Goal: Information Seeking & Learning: Learn about a topic

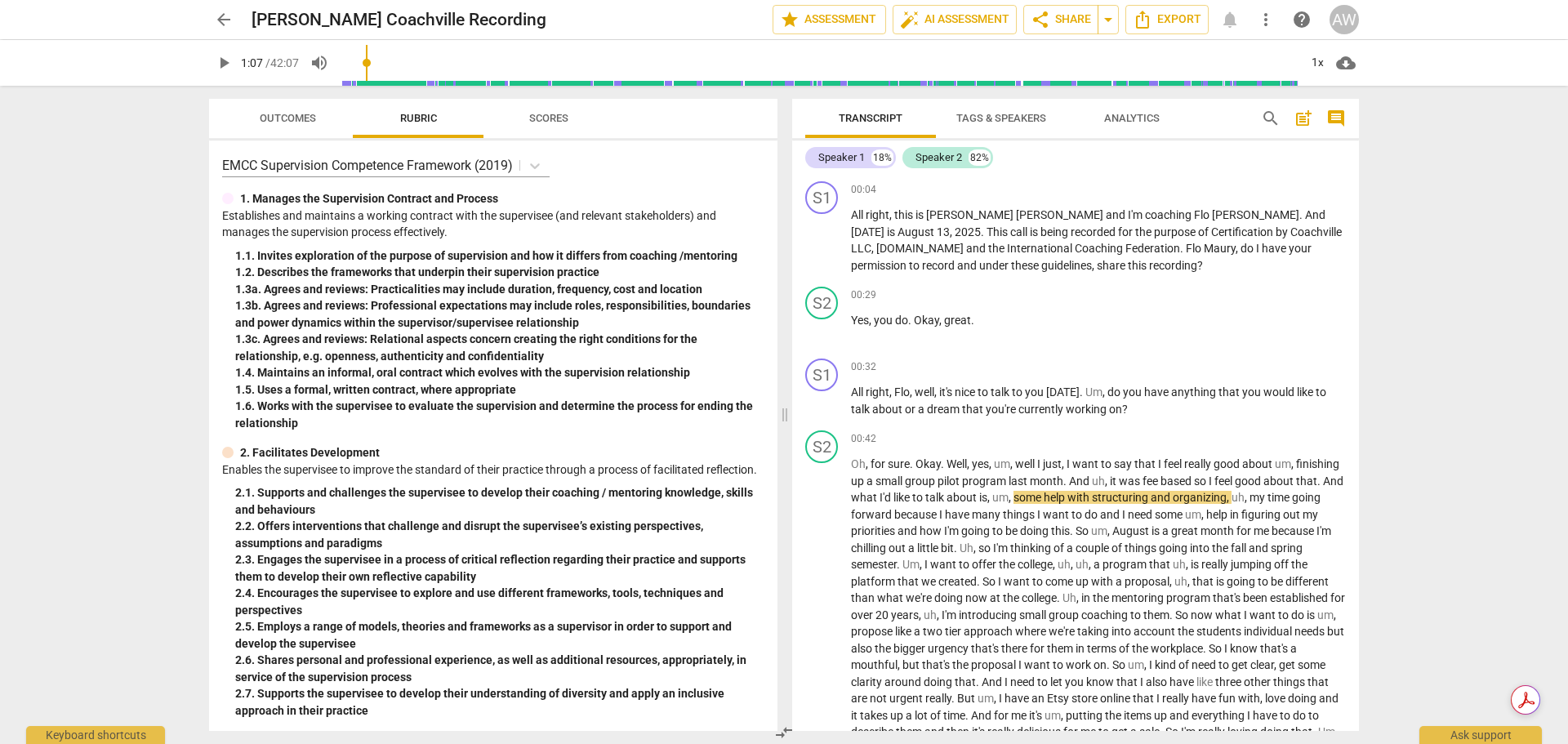
scroll to position [245, 0]
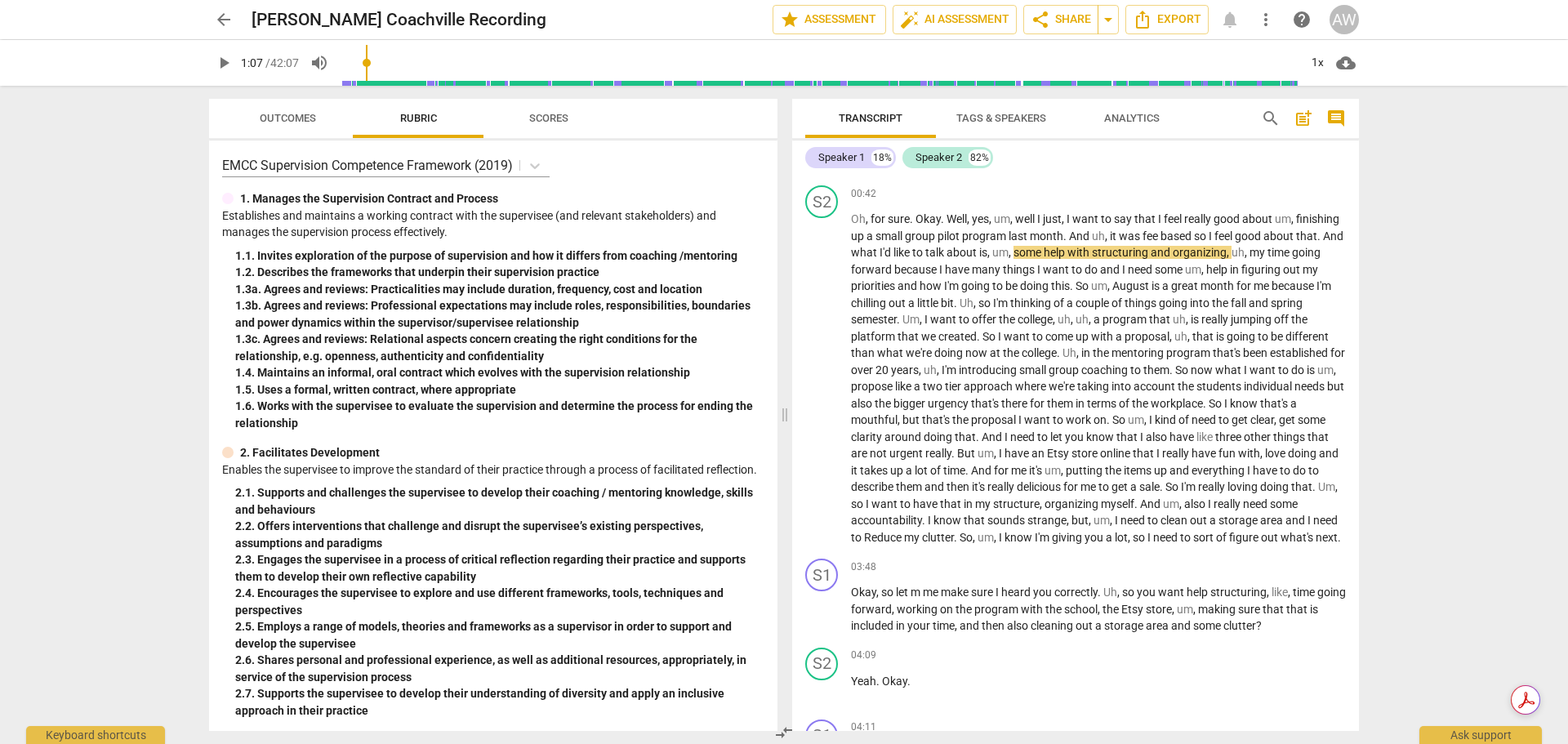
click at [209, 48] on button "play_arrow" at bounding box center [224, 63] width 30 height 30
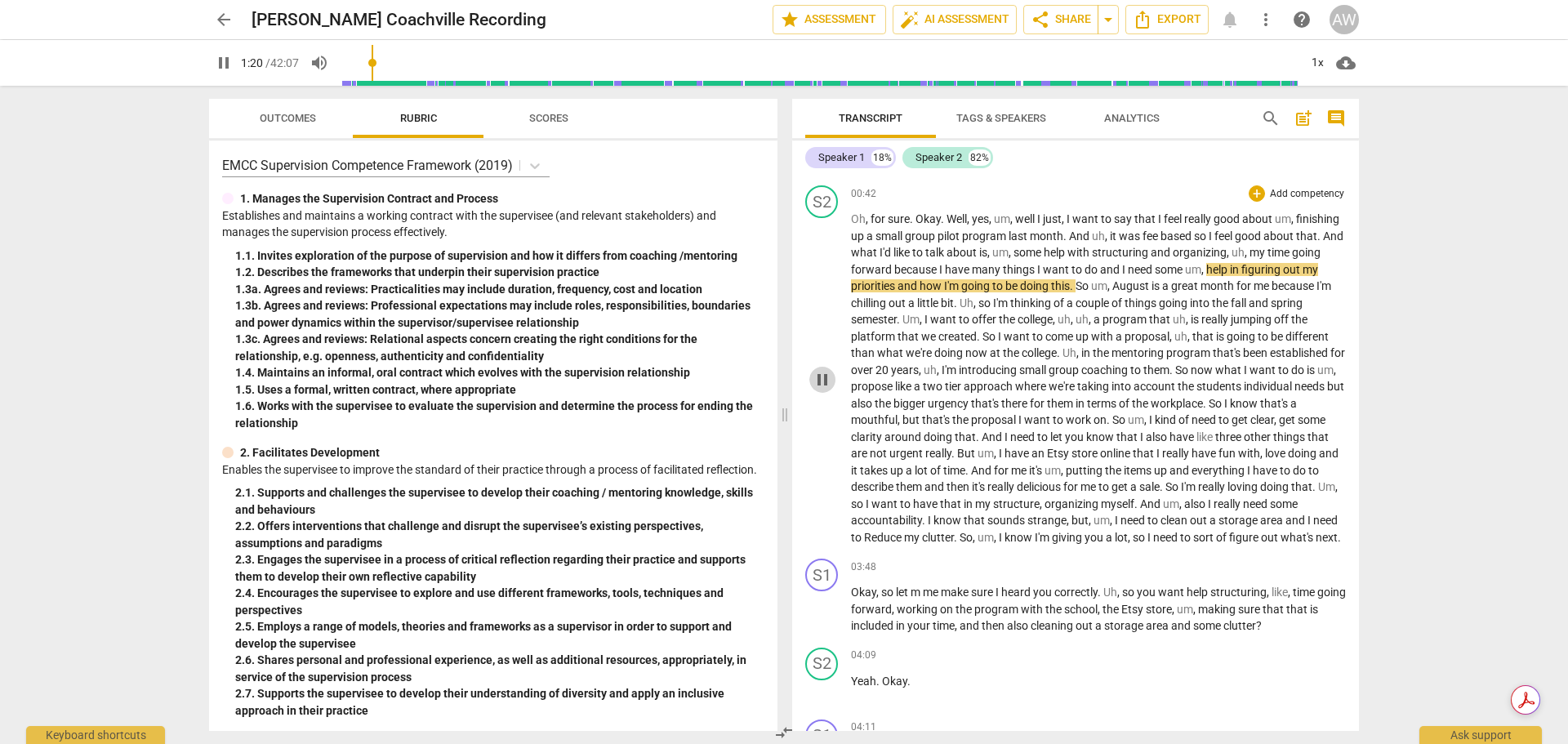
click at [823, 383] on span "pause" at bounding box center [823, 379] width 19 height 19
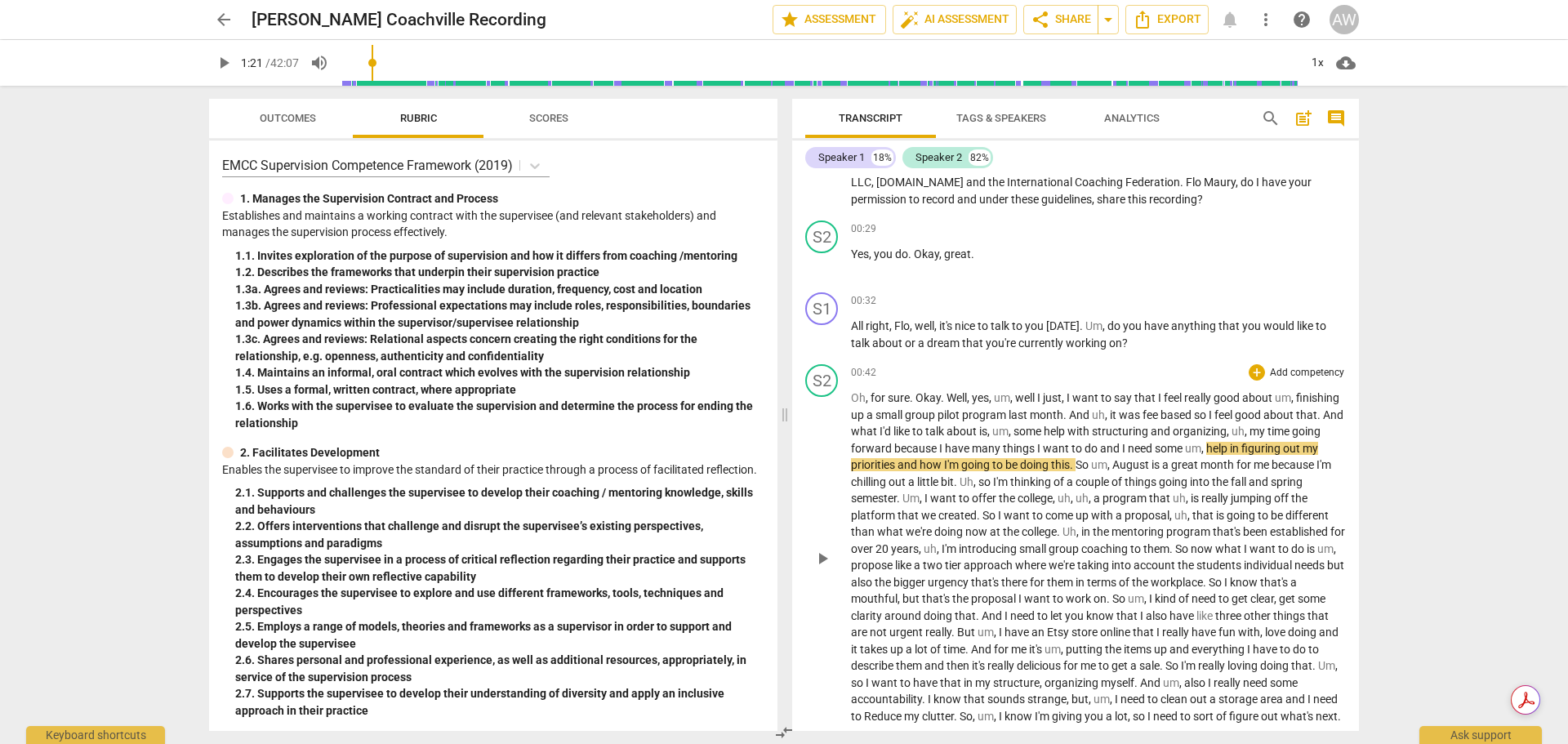
scroll to position [0, 0]
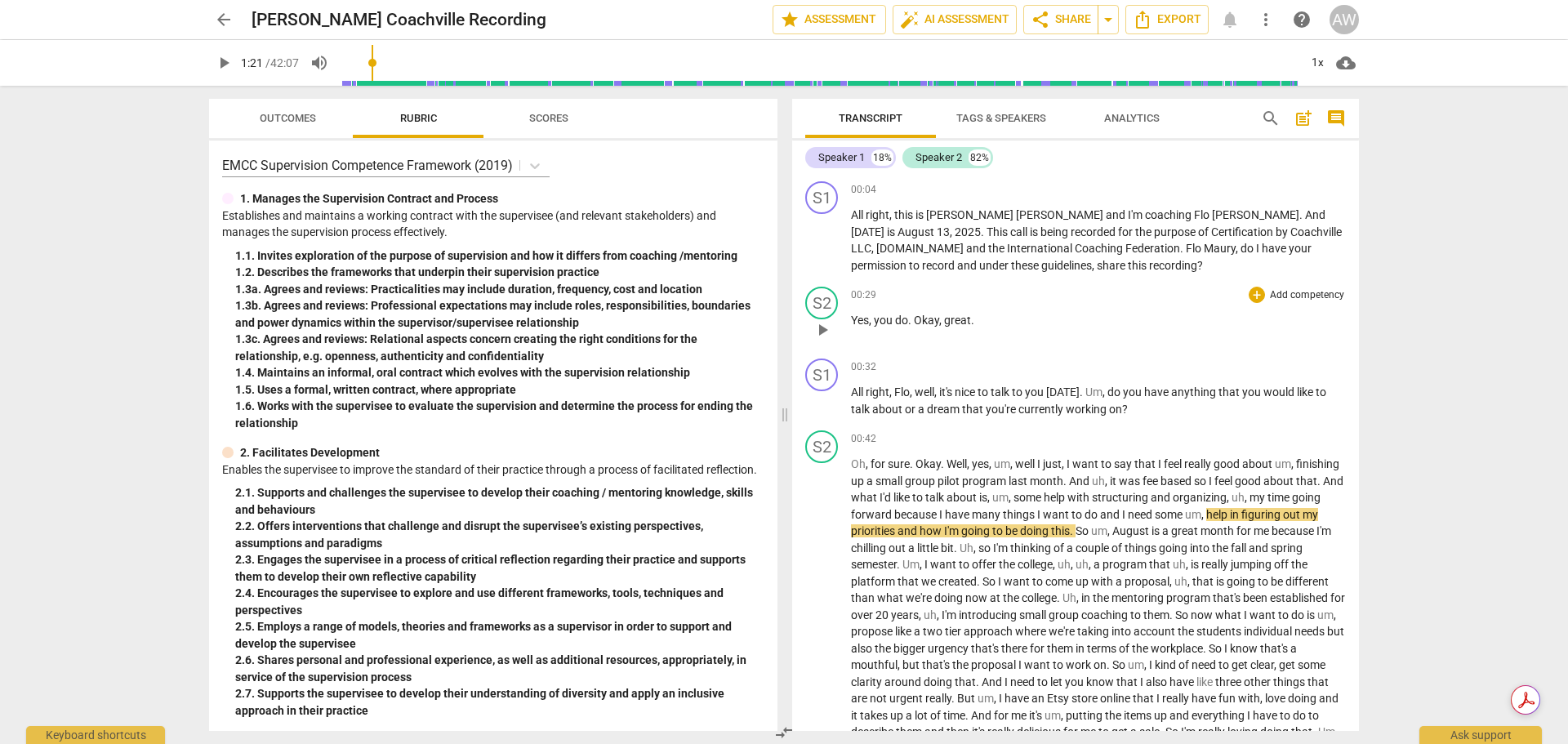
click at [825, 324] on span "play_arrow" at bounding box center [823, 329] width 19 height 19
click at [921, 337] on div "00:29 + Add competency keyboard_arrow_right Yes , you do . Okay , great ." at bounding box center [1098, 315] width 495 height 59
click at [823, 334] on span "pause" at bounding box center [823, 329] width 19 height 19
type input "36"
drag, startPoint x: 914, startPoint y: 319, endPoint x: 981, endPoint y: 319, distance: 67.0
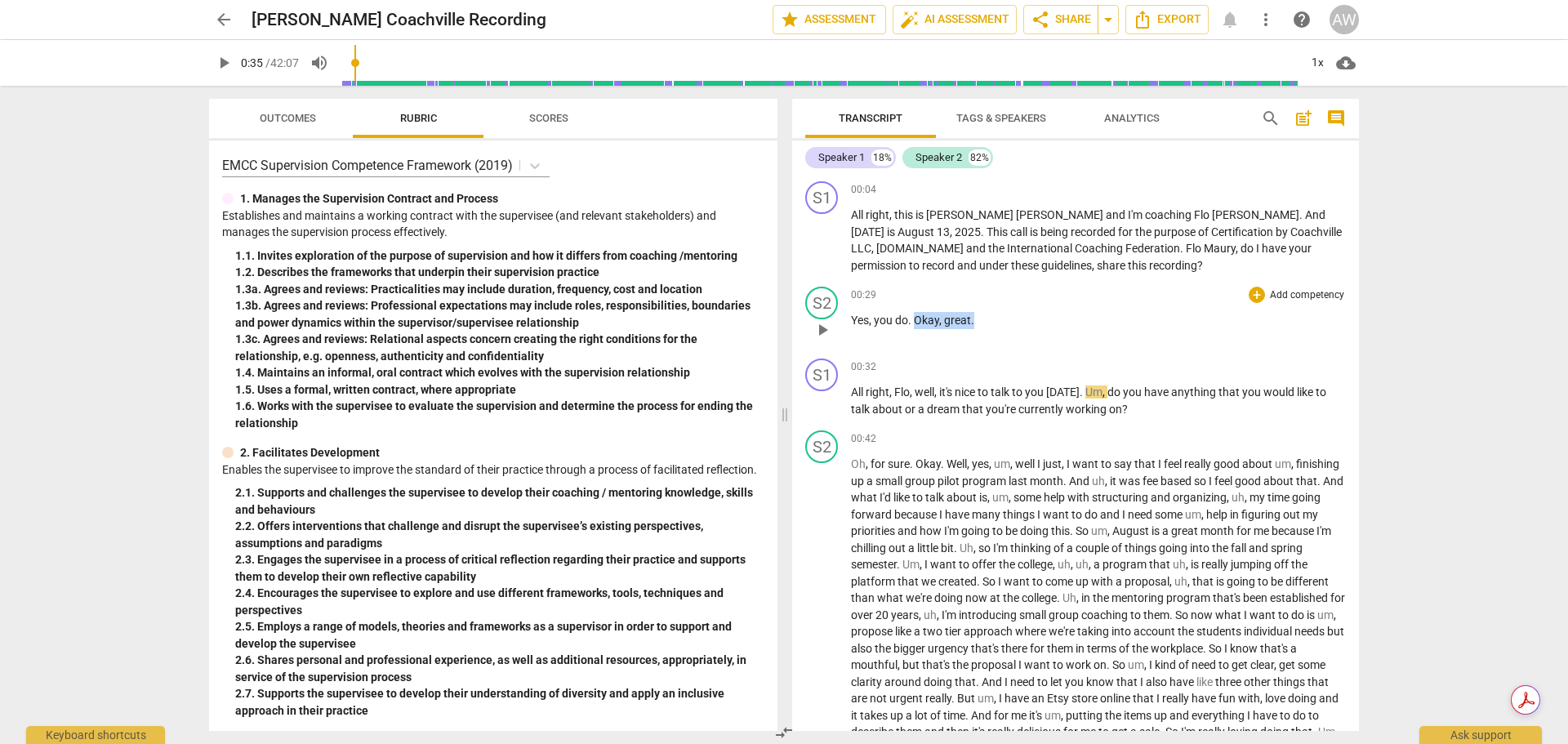
click at [981, 319] on p "Yes , you do . Okay , great ." at bounding box center [1098, 321] width 495 height 18
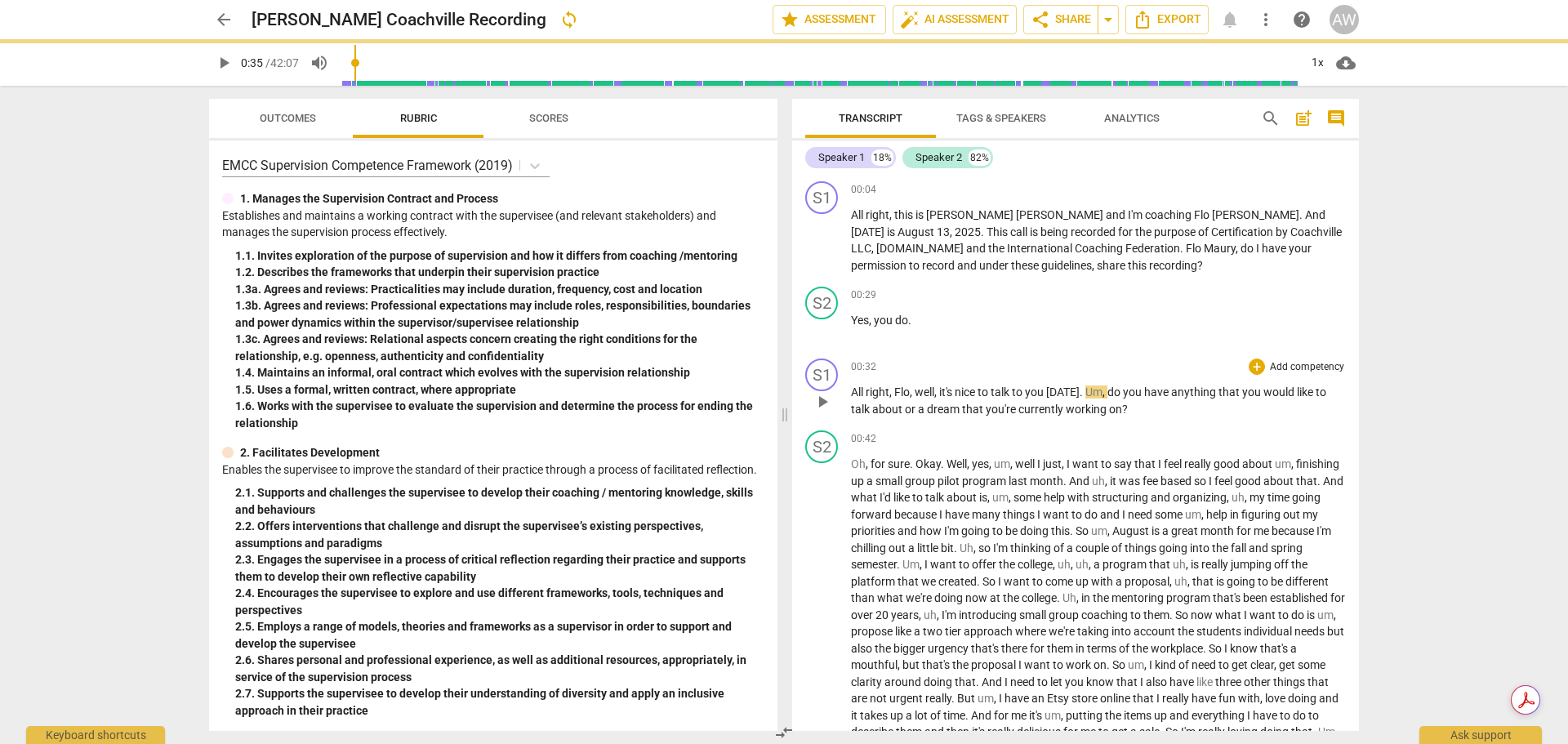
click at [851, 391] on span "All" at bounding box center [858, 392] width 15 height 13
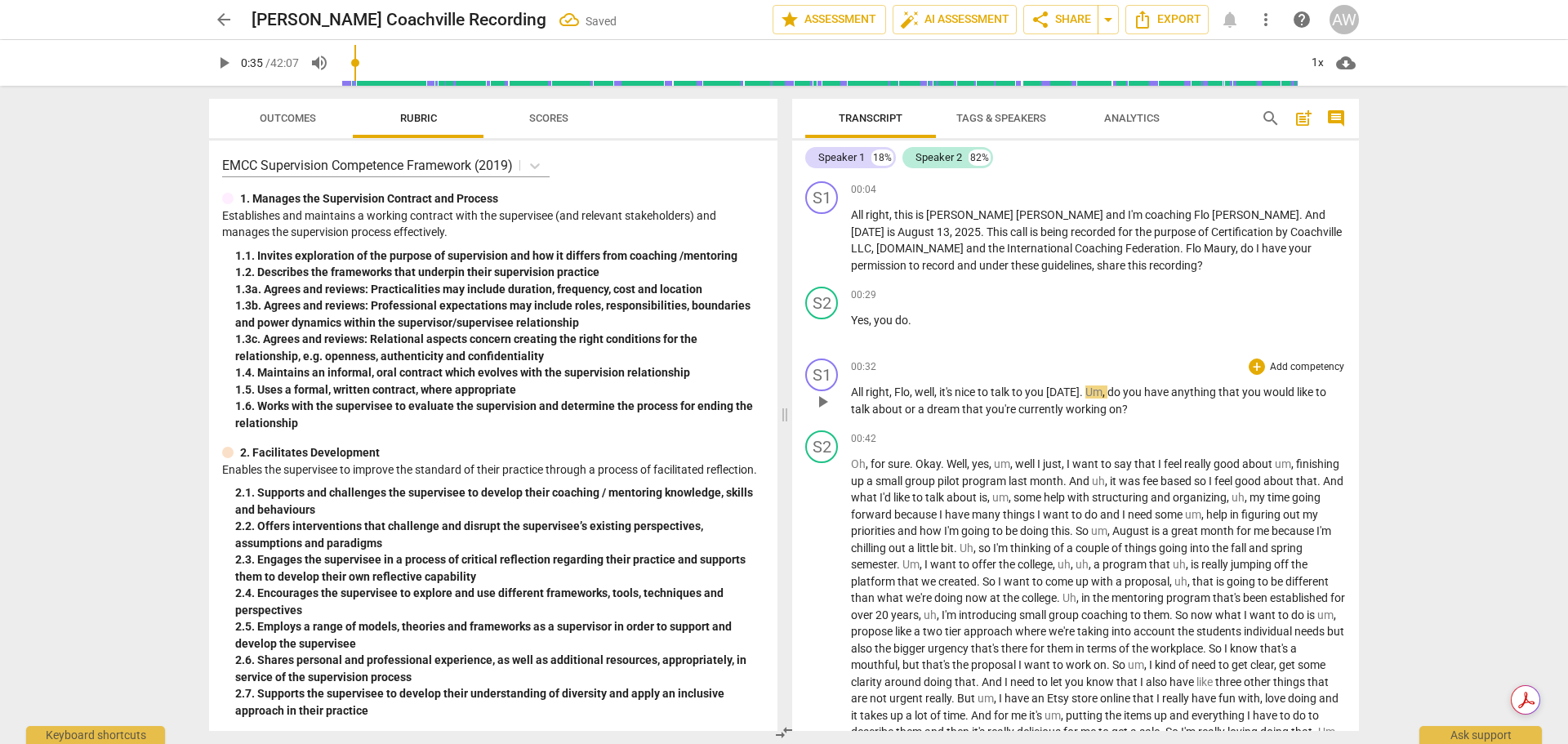
paste p
click at [910, 389] on span "Okay, great.All" at bounding box center [888, 392] width 75 height 13
click at [938, 336] on div "00:29 + Add competency keyboard_arrow_right Yes , you do ." at bounding box center [1098, 315] width 495 height 59
click at [820, 321] on span "play_arrow" at bounding box center [823, 329] width 19 height 19
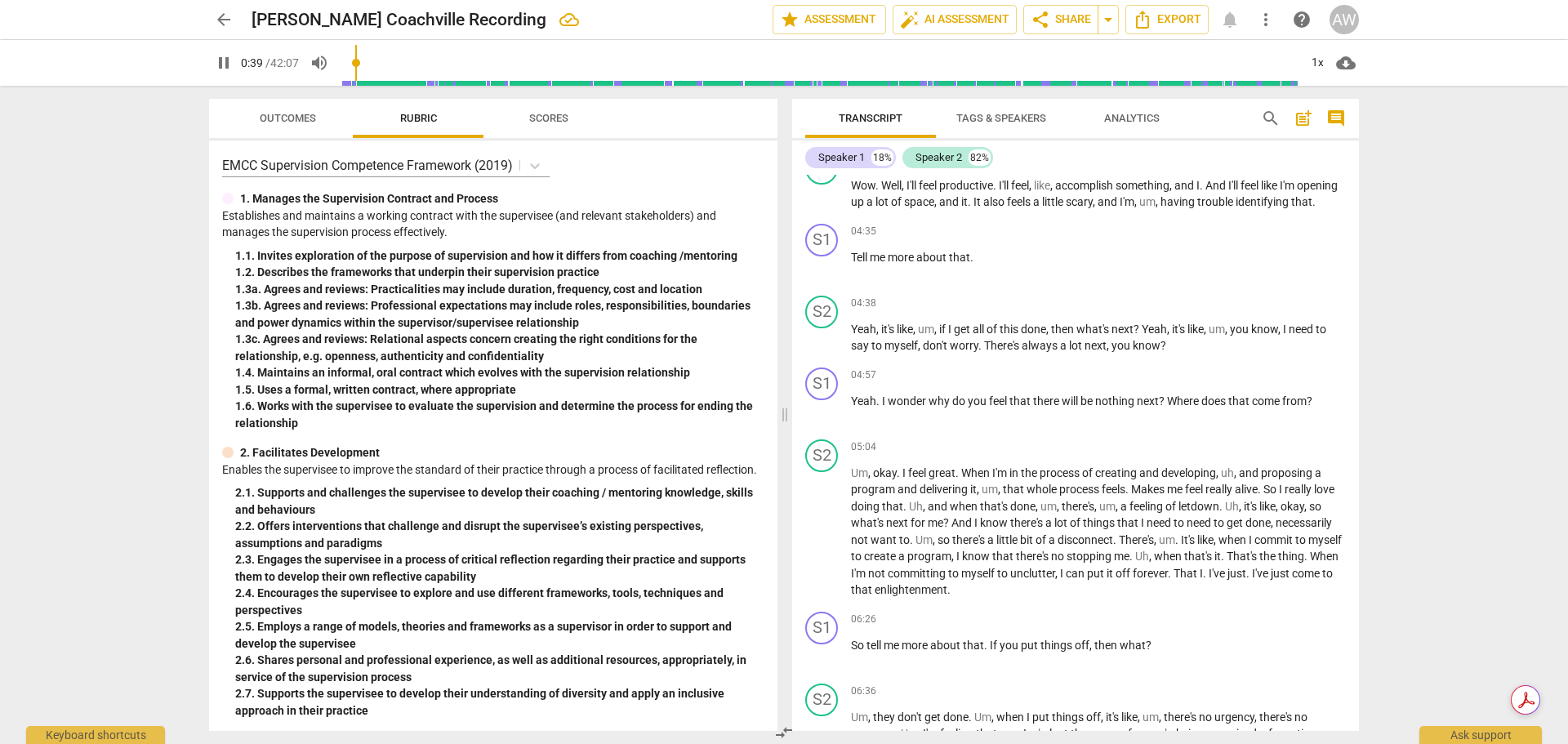
scroll to position [898, 0]
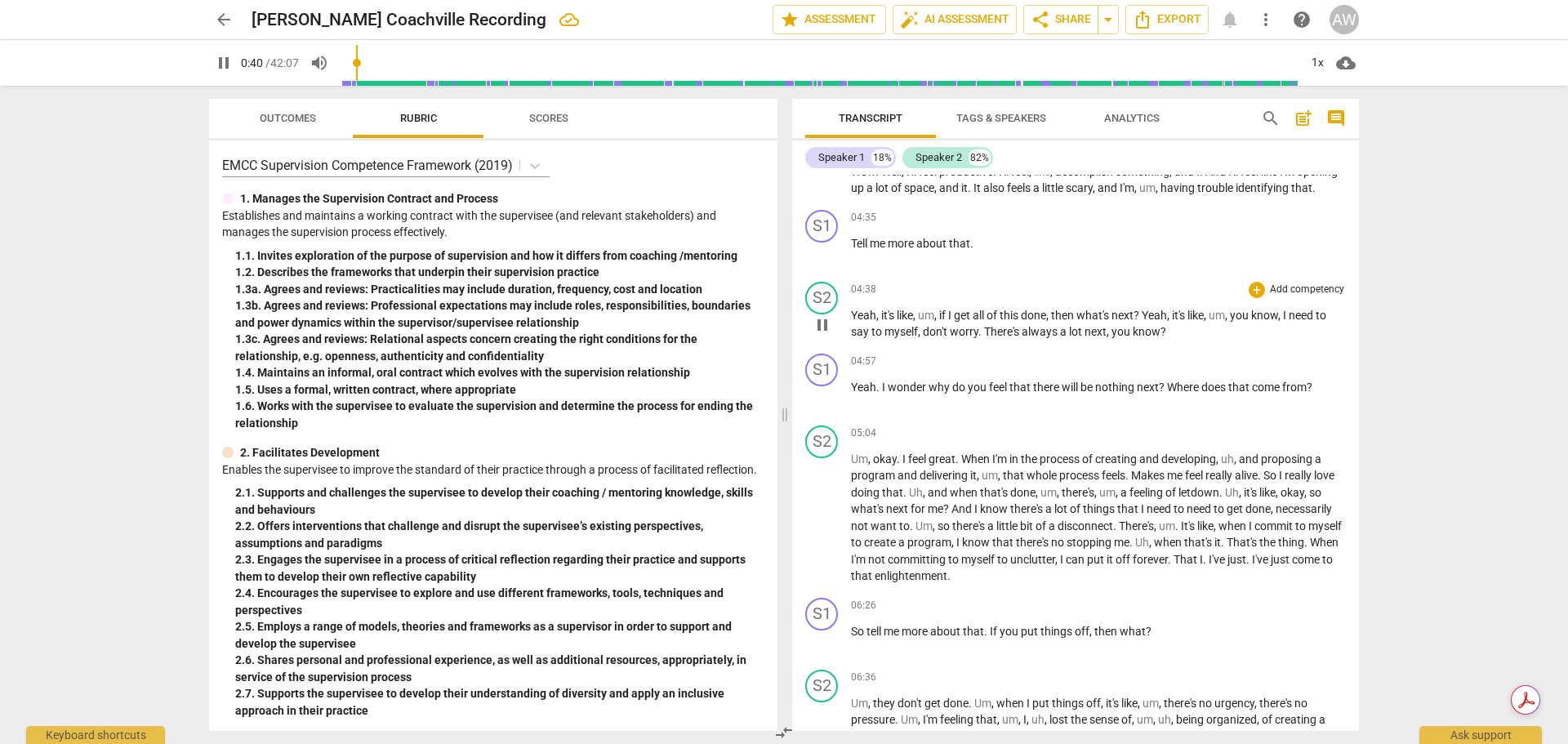
click at [823, 335] on span "pause" at bounding box center [823, 325] width 19 height 19
click at [823, 335] on span "play_arrow" at bounding box center [823, 325] width 19 height 19
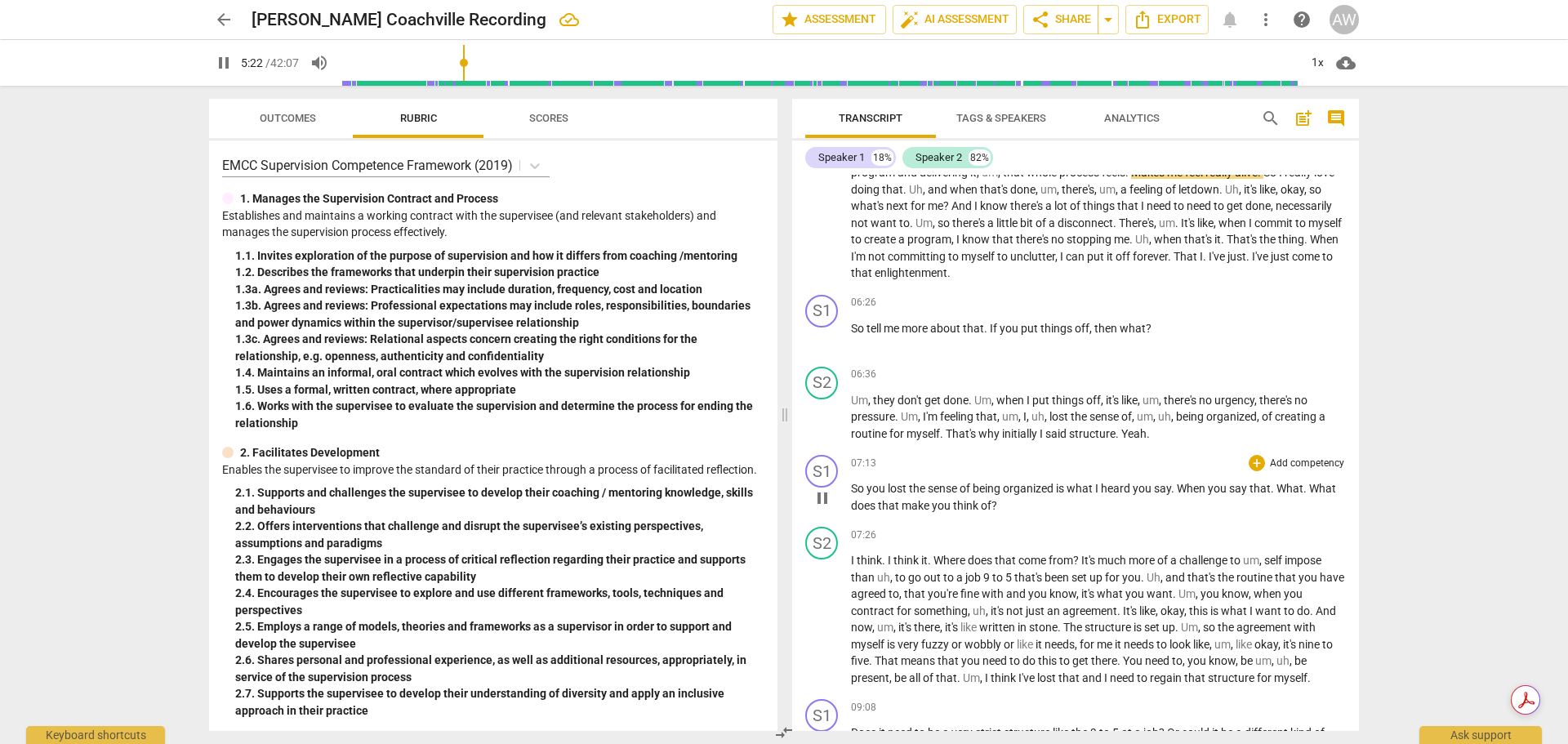
scroll to position [1225, 0]
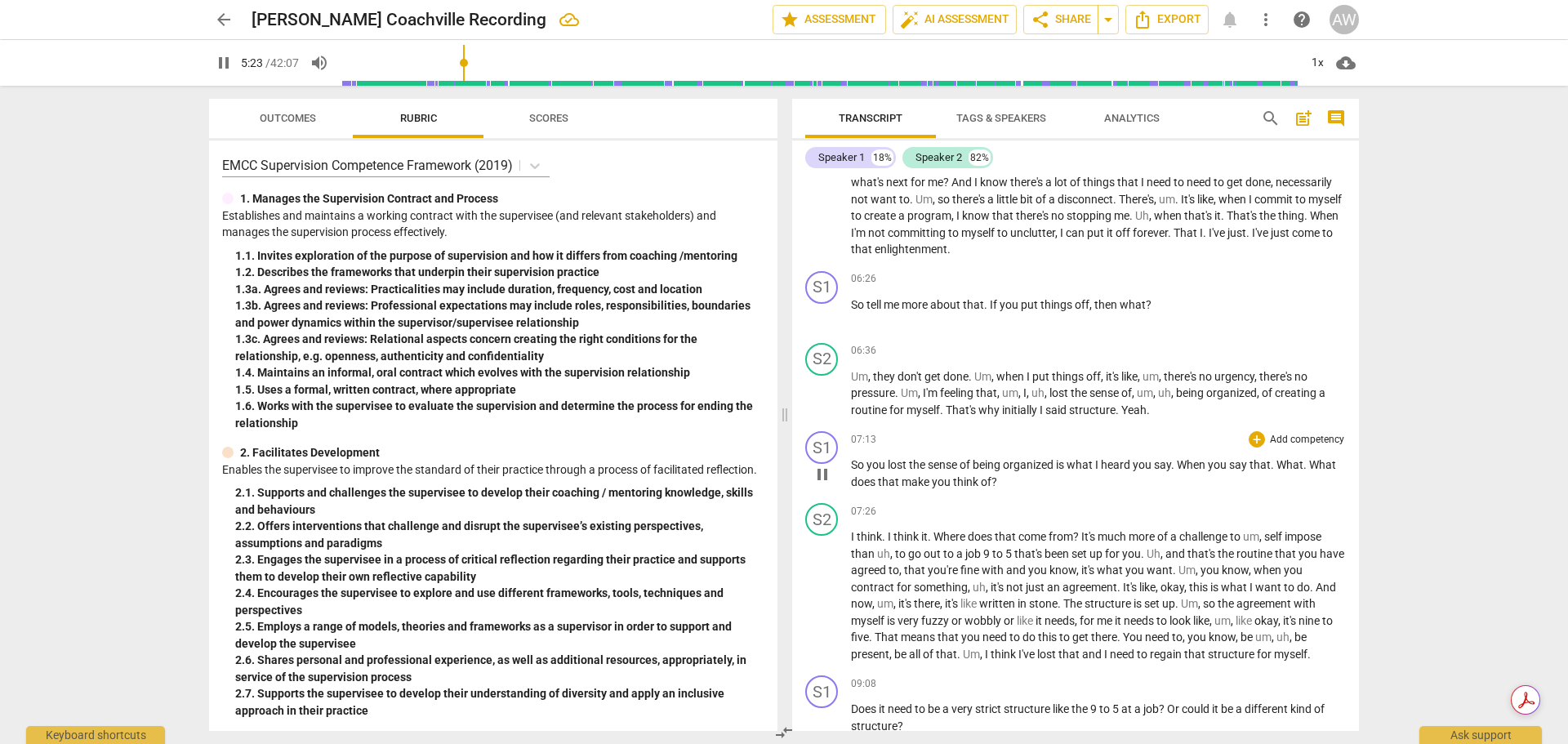
click at [826, 485] on span "pause" at bounding box center [823, 474] width 19 height 19
click at [825, 485] on span "play_arrow" at bounding box center [823, 474] width 19 height 19
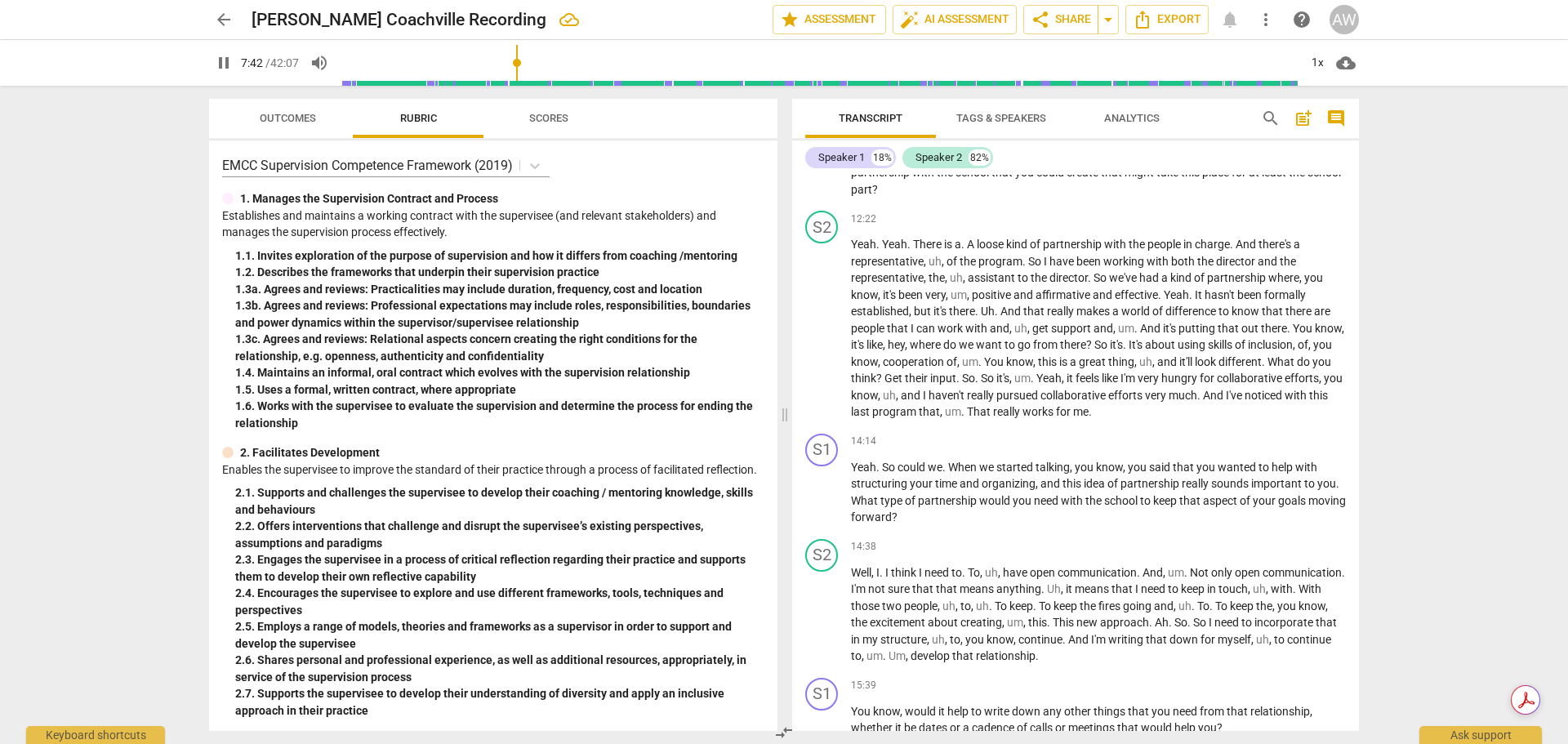
scroll to position [2287, 0]
click at [829, 502] on div "play_arrow pause" at bounding box center [830, 491] width 42 height 54
click at [830, 500] on span "pause" at bounding box center [823, 490] width 19 height 19
click at [824, 500] on span "play_arrow" at bounding box center [823, 490] width 19 height 19
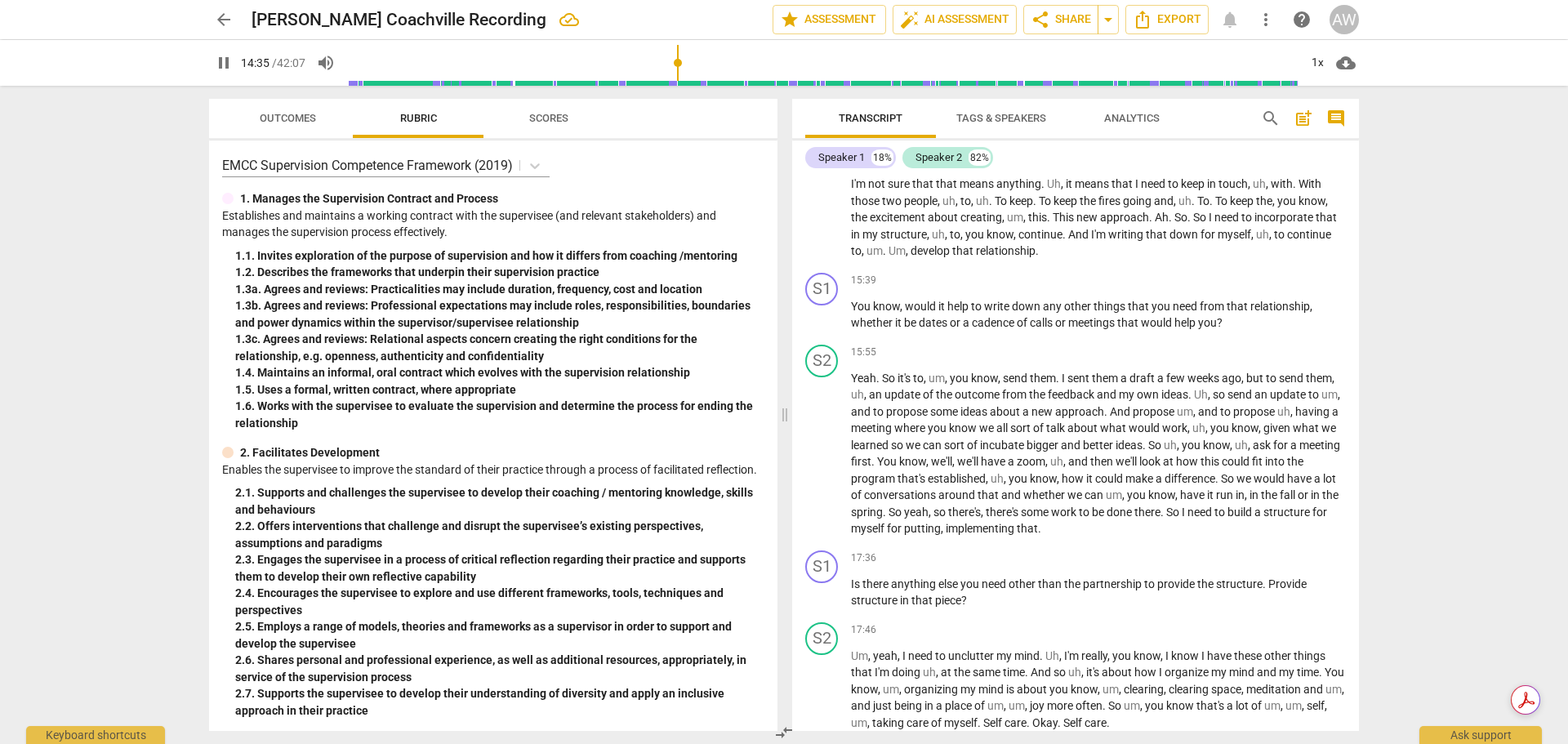
scroll to position [2696, 0]
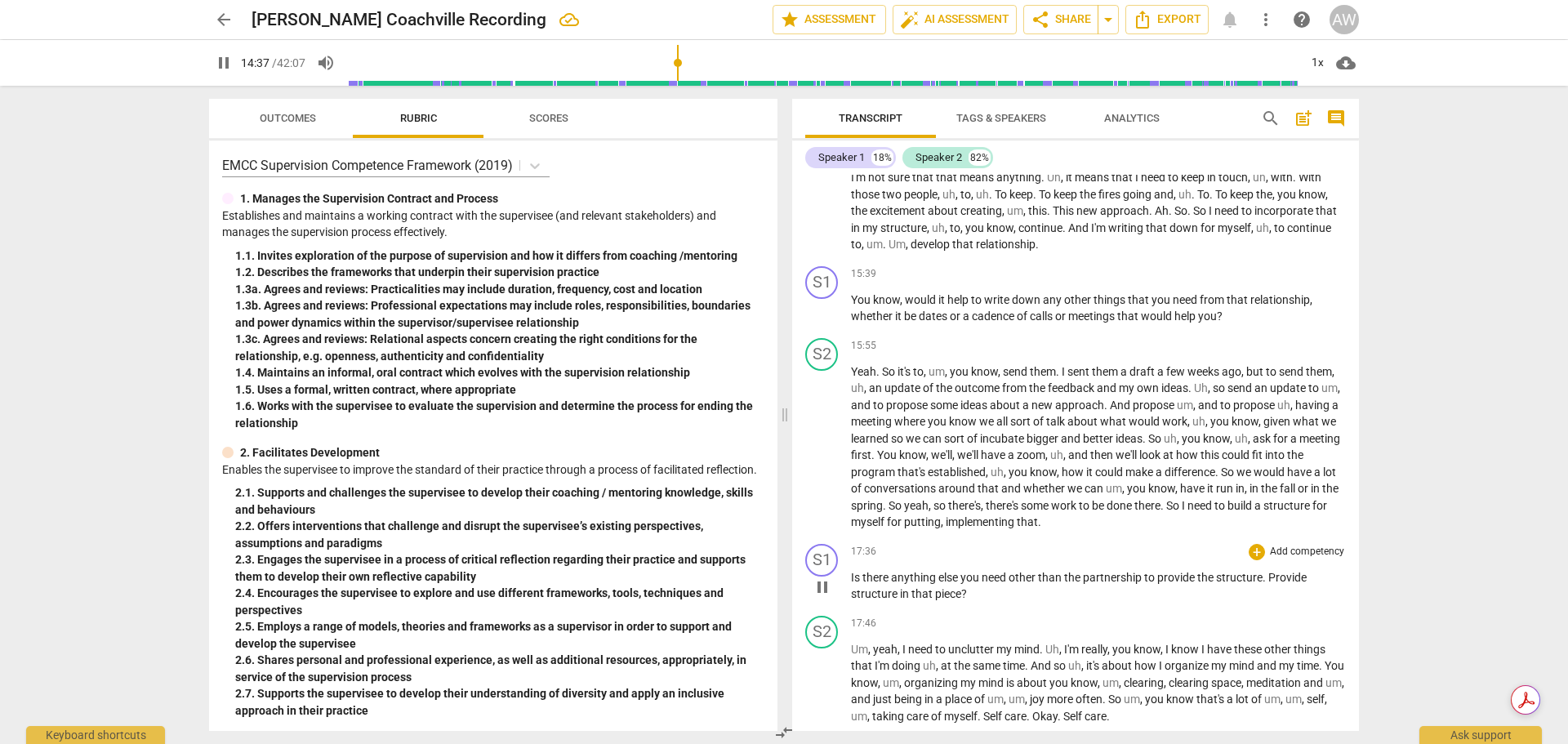
click at [840, 598] on div "play_arrow pause" at bounding box center [830, 587] width 42 height 21
click at [832, 597] on span "pause" at bounding box center [823, 587] width 19 height 19
click at [826, 597] on span "play_arrow" at bounding box center [823, 587] width 19 height 19
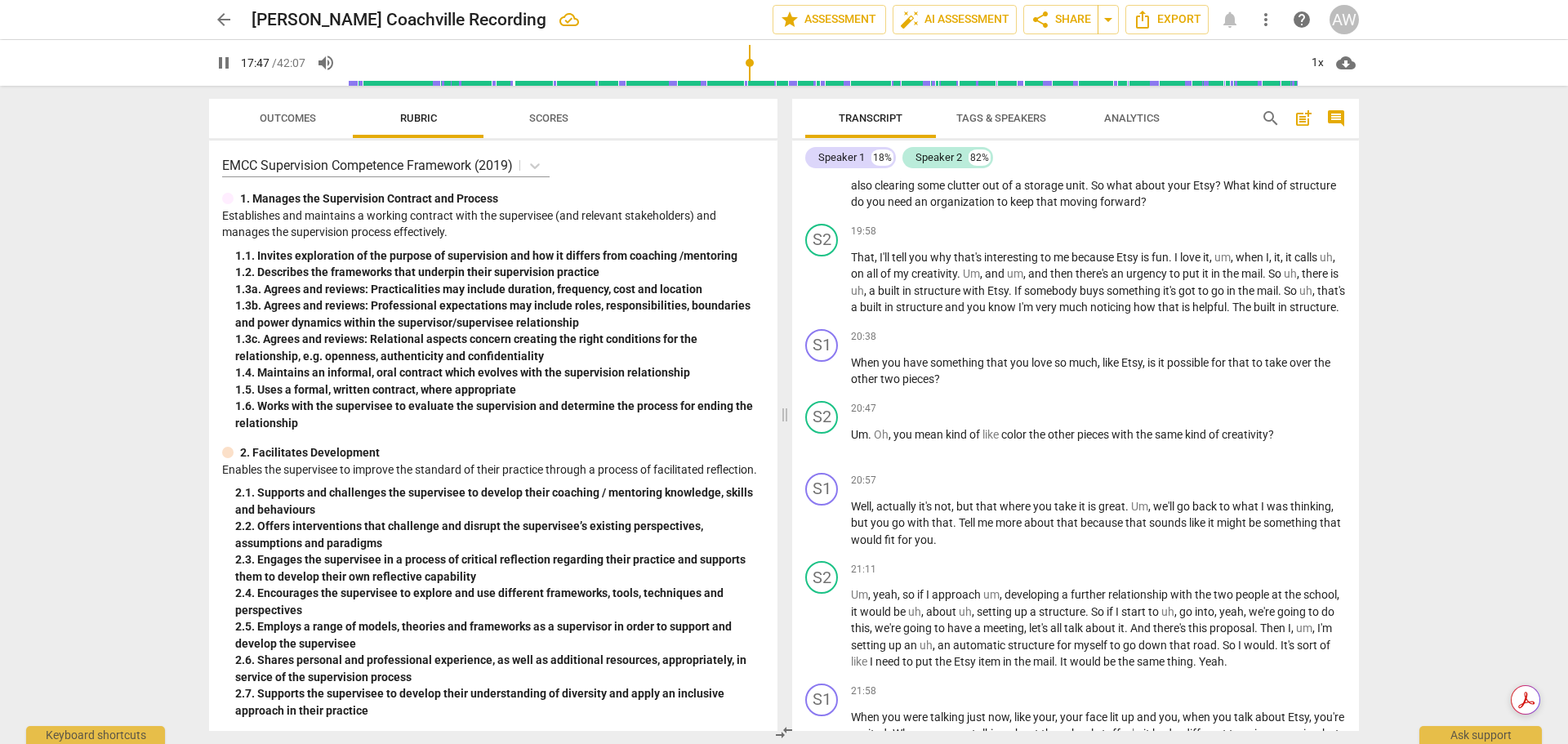
scroll to position [3513, 0]
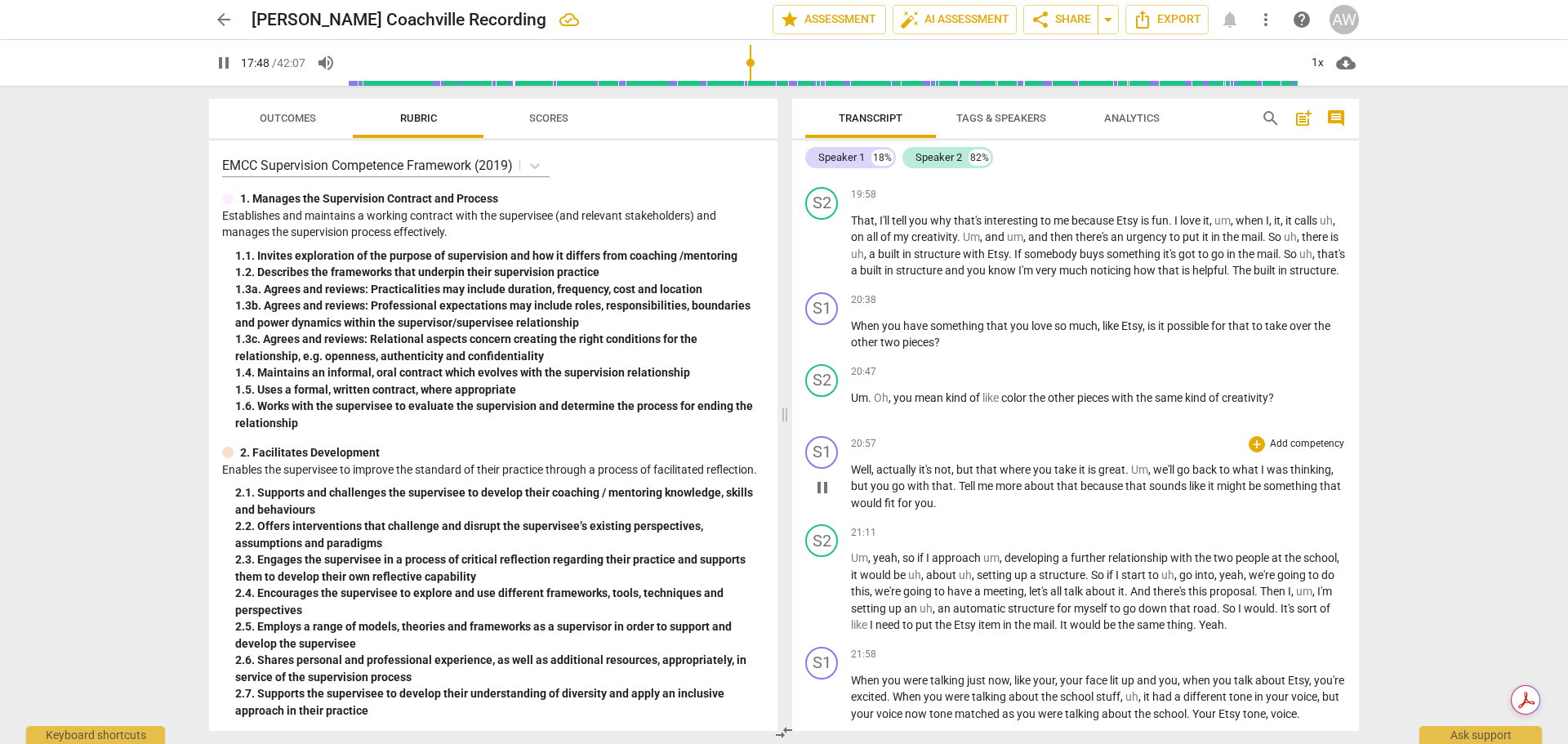
click at [822, 498] on span "pause" at bounding box center [823, 487] width 19 height 19
click at [826, 498] on span "play_arrow" at bounding box center [823, 487] width 19 height 19
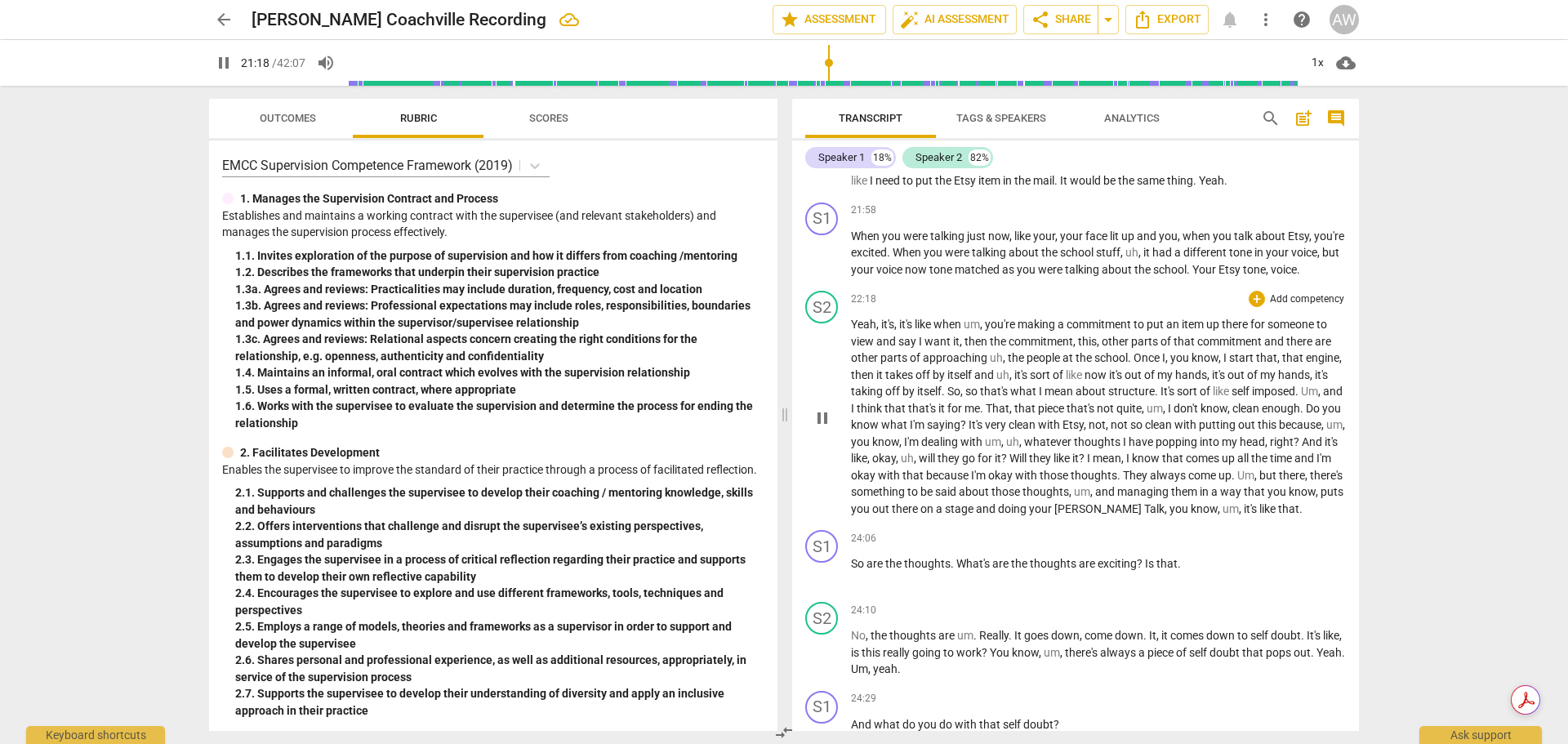
scroll to position [4003, 0]
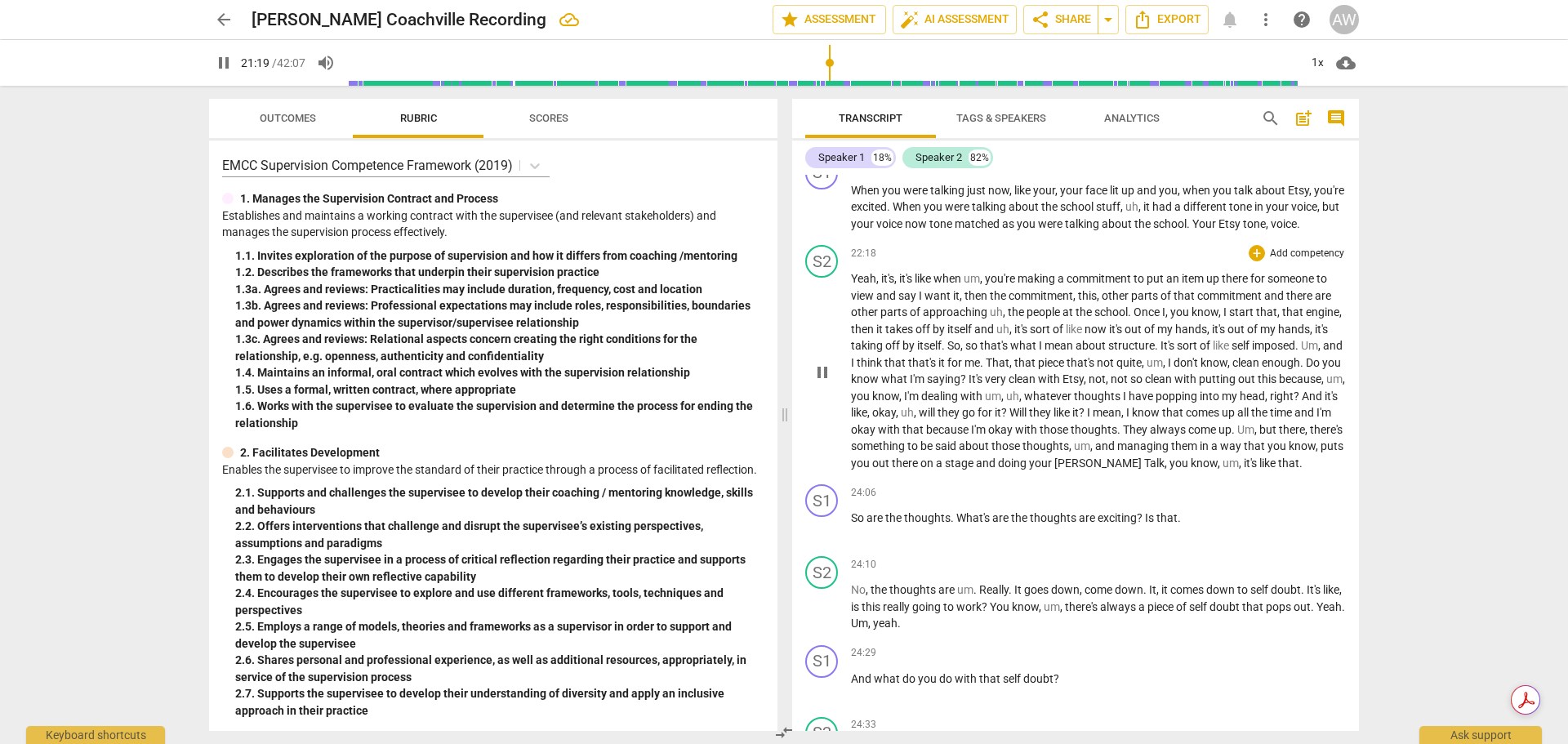
click at [824, 386] on button "pause" at bounding box center [823, 372] width 26 height 26
click at [824, 382] on span "play_arrow" at bounding box center [823, 372] width 19 height 19
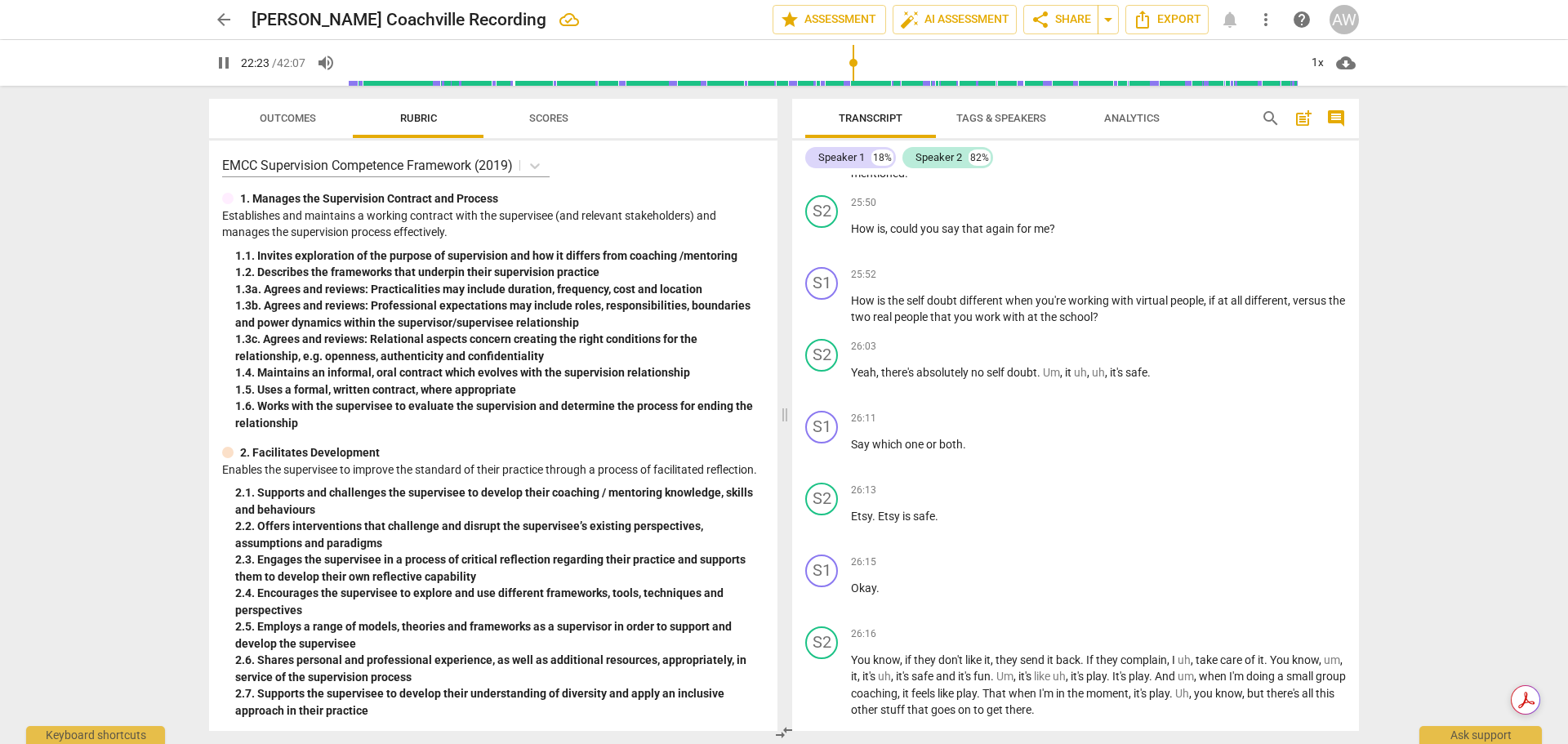
scroll to position [4902, 0]
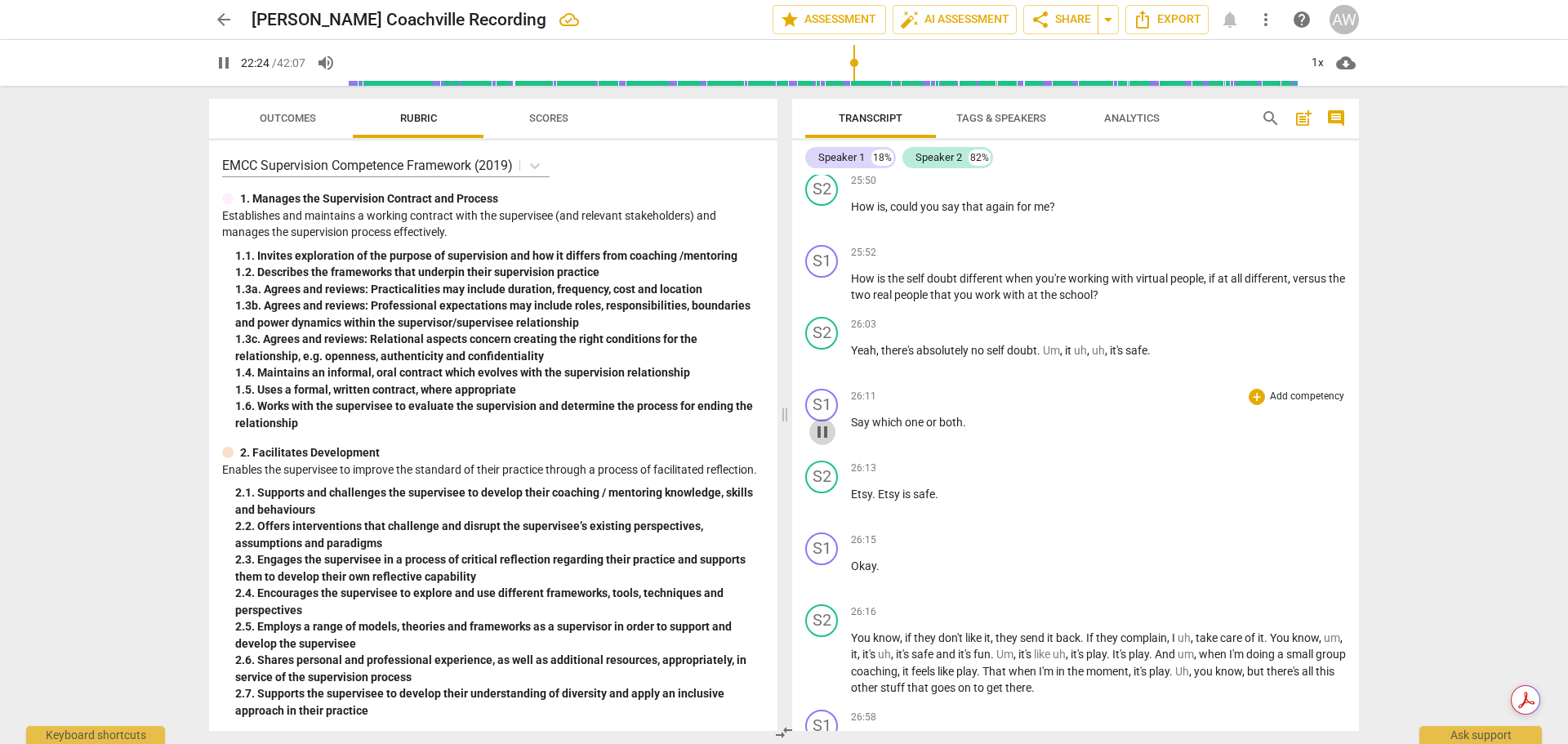
click at [820, 442] on span "pause" at bounding box center [823, 432] width 19 height 19
click at [821, 442] on span "play_arrow" at bounding box center [823, 432] width 19 height 19
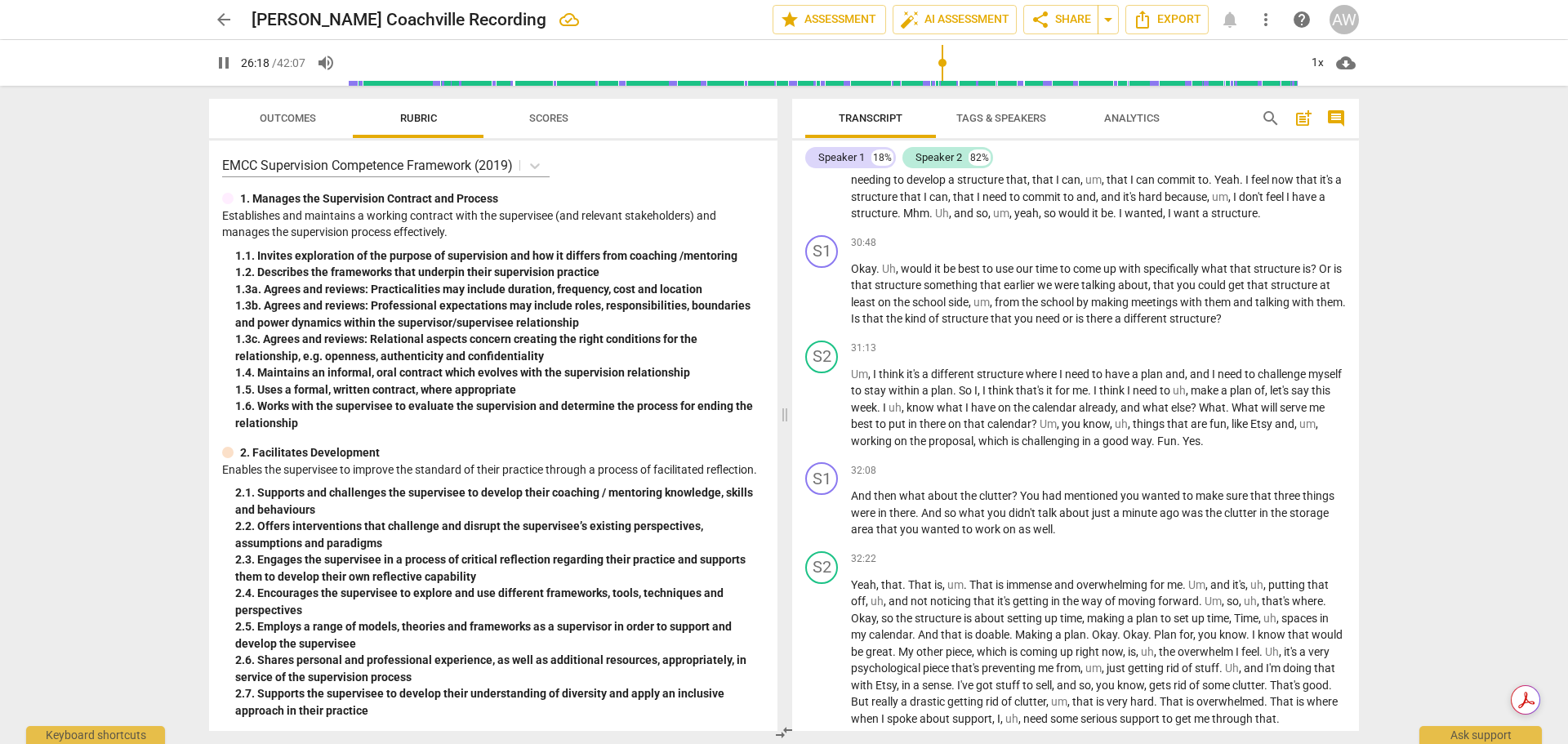
scroll to position [6127, 0]
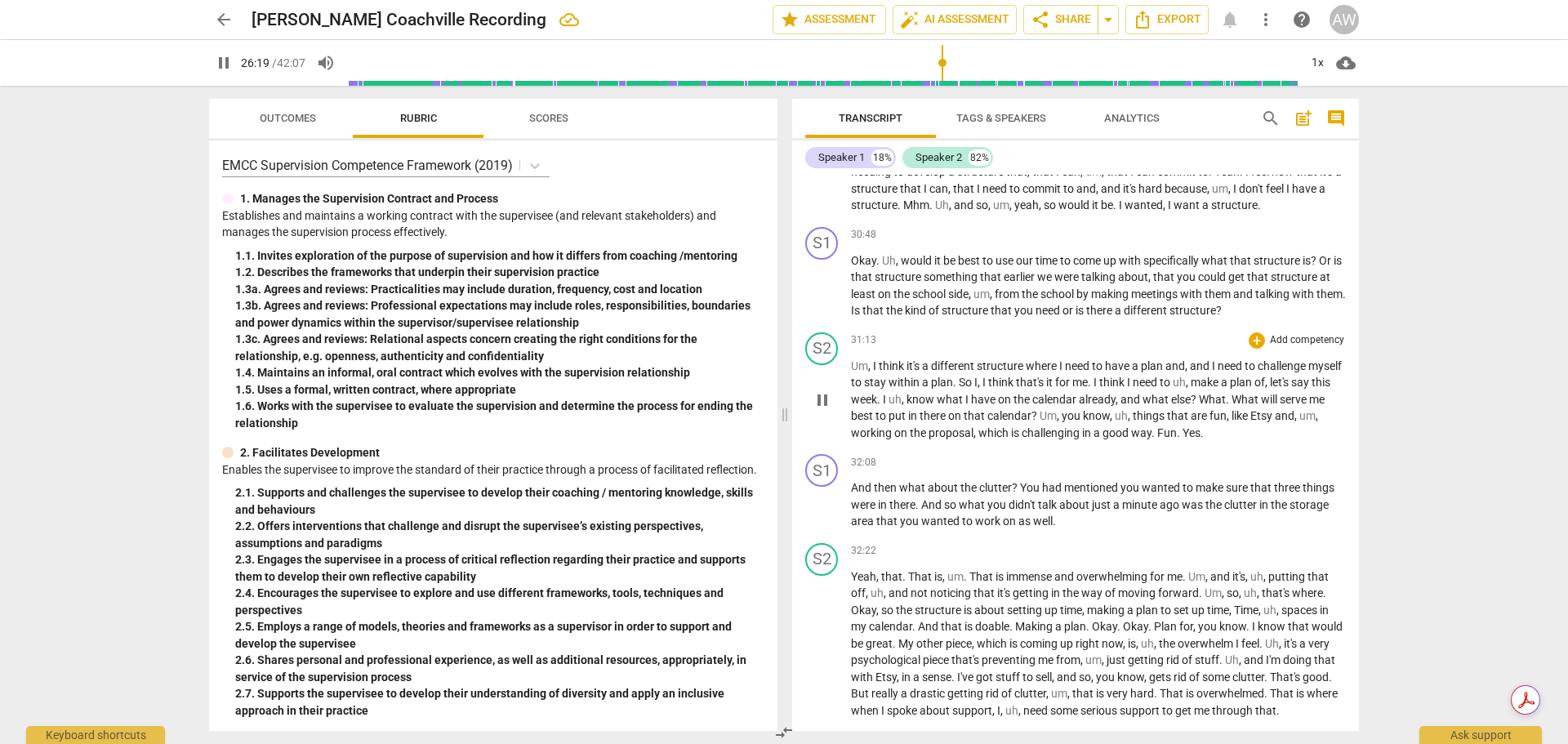
click at [830, 437] on div "play_arrow pause" at bounding box center [830, 401] width 42 height 72
click at [826, 410] on span "pause" at bounding box center [823, 400] width 19 height 19
click at [826, 410] on span "play_arrow" at bounding box center [823, 400] width 19 height 19
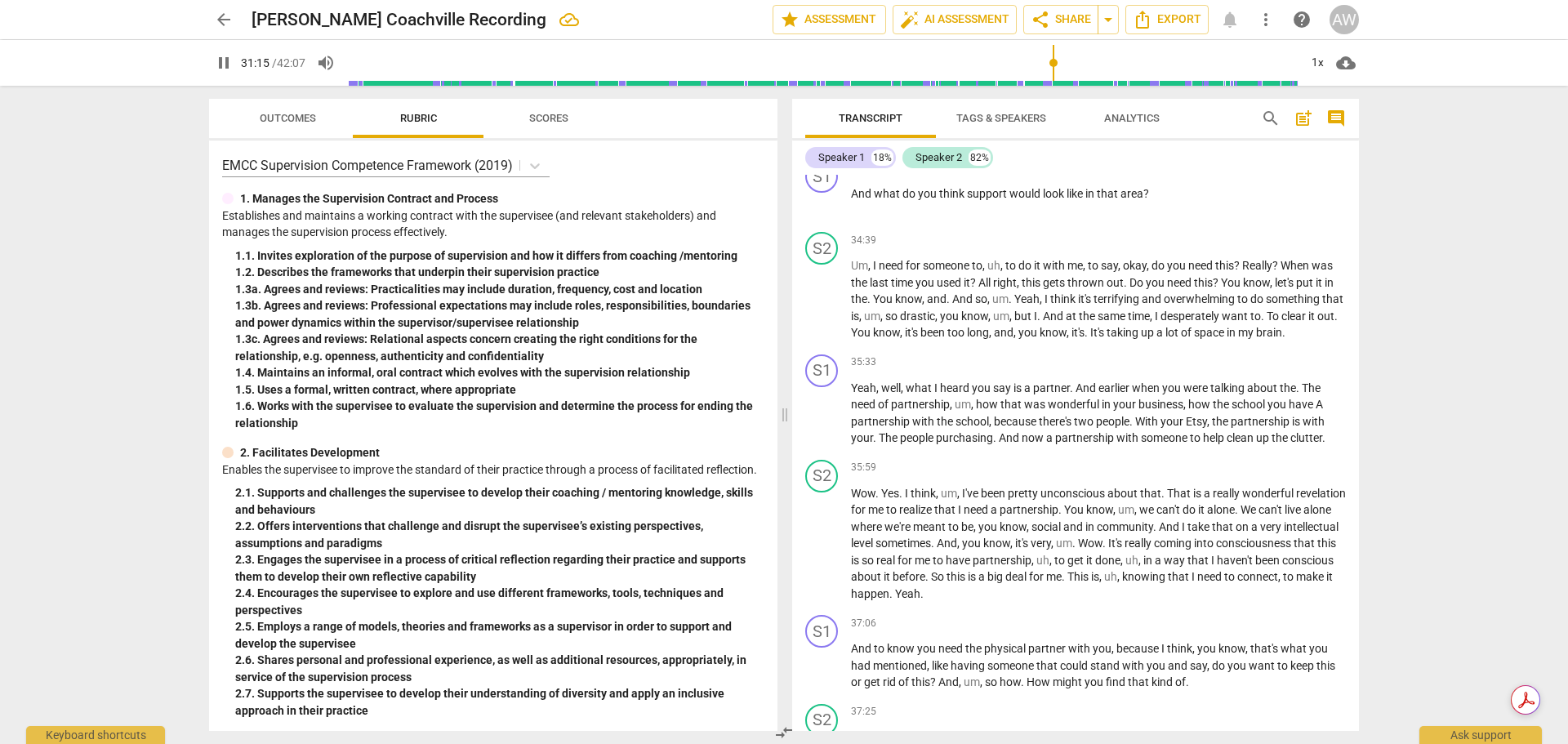
scroll to position [6863, 0]
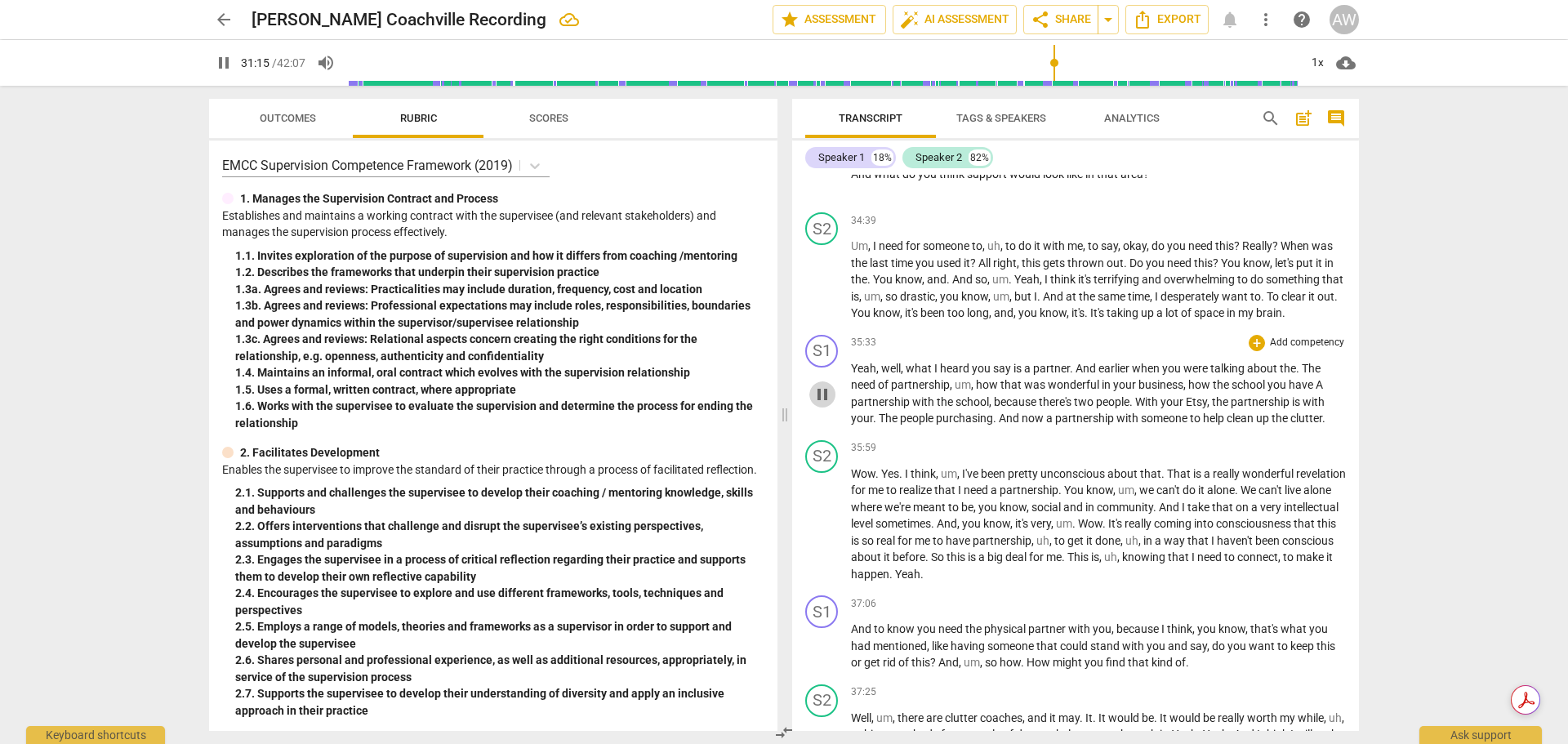
click at [826, 404] on span "pause" at bounding box center [823, 394] width 19 height 19
click at [826, 404] on span "play_arrow" at bounding box center [823, 394] width 19 height 19
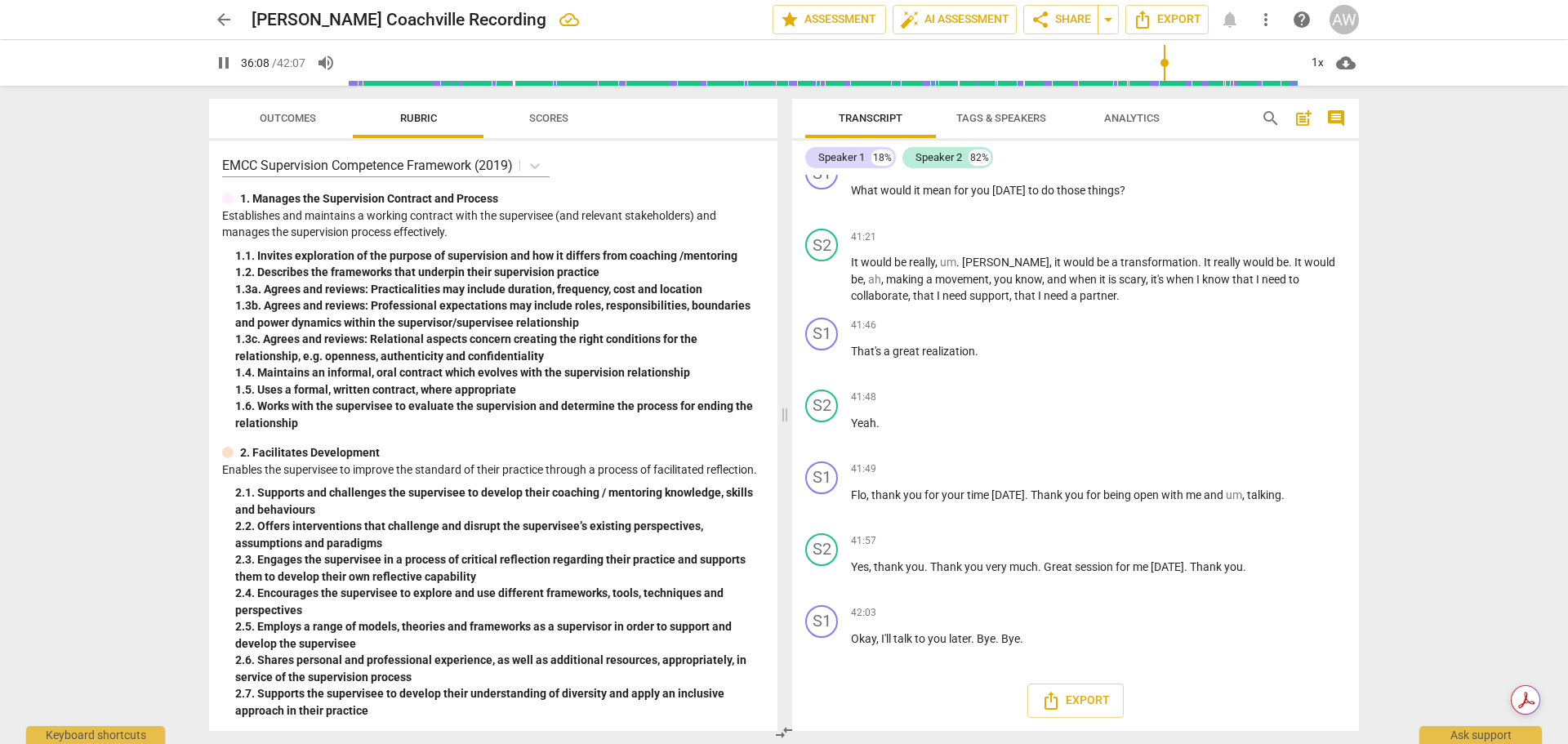
scroll to position [8626, 0]
drag, startPoint x: 1163, startPoint y: 63, endPoint x: 327, endPoint y: 55, distance: 836.0
click at [404, 54] on input "range" at bounding box center [851, 63] width 895 height 53
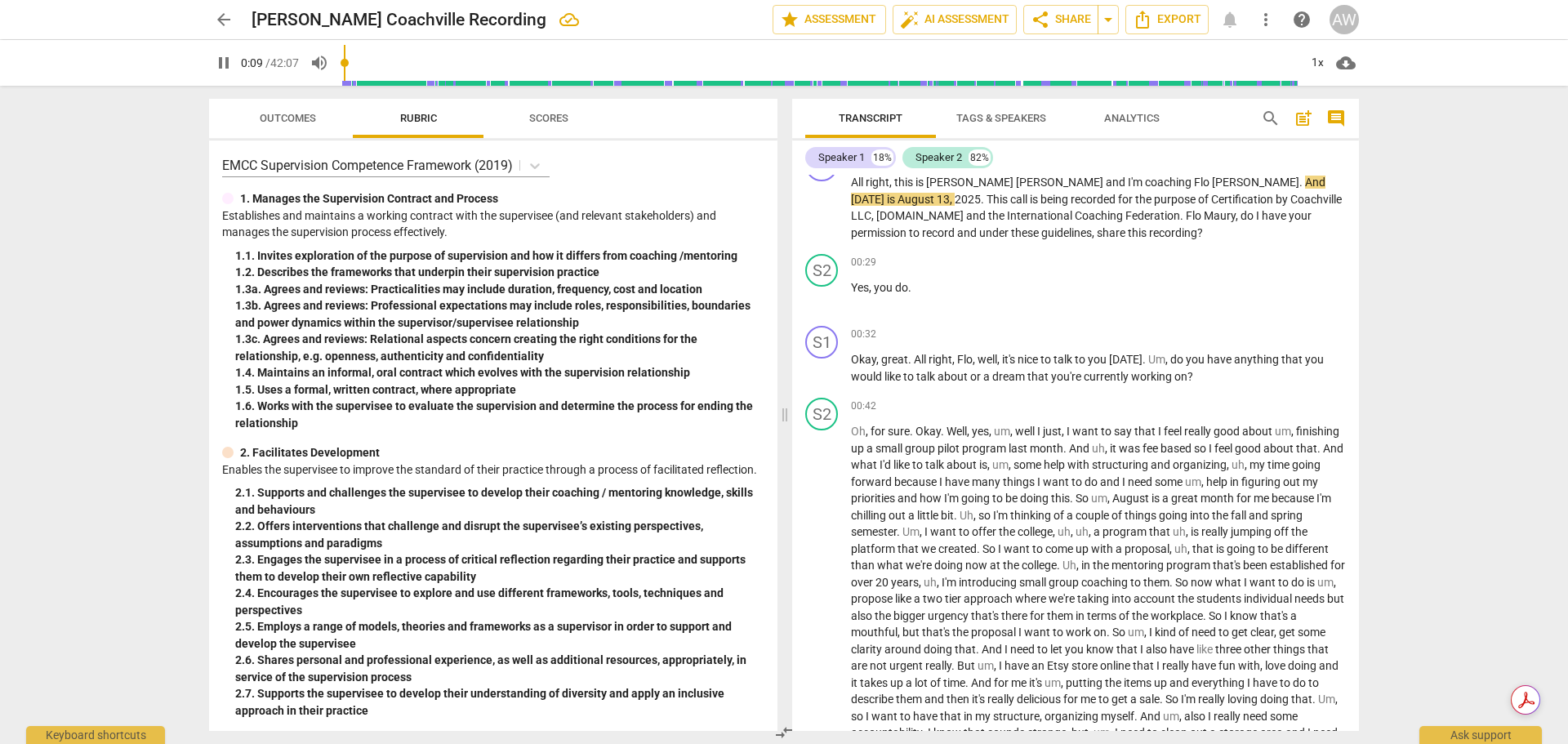
click at [227, 58] on span "pause" at bounding box center [223, 63] width 19 height 19
type input "10"
click at [1277, 24] on span "more_vert" at bounding box center [1266, 19] width 30 height 19
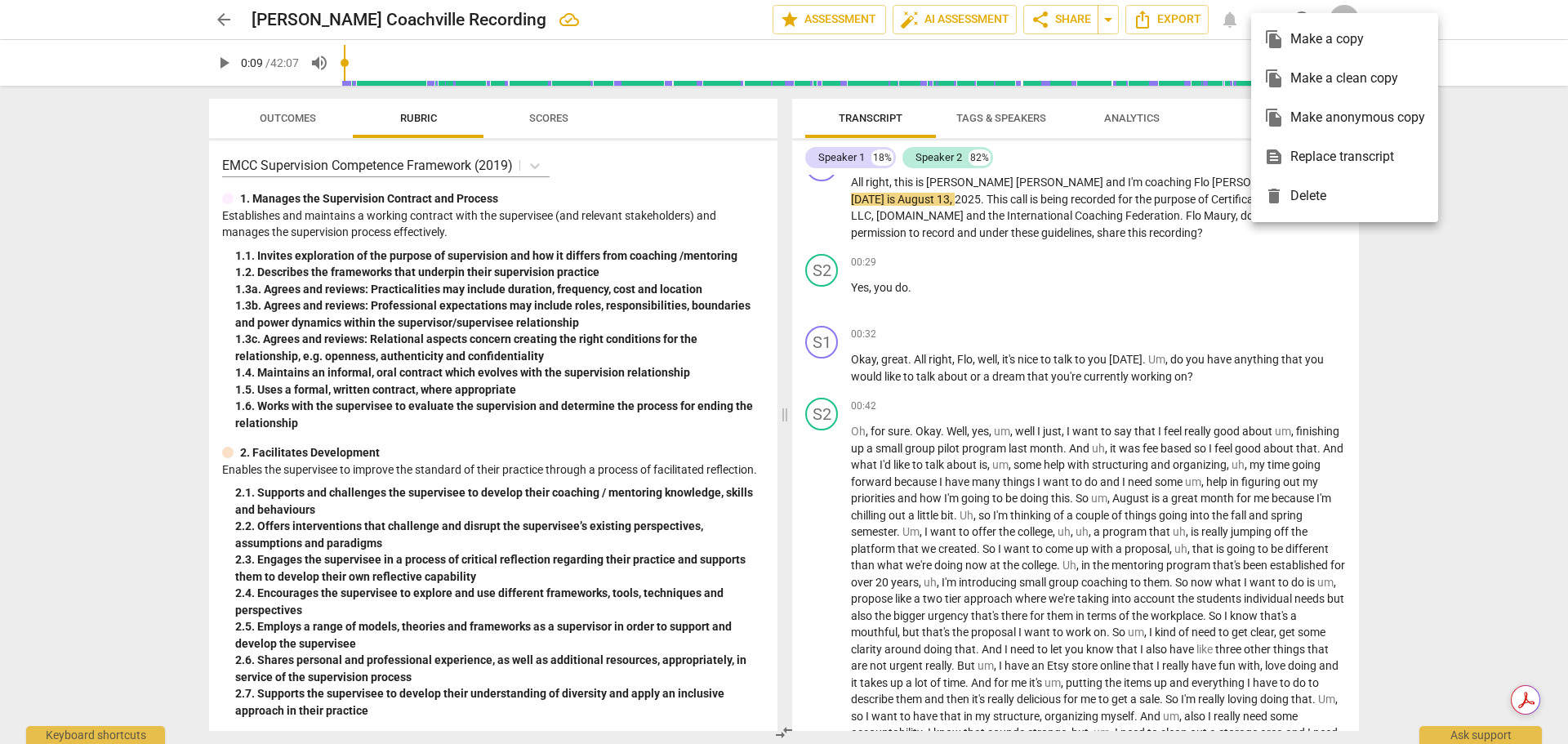
click at [1456, 148] on div at bounding box center [784, 372] width 1568 height 744
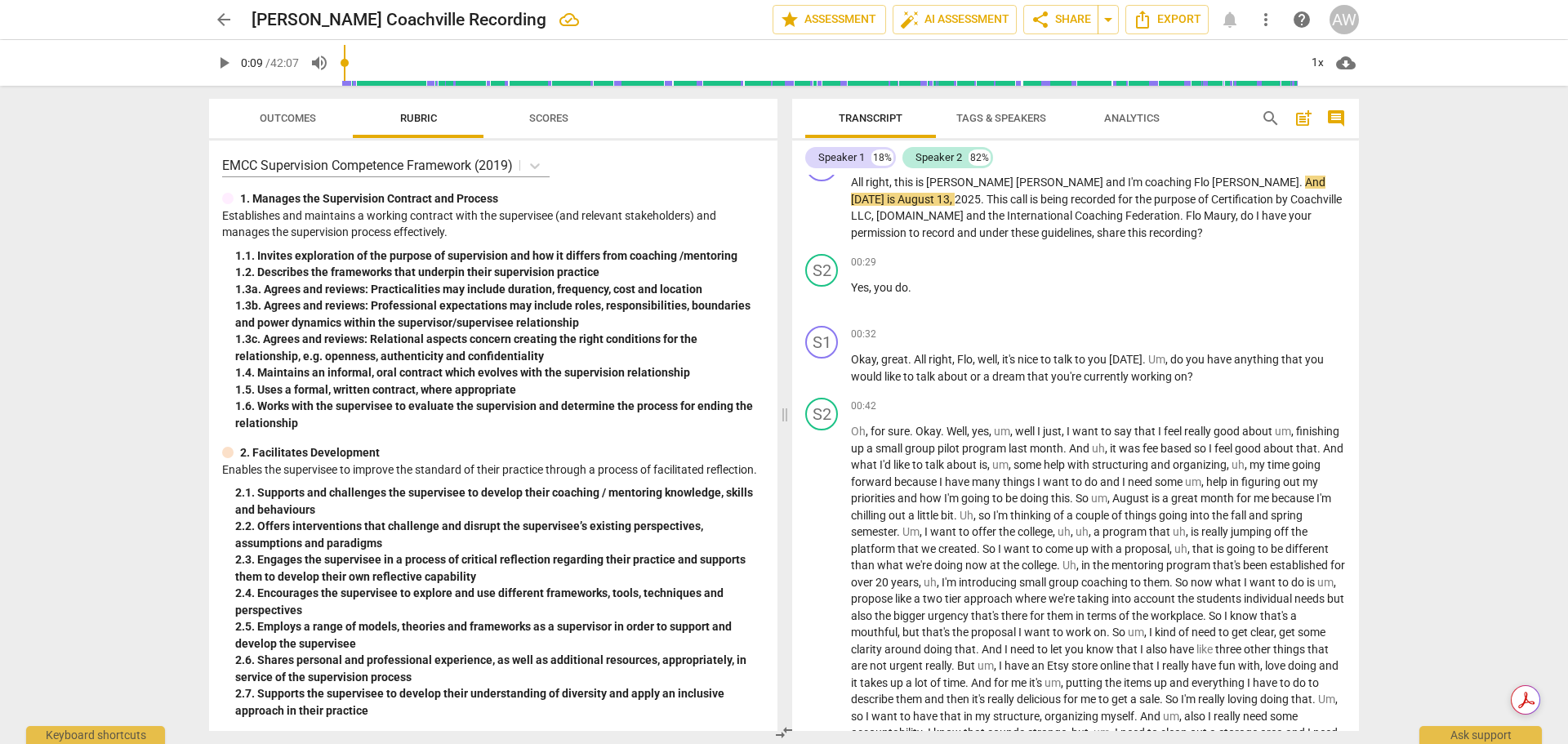
click at [1371, 230] on div "Transcript Tags & Speakers Analytics search post_add comment Speaker 1 18% Spea…" at bounding box center [1078, 415] width 586 height 658
click at [1074, 18] on span "share Share" at bounding box center [1061, 19] width 60 height 19
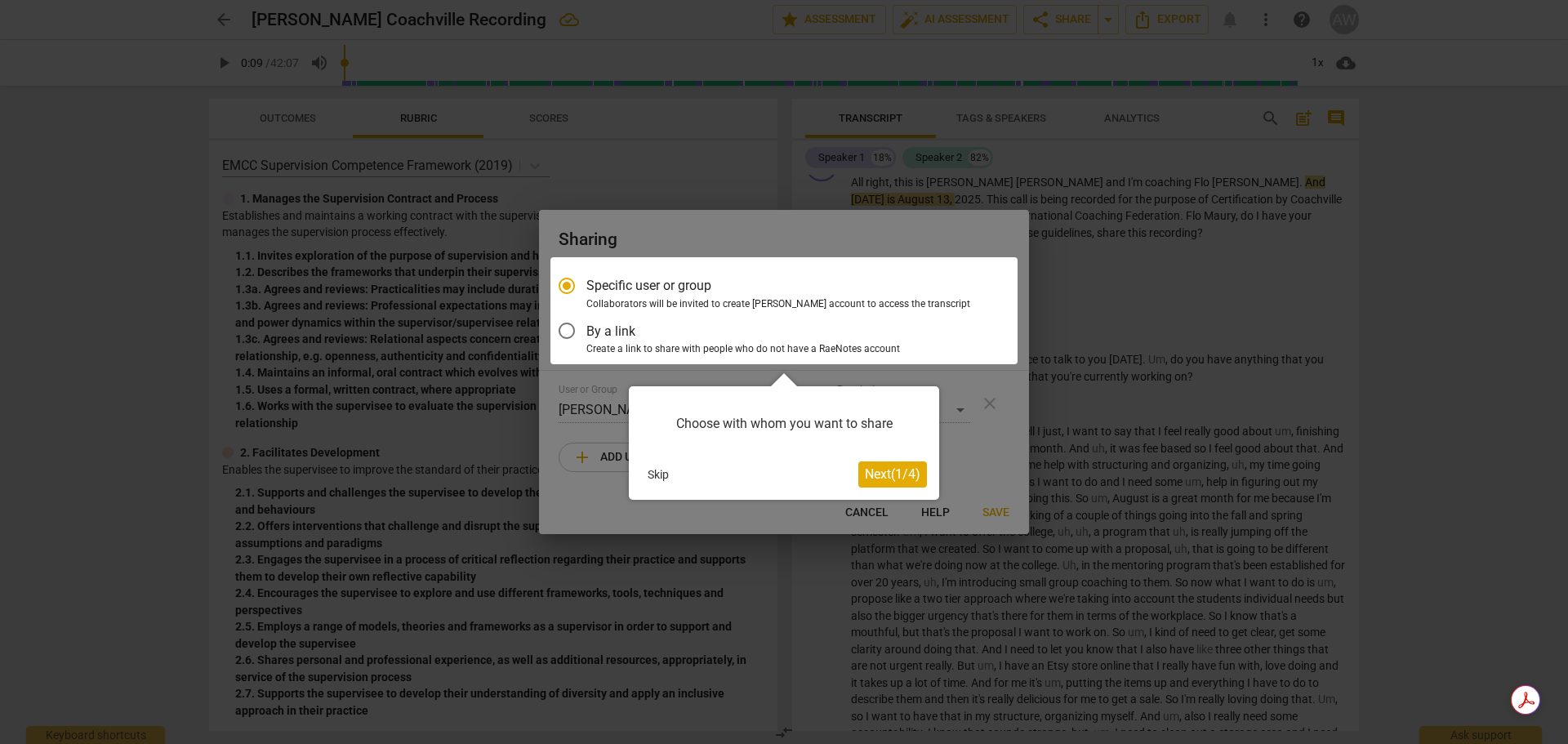
click at [865, 513] on div at bounding box center [784, 372] width 1568 height 744
click at [900, 472] on span "Next ( 1 / 4 )" at bounding box center [892, 474] width 55 height 16
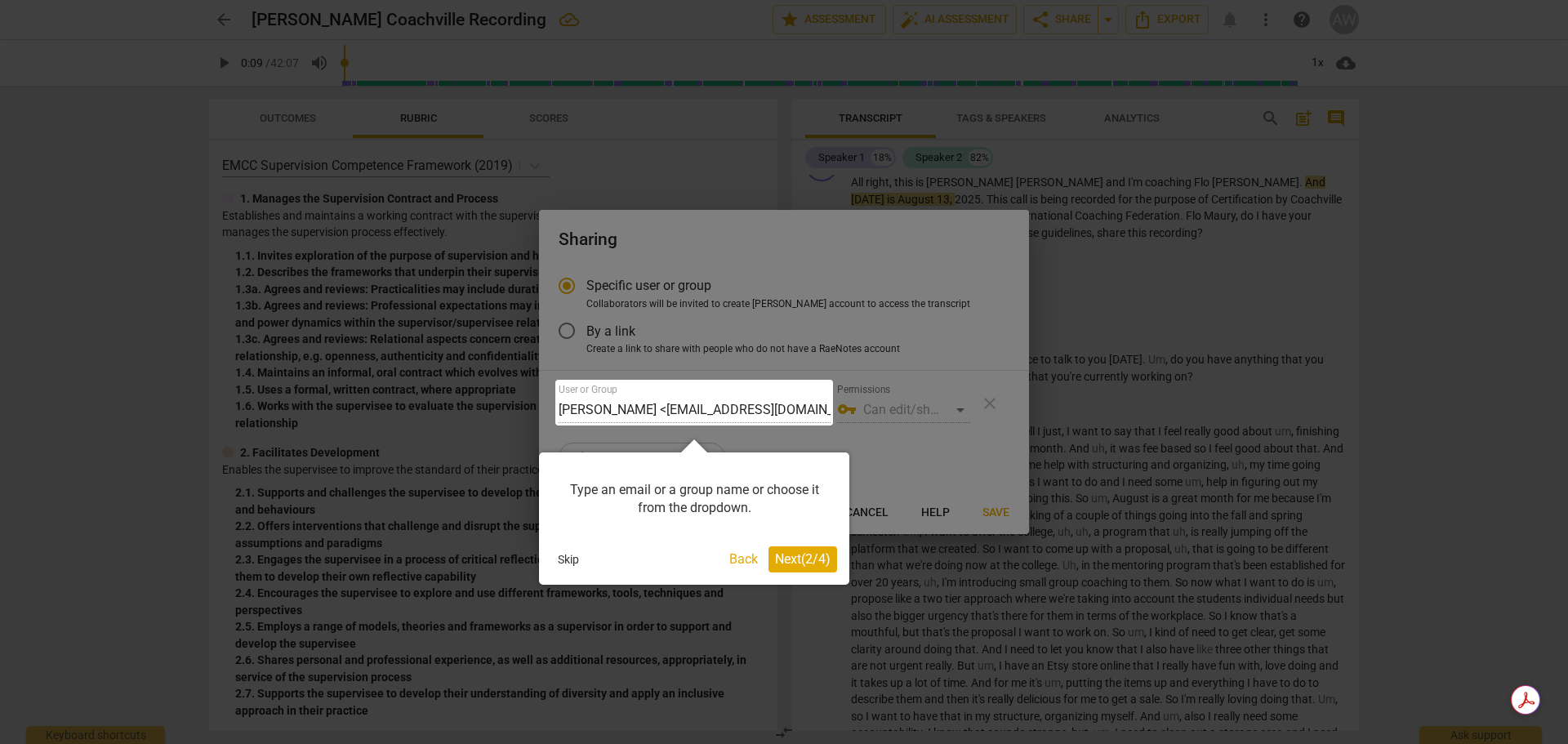
click at [805, 563] on span "Next ( 2 / 4 )" at bounding box center [802, 559] width 55 height 16
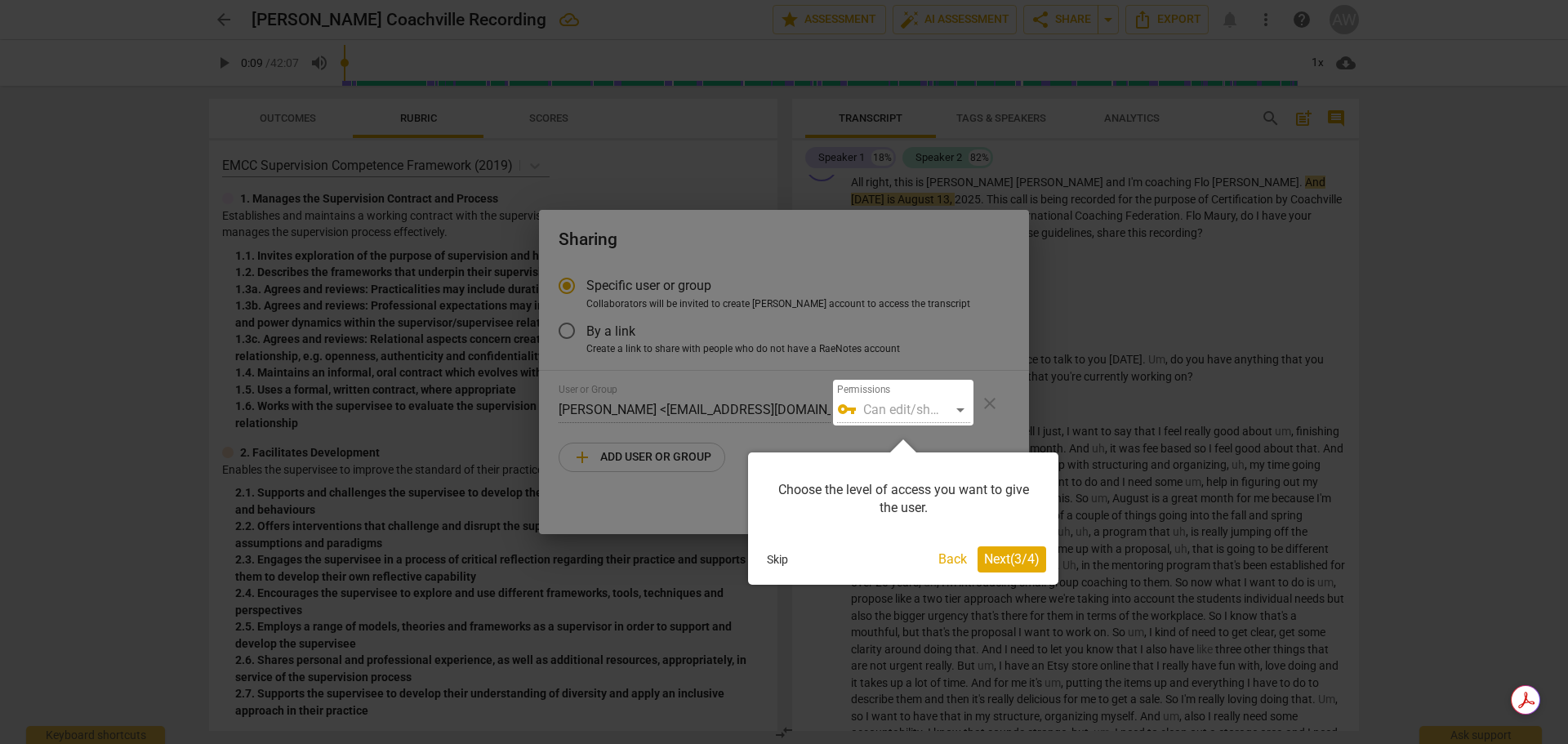
click at [1011, 551] on span "Next ( 3 / 4 )" at bounding box center [1011, 559] width 55 height 16
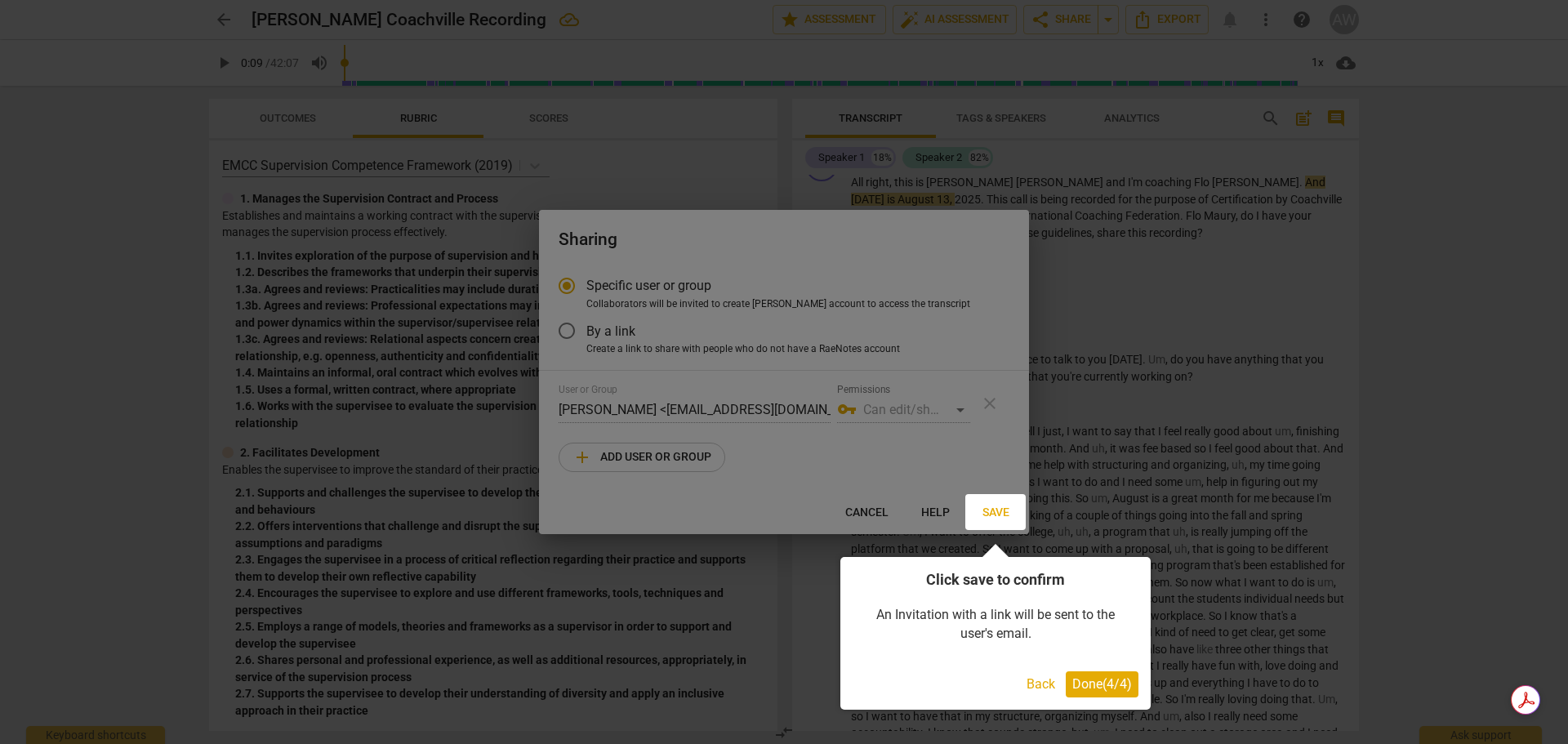
drag, startPoint x: 1091, startPoint y: 680, endPoint x: 1051, endPoint y: 584, distance: 104.0
click at [1090, 679] on span "Done ( 4 / 4 )" at bounding box center [1102, 684] width 60 height 16
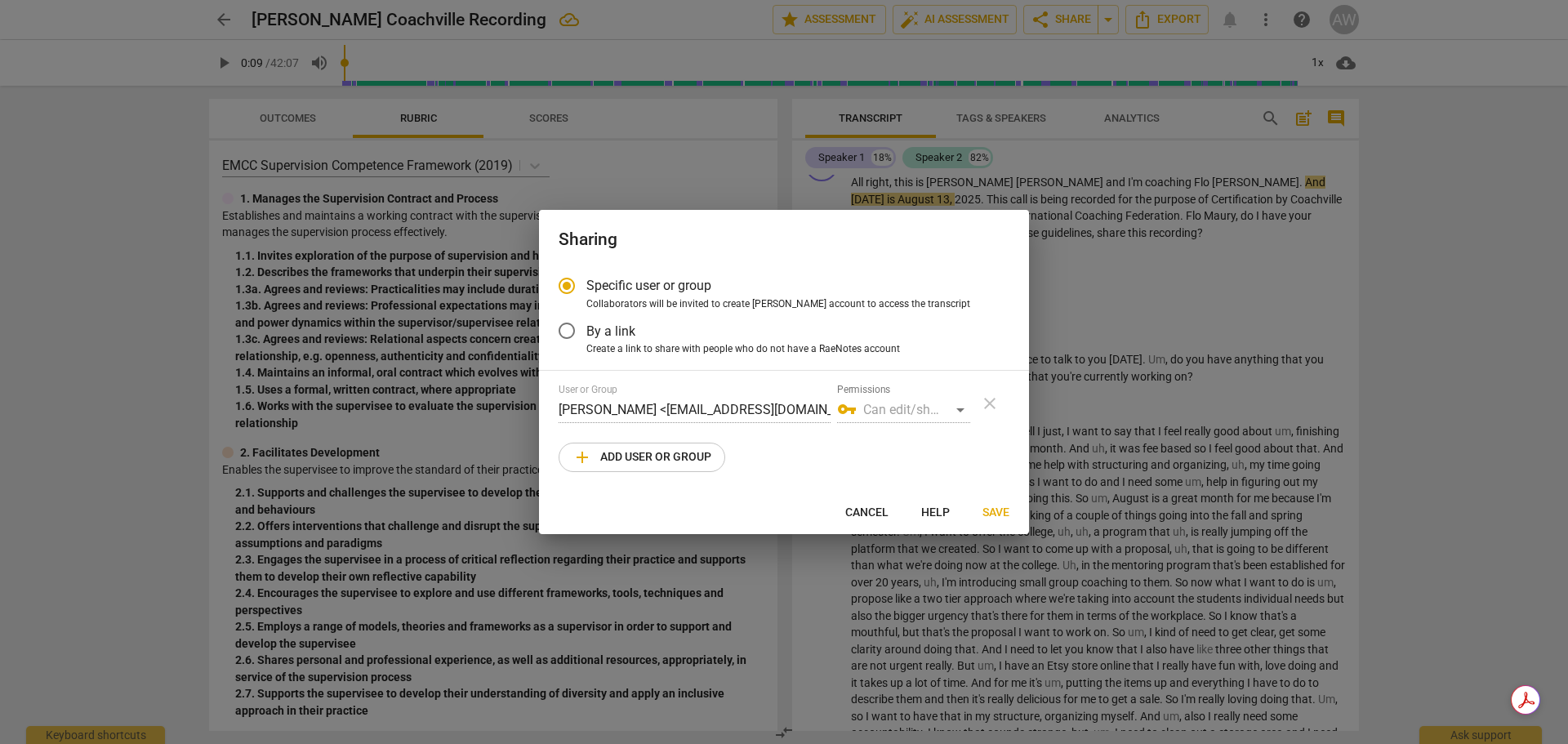
click at [870, 509] on span "Cancel" at bounding box center [866, 513] width 43 height 17
radio input "false"
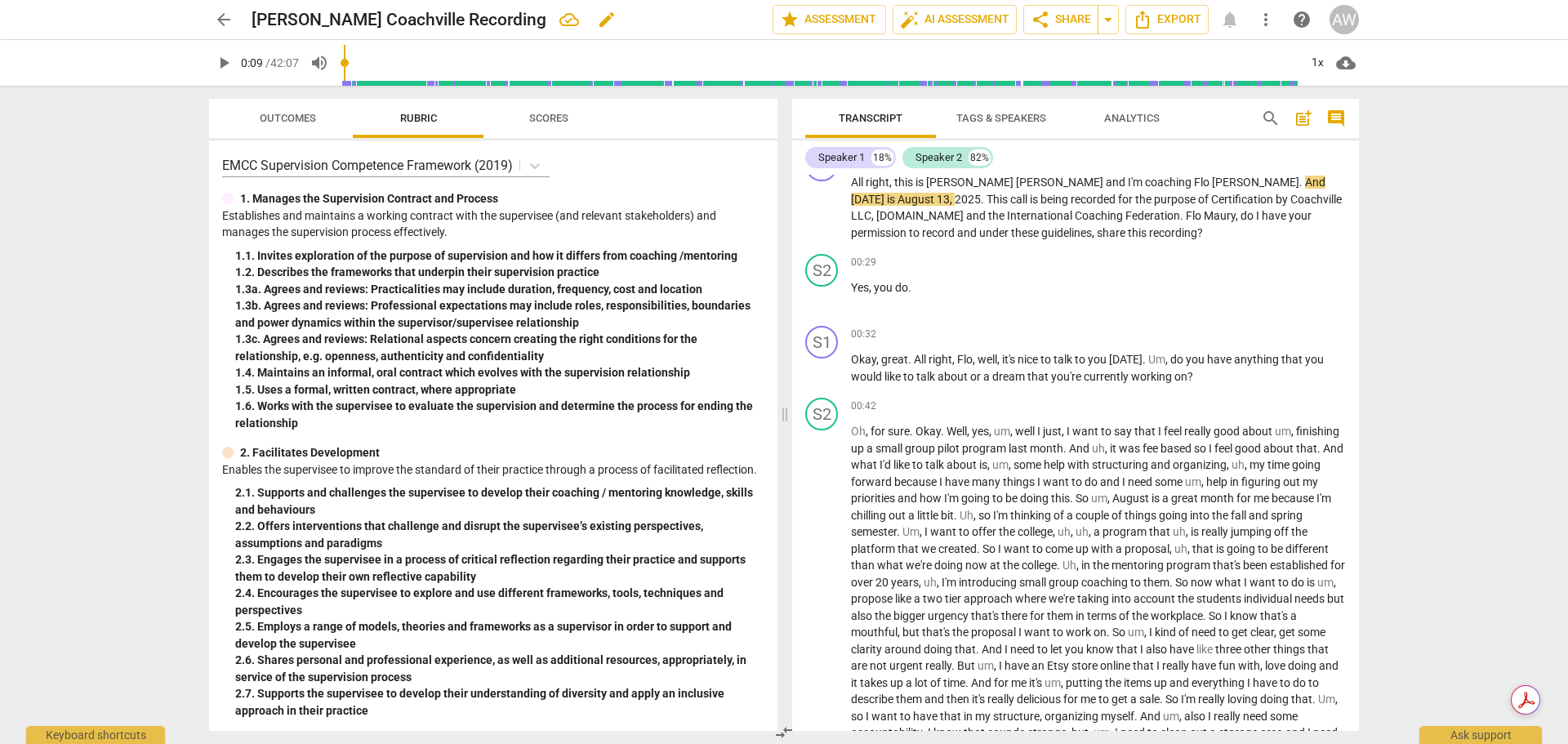
click at [272, 16] on h2 "[PERSON_NAME] Coachville Recording" at bounding box center [399, 19] width 295 height 20
click at [286, 18] on h2 "[PERSON_NAME] Coachville Recording" at bounding box center [399, 19] width 295 height 20
click at [597, 20] on span "edit" at bounding box center [606, 19] width 19 height 19
click at [284, 15] on input "[PERSON_NAME] Coachville Recording" at bounding box center [476, 19] width 449 height 31
type input "[PERSON_NAME] Coachville Recording"
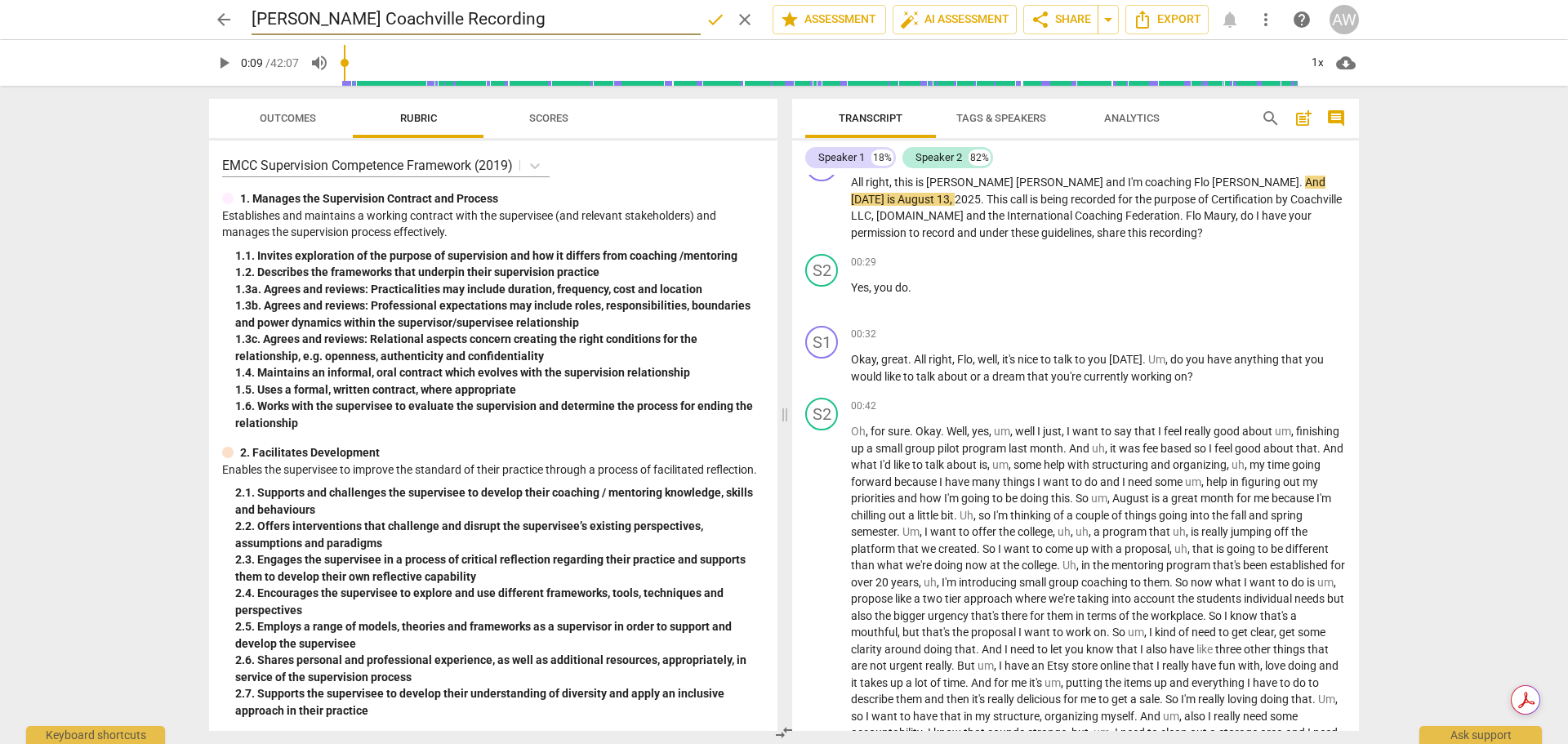
click at [705, 19] on span "done" at bounding box center [715, 19] width 19 height 19
click at [701, 125] on div "Outcomes Rubric Scores" at bounding box center [493, 118] width 542 height 39
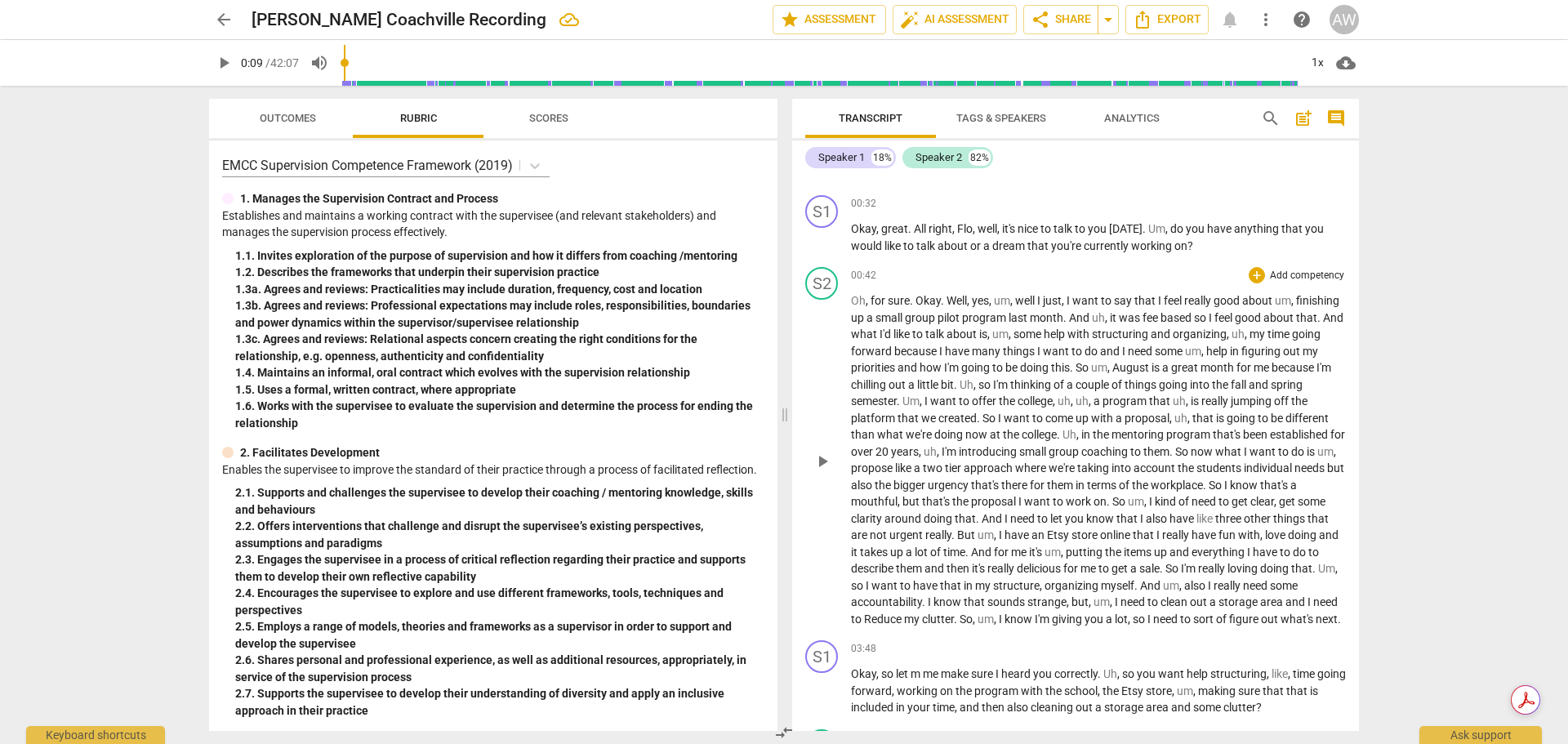
scroll to position [81, 0]
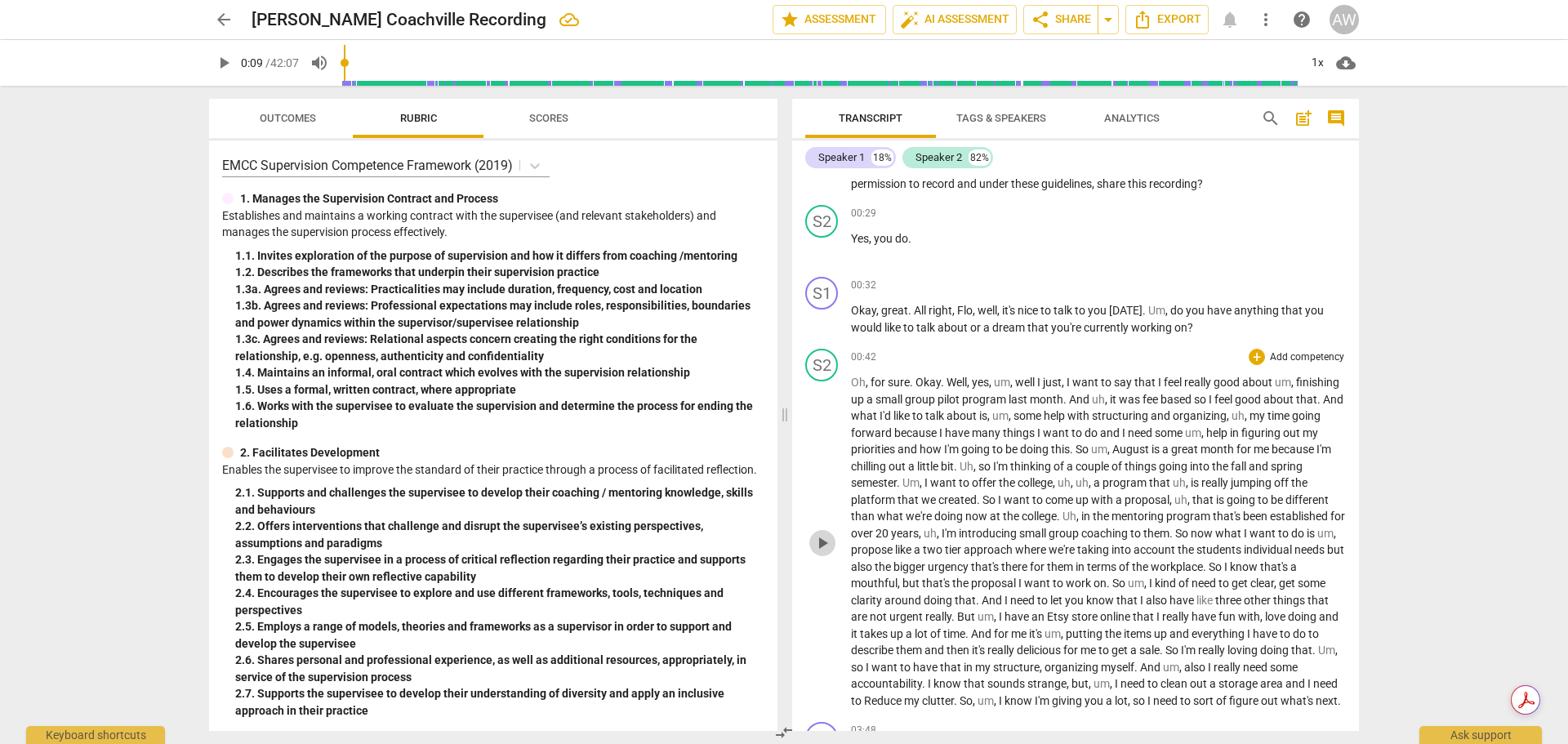
click at [818, 547] on span "play_arrow" at bounding box center [823, 543] width 19 height 19
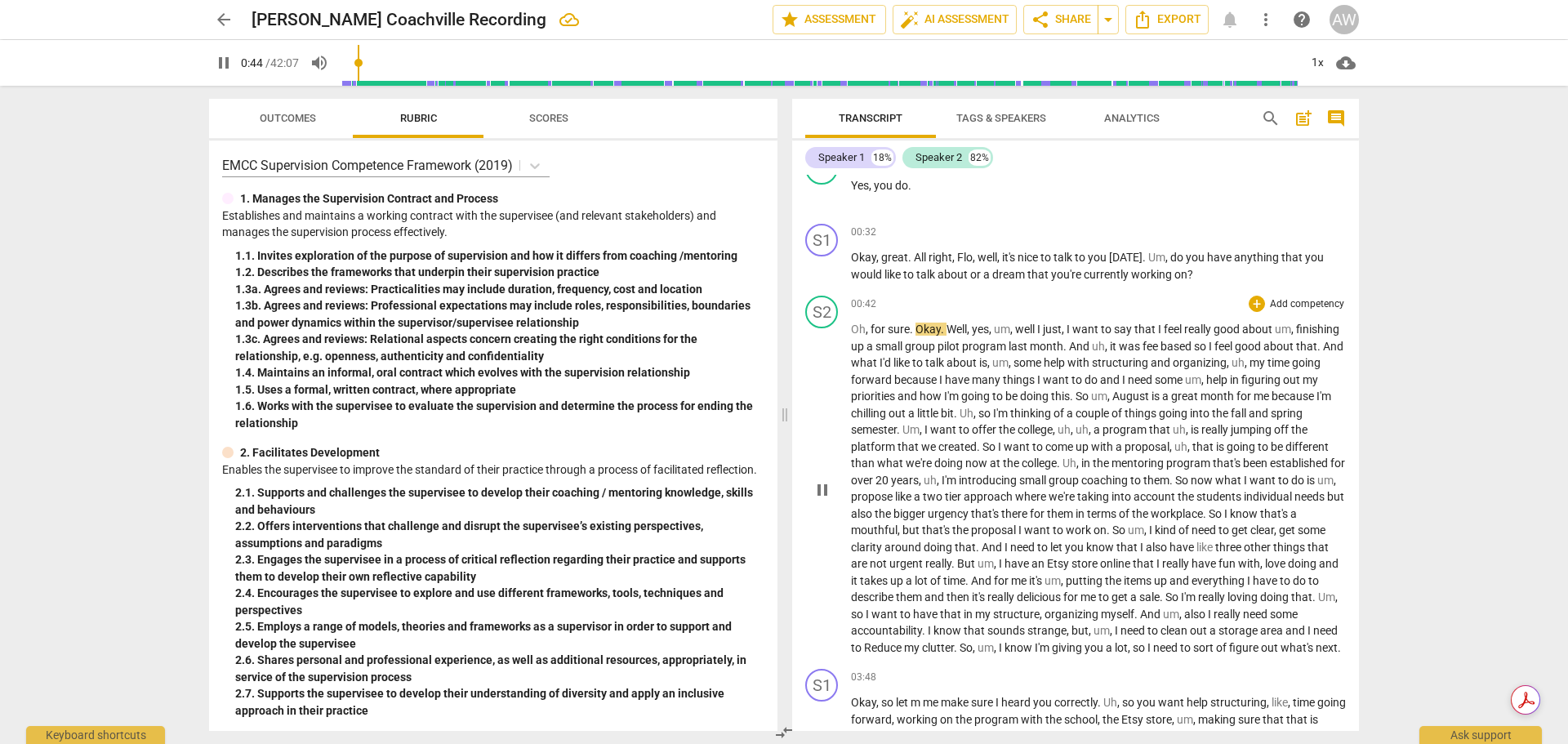
scroll to position [163, 0]
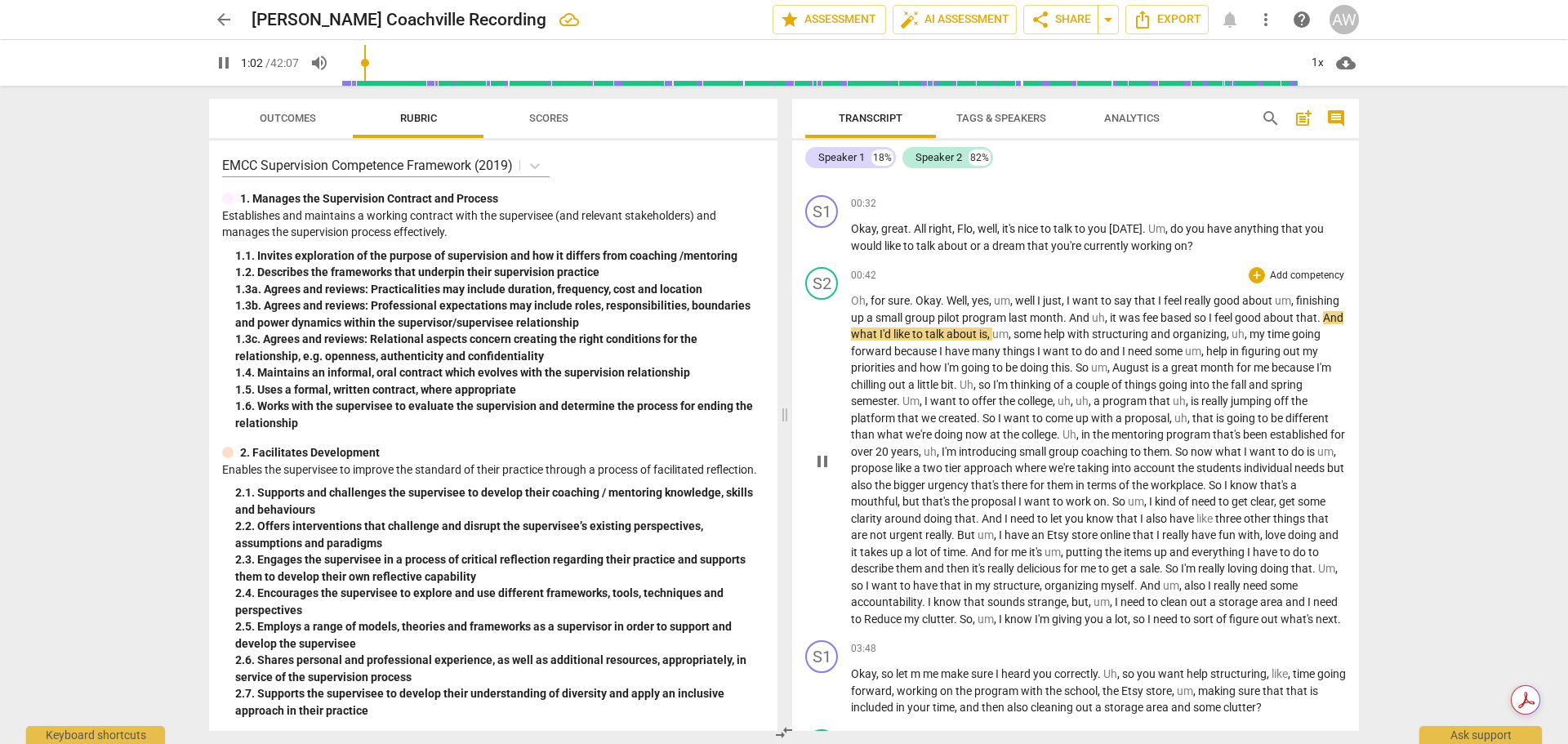
click at [826, 471] on span "pause" at bounding box center [823, 462] width 19 height 19
click at [826, 471] on span "play_arrow" at bounding box center [823, 462] width 19 height 19
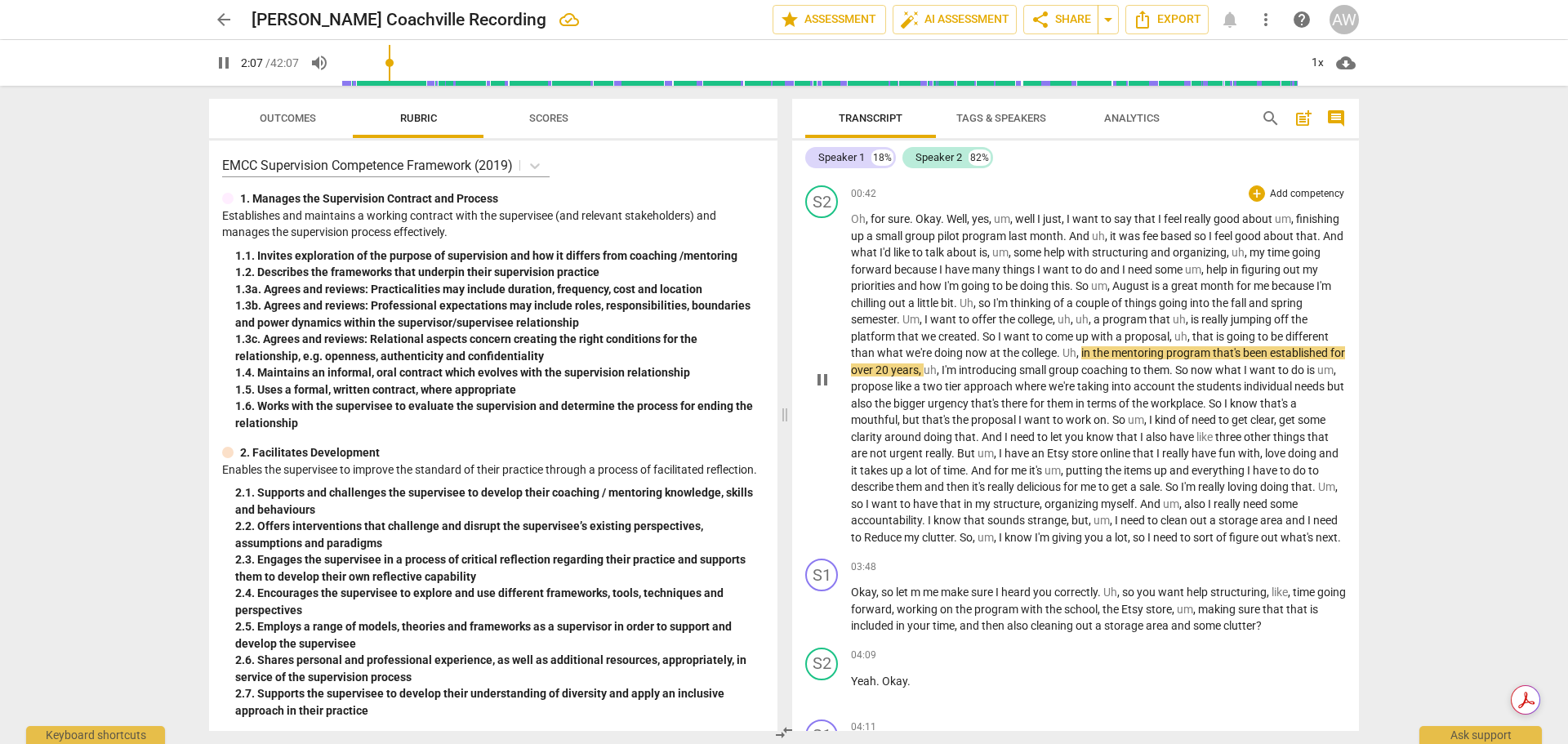
scroll to position [327, 0]
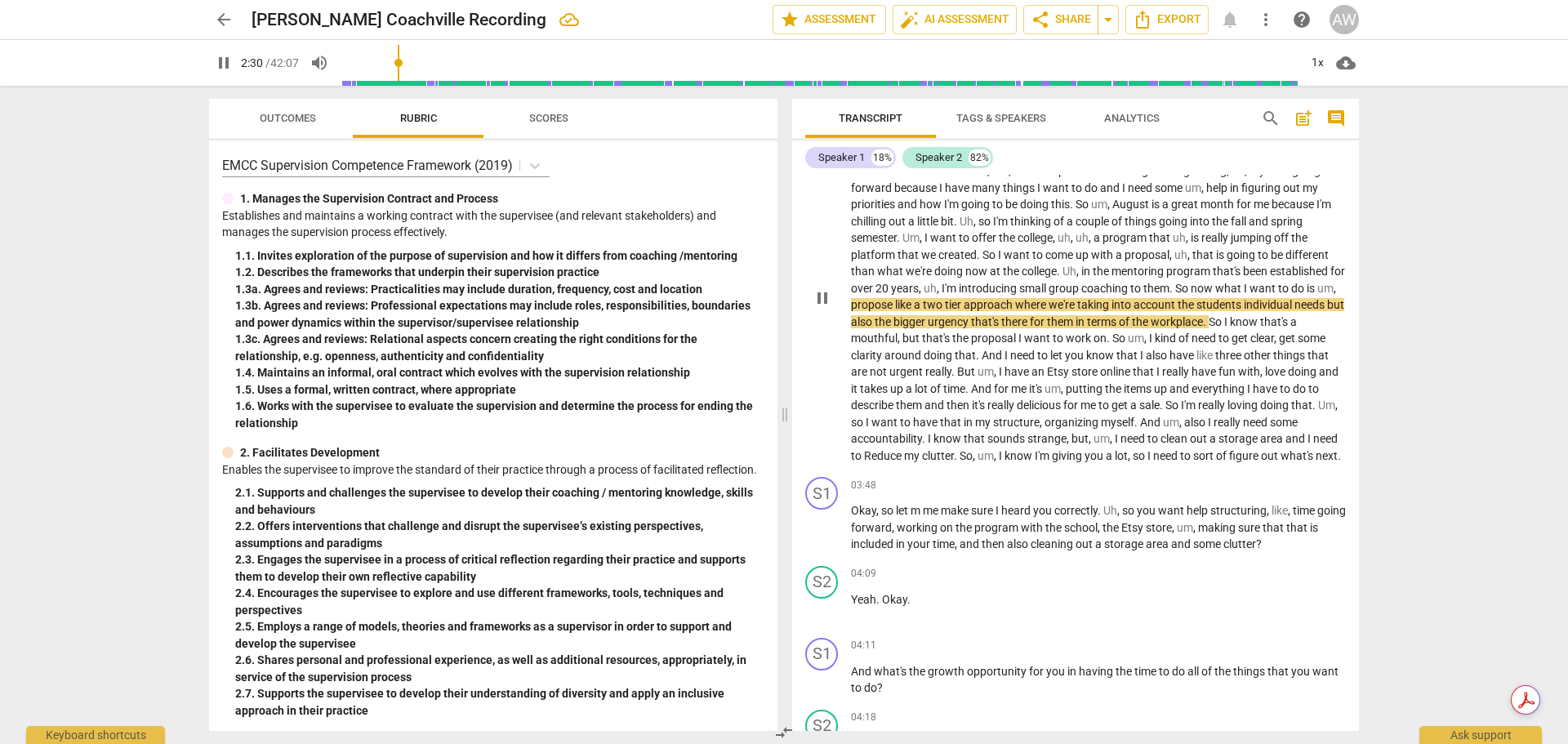
click at [893, 322] on span "the" at bounding box center [883, 322] width 18 height 13
click at [824, 306] on span "pause" at bounding box center [823, 298] width 19 height 19
click at [398, 60] on input "range" at bounding box center [820, 63] width 958 height 53
click at [823, 304] on span "play_arrow" at bounding box center [823, 298] width 19 height 19
click at [821, 301] on span "pause" at bounding box center [823, 298] width 19 height 19
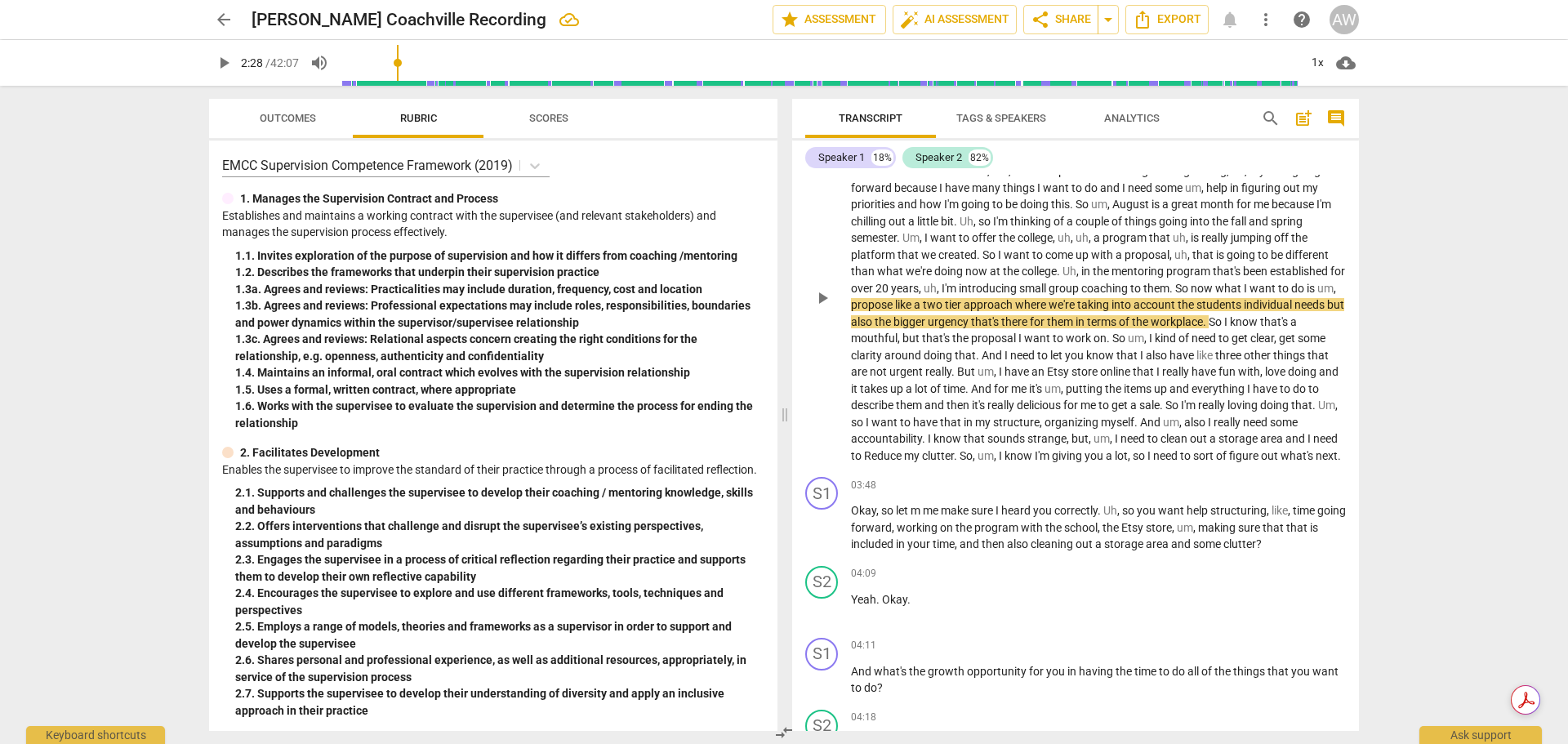
click at [893, 320] on span "the" at bounding box center [883, 322] width 18 height 13
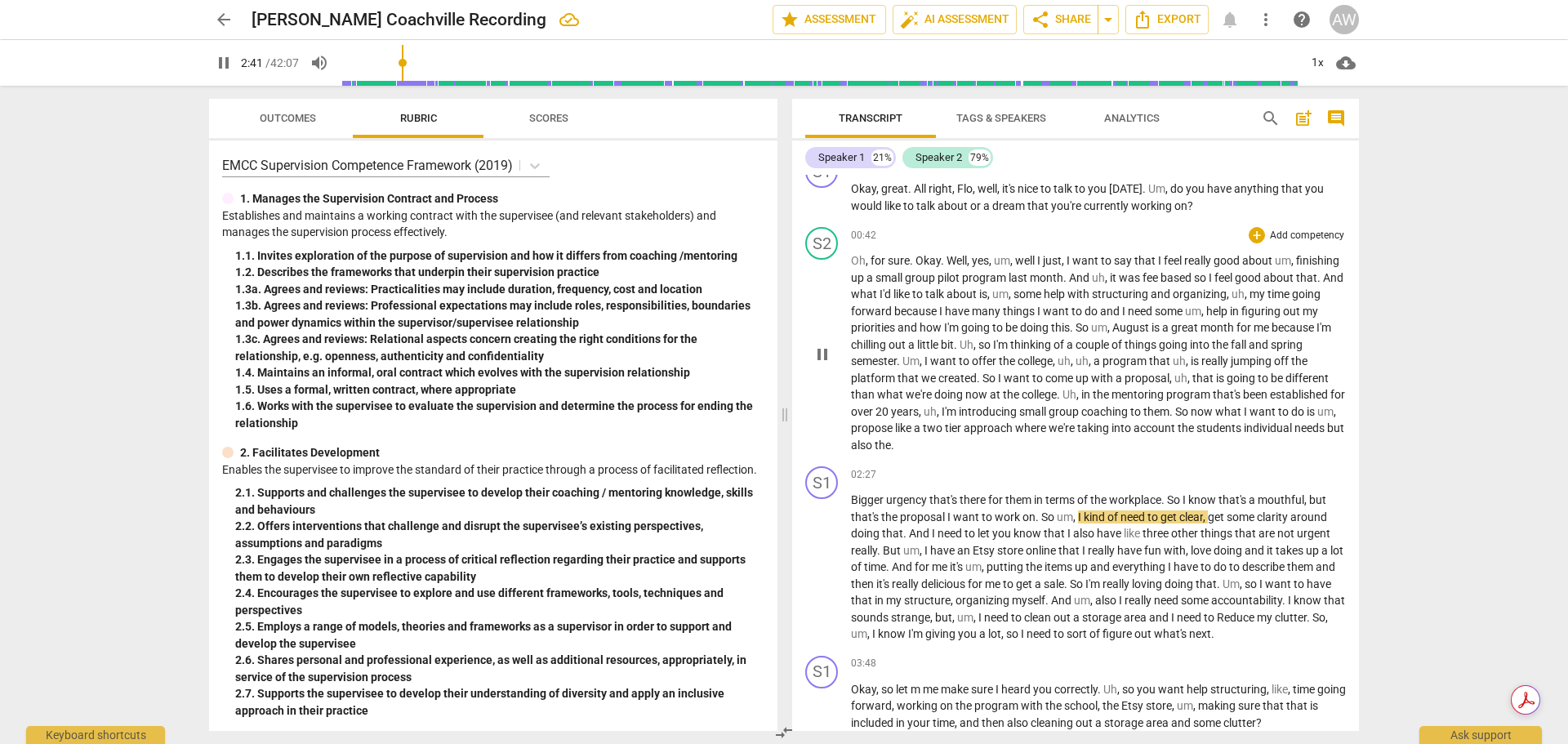
scroll to position [202, 0]
click at [814, 351] on span "pause" at bounding box center [823, 356] width 19 height 19
type input "165"
click at [1011, 445] on p "Oh , for sure . Okay . Well , yes , um , well I just , I want to say that I fee…" at bounding box center [1098, 354] width 495 height 201
click at [1008, 444] on p "Oh , for sure . Okay . Well , yes , um , well I just , I want to say that I fee…" at bounding box center [1098, 354] width 495 height 201
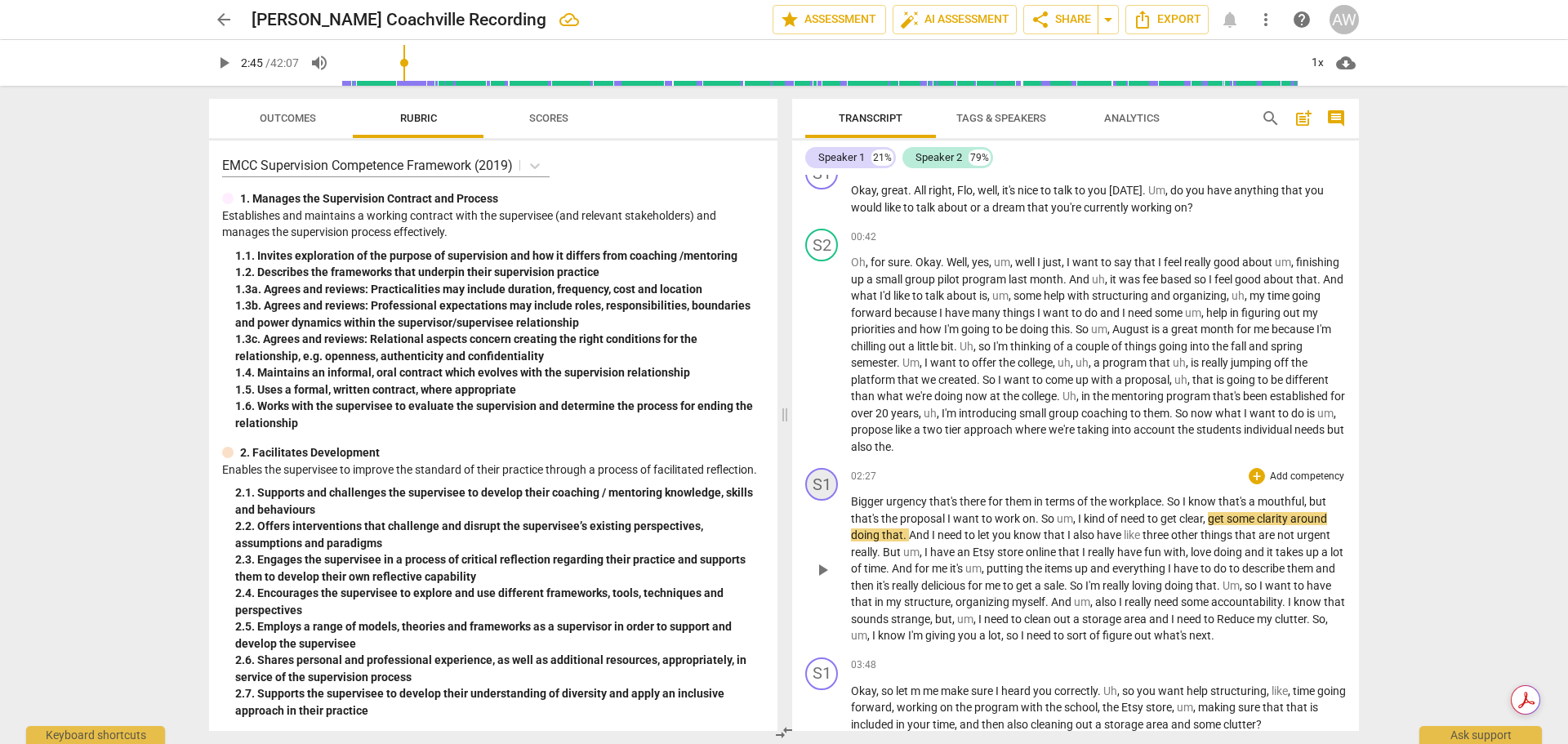
click at [829, 485] on div "S1" at bounding box center [821, 484] width 32 height 32
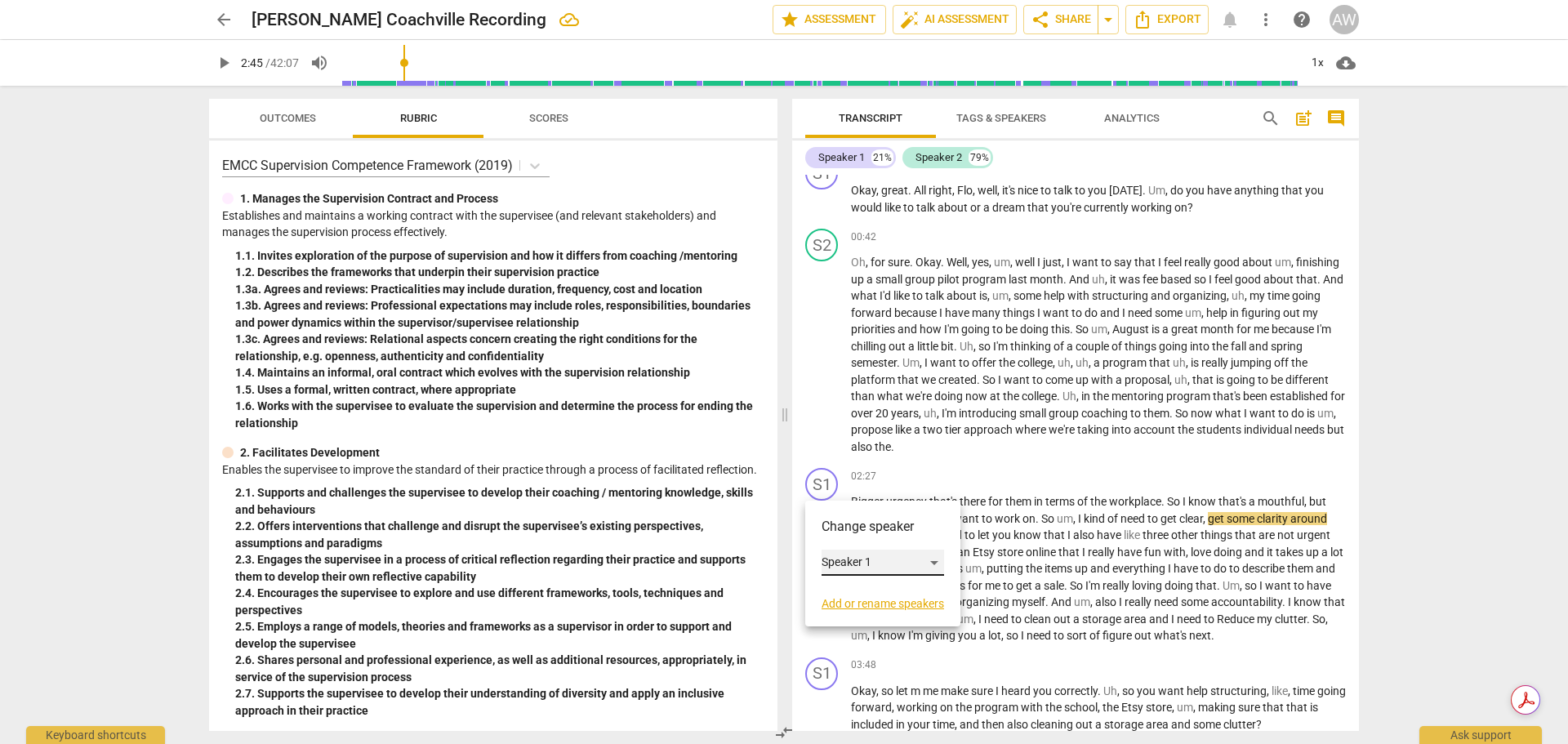
click at [852, 559] on div "Speaker 1" at bounding box center [883, 563] width 123 height 26
click at [850, 589] on li "Speaker 2" at bounding box center [884, 593] width 124 height 31
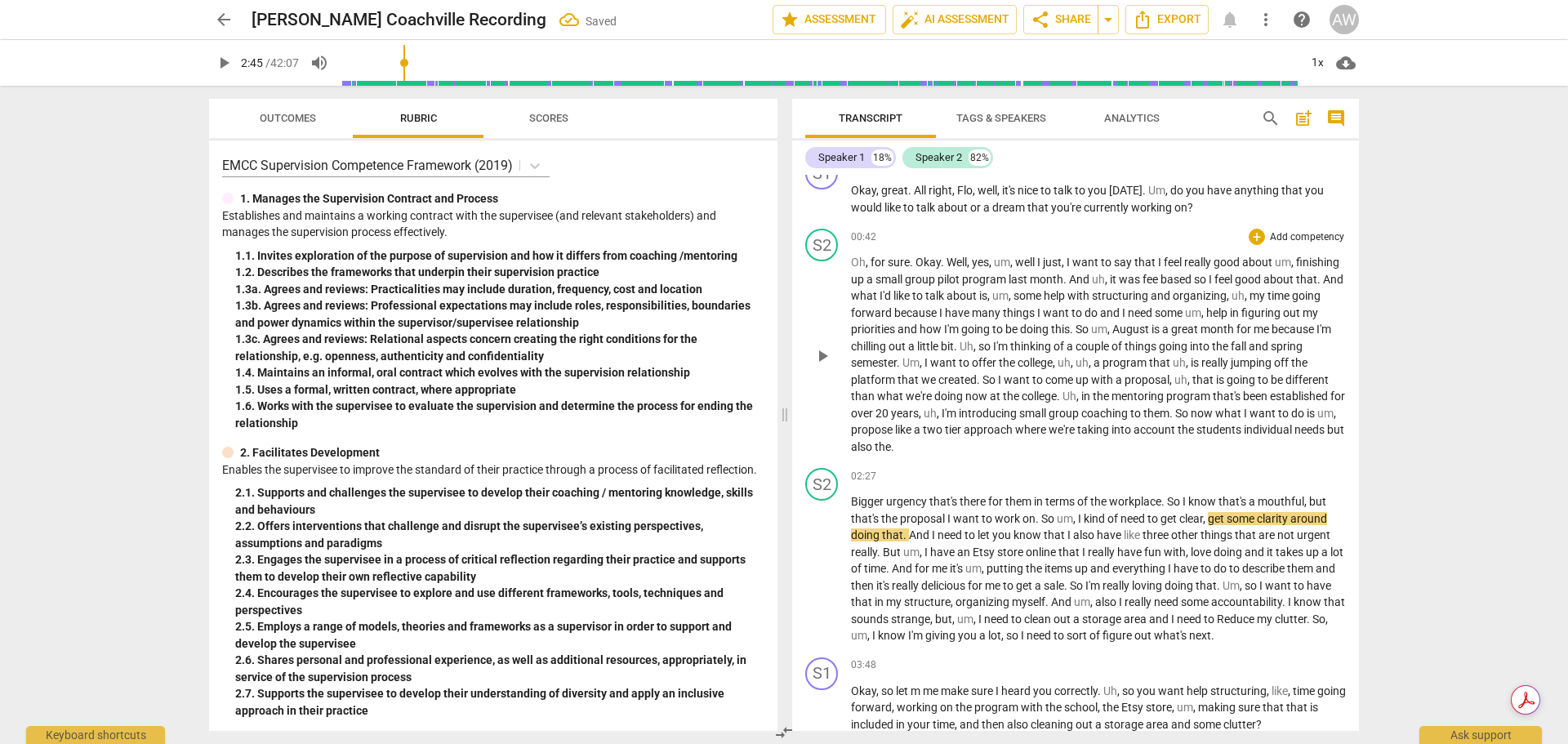
click at [874, 445] on span "also" at bounding box center [862, 446] width 24 height 13
click at [1021, 443] on p "Oh , for sure . Okay . Well , yes , um , well I just , I want to say that I fee…" at bounding box center [1098, 354] width 495 height 201
click at [891, 444] on span "the" at bounding box center [882, 446] width 17 height 13
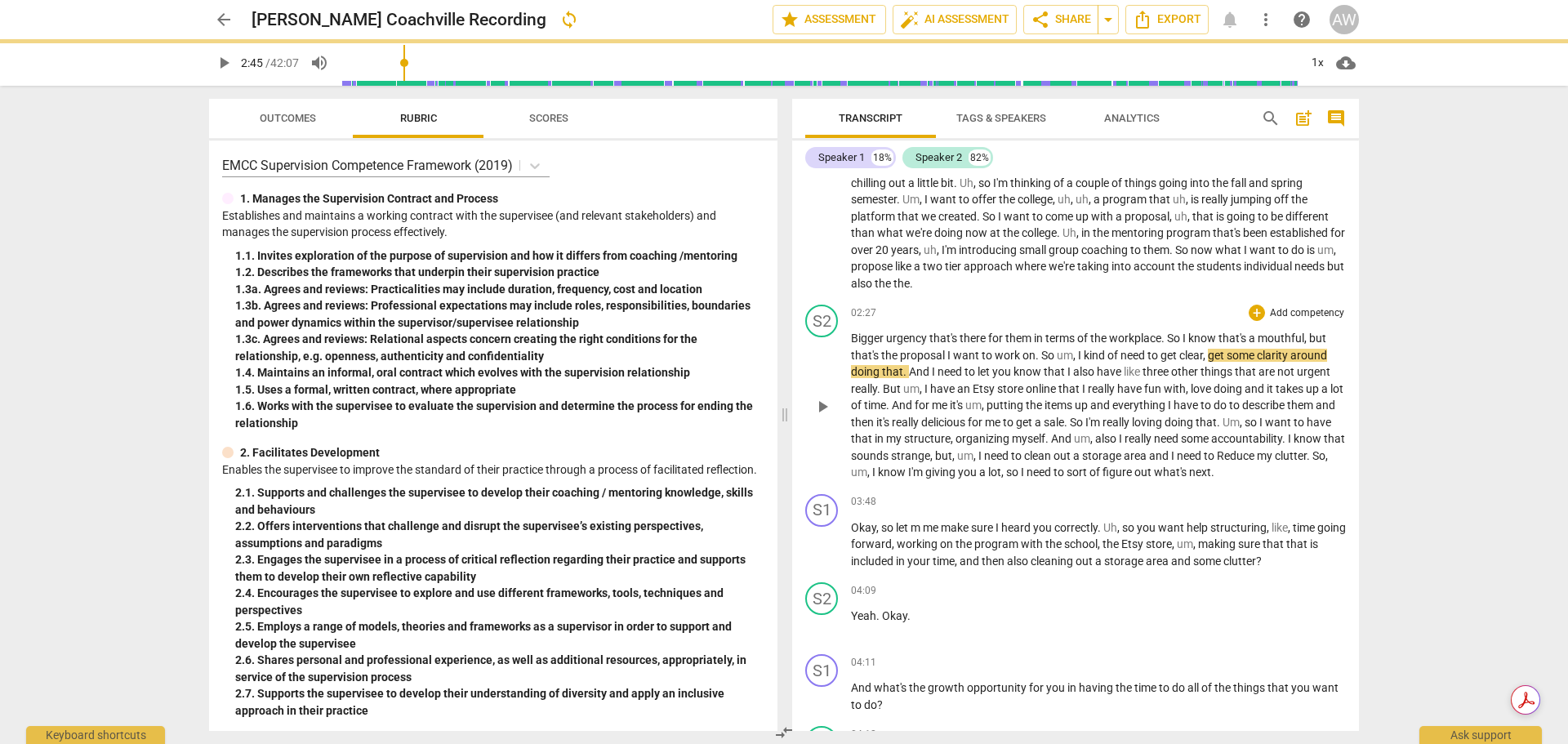
scroll to position [283, 0]
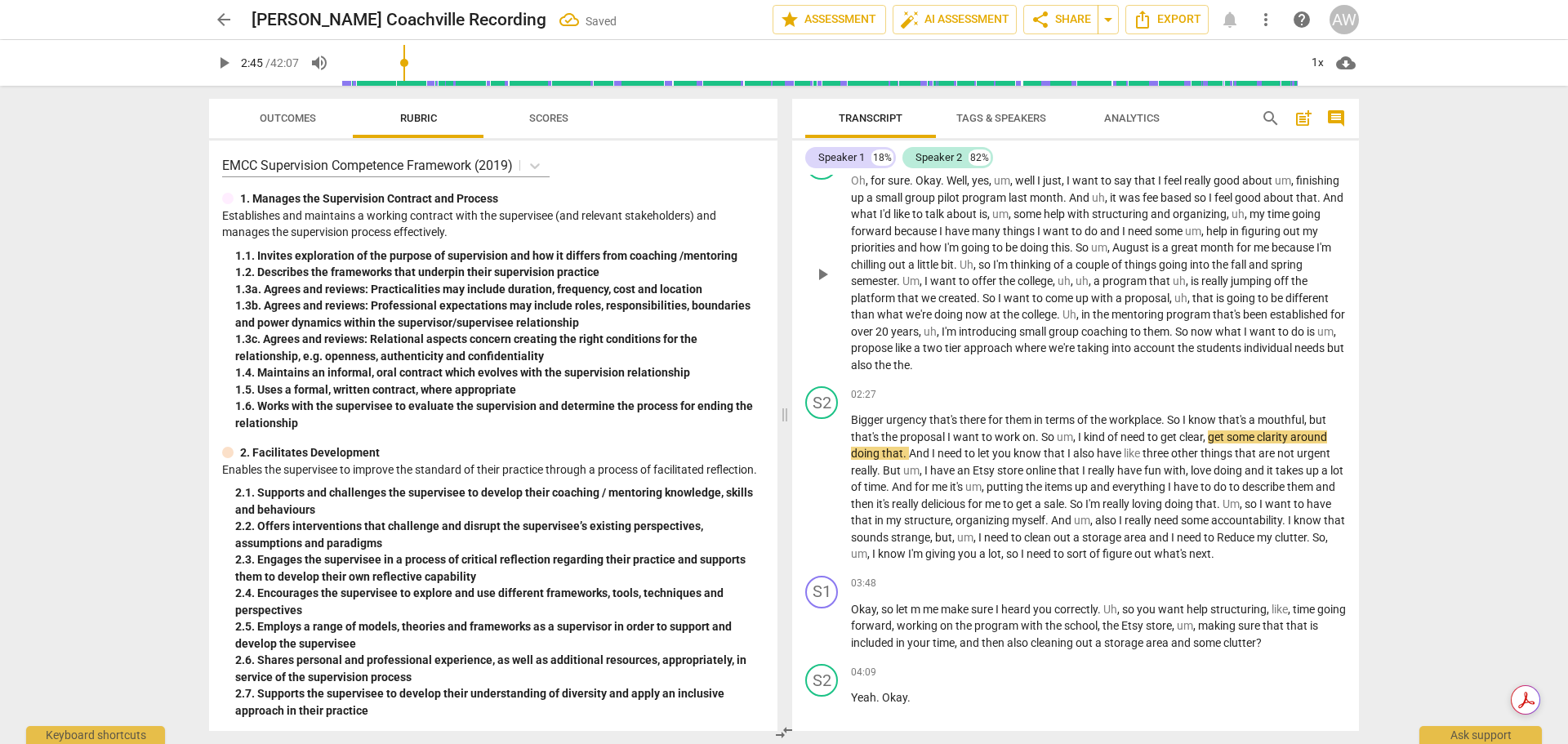
click at [1028, 364] on p "Oh , for sure . Okay . Well , yes , um , well I just , I want to say that I fee…" at bounding box center [1098, 273] width 495 height 201
click at [827, 277] on span "play_arrow" at bounding box center [823, 274] width 19 height 19
click at [1030, 363] on p "Oh , for sure . Okay . Well , yes , um , well I just , I want to say that I fee…" at bounding box center [1098, 273] width 495 height 201
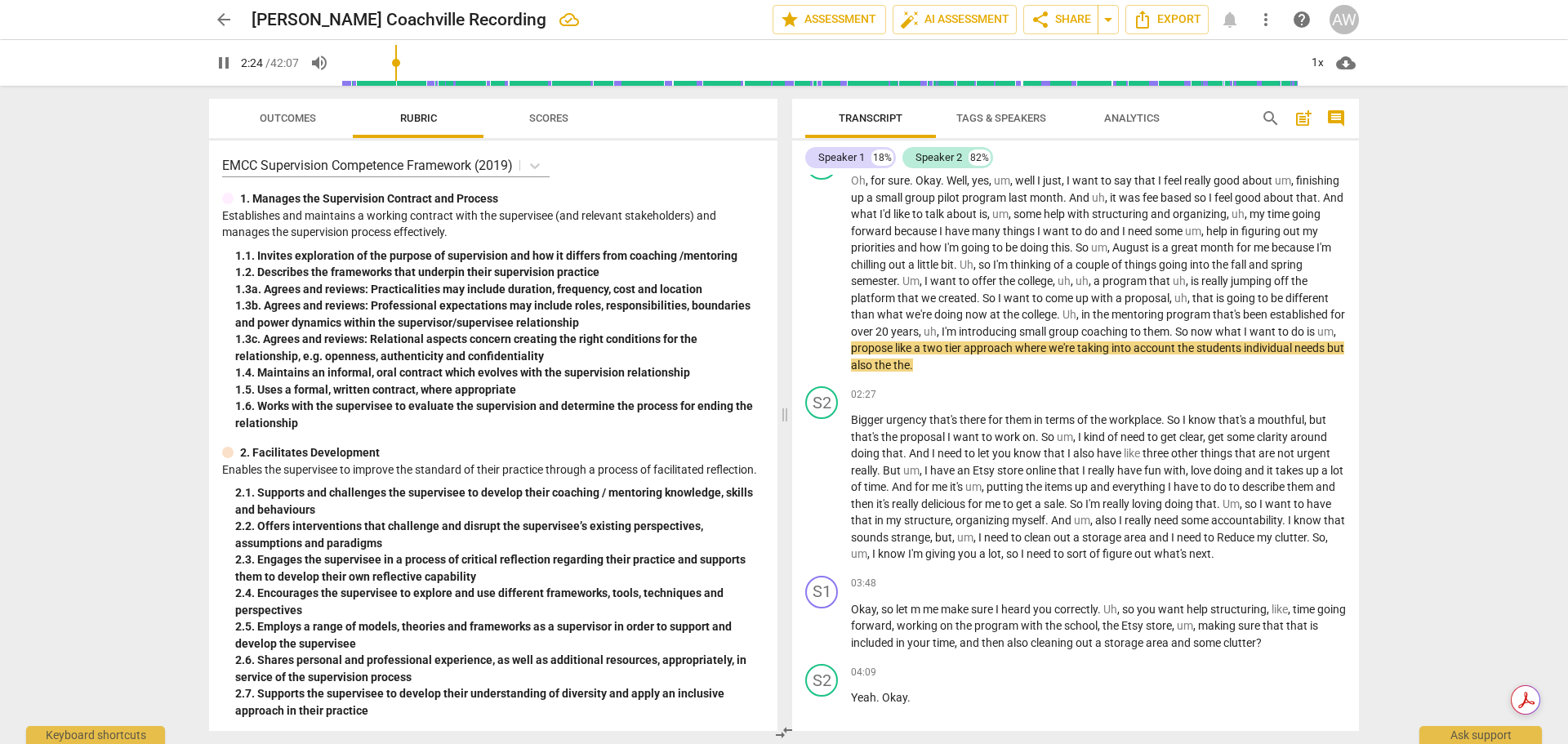
drag, startPoint x: 364, startPoint y: 63, endPoint x: 399, endPoint y: 63, distance: 35.0
click at [399, 63] on input "range" at bounding box center [820, 63] width 958 height 53
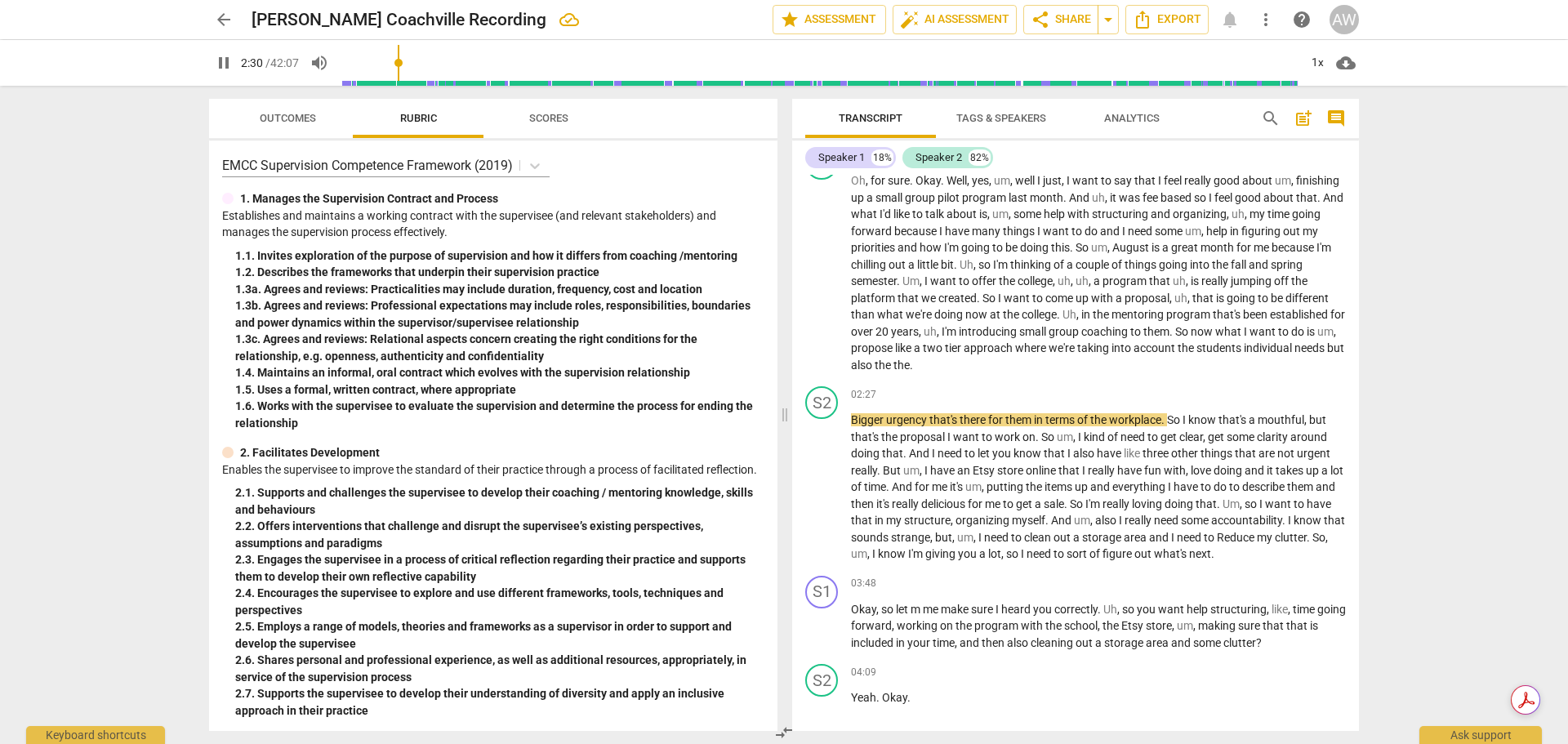
click at [229, 67] on span "pause" at bounding box center [223, 63] width 19 height 19
click at [230, 64] on span "play_arrow" at bounding box center [223, 63] width 19 height 19
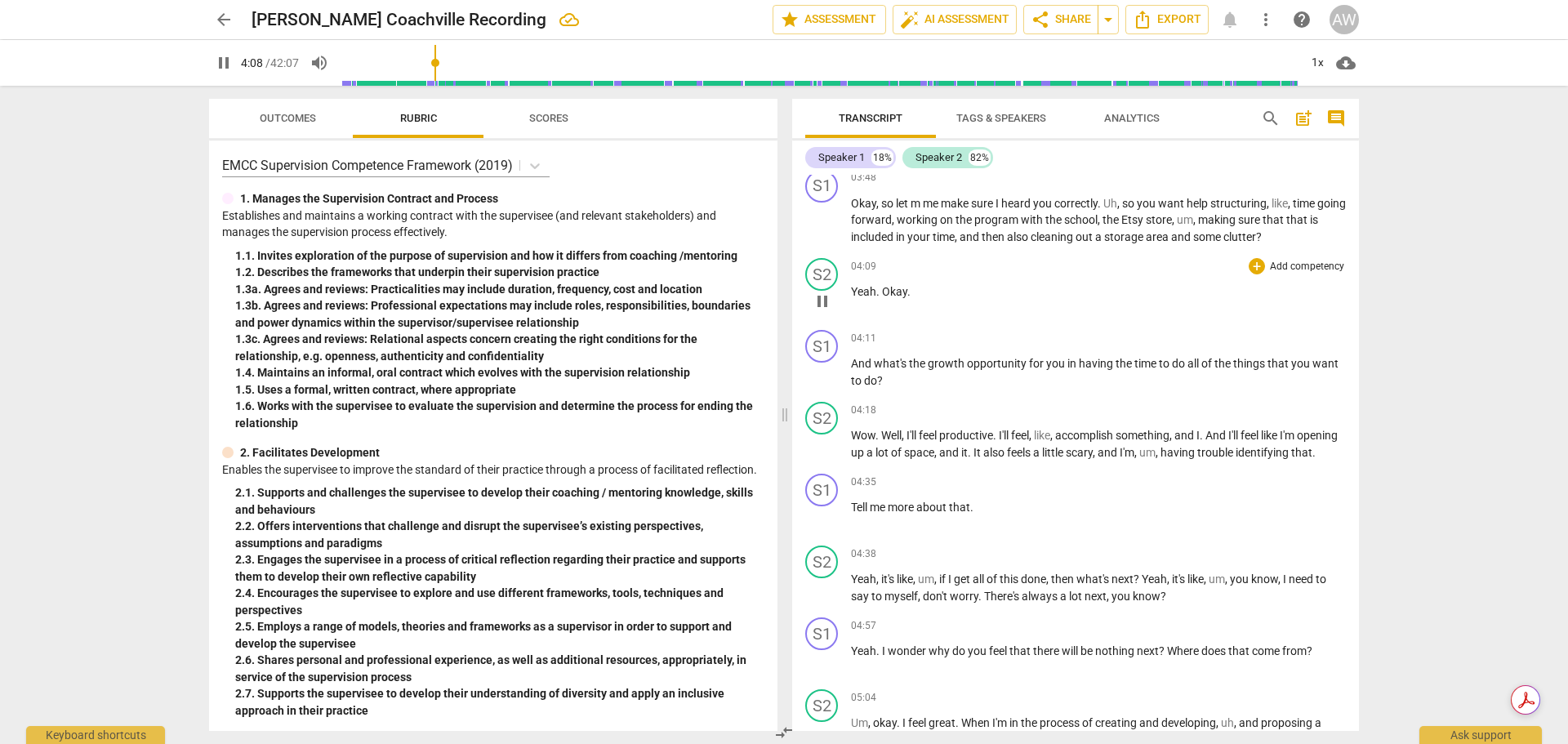
scroll to position [692, 0]
click at [822, 297] on span "pause" at bounding box center [823, 299] width 19 height 19
type input "253"
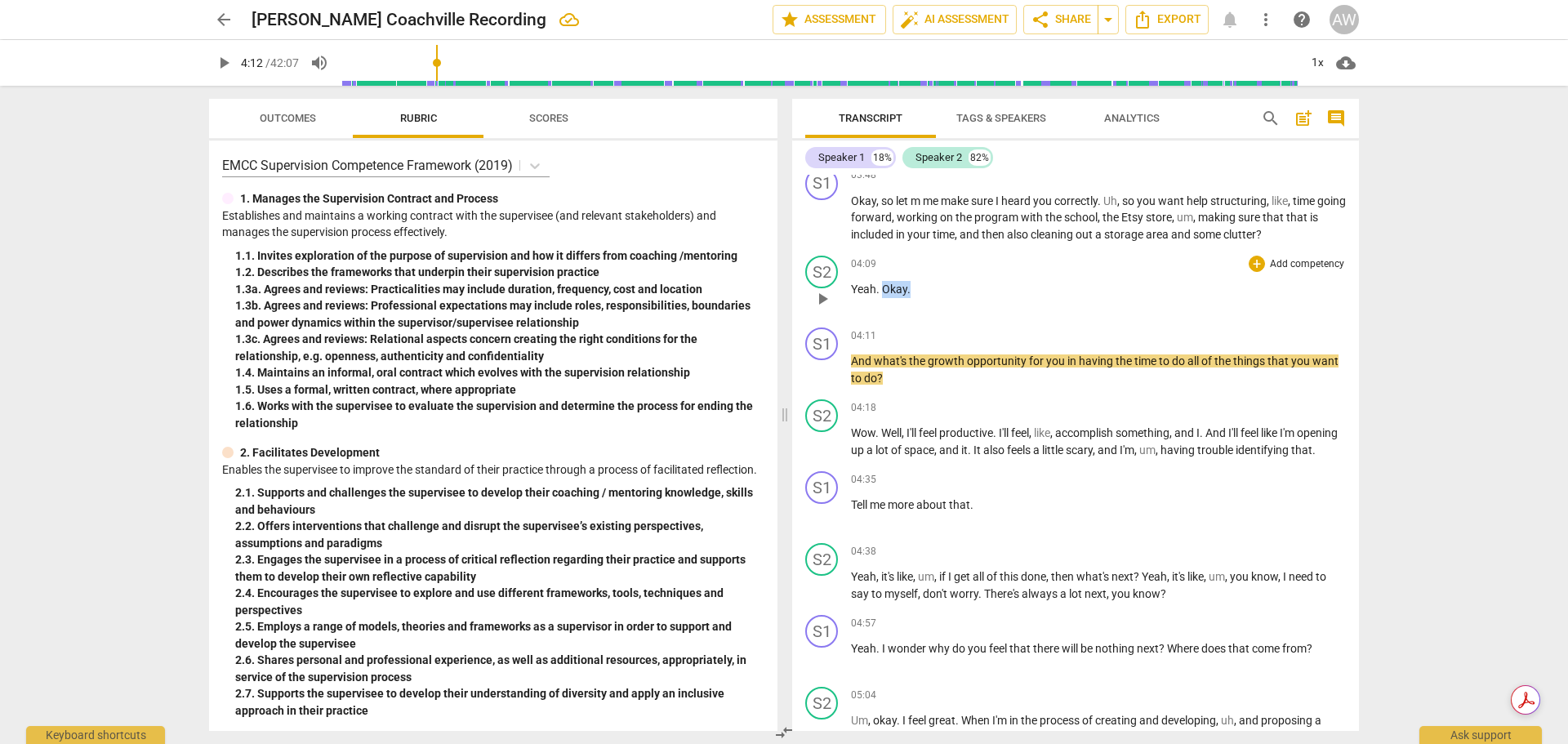
drag, startPoint x: 884, startPoint y: 289, endPoint x: 914, endPoint y: 287, distance: 30.1
click at [914, 287] on p "Yeah . Okay ." at bounding box center [1098, 290] width 495 height 18
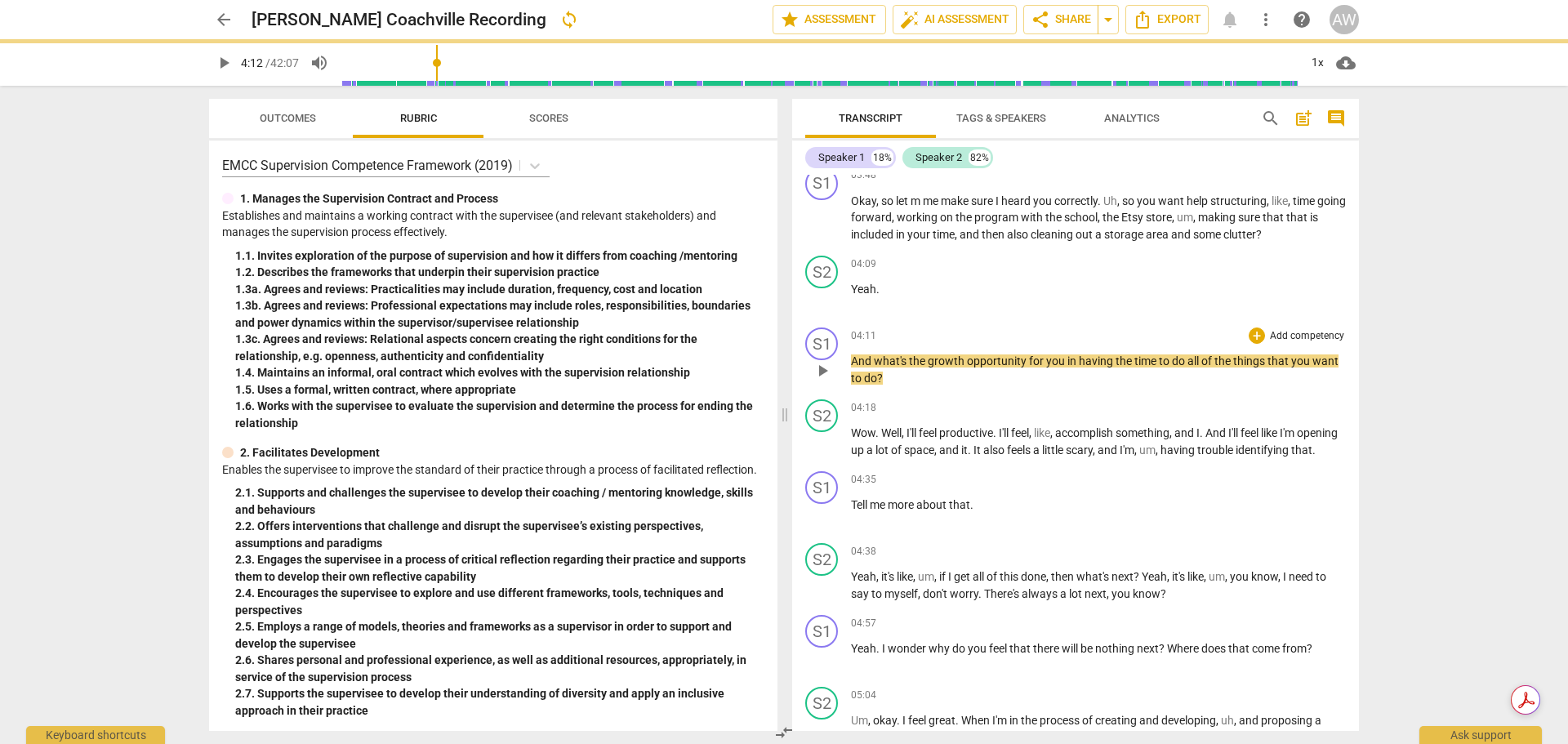
click at [851, 359] on span "And" at bounding box center [862, 361] width 23 height 13
paste p
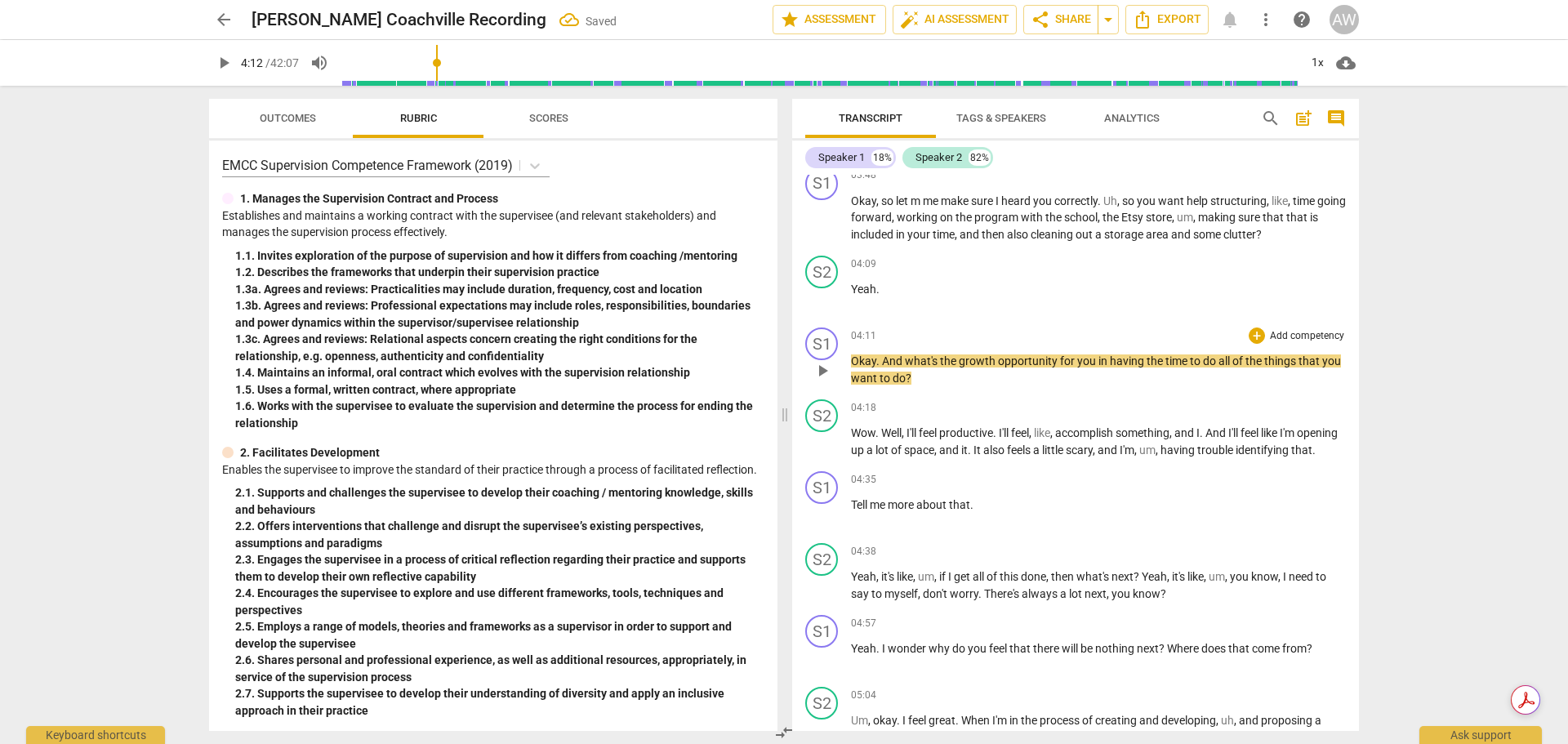
click at [955, 385] on p "Okay. And what's the growth opportunity for you in having the time to do all of…" at bounding box center [1098, 370] width 495 height 33
click at [827, 370] on span "play_arrow" at bounding box center [823, 371] width 19 height 19
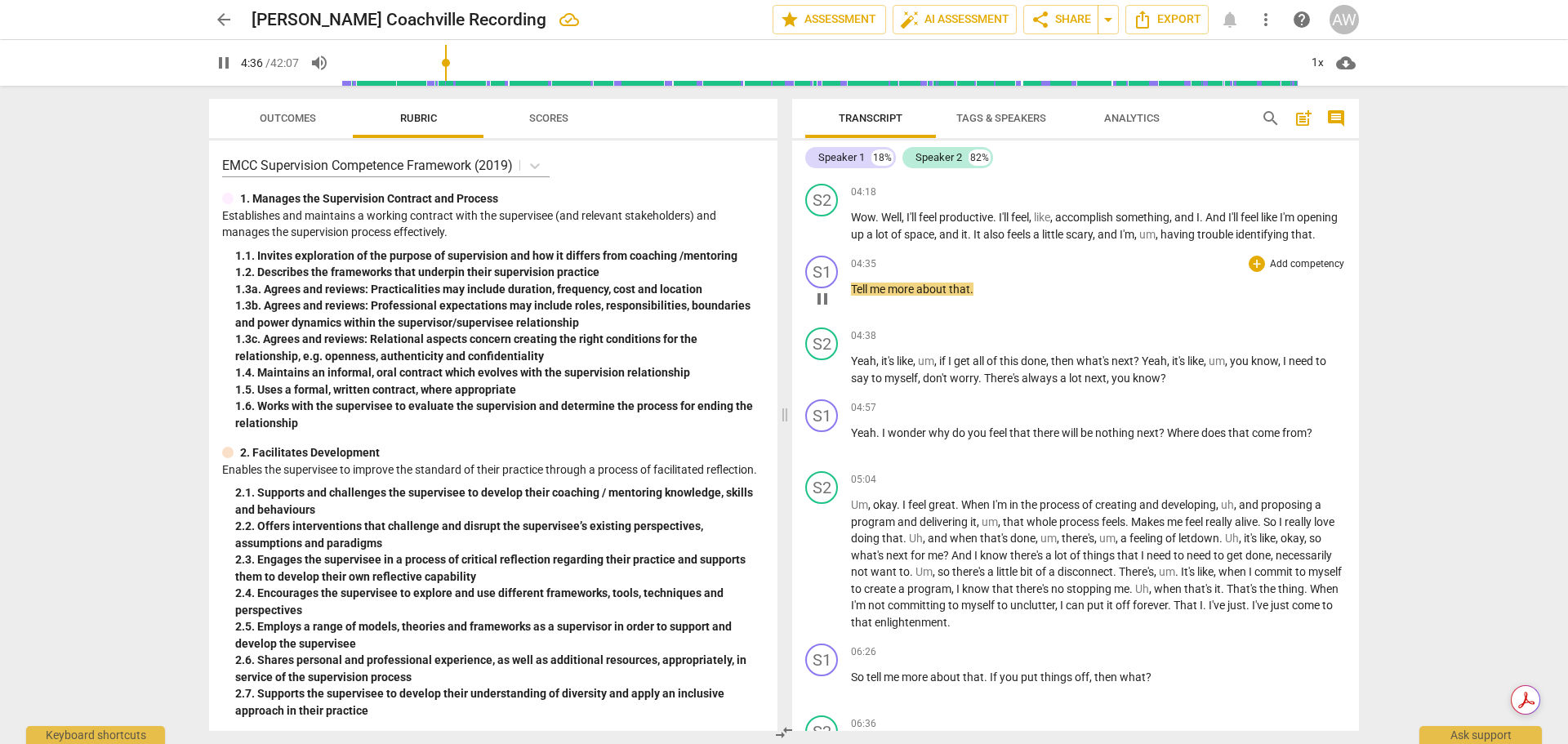
scroll to position [937, 0]
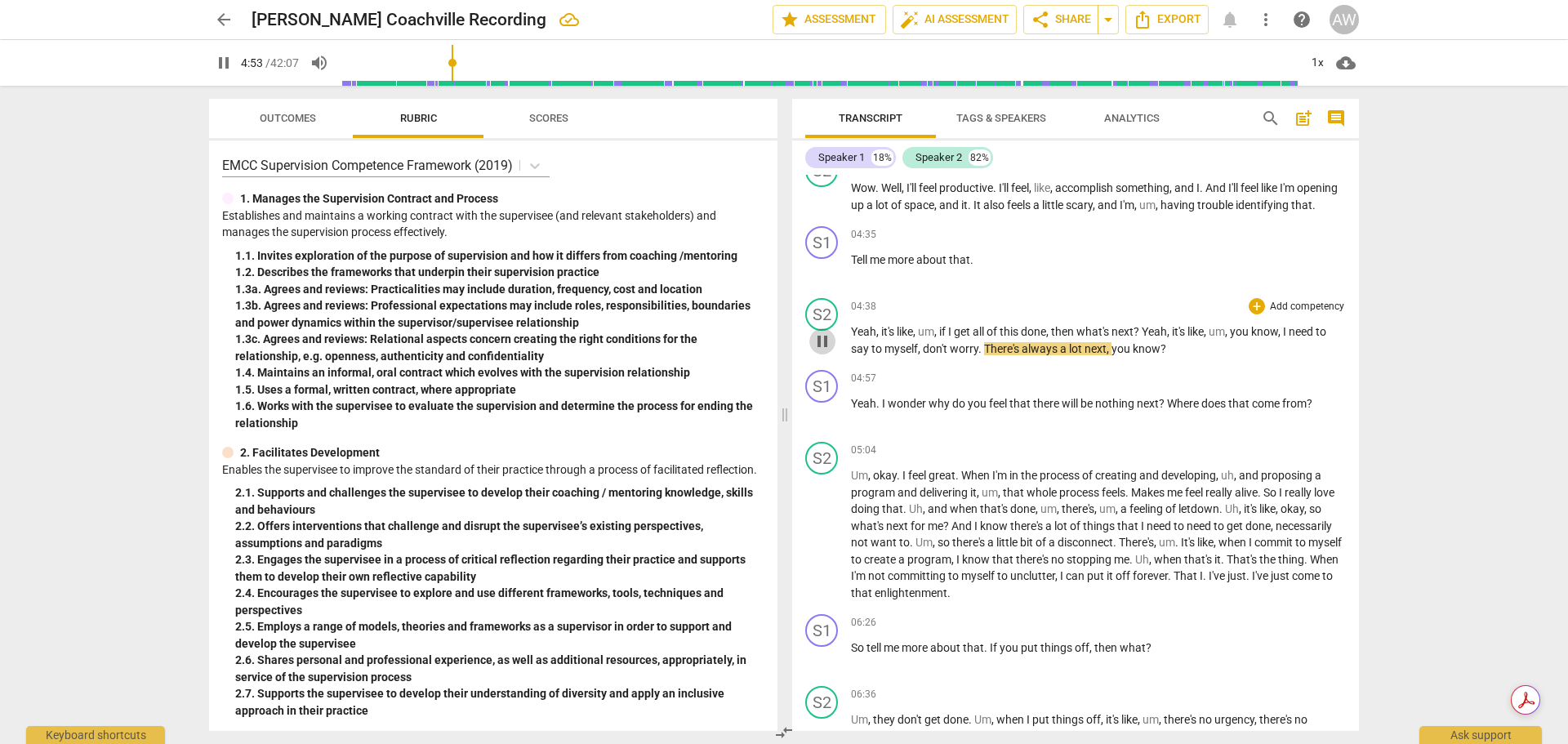
click at [816, 351] on span "pause" at bounding box center [823, 341] width 19 height 19
type input "293"
click at [1296, 338] on span "need" at bounding box center [1302, 331] width 27 height 13
click at [452, 61] on input "range" at bounding box center [820, 63] width 958 height 53
click at [822, 351] on span "play_arrow" at bounding box center [823, 341] width 19 height 19
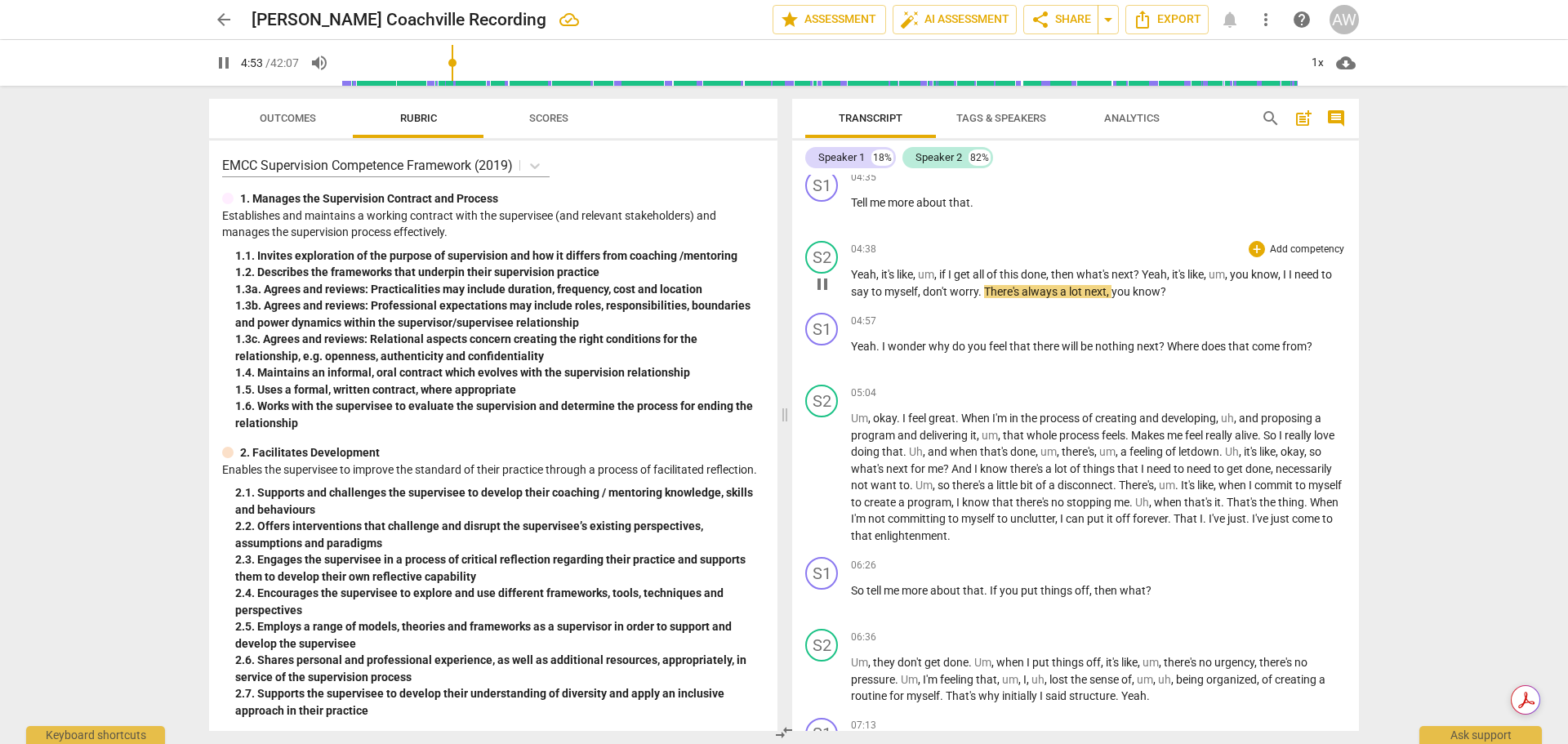
scroll to position [1019, 0]
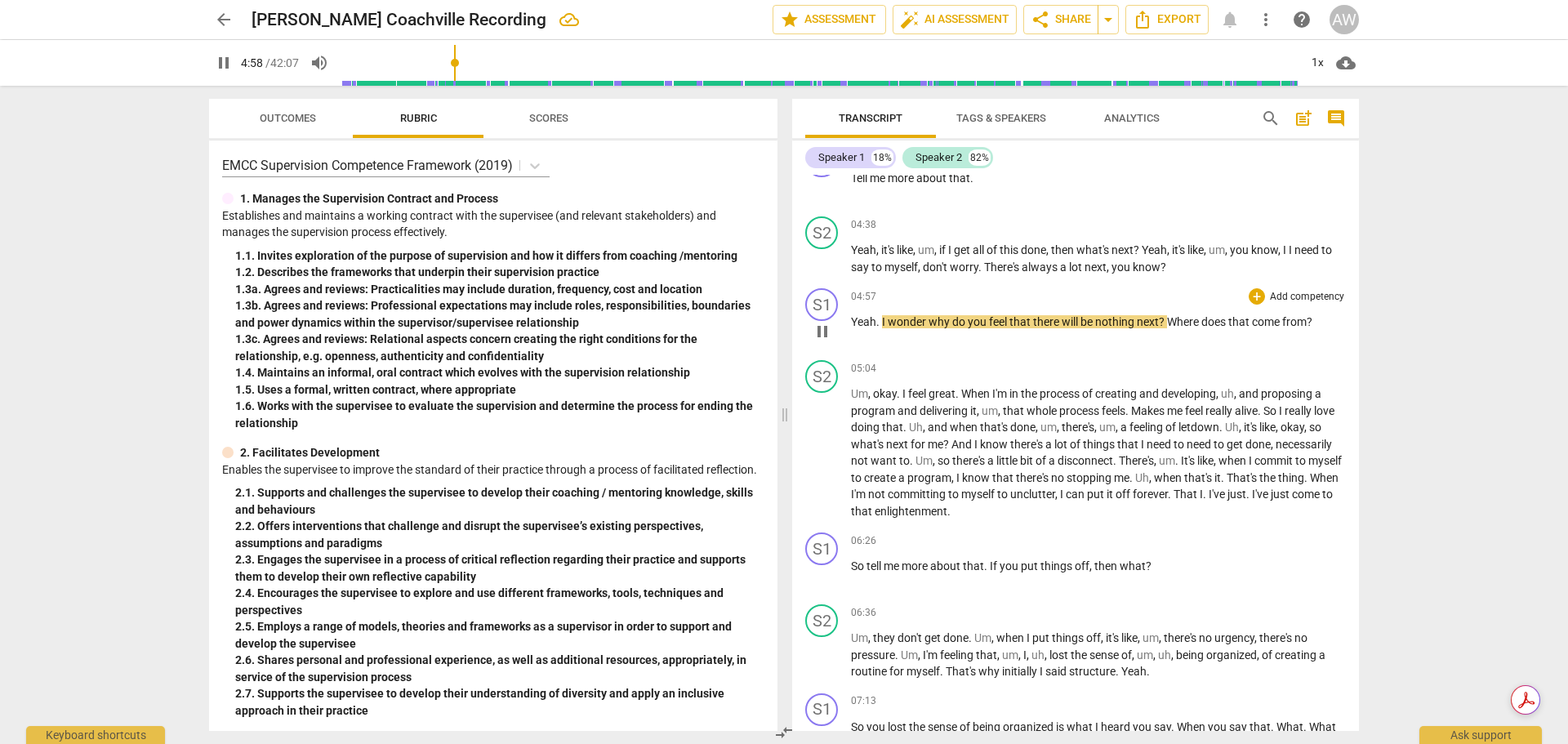
click at [816, 342] on span "pause" at bounding box center [823, 331] width 19 height 19
type input "299"
click at [883, 329] on span "I" at bounding box center [885, 322] width 6 height 13
click at [903, 331] on p "Yeah . Yeah I wonder why do you feel that there will be nothing next ? Where do…" at bounding box center [1098, 322] width 495 height 18
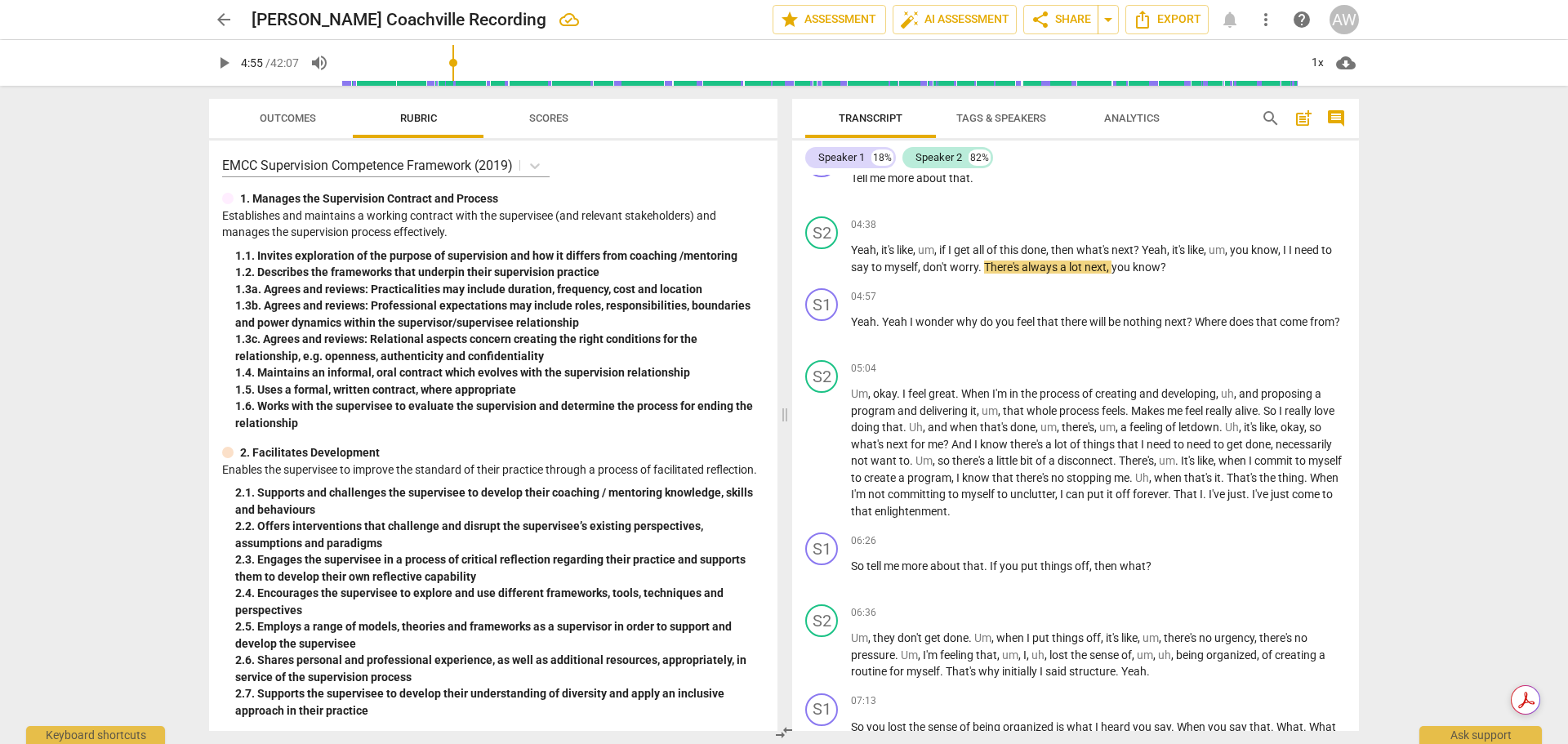
drag, startPoint x: 456, startPoint y: 63, endPoint x: 456, endPoint y: 53, distance: 10.0
click at [456, 53] on input "range" at bounding box center [820, 63] width 958 height 53
click at [825, 270] on span "play_arrow" at bounding box center [823, 259] width 19 height 19
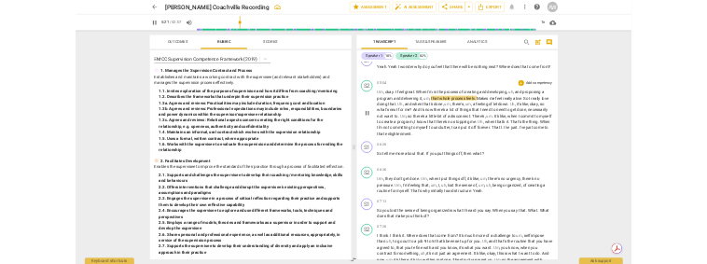
scroll to position [1349, 0]
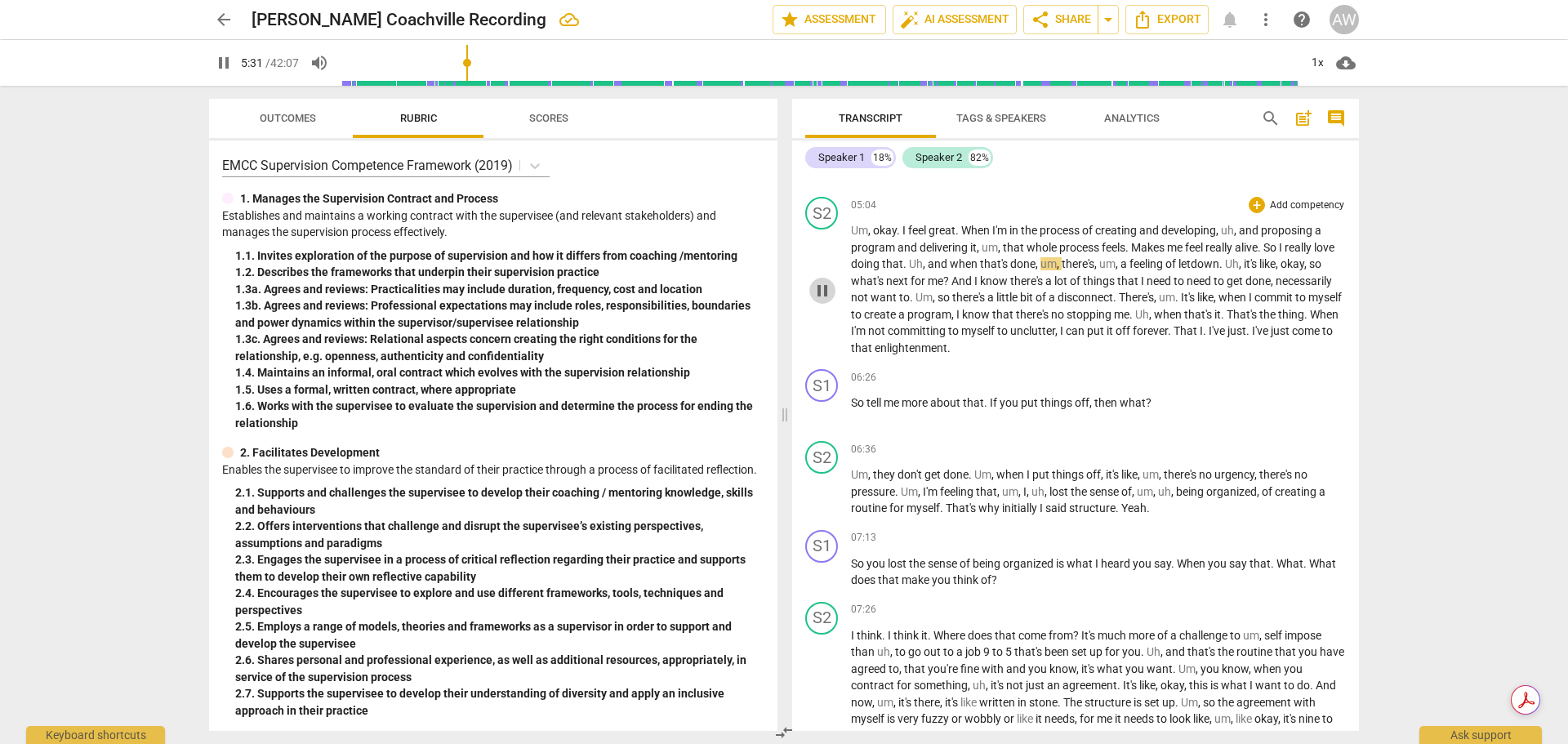
click at [822, 301] on span "pause" at bounding box center [823, 291] width 19 height 19
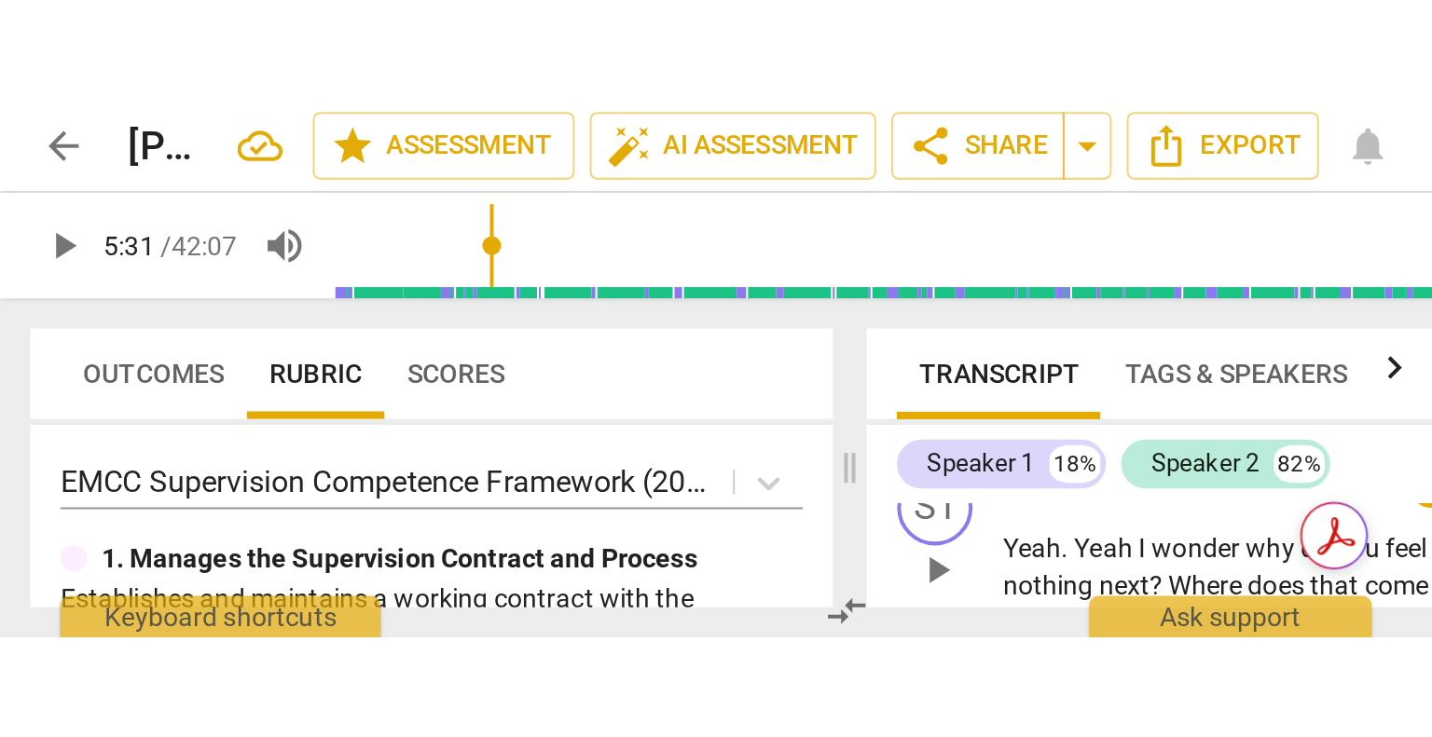
scroll to position [1347, 0]
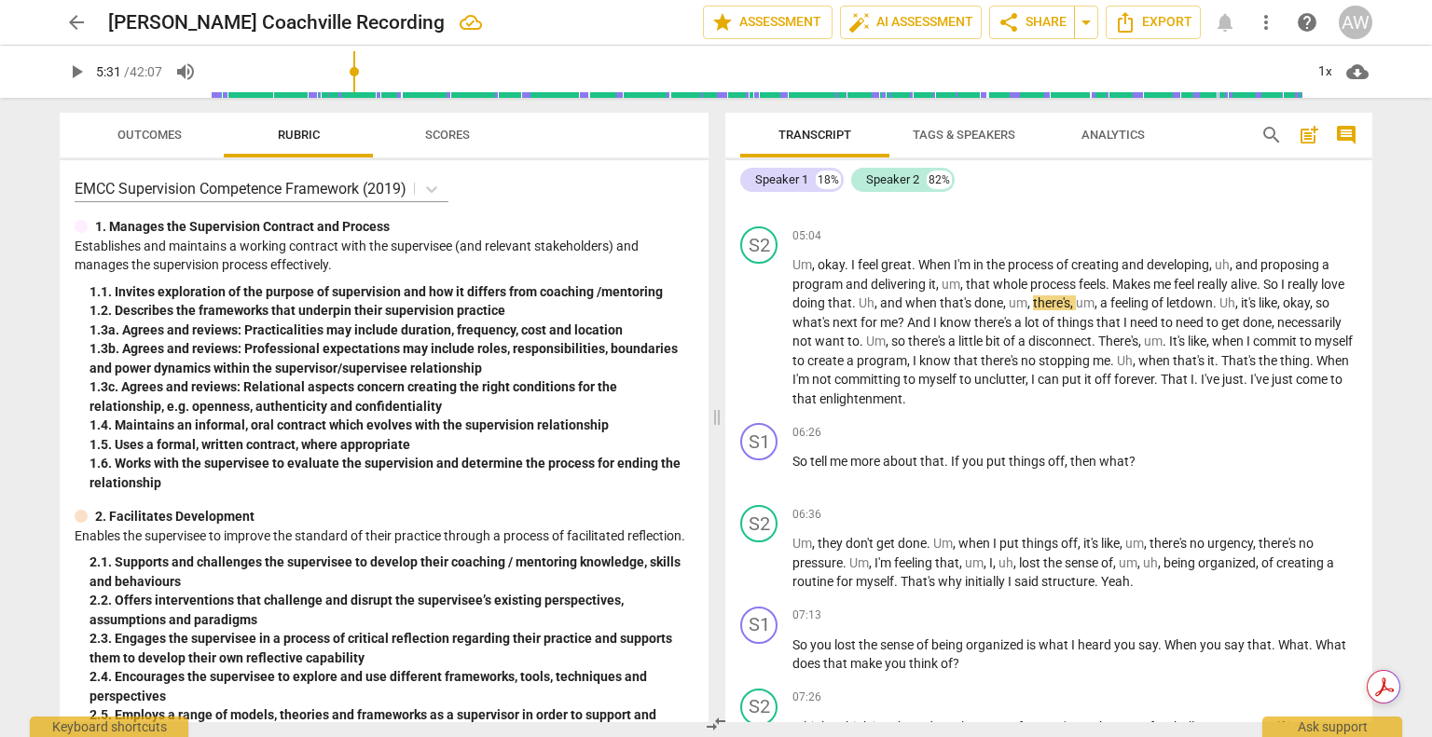
click at [1027, 156] on button "Tags & Speakers" at bounding box center [963, 135] width 149 height 45
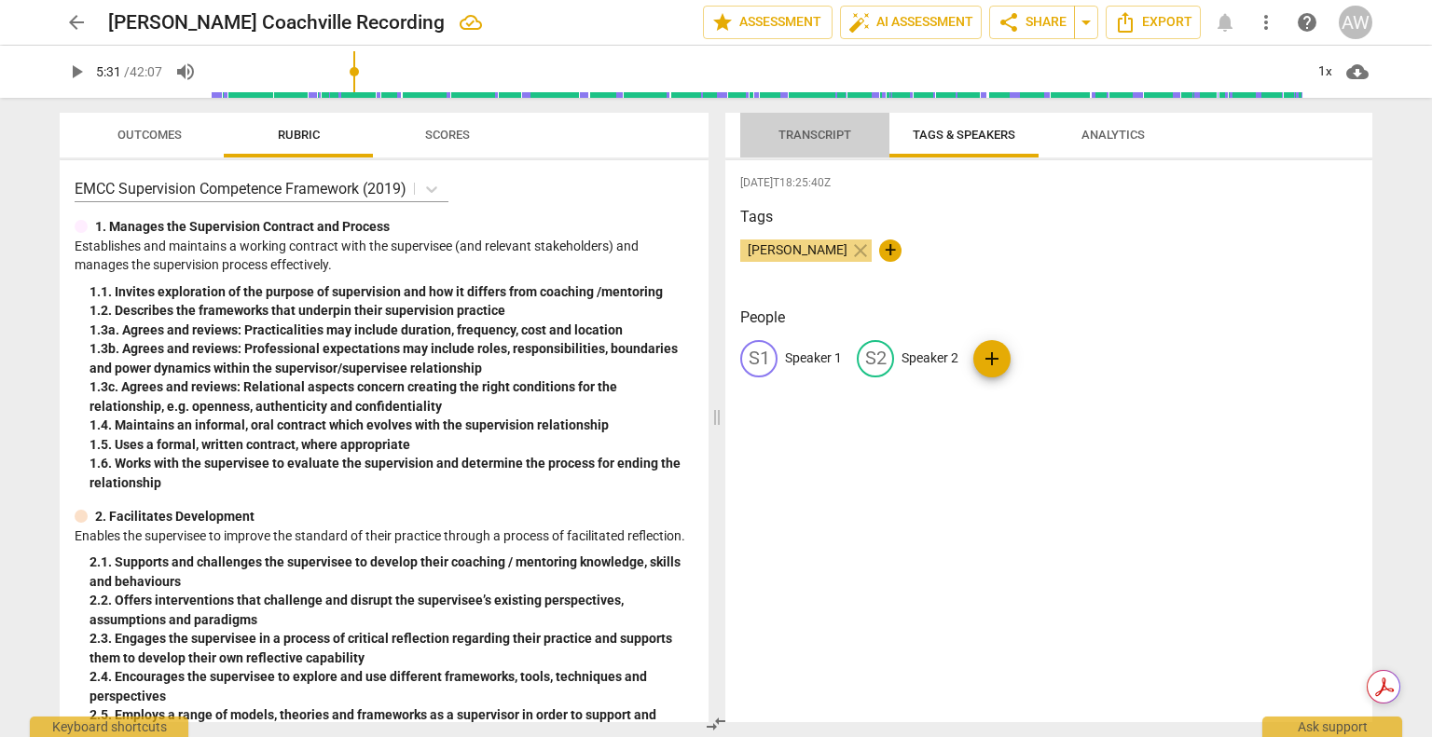
click at [791, 132] on span "Transcript" at bounding box center [814, 135] width 73 height 14
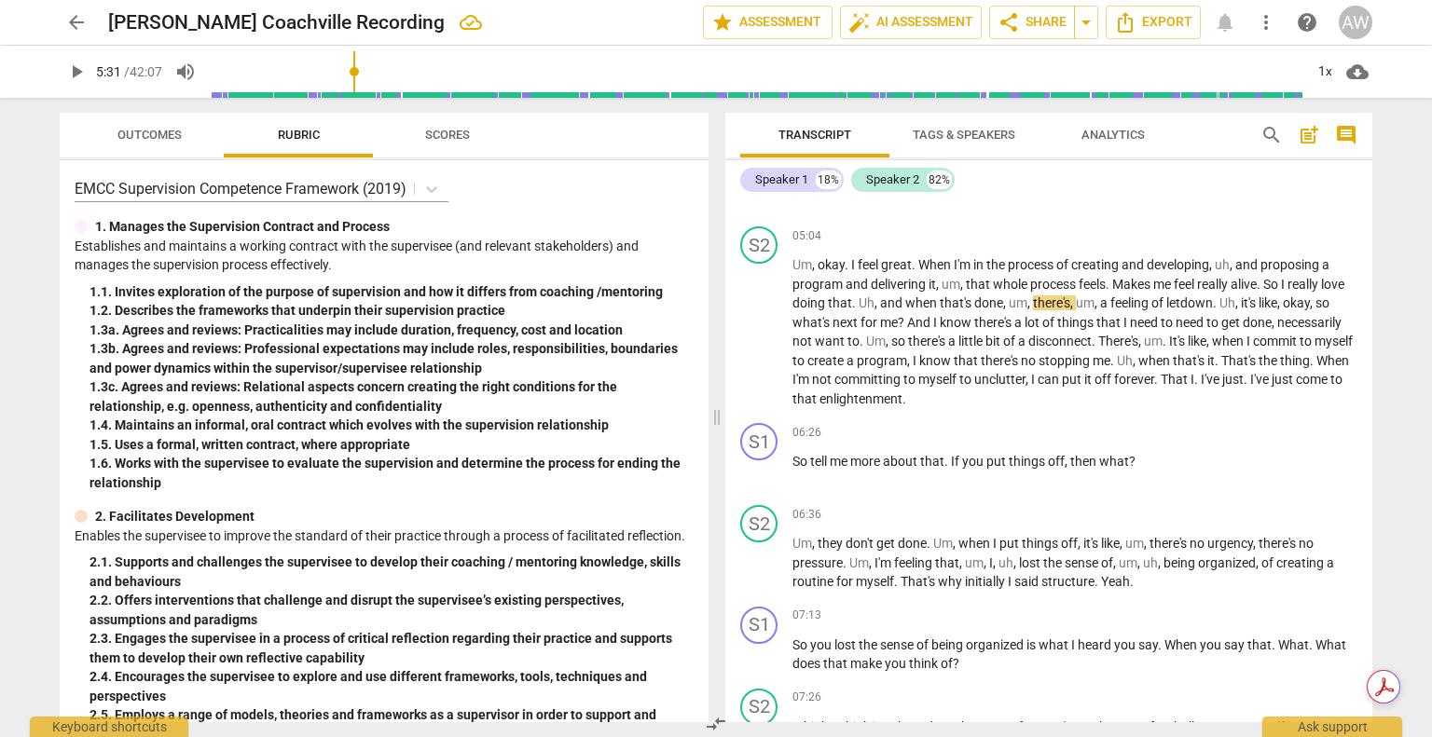
click at [73, 63] on span "play_arrow" at bounding box center [76, 72] width 22 height 22
click at [752, 343] on span "pause" at bounding box center [760, 334] width 22 height 22
type input "337"
click at [1094, 310] on span "um" at bounding box center [1085, 303] width 19 height 15
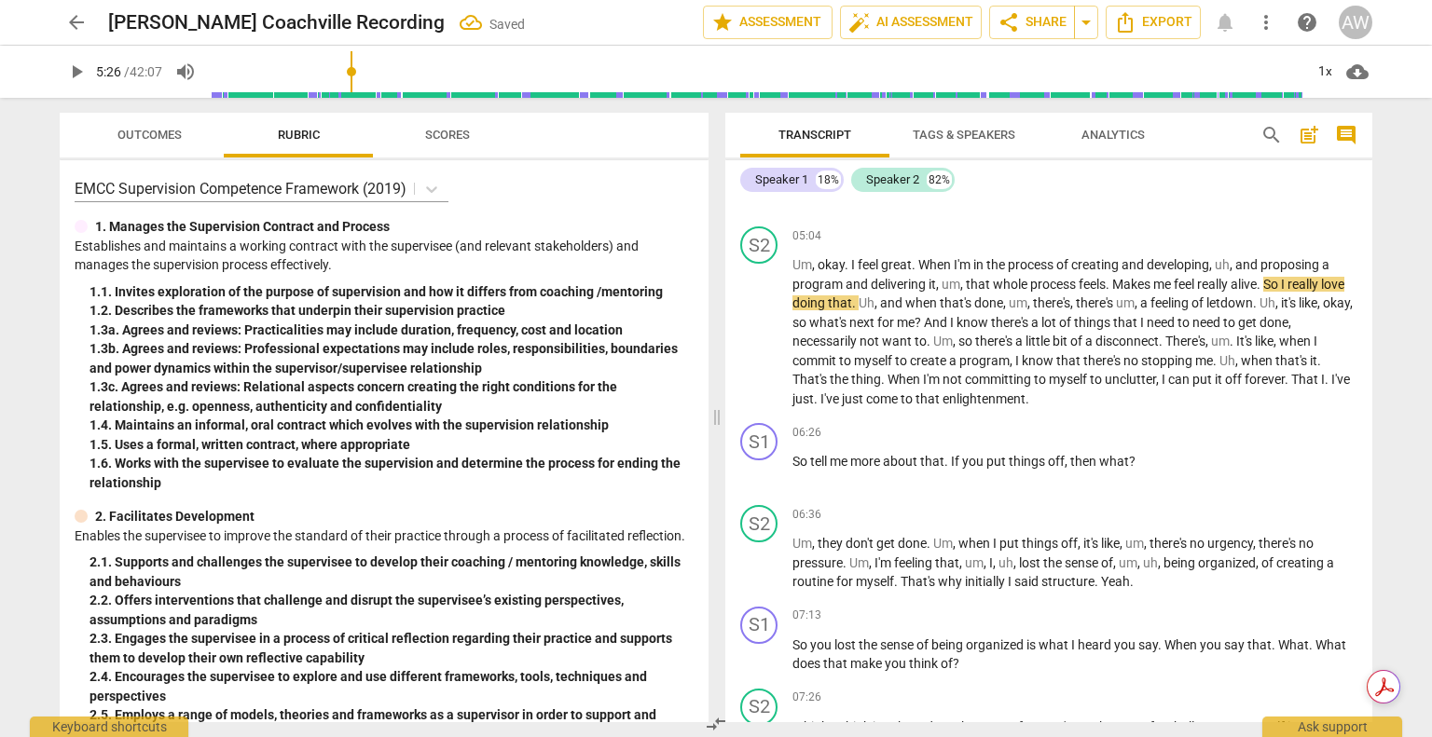
click at [354, 72] on input "range" at bounding box center [757, 72] width 1094 height 60
click at [76, 71] on span "play_arrow" at bounding box center [76, 72] width 22 height 22
drag, startPoint x: 63, startPoint y: 77, endPoint x: 217, endPoint y: 114, distance: 158.1
click at [63, 77] on span "pause" at bounding box center [77, 72] width 34 height 22
type input "338"
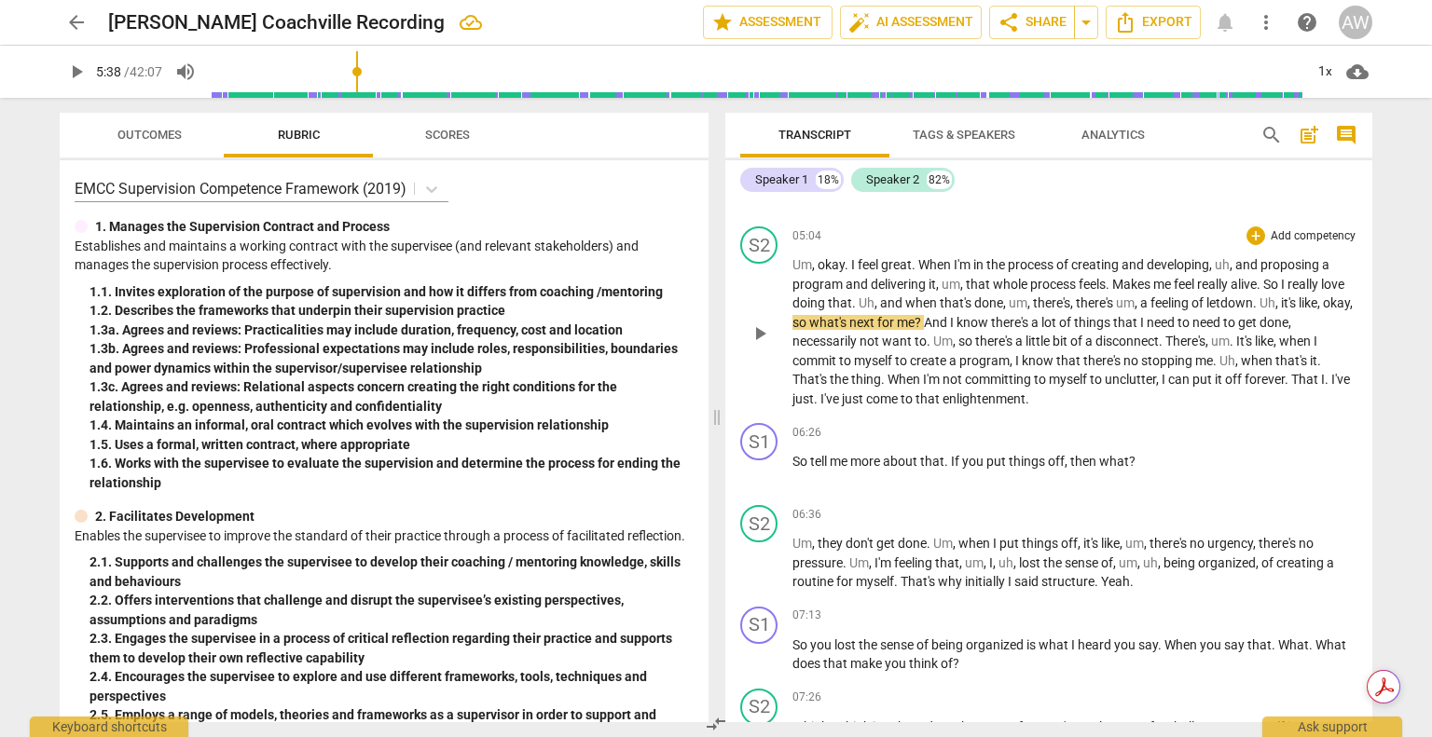
click at [1206, 310] on span "of" at bounding box center [1198, 303] width 15 height 15
click at [355, 69] on input "range" at bounding box center [757, 72] width 1094 height 60
click at [762, 345] on span "play_arrow" at bounding box center [760, 334] width 22 height 22
click at [760, 345] on span "pause" at bounding box center [760, 334] width 22 height 22
click at [757, 345] on span "play_arrow" at bounding box center [760, 334] width 22 height 22
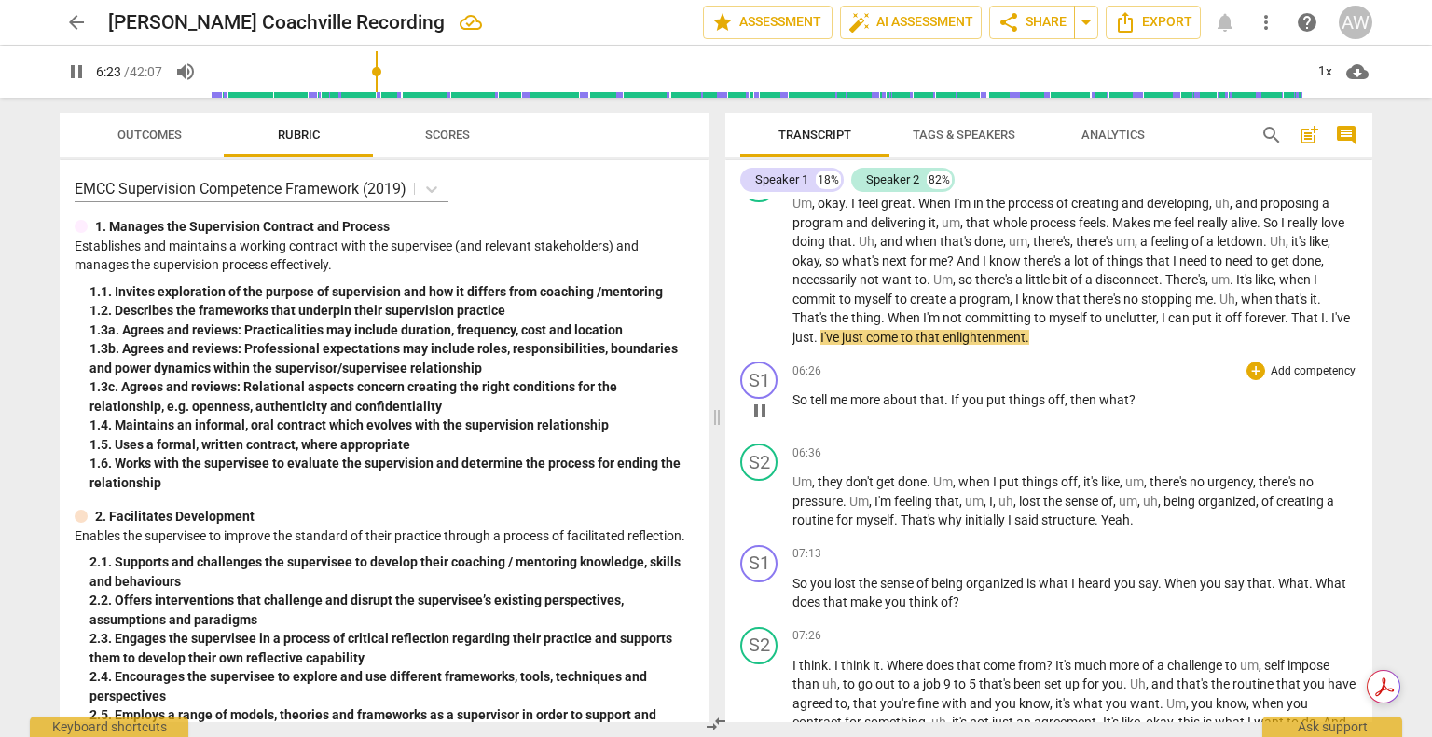
scroll to position [1440, 0]
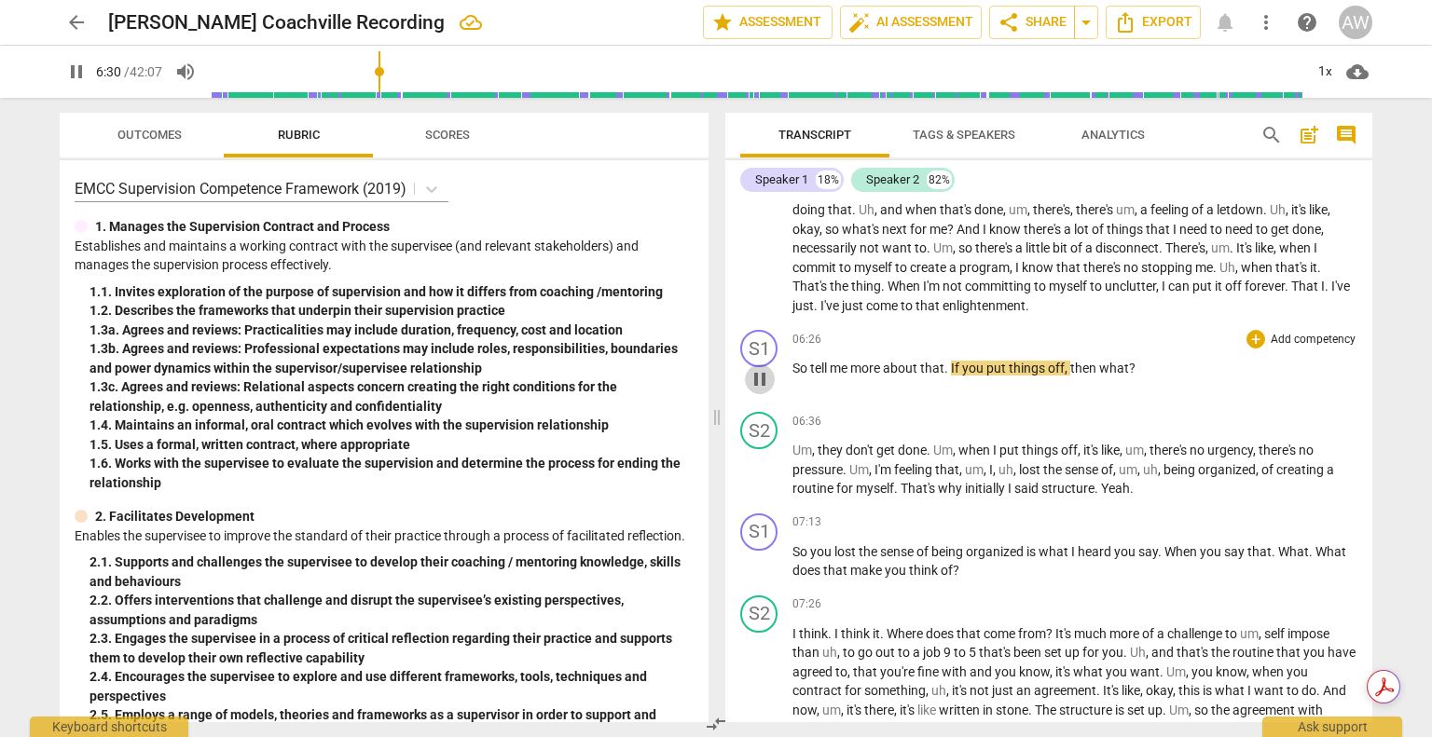
click at [761, 391] on span "pause" at bounding box center [760, 379] width 22 height 22
type input "390"
click at [962, 376] on span "If" at bounding box center [956, 368] width 11 height 15
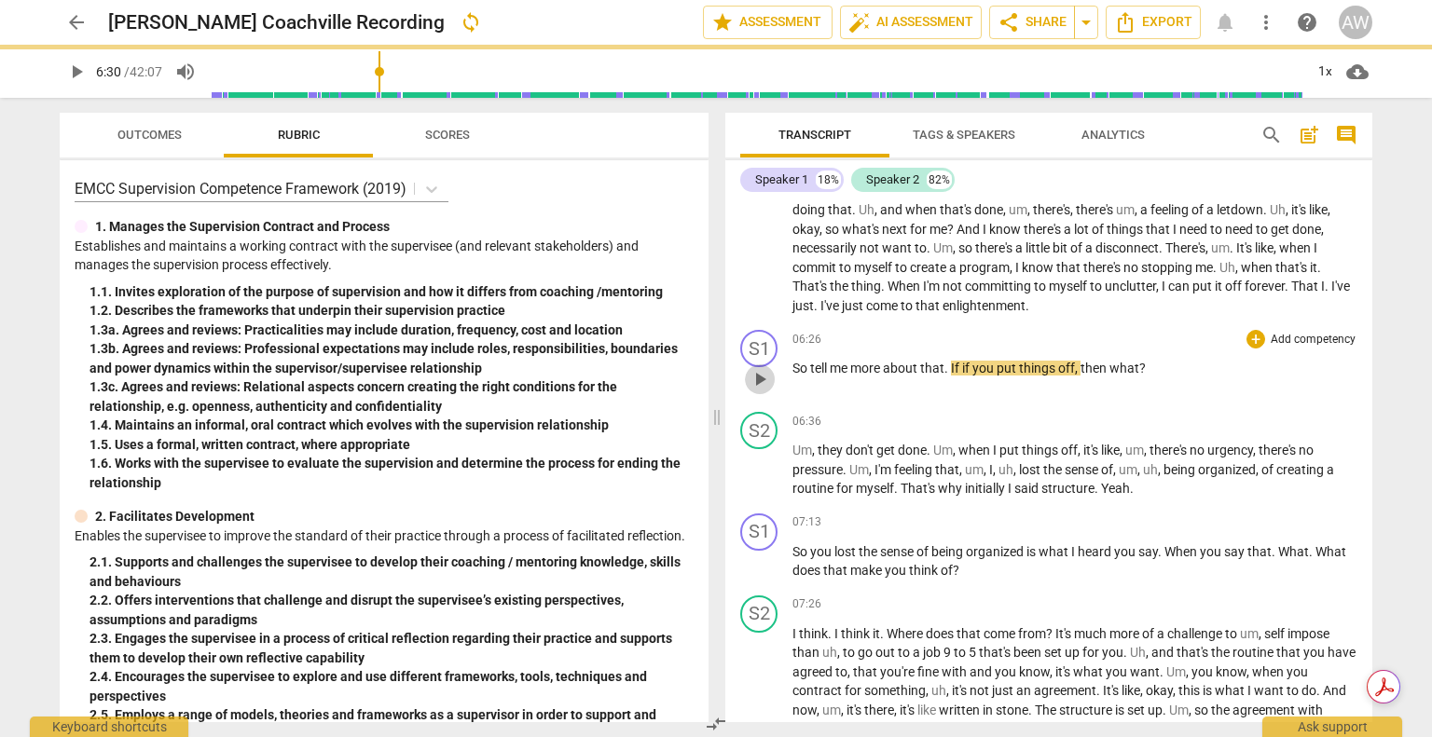
click at [753, 391] on span "play_arrow" at bounding box center [760, 379] width 22 height 22
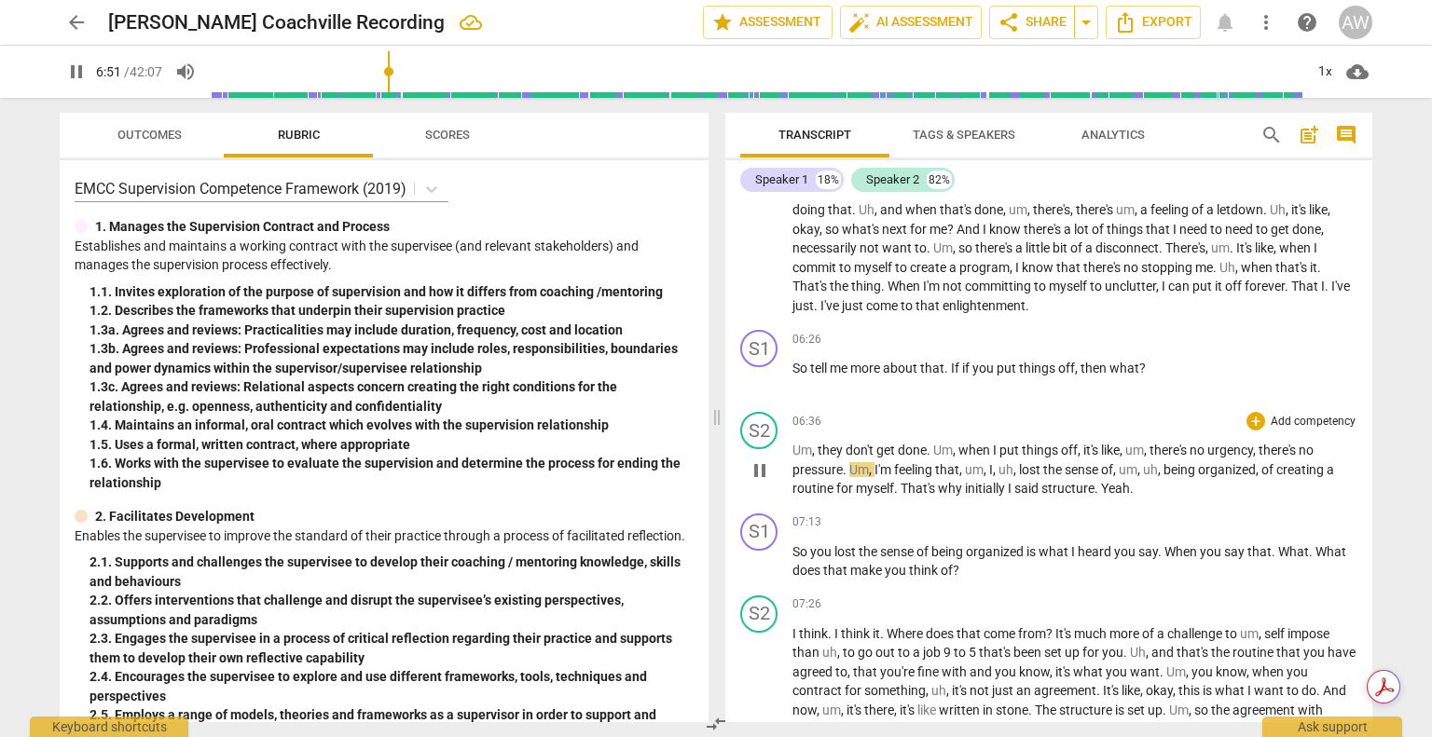
click at [764, 482] on span "pause" at bounding box center [760, 471] width 22 height 22
type input "411"
click at [1190, 458] on span "there's" at bounding box center [1169, 450] width 40 height 15
click at [764, 482] on span "play_arrow" at bounding box center [760, 471] width 22 height 22
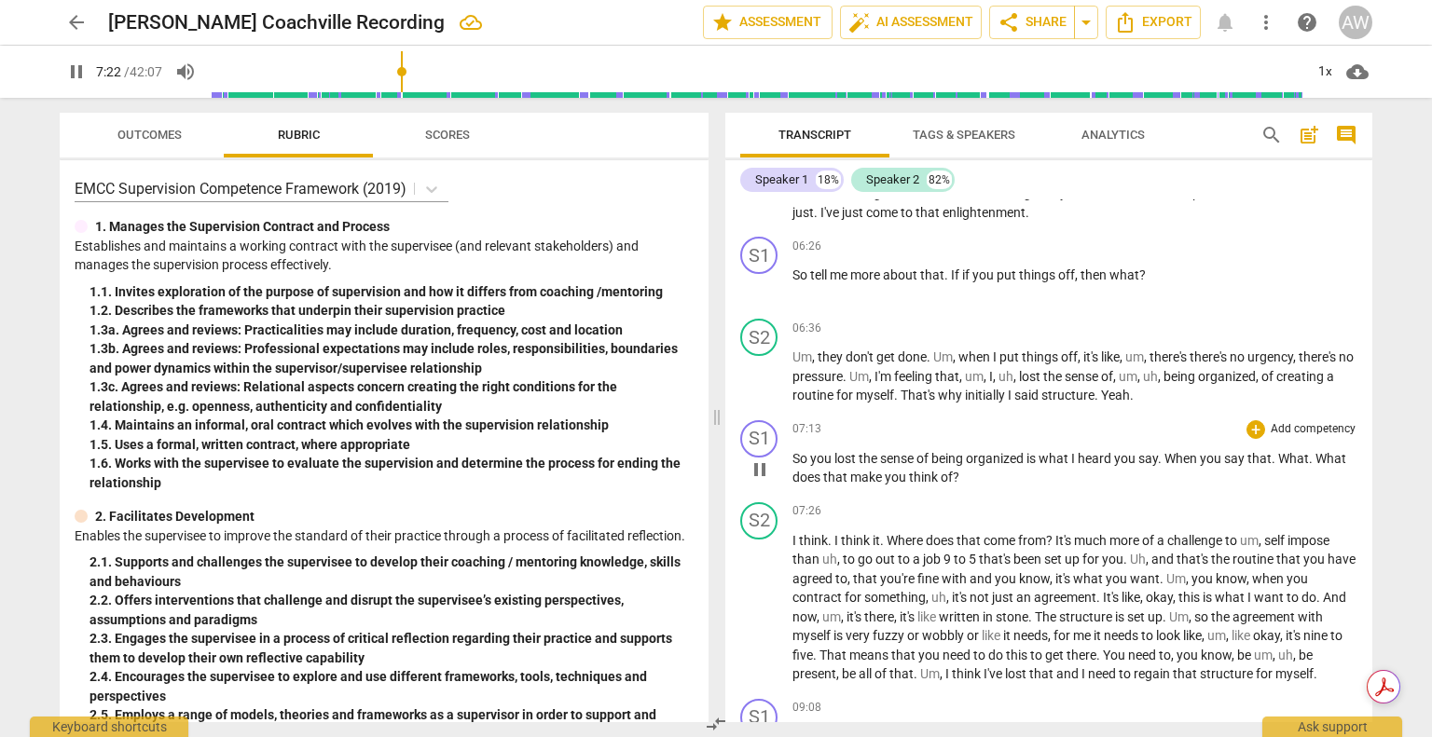
scroll to position [1720, 0]
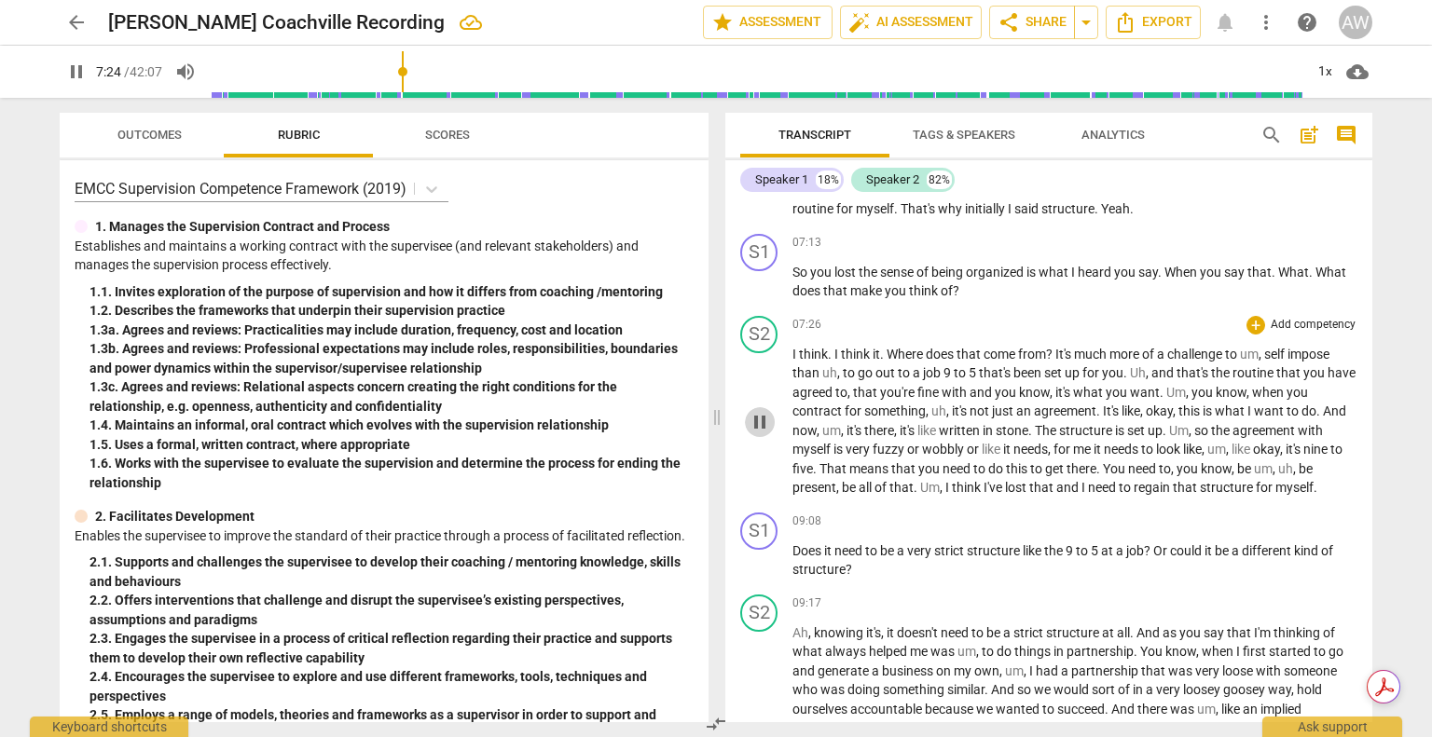
click at [758, 431] on span "pause" at bounding box center [760, 422] width 22 height 22
type input "445"
click at [791, 368] on div "play_arrow pause" at bounding box center [769, 422] width 48 height 139
click at [792, 362] on span "I" at bounding box center [795, 354] width 7 height 15
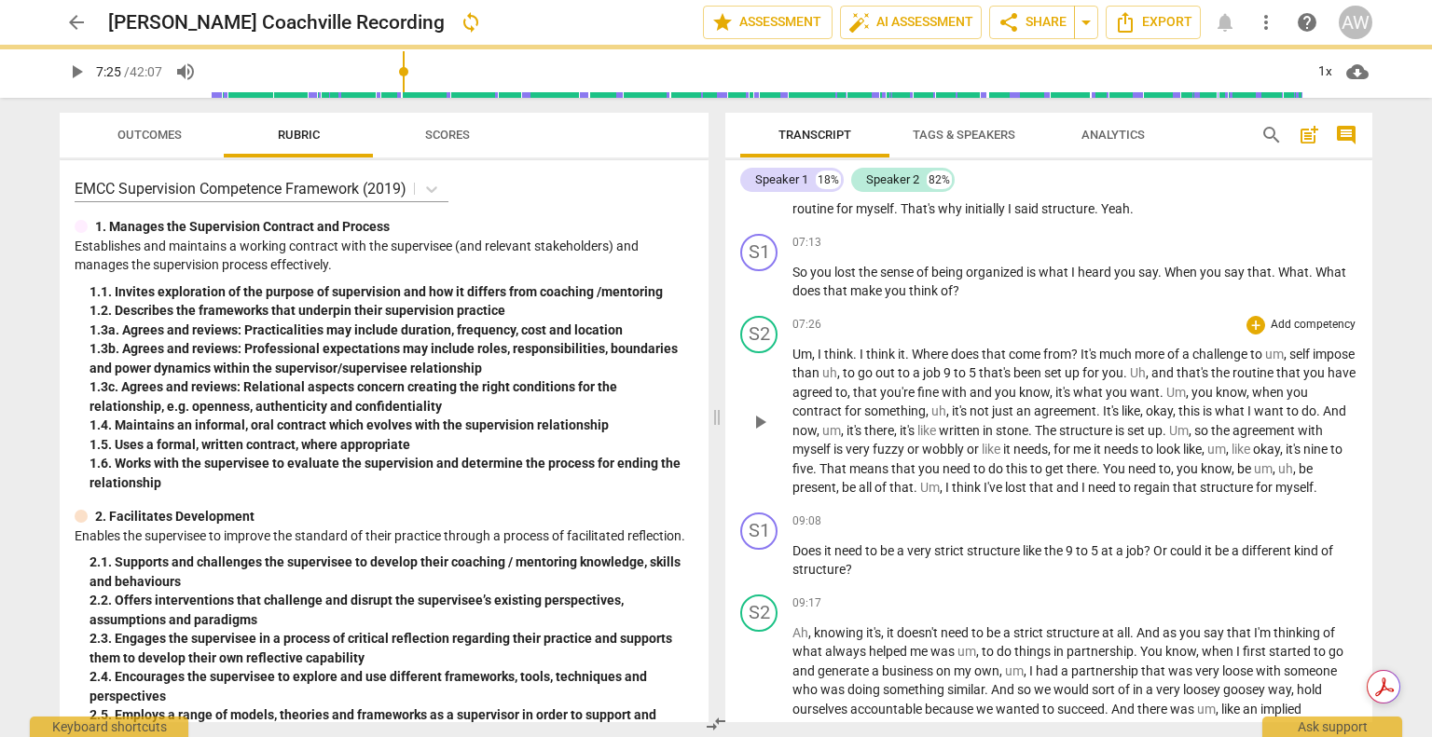
click at [759, 433] on span "play_arrow" at bounding box center [760, 422] width 22 height 22
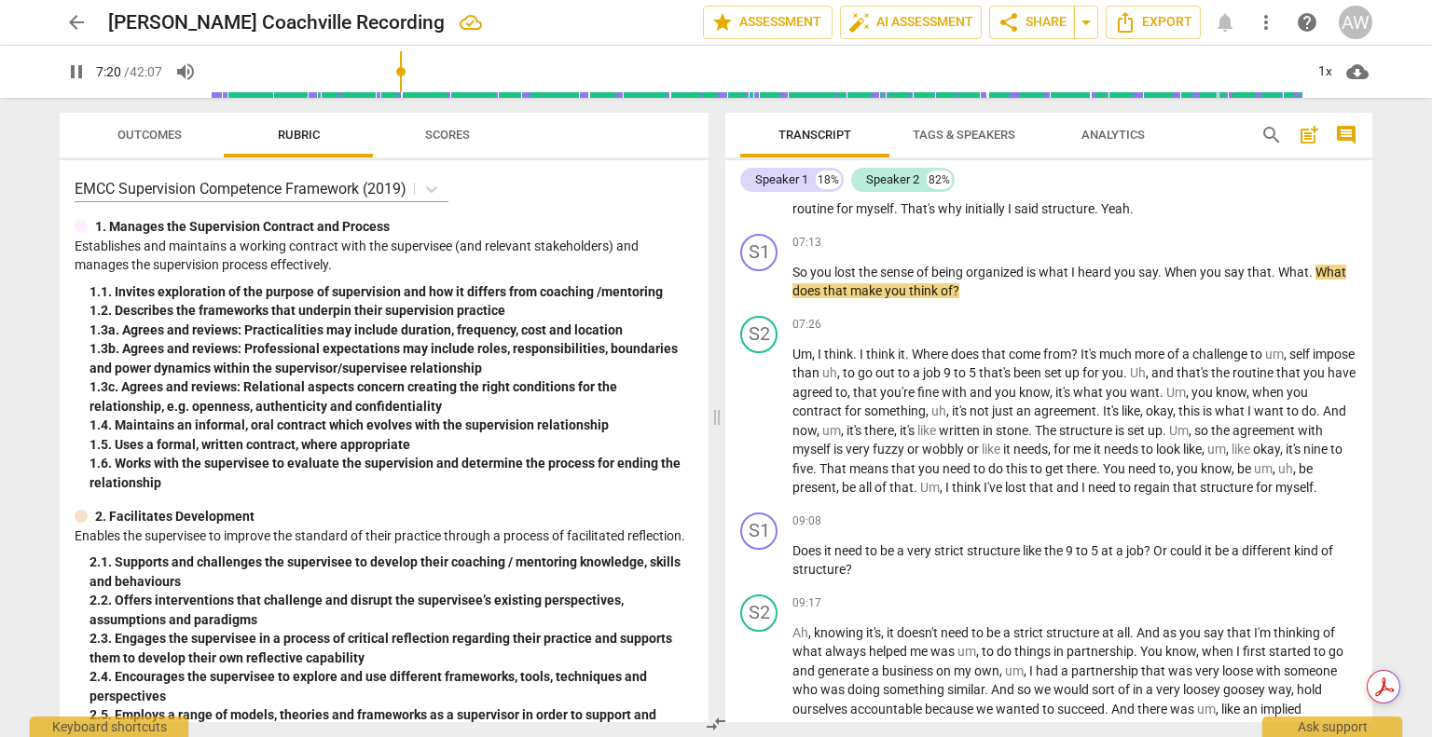
click at [403, 69] on input "range" at bounding box center [757, 72] width 1094 height 60
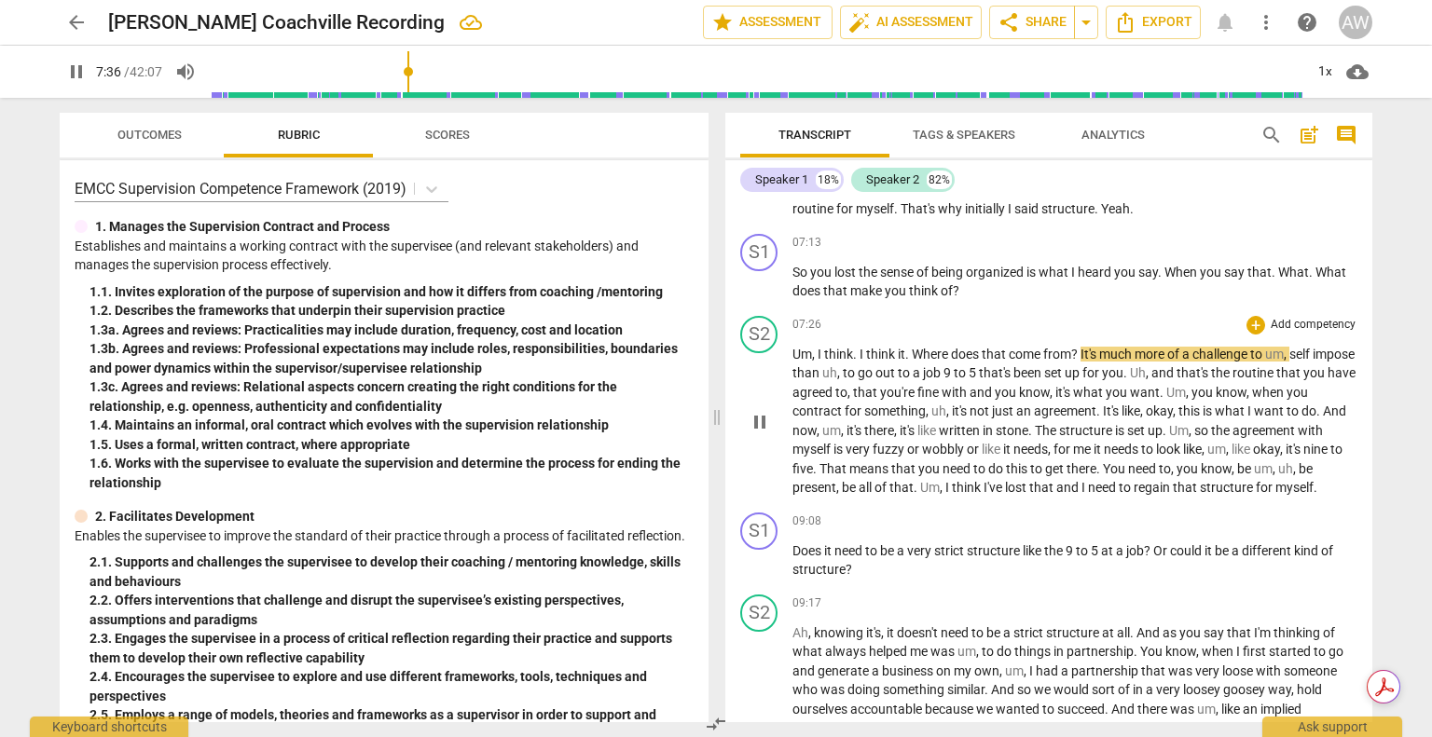
click at [759, 433] on span "pause" at bounding box center [760, 422] width 22 height 22
type input "457"
click at [906, 362] on span "." at bounding box center [908, 354] width 7 height 15
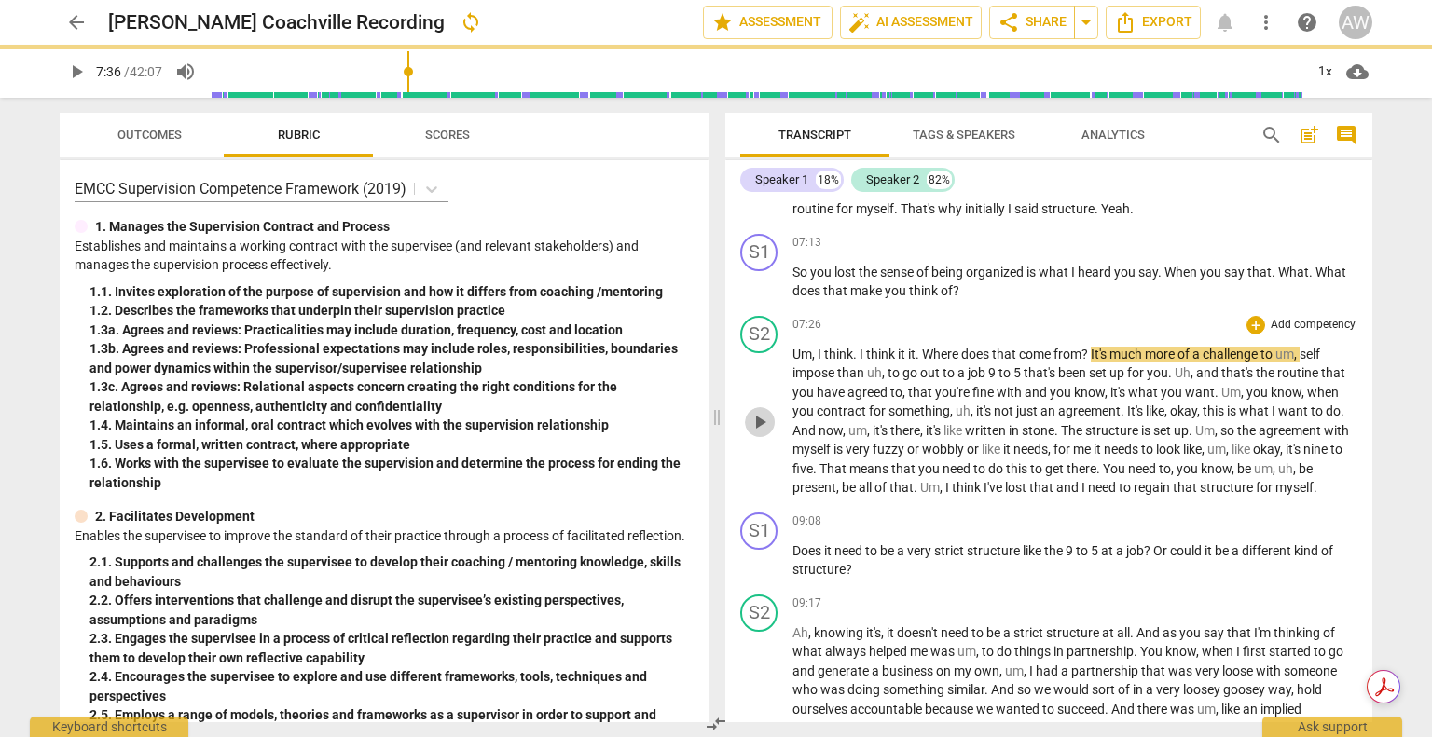
click at [763, 433] on span "play_arrow" at bounding box center [760, 422] width 22 height 22
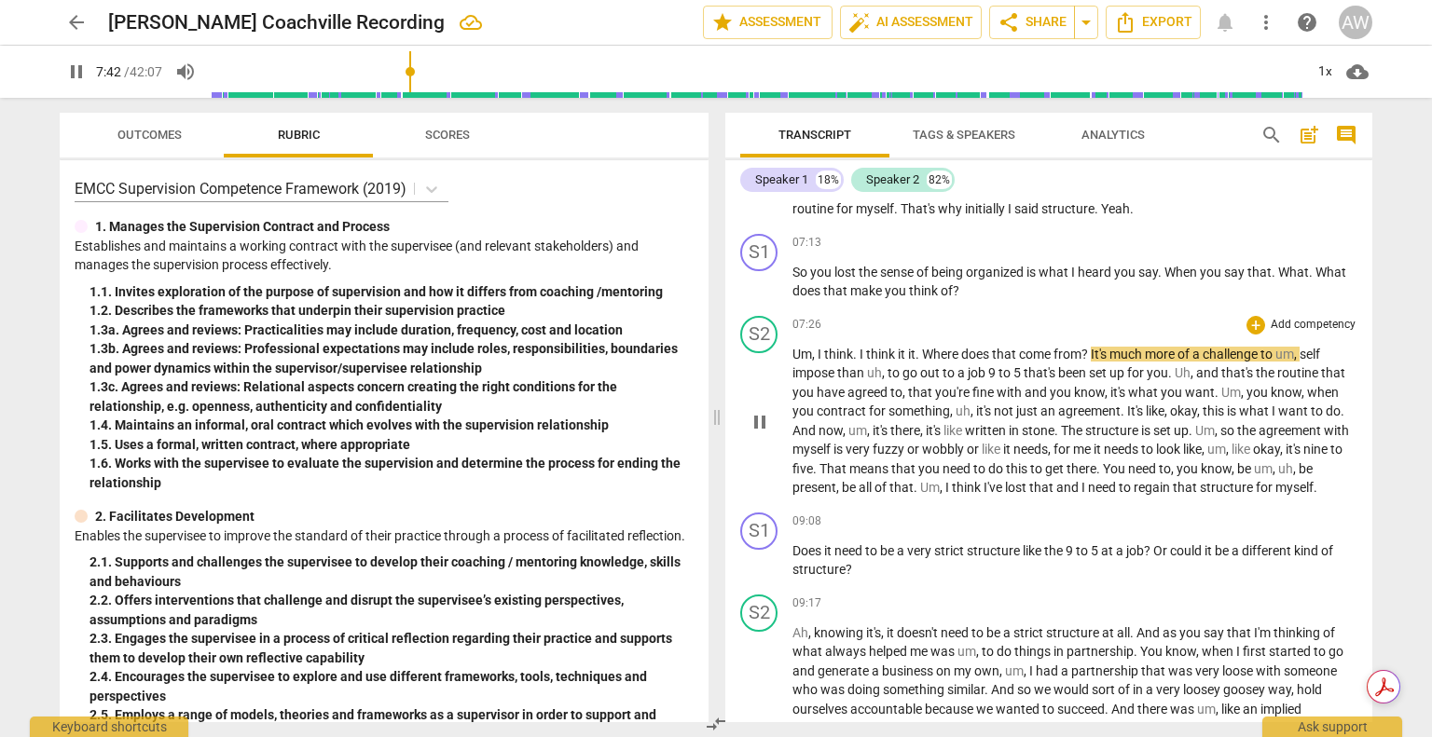
click at [763, 433] on span "pause" at bounding box center [760, 422] width 22 height 22
type input "462"
click at [1116, 362] on span "much" at bounding box center [1126, 354] width 35 height 15
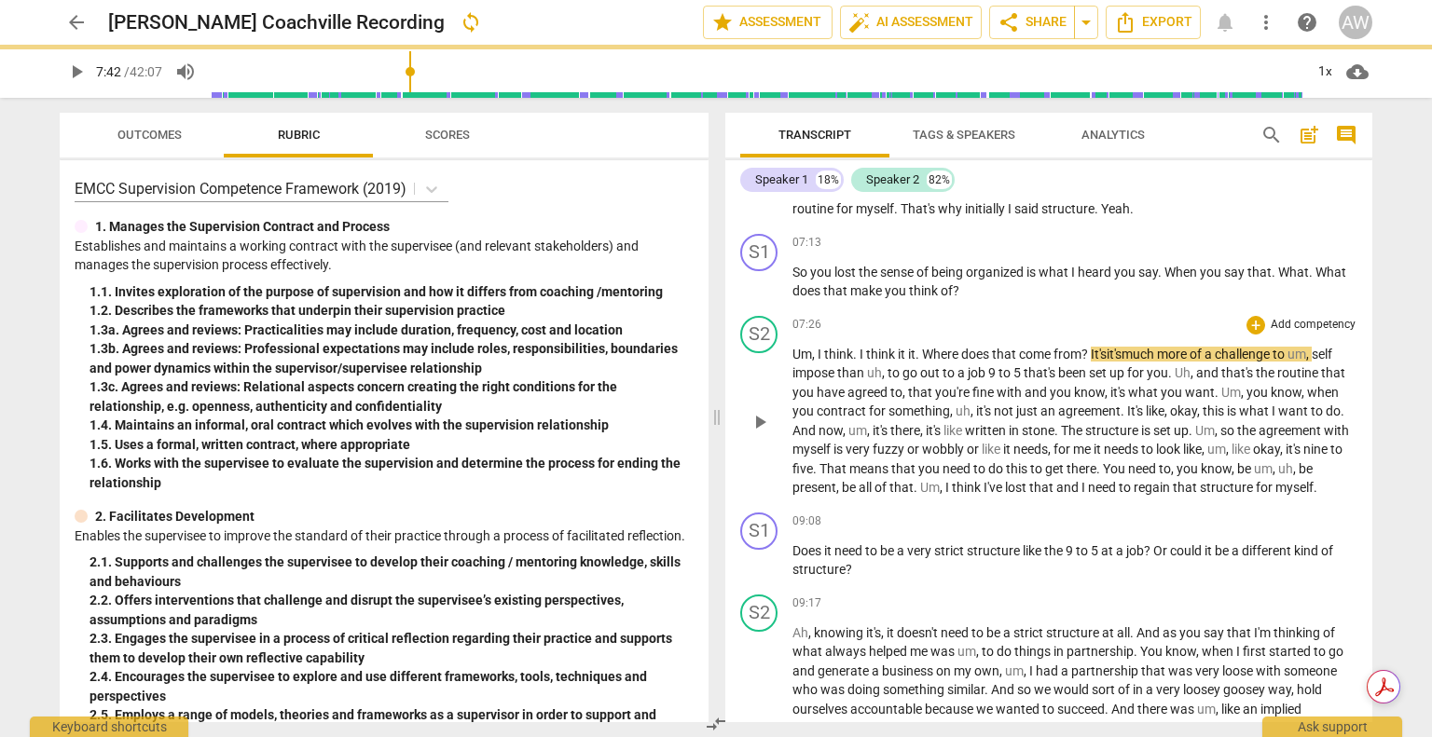
click at [760, 433] on span "play_arrow" at bounding box center [760, 422] width 22 height 22
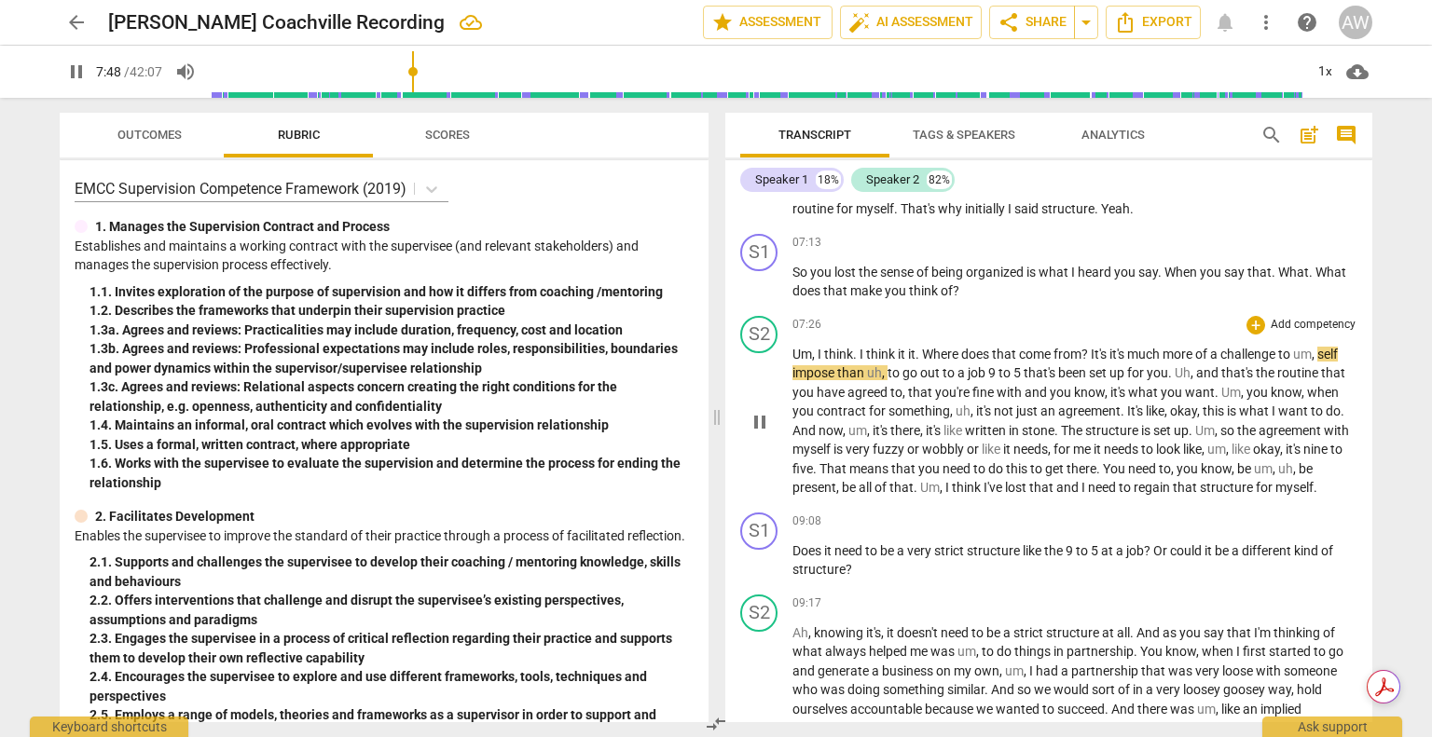
click at [760, 433] on span "pause" at bounding box center [760, 422] width 22 height 22
type input "469"
click at [1325, 362] on span "self" at bounding box center [1327, 354] width 21 height 15
click at [759, 433] on span "play_arrow" at bounding box center [760, 422] width 22 height 22
click at [759, 433] on span "pause" at bounding box center [760, 422] width 22 height 22
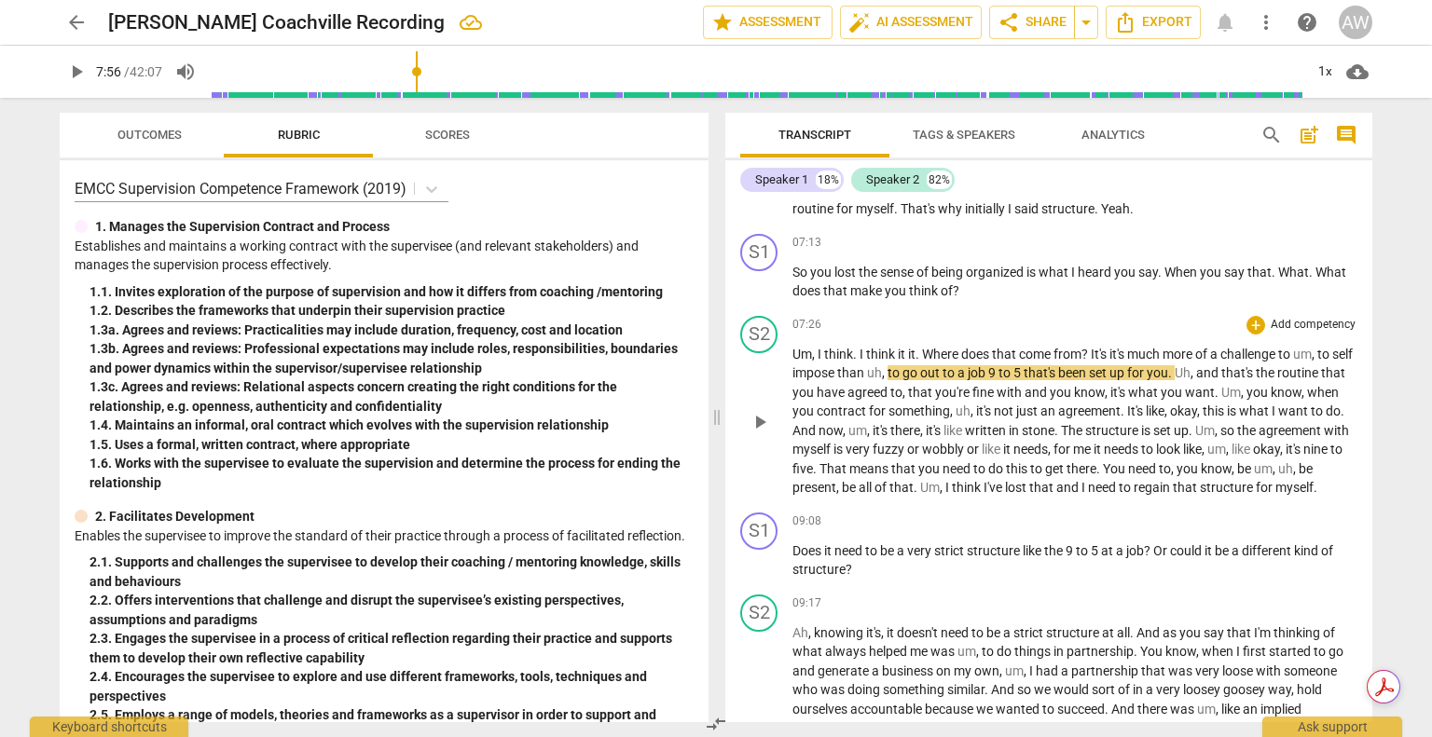
type input "477"
click at [1089, 380] on span "been" at bounding box center [1073, 372] width 31 height 15
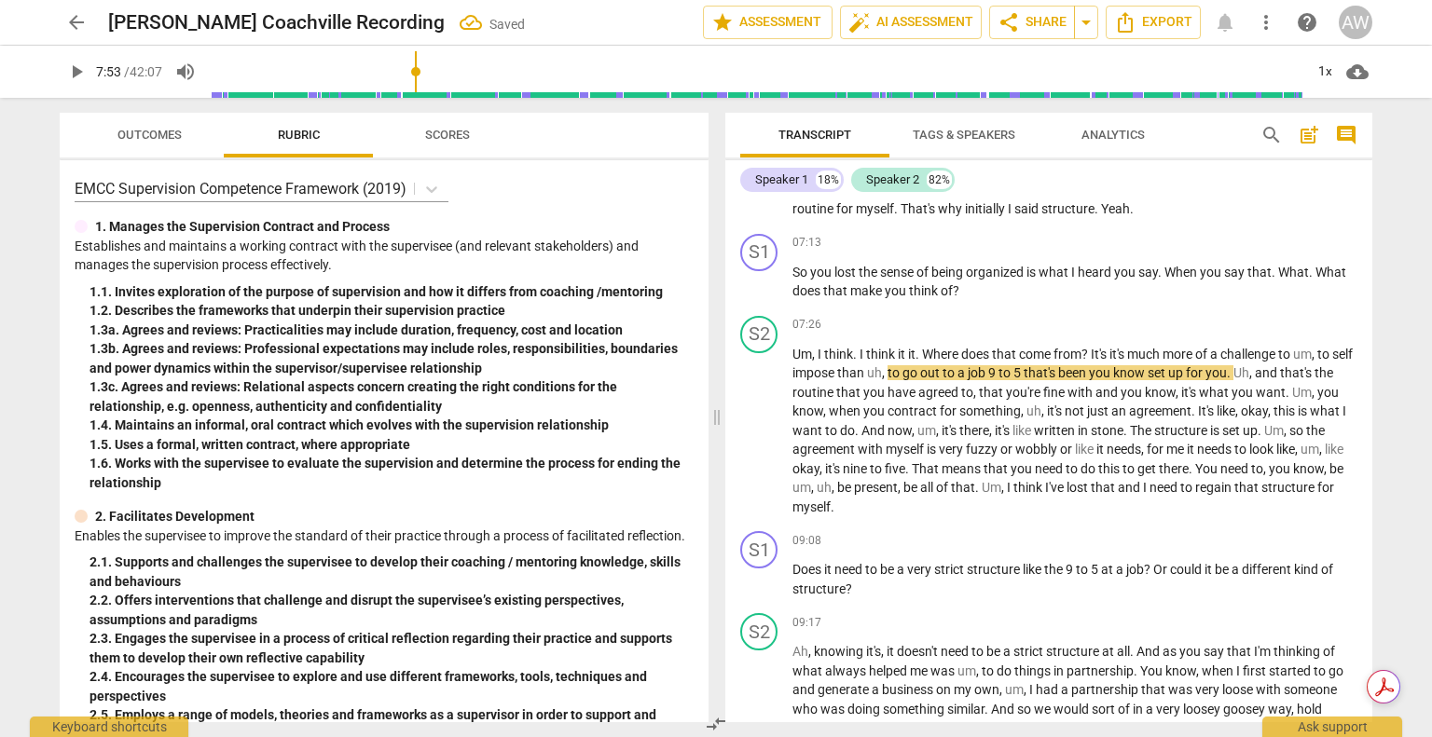
click at [418, 70] on input "range" at bounding box center [757, 72] width 1094 height 60
click at [763, 443] on span "play_arrow" at bounding box center [760, 431] width 22 height 22
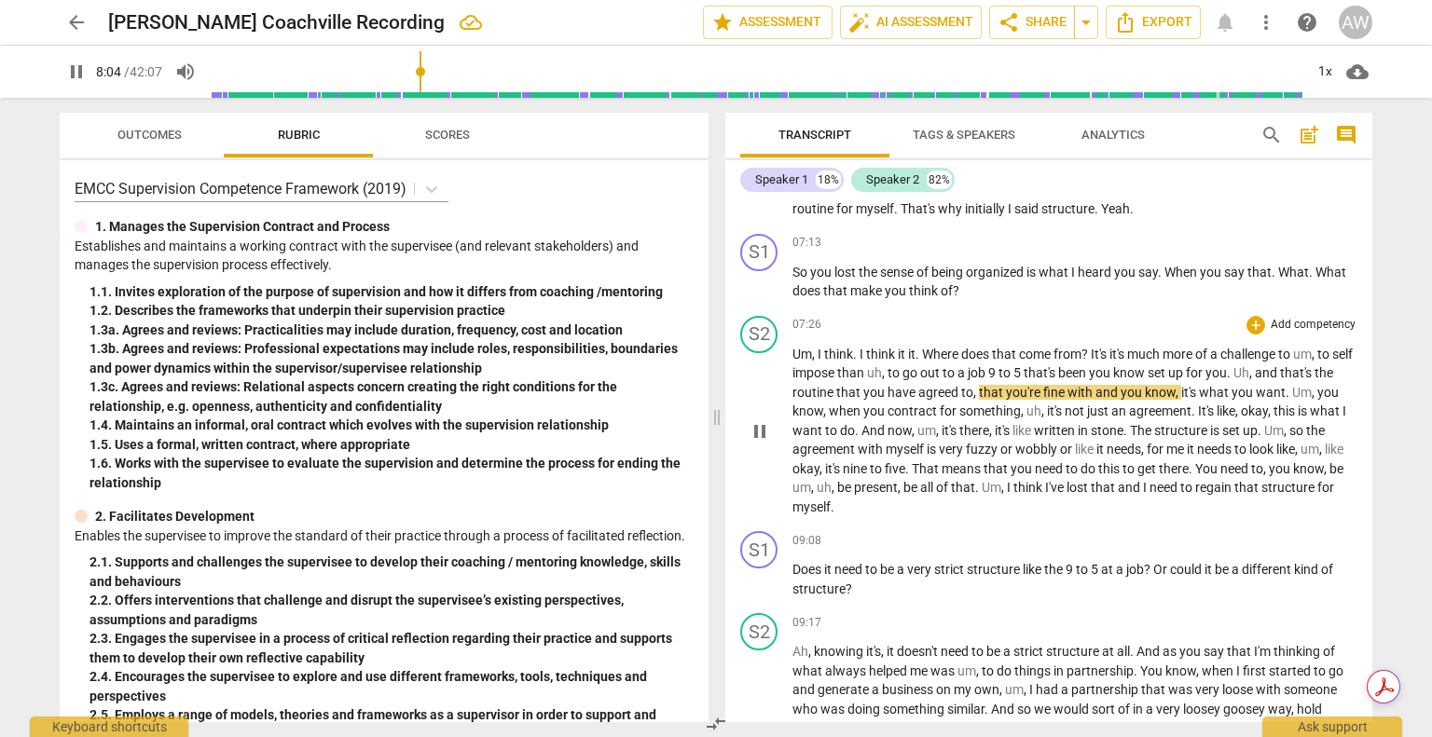
click at [763, 443] on span "pause" at bounding box center [760, 431] width 22 height 22
type input "484"
click at [979, 400] on span "," at bounding box center [976, 392] width 6 height 15
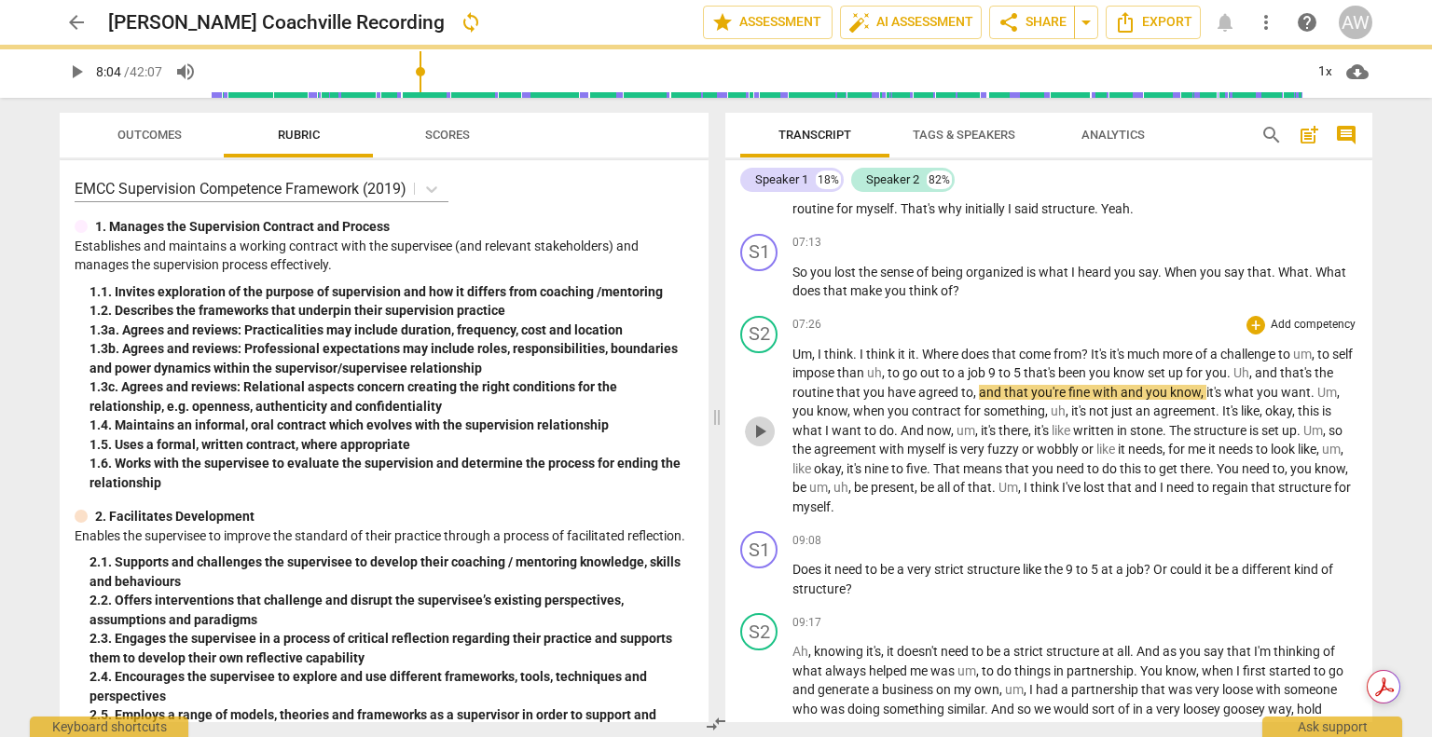
click at [765, 443] on span "play_arrow" at bounding box center [760, 431] width 22 height 22
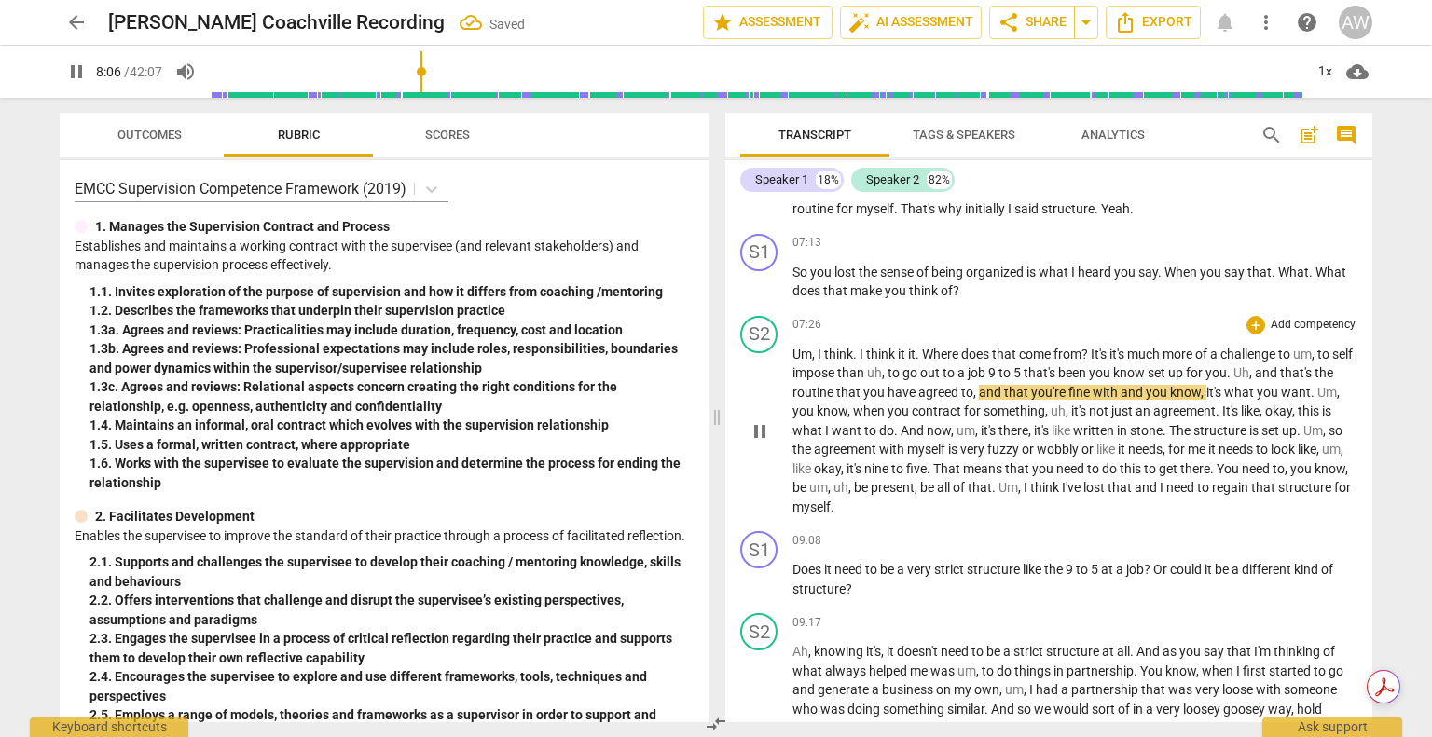
click at [765, 443] on span "pause" at bounding box center [760, 431] width 22 height 22
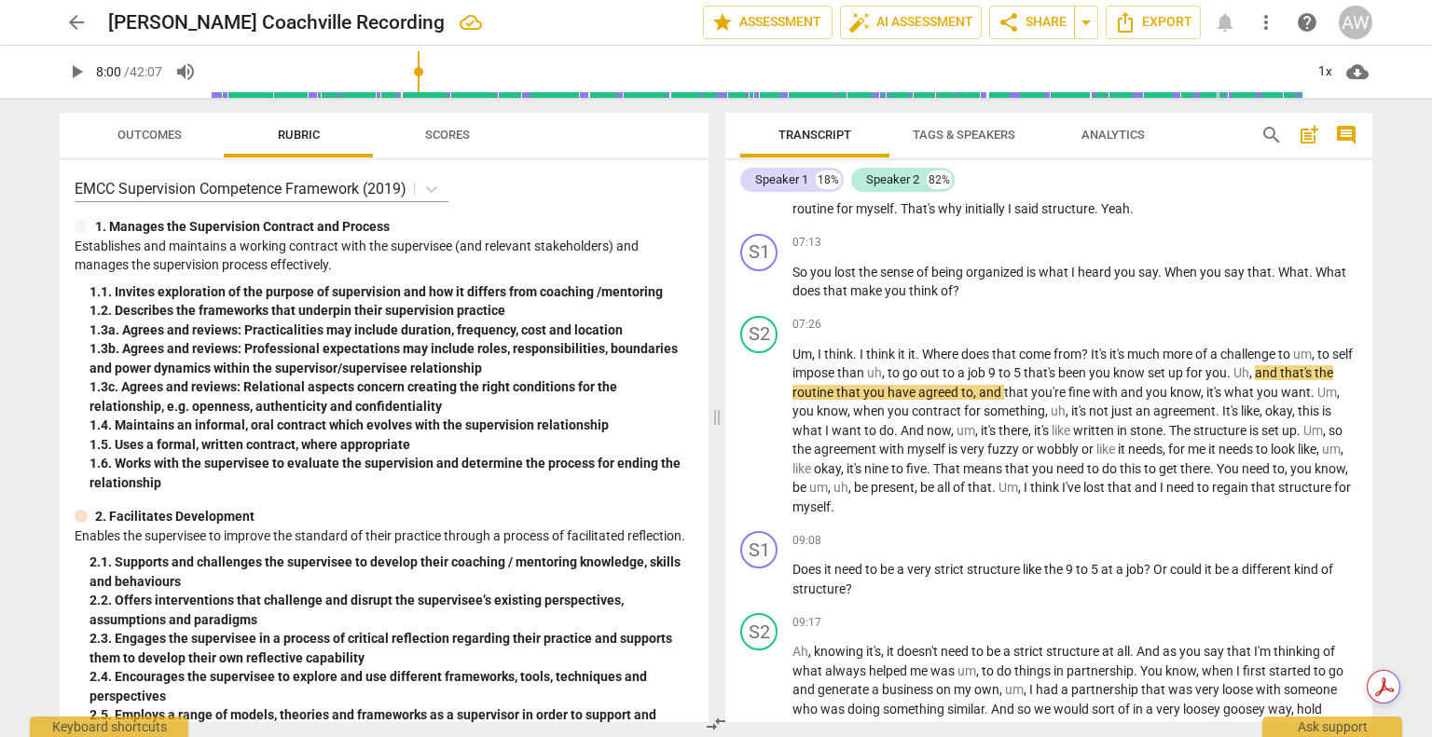
click at [420, 70] on input "range" at bounding box center [757, 72] width 1094 height 60
click at [766, 443] on span "play_arrow" at bounding box center [760, 431] width 22 height 22
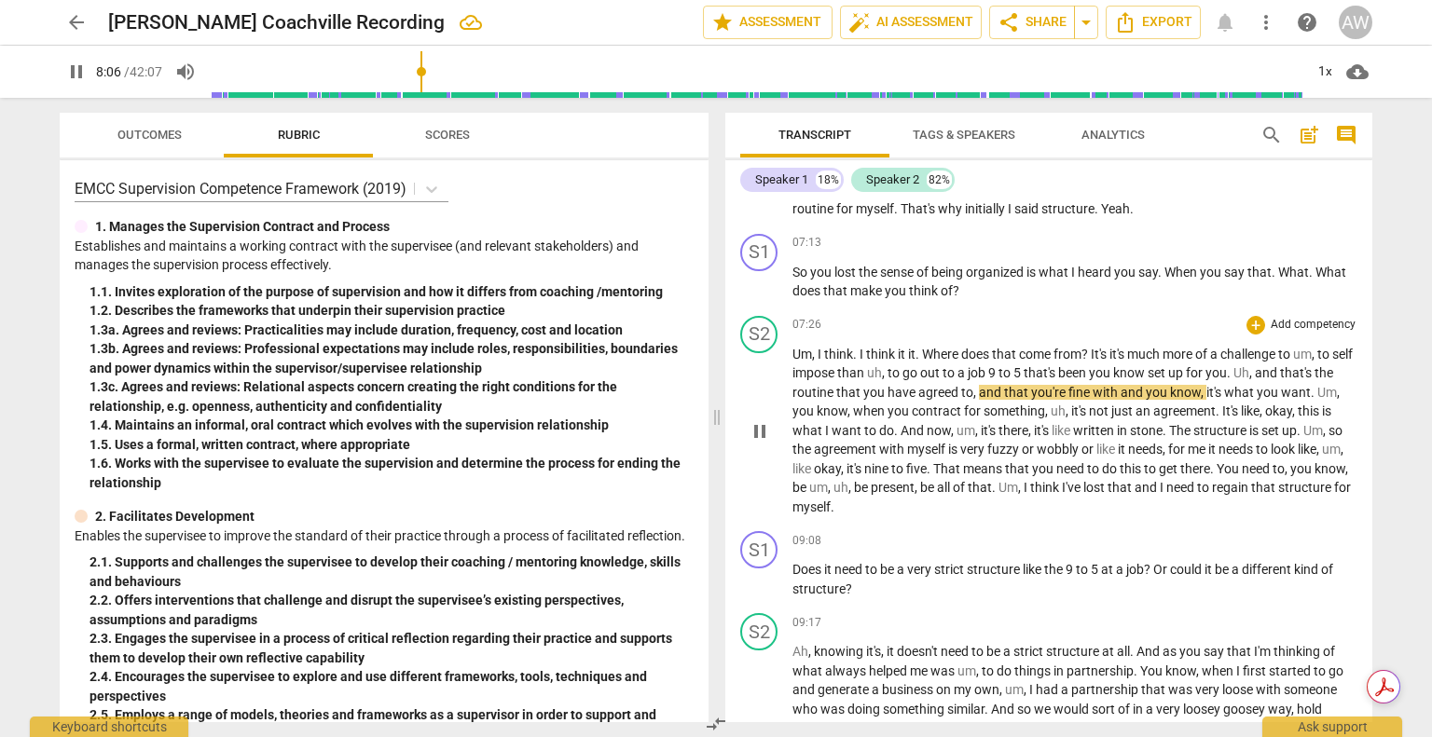
click at [766, 443] on span "pause" at bounding box center [760, 431] width 22 height 22
type input "486"
click at [1068, 400] on span "you're" at bounding box center [1049, 392] width 37 height 15
click at [760, 442] on span "play_arrow" at bounding box center [760, 431] width 22 height 22
click at [760, 442] on span "pause" at bounding box center [760, 431] width 22 height 22
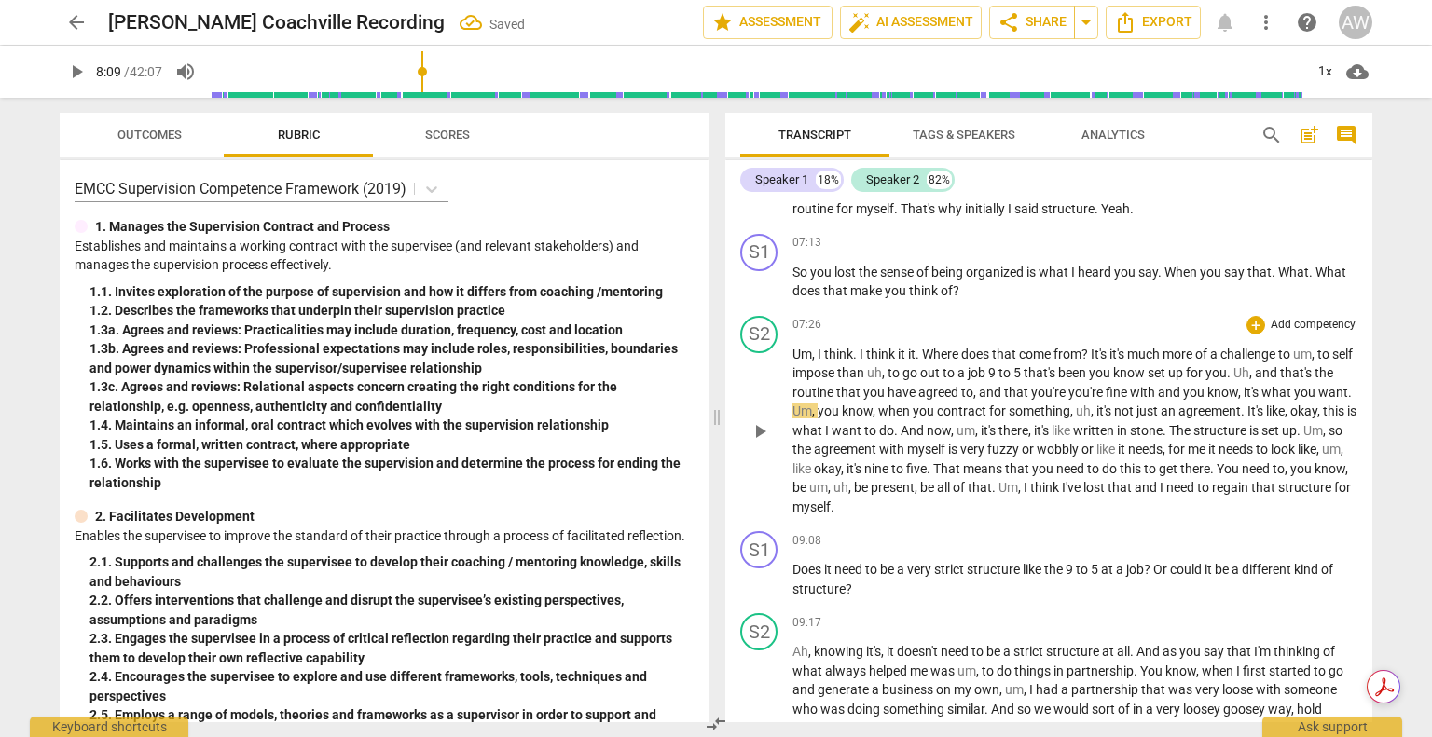
type input "490"
click at [1281, 400] on span "what" at bounding box center [1277, 392] width 33 height 15
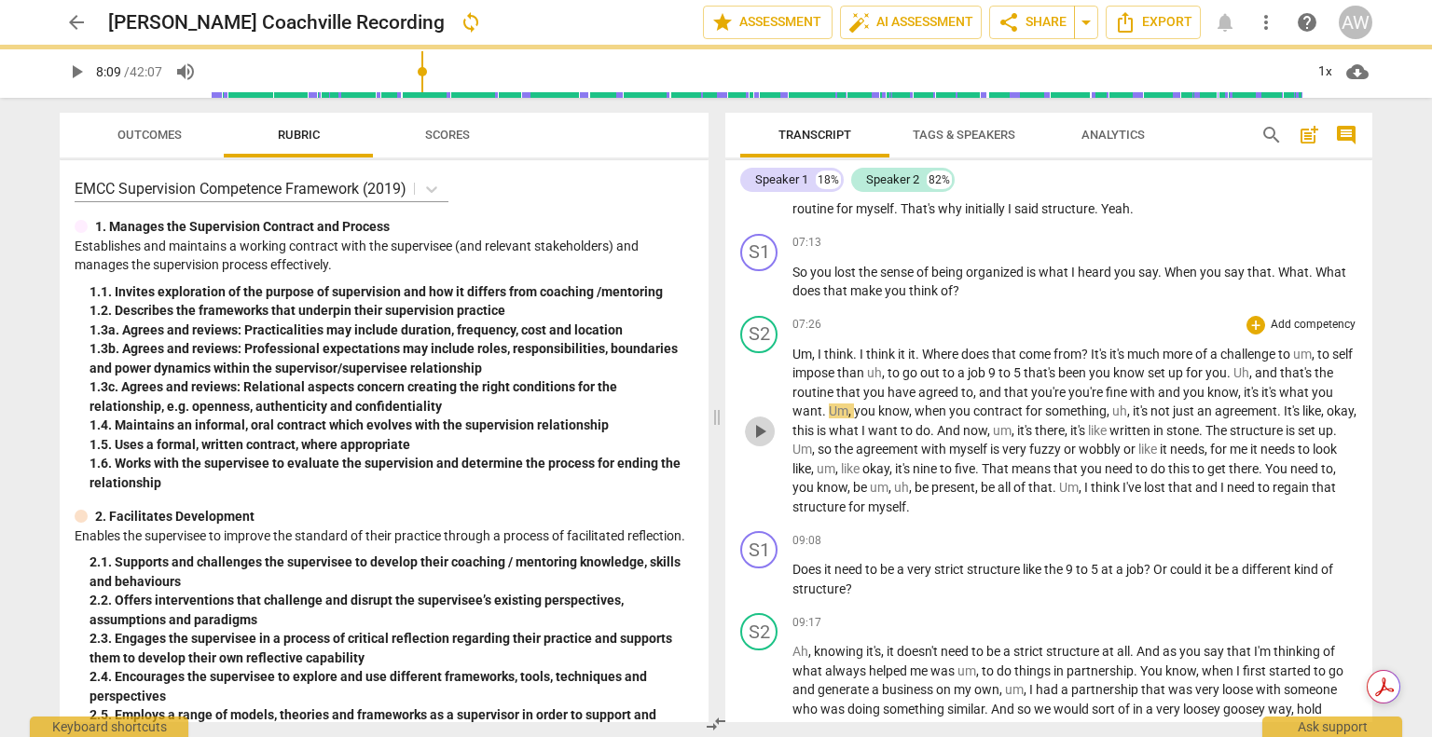
click at [748, 443] on span "play_arrow" at bounding box center [760, 431] width 30 height 22
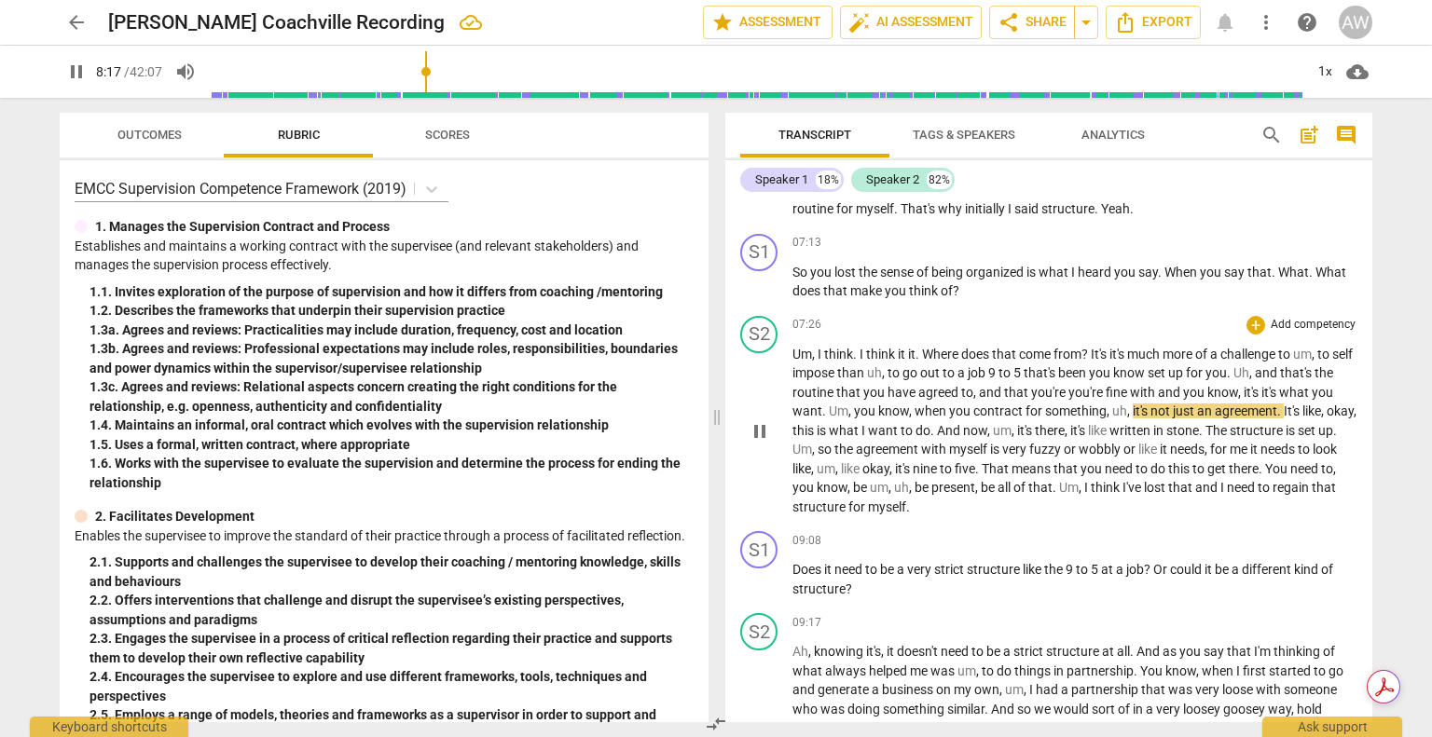
click at [753, 443] on span "pause" at bounding box center [760, 431] width 22 height 22
type input "498"
click at [1173, 419] on span "not" at bounding box center [1161, 411] width 22 height 15
click at [759, 443] on span "play_arrow" at bounding box center [760, 431] width 22 height 22
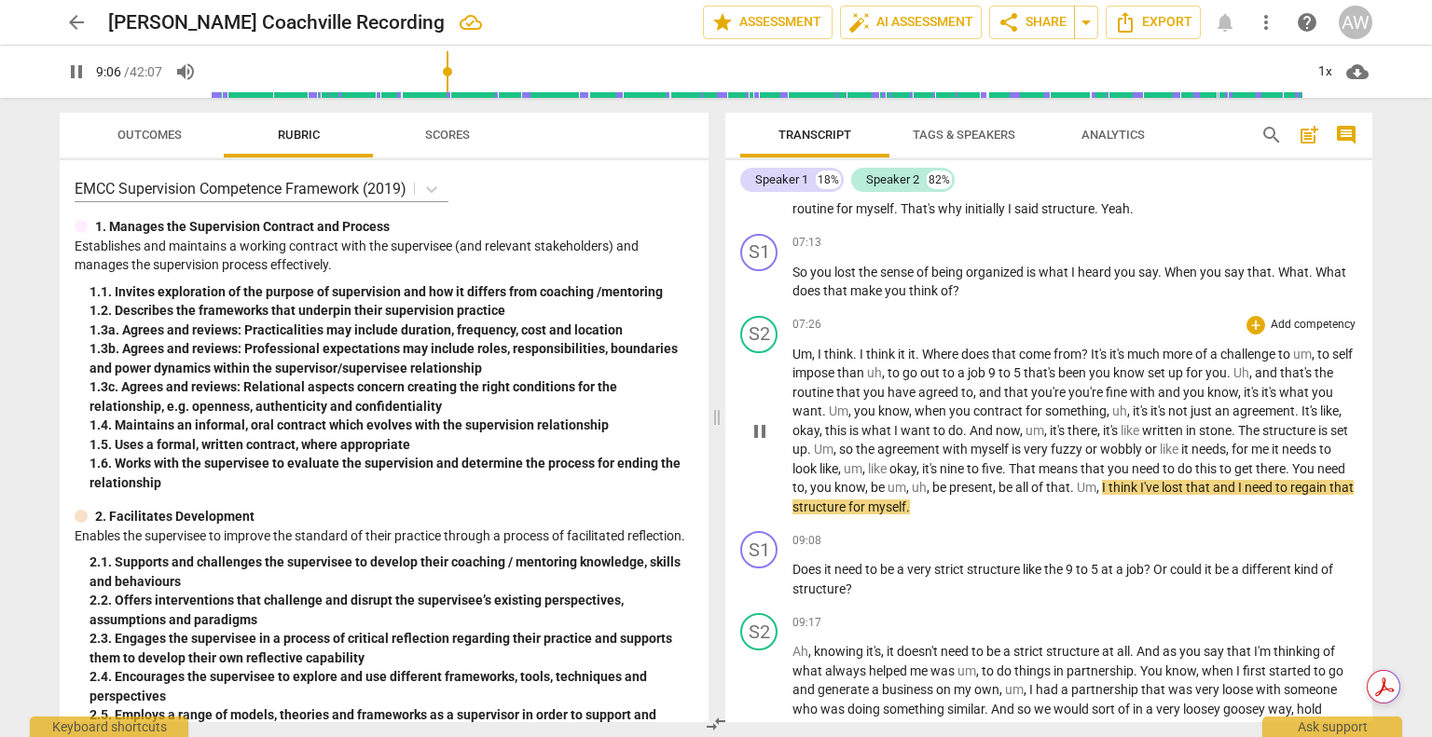
click at [761, 443] on span "pause" at bounding box center [760, 431] width 22 height 22
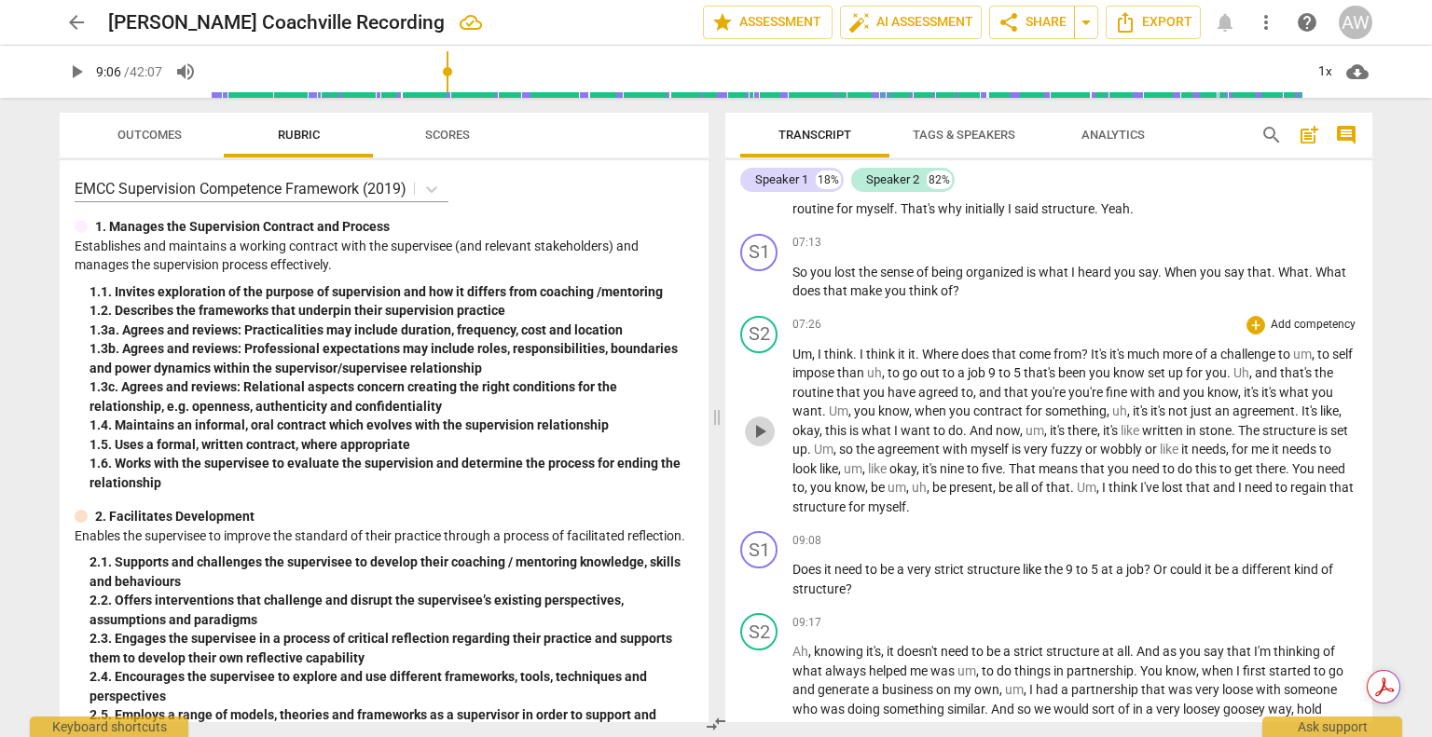
click at [756, 443] on span "play_arrow" at bounding box center [760, 431] width 22 height 22
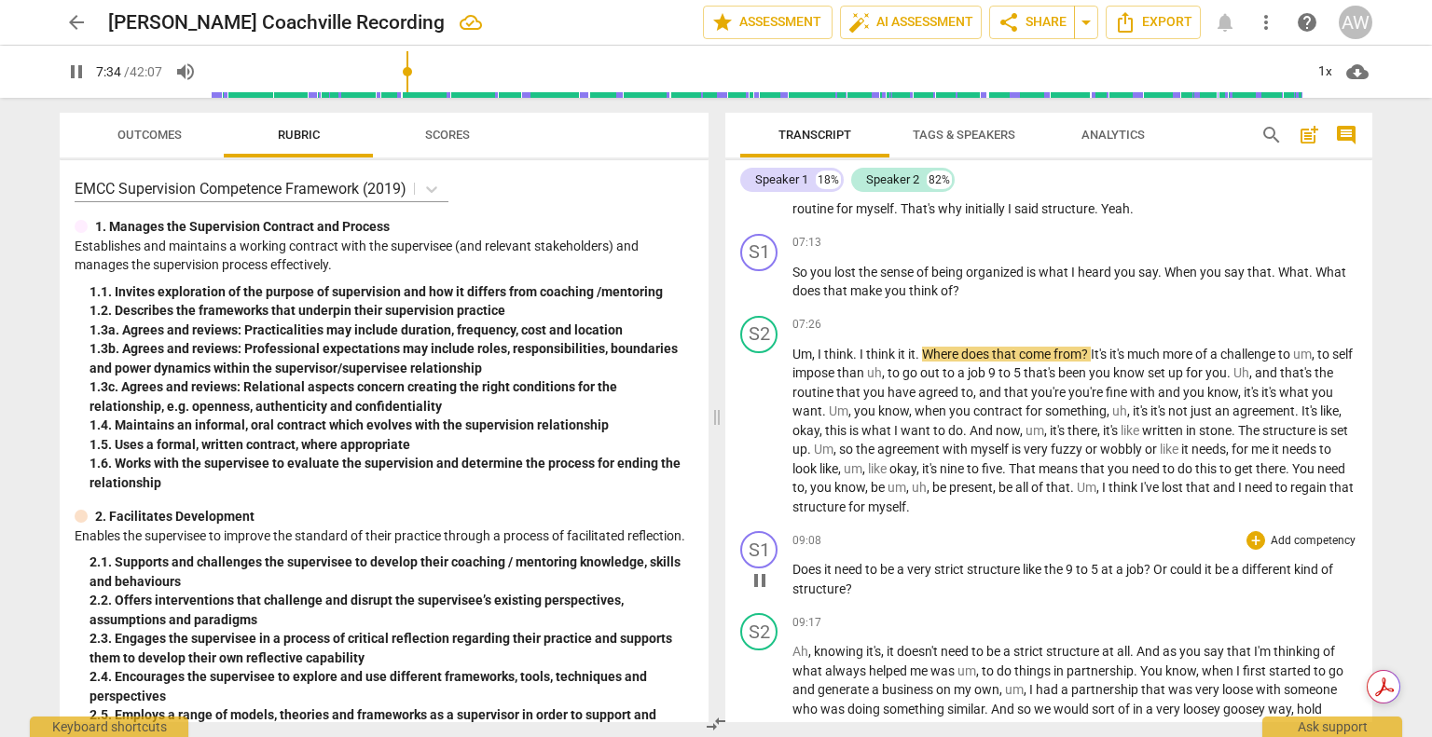
click at [760, 592] on span "pause" at bounding box center [760, 581] width 22 height 22
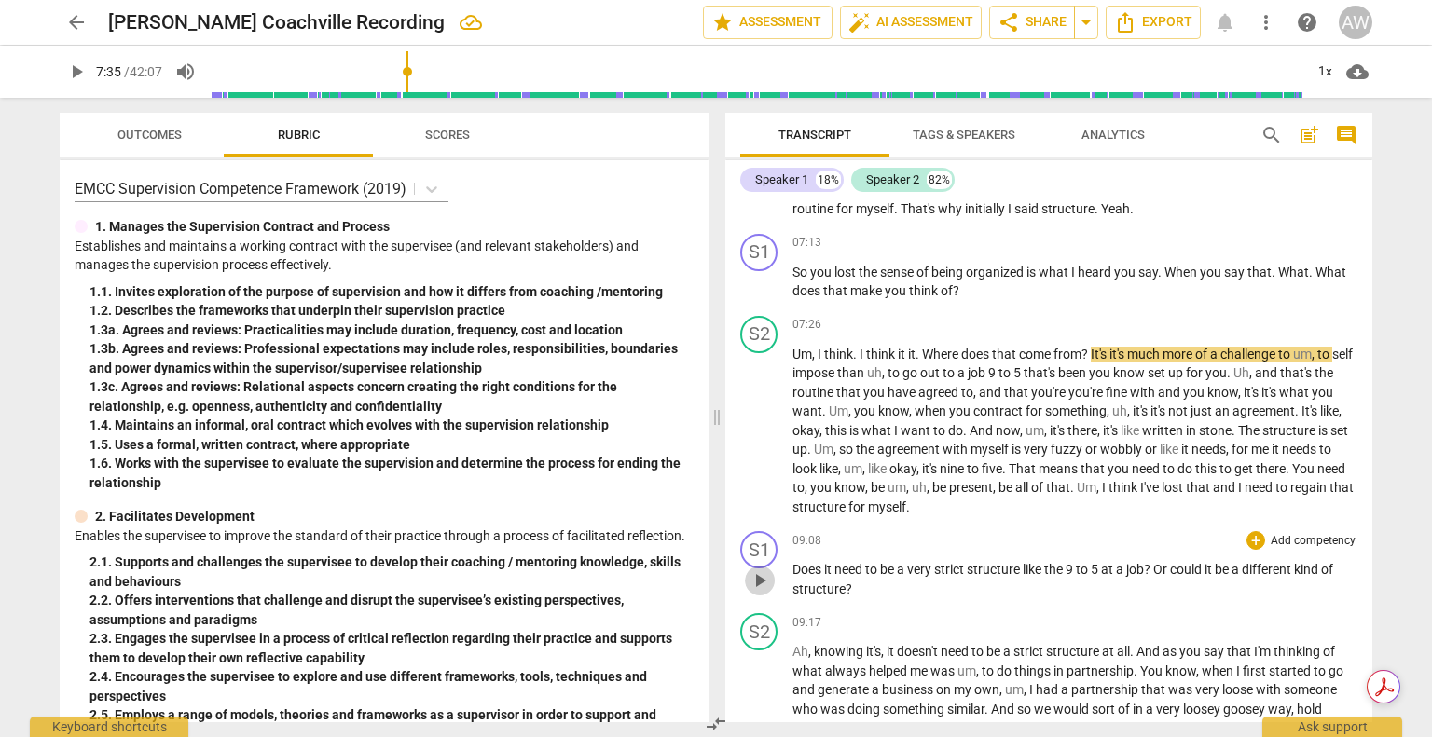
click at [760, 592] on span "play_arrow" at bounding box center [760, 581] width 22 height 22
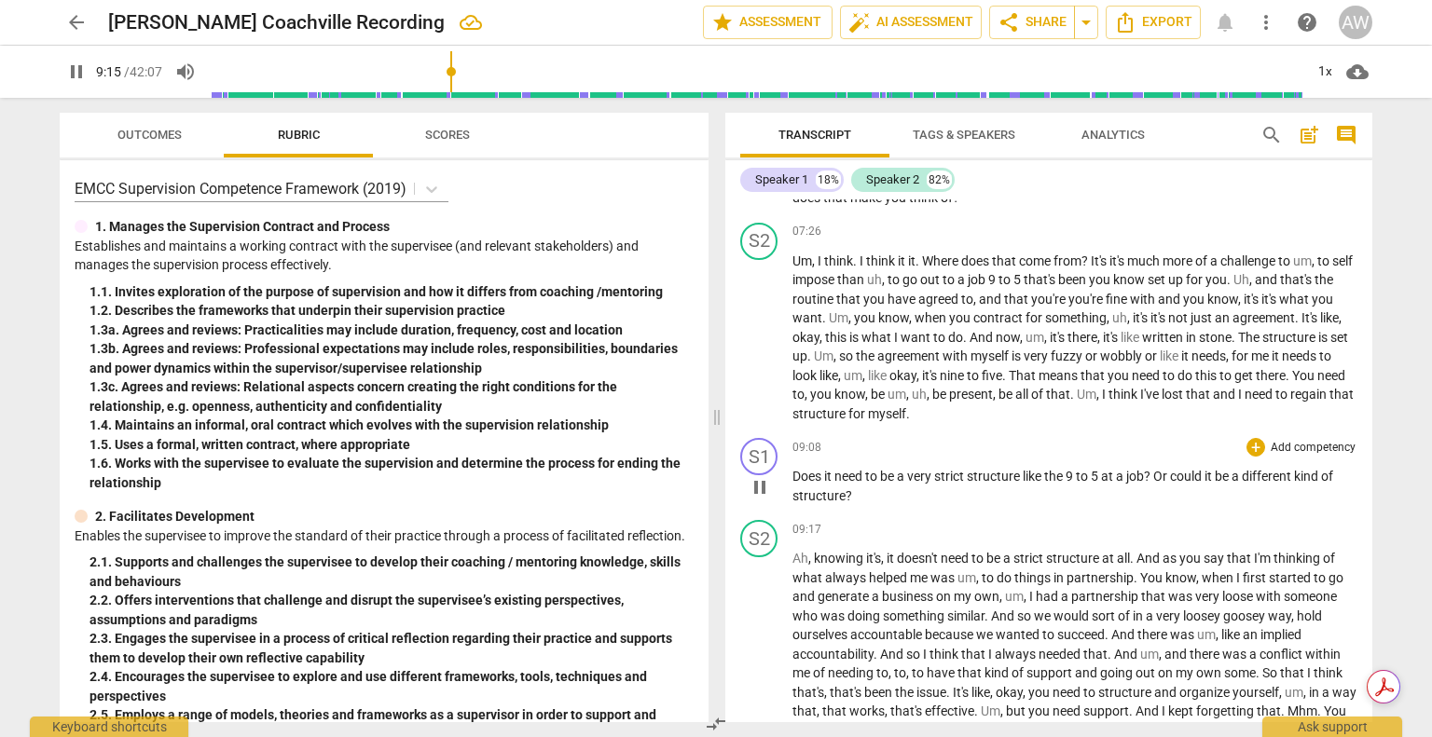
scroll to position [1906, 0]
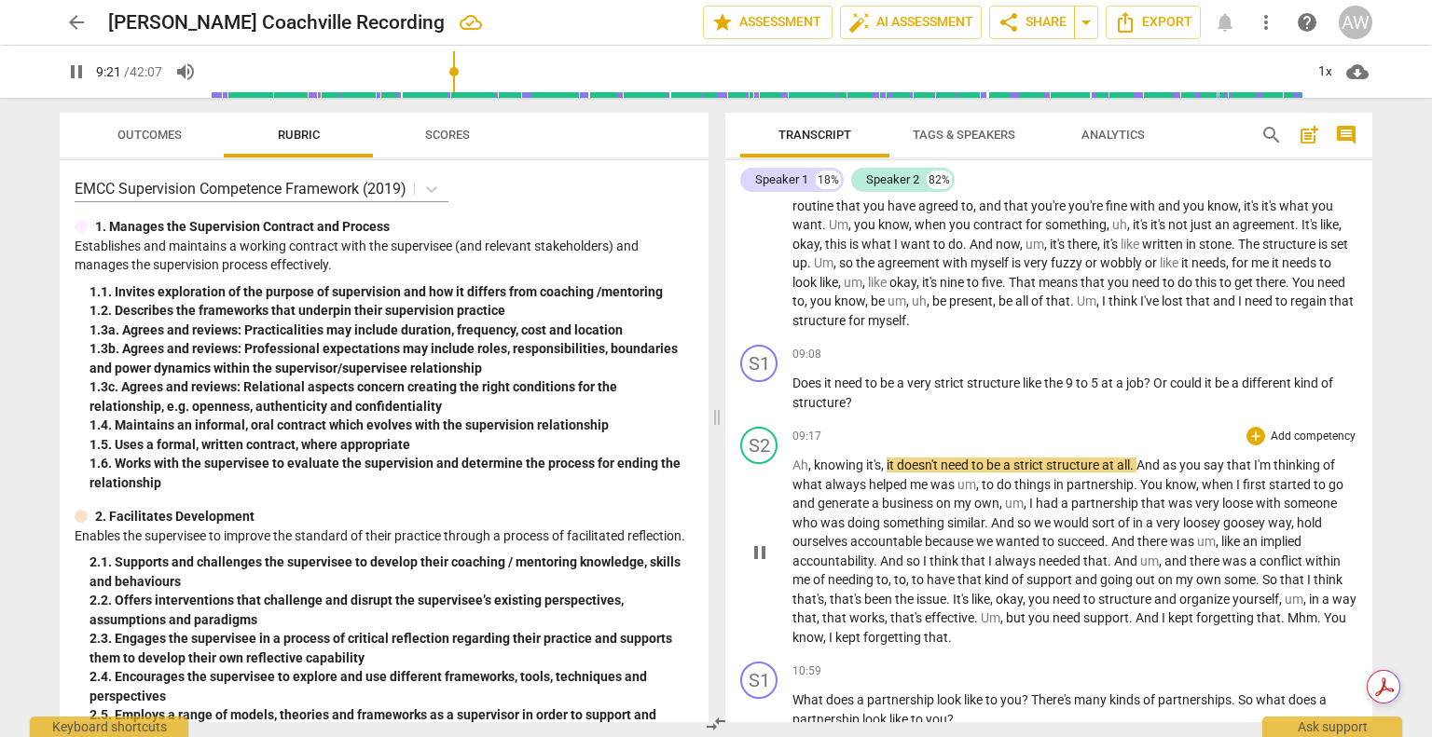
click at [752, 564] on span "pause" at bounding box center [760, 553] width 22 height 22
click at [454, 70] on input "range" at bounding box center [757, 72] width 1094 height 60
click at [761, 564] on span "play_arrow" at bounding box center [760, 553] width 22 height 22
click at [761, 564] on span "pause" at bounding box center [760, 553] width 22 height 22
type input "559"
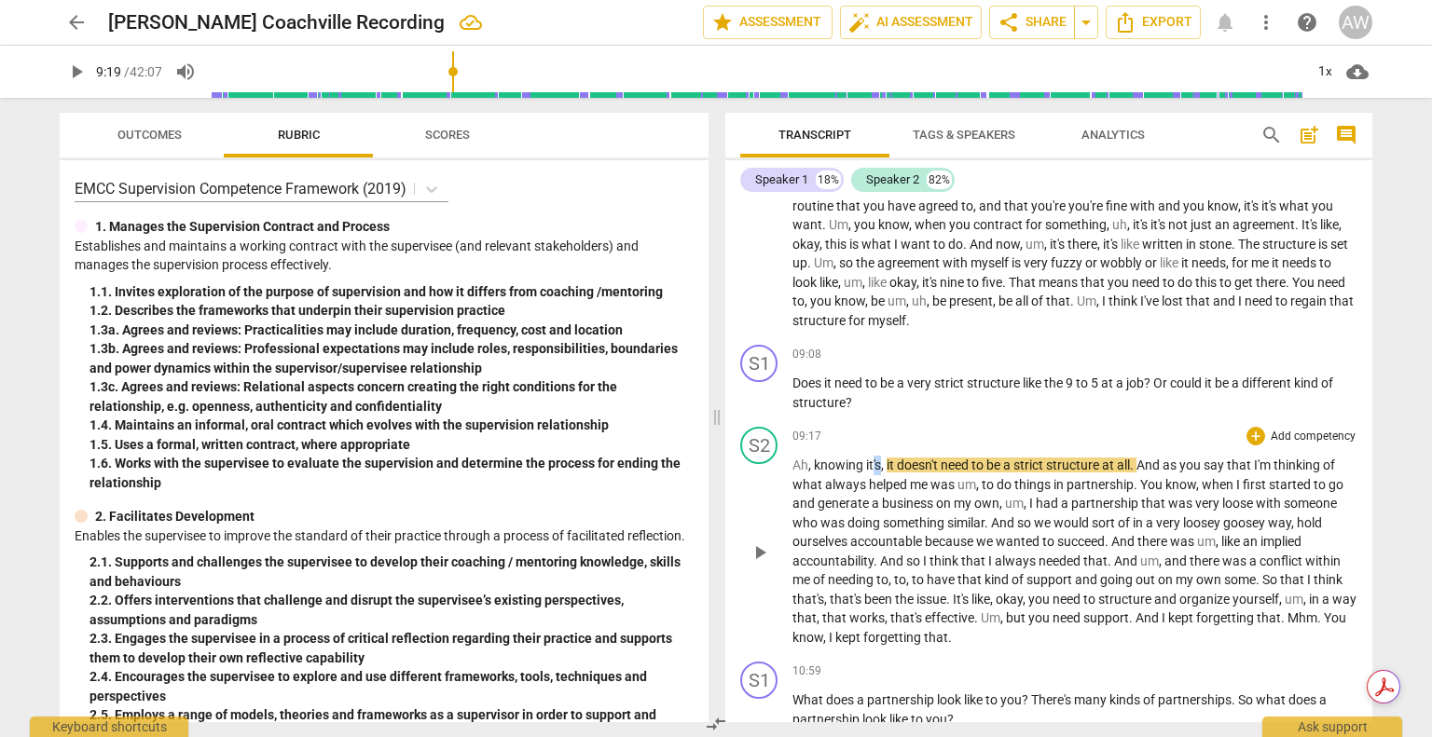
click at [873, 481] on p "Ah , knowing it's , it doesn't need to be a strict structure at all . And as yo…" at bounding box center [1074, 551] width 565 height 191
click at [861, 473] on span "knowing" at bounding box center [840, 465] width 52 height 15
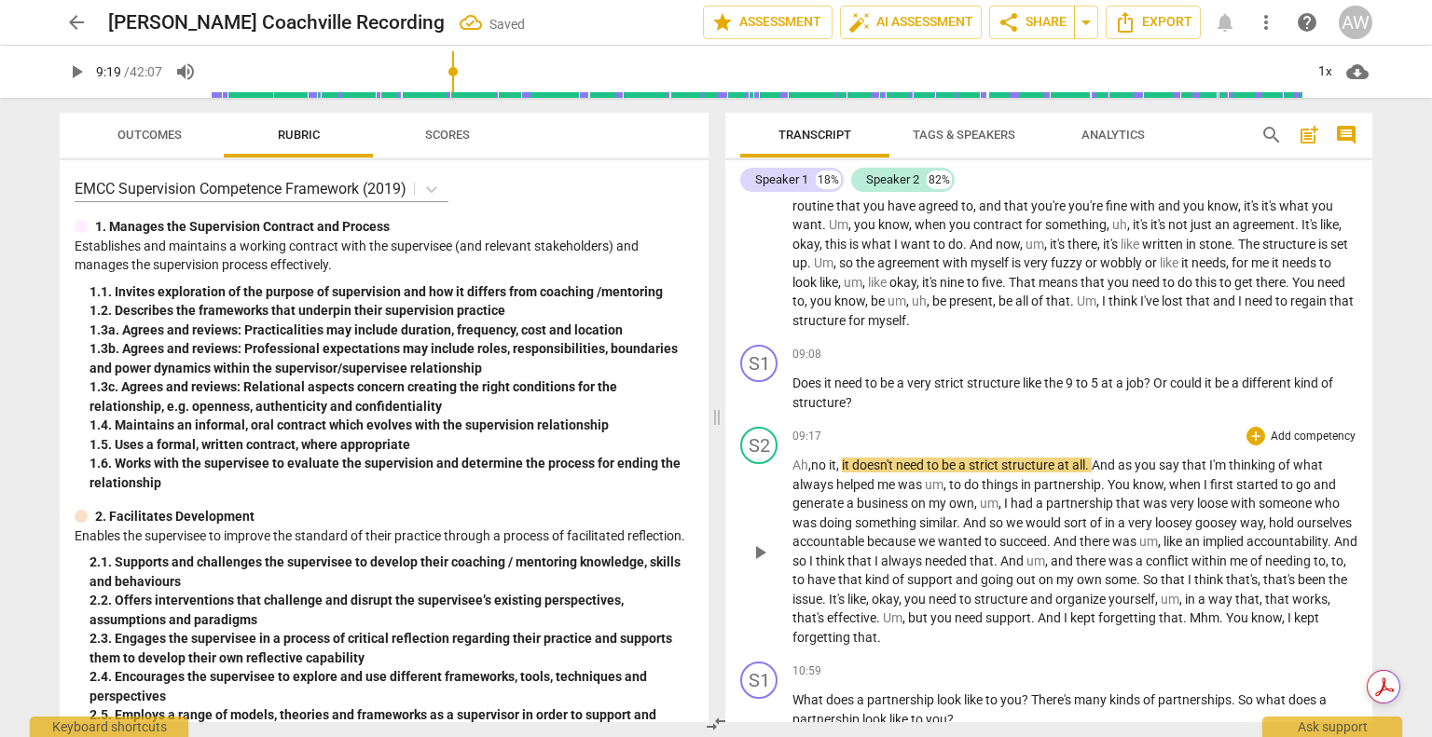
click at [758, 562] on span "play_arrow" at bounding box center [760, 553] width 22 height 22
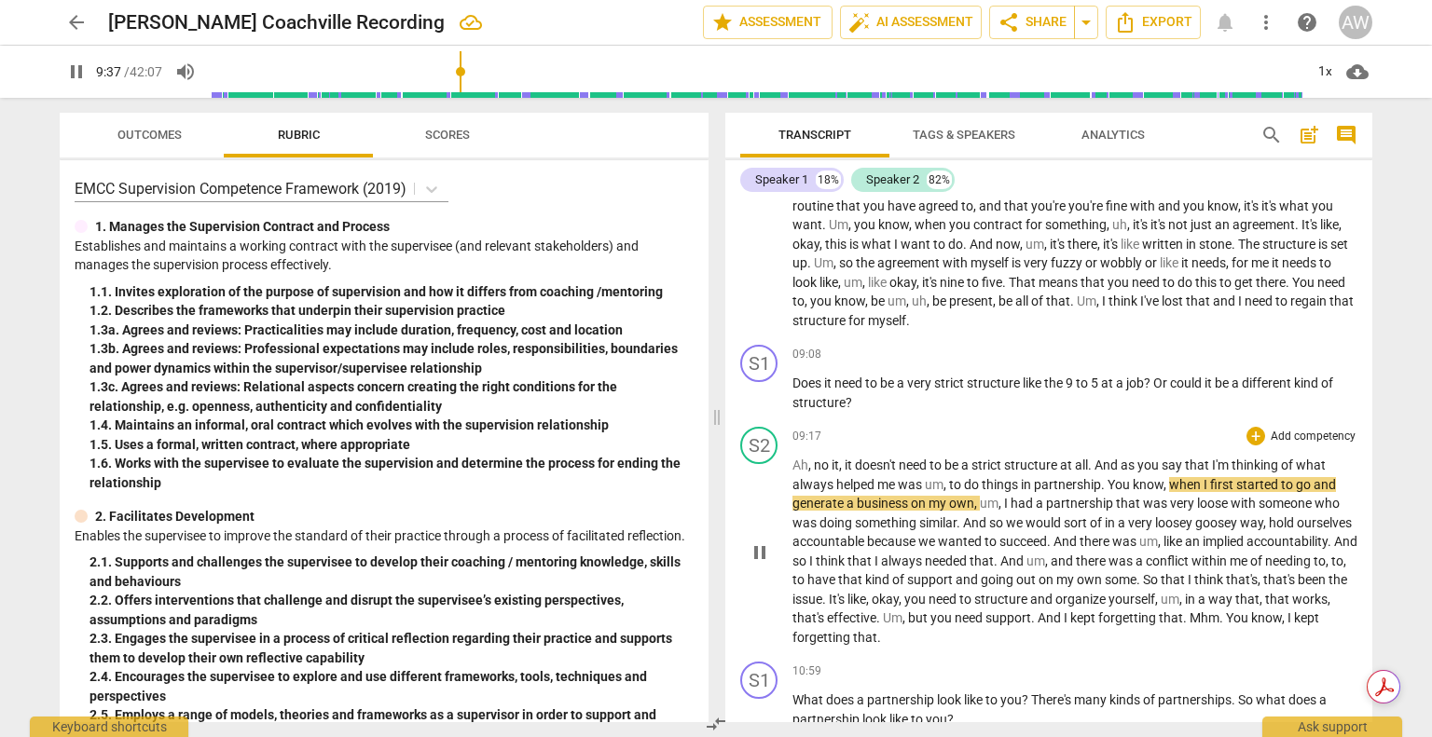
click at [758, 557] on span "pause" at bounding box center [760, 553] width 22 height 22
type input "578"
click at [1165, 492] on span "," at bounding box center [1166, 484] width 6 height 15
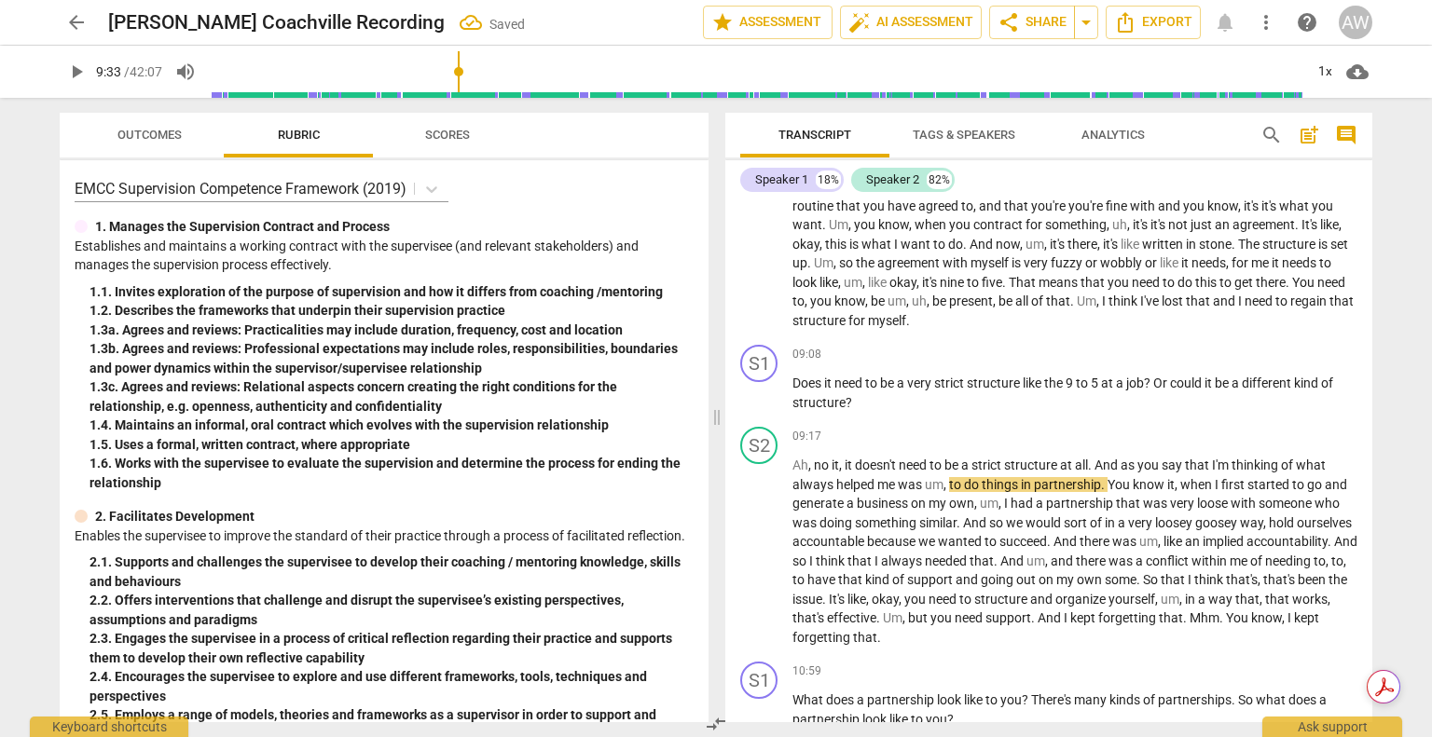
click at [461, 70] on input "range" at bounding box center [757, 72] width 1094 height 60
click at [765, 564] on span "play_arrow" at bounding box center [760, 553] width 22 height 22
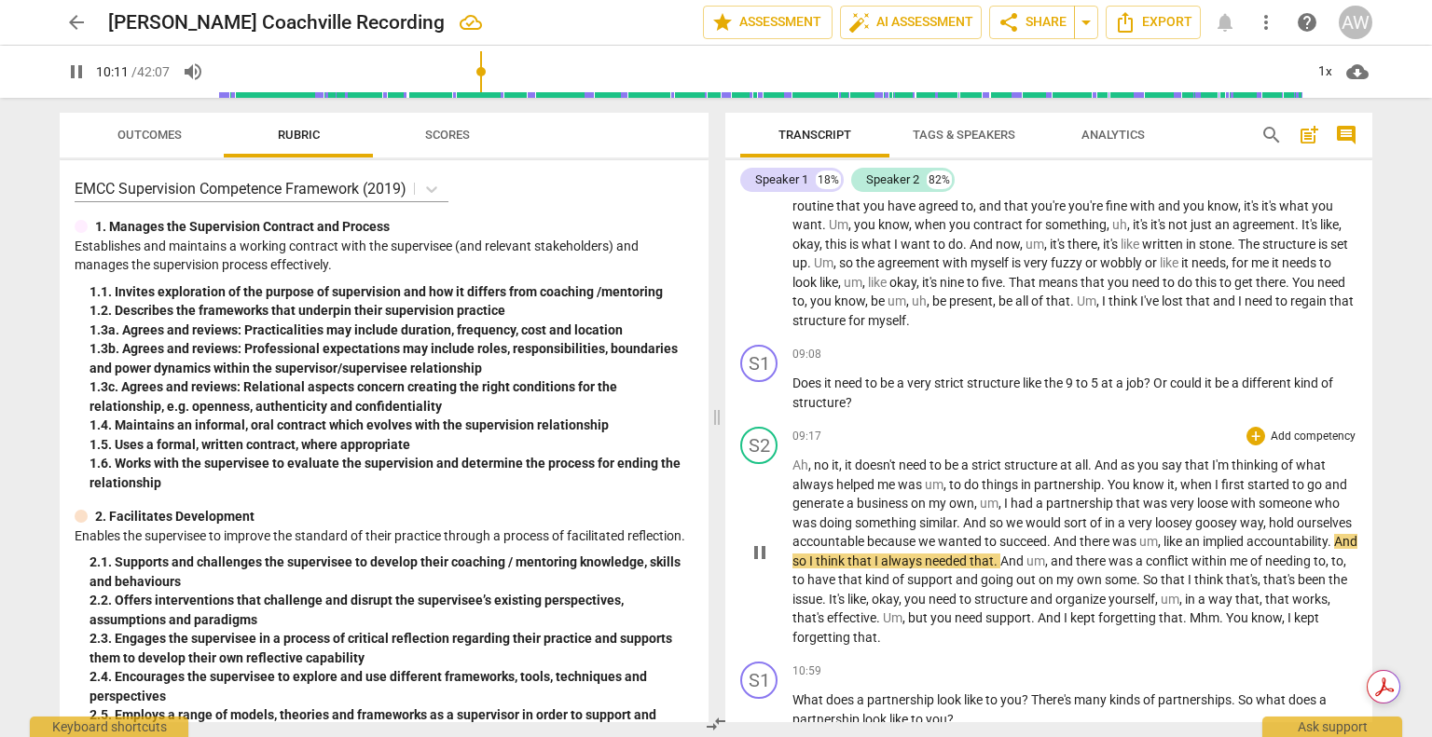
click at [758, 564] on span "pause" at bounding box center [760, 553] width 22 height 22
type input "612"
click at [1328, 549] on span "." at bounding box center [1331, 541] width 7 height 15
click at [1334, 549] on span "And" at bounding box center [1345, 541] width 23 height 15
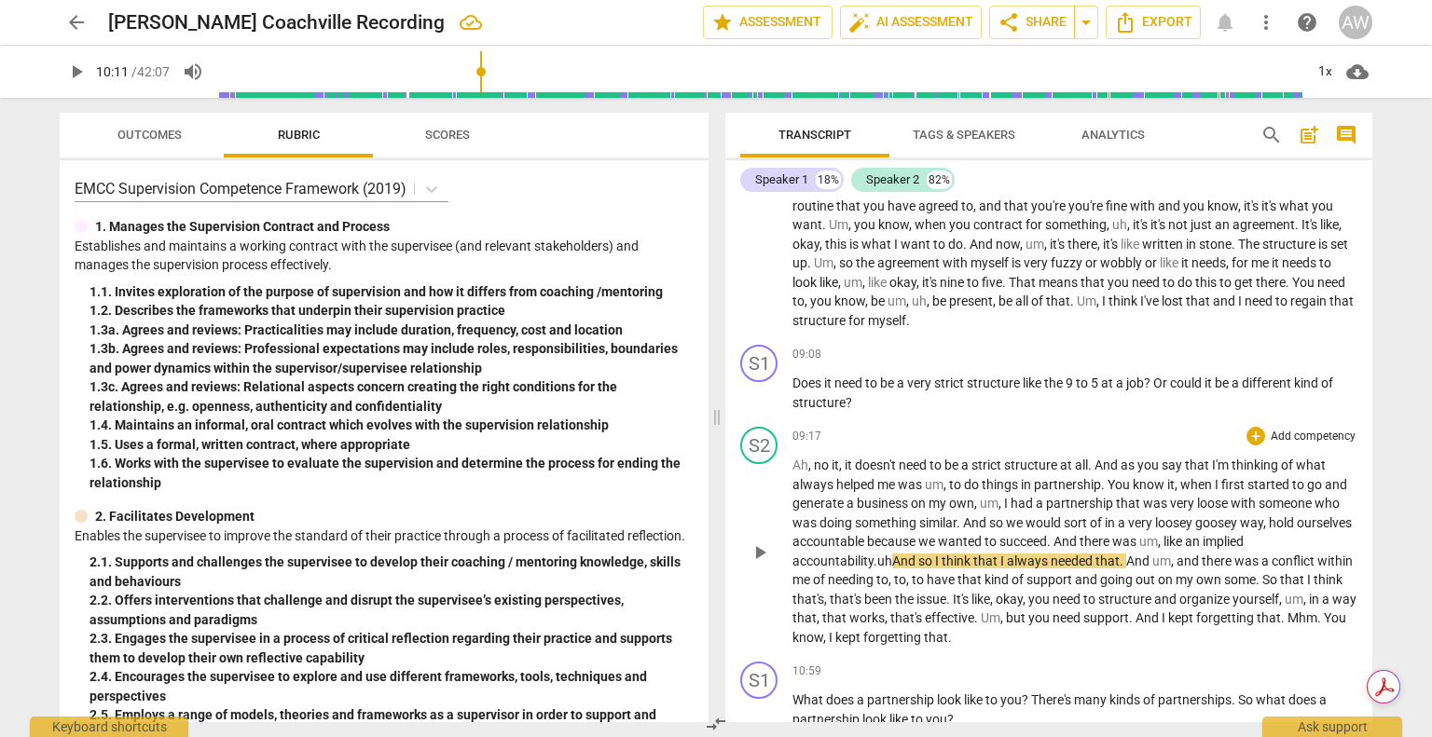
click at [755, 563] on span "play_arrow" at bounding box center [760, 553] width 22 height 22
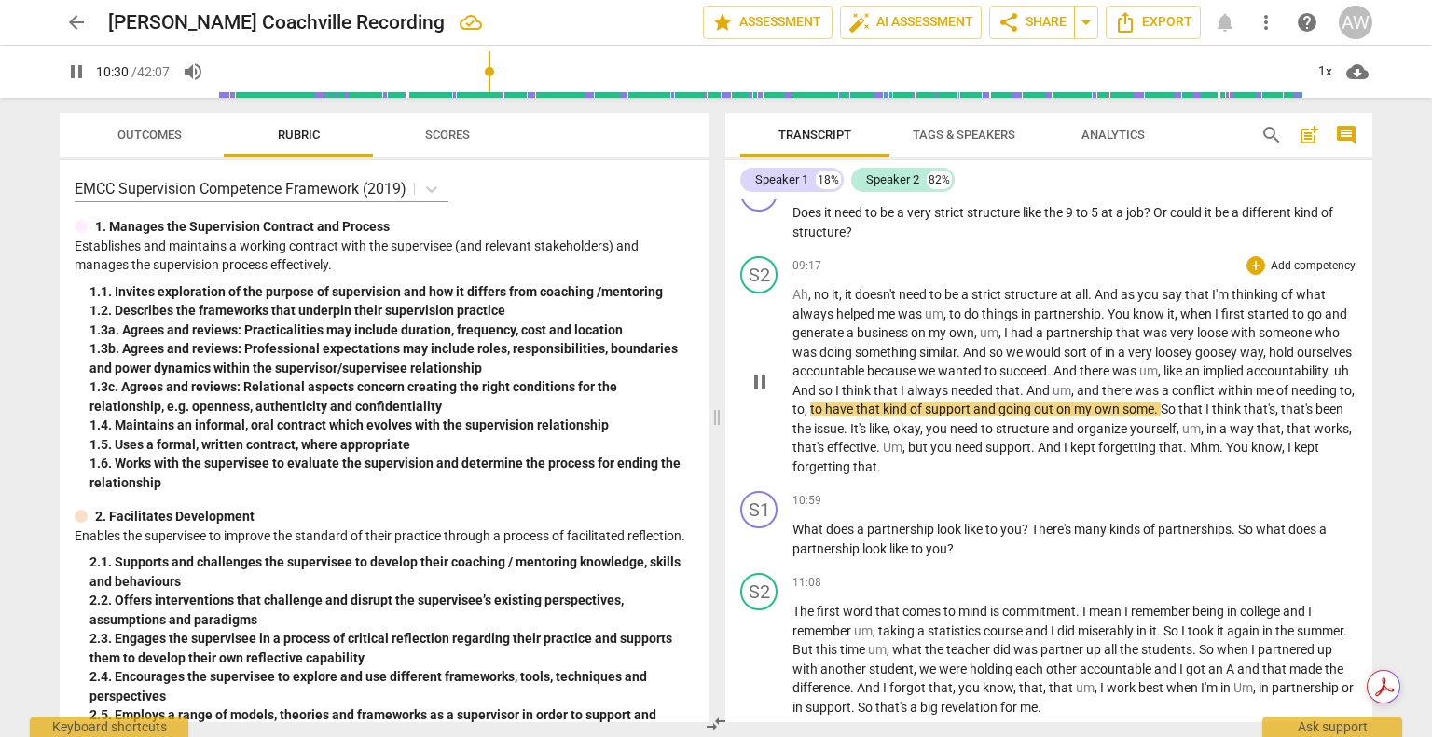
scroll to position [2093, 0]
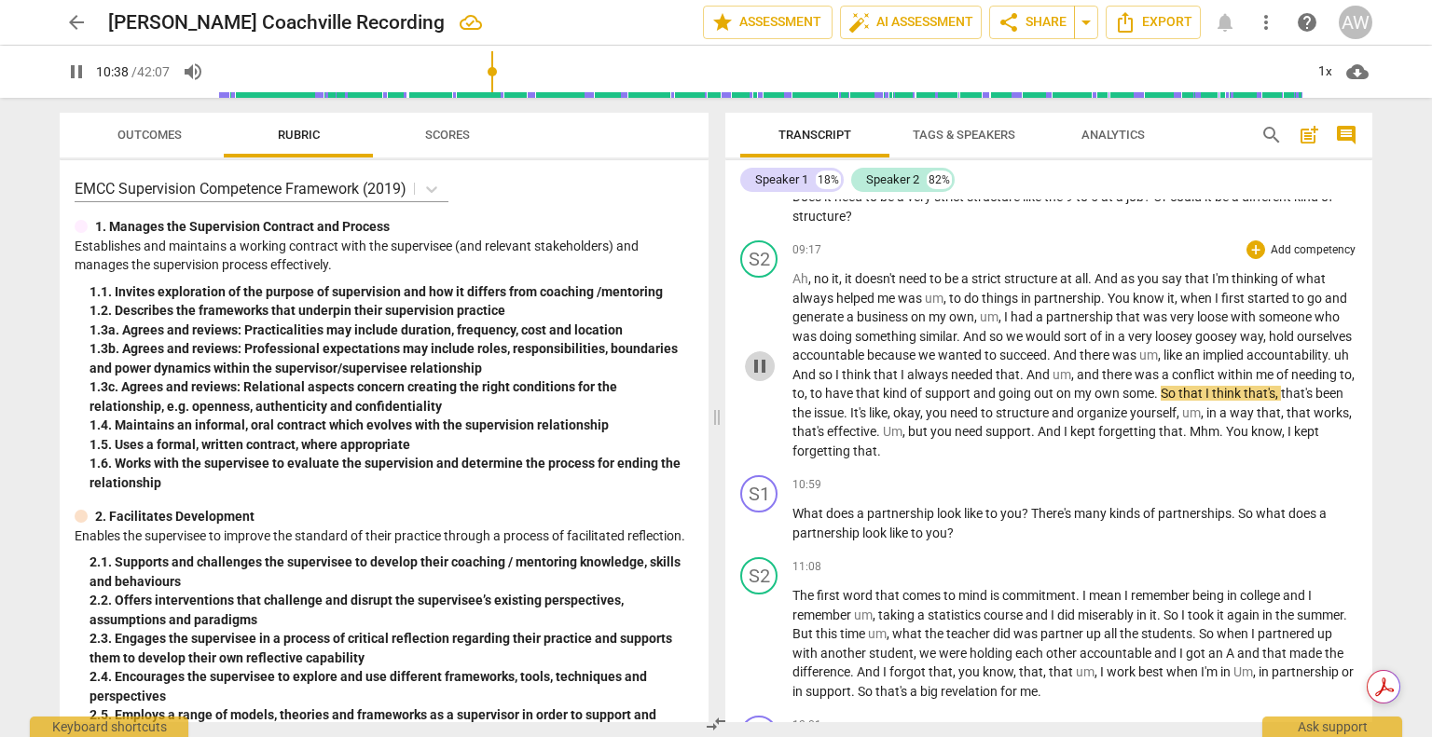
click at [758, 378] on span "pause" at bounding box center [760, 366] width 22 height 22
type input "639"
click at [1122, 401] on span "own" at bounding box center [1108, 393] width 28 height 15
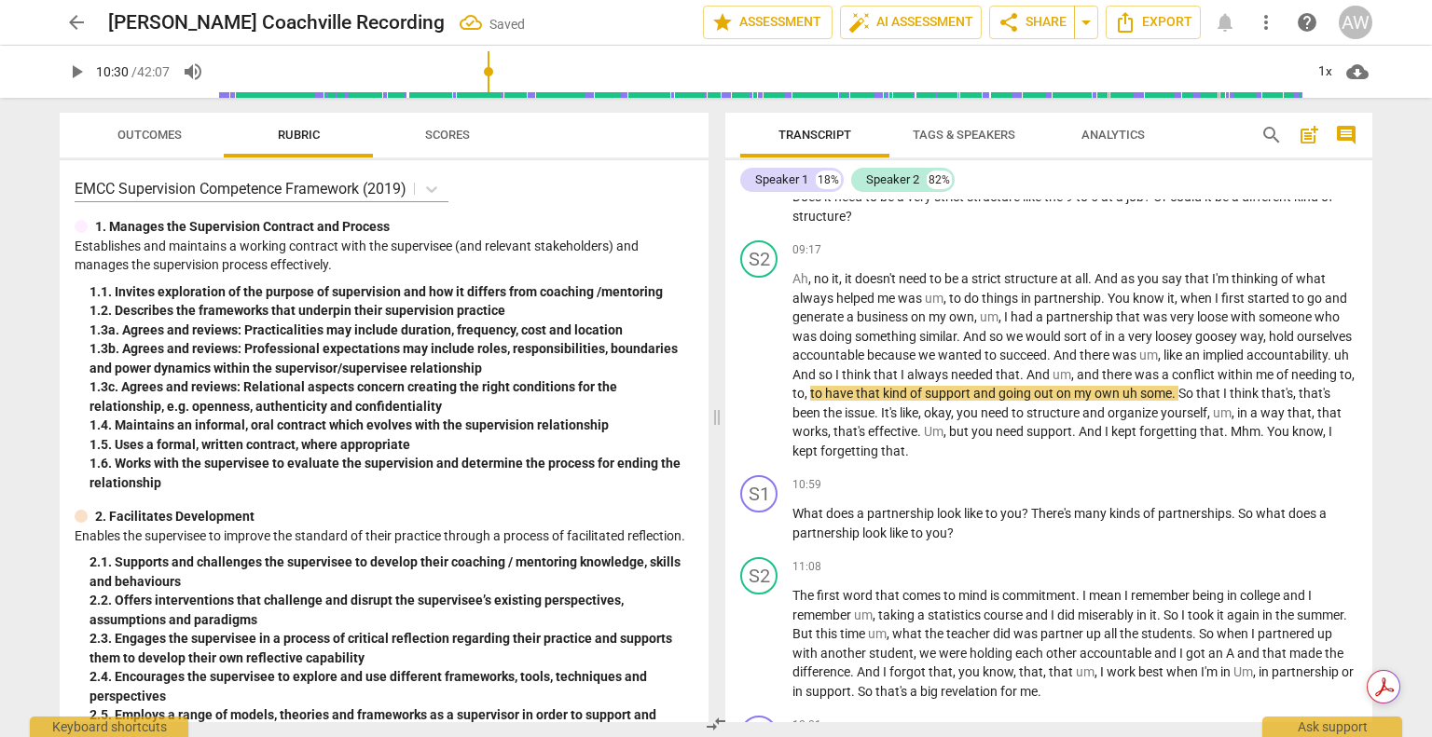
click at [490, 72] on input "range" at bounding box center [760, 72] width 1086 height 60
click at [764, 378] on span "play_arrow" at bounding box center [760, 366] width 22 height 22
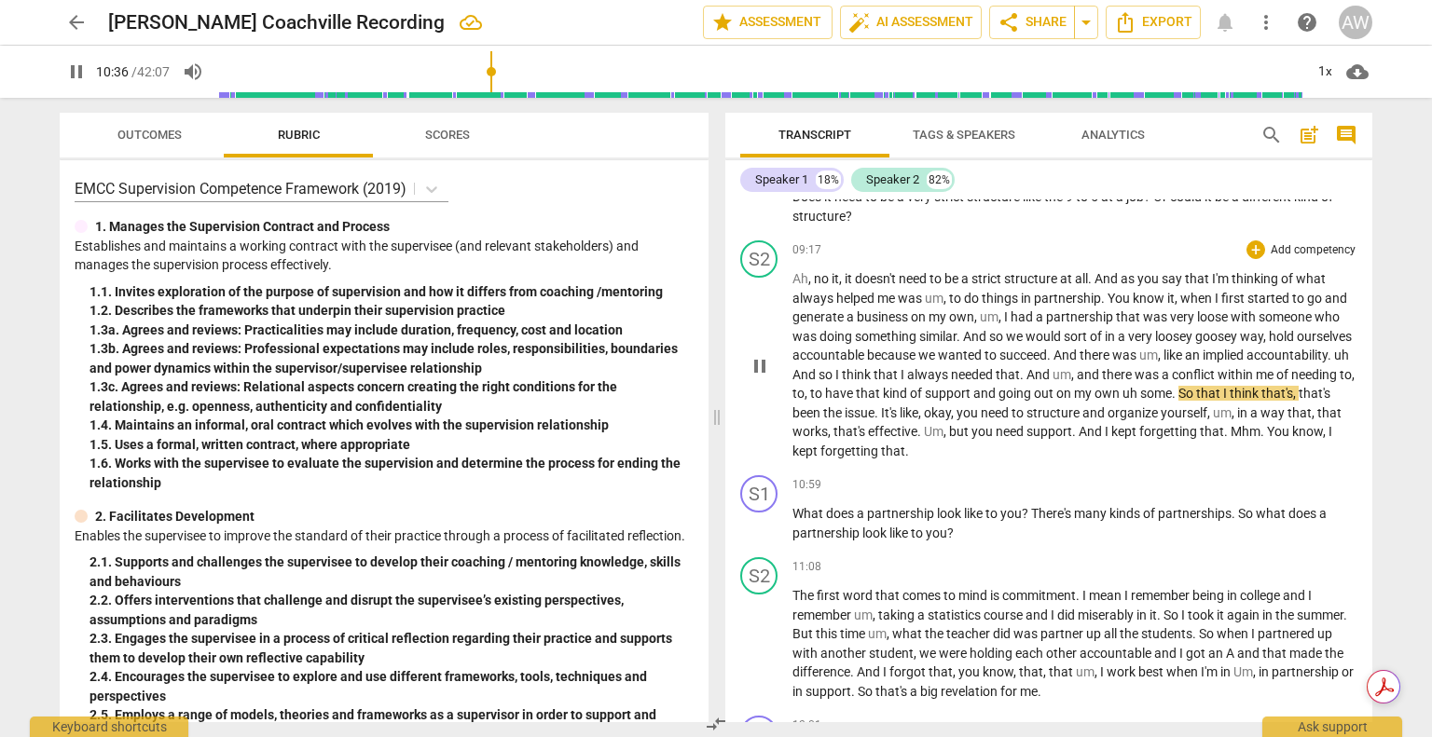
click at [762, 378] on span "pause" at bounding box center [760, 366] width 22 height 22
type input "637"
click at [1140, 401] on span "uh" at bounding box center [1131, 393] width 18 height 15
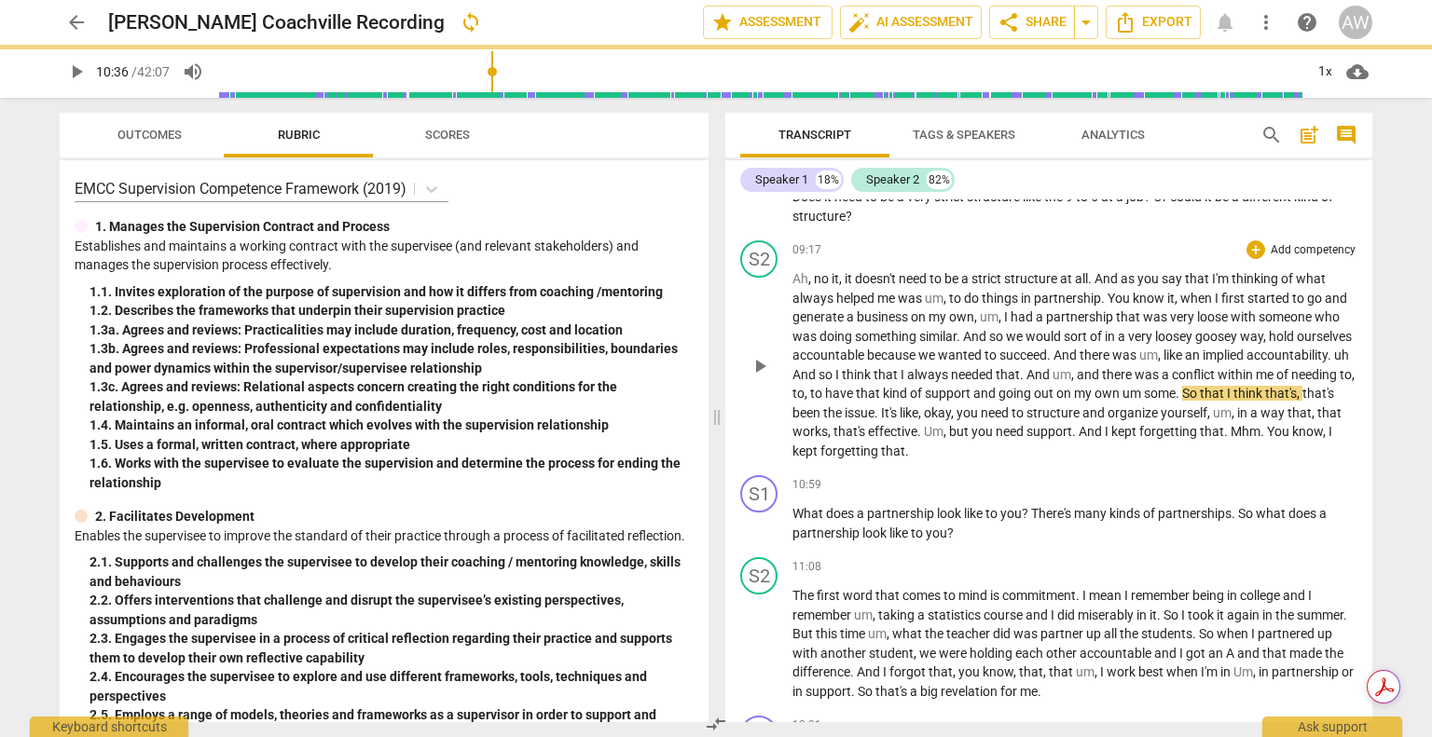
click at [754, 378] on span "play_arrow" at bounding box center [760, 366] width 22 height 22
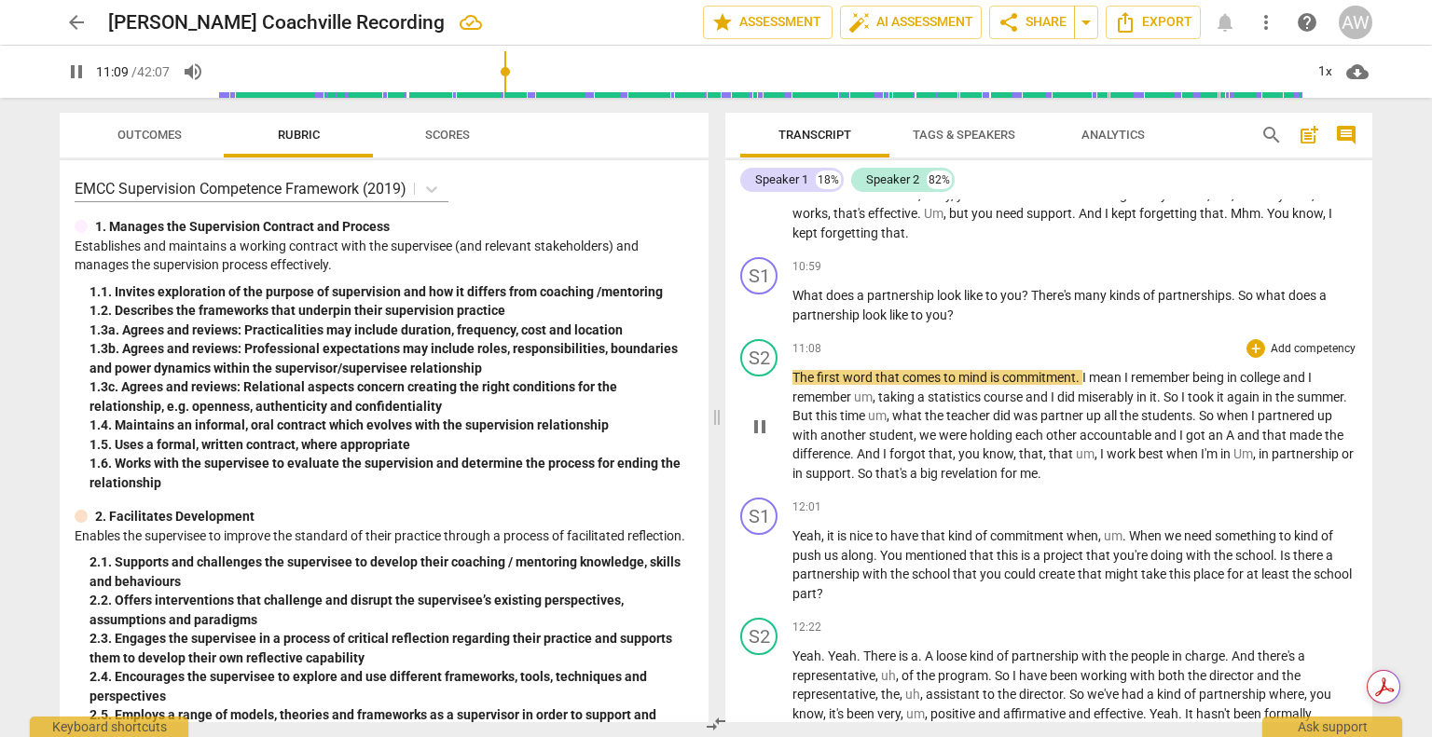
scroll to position [2279, 0]
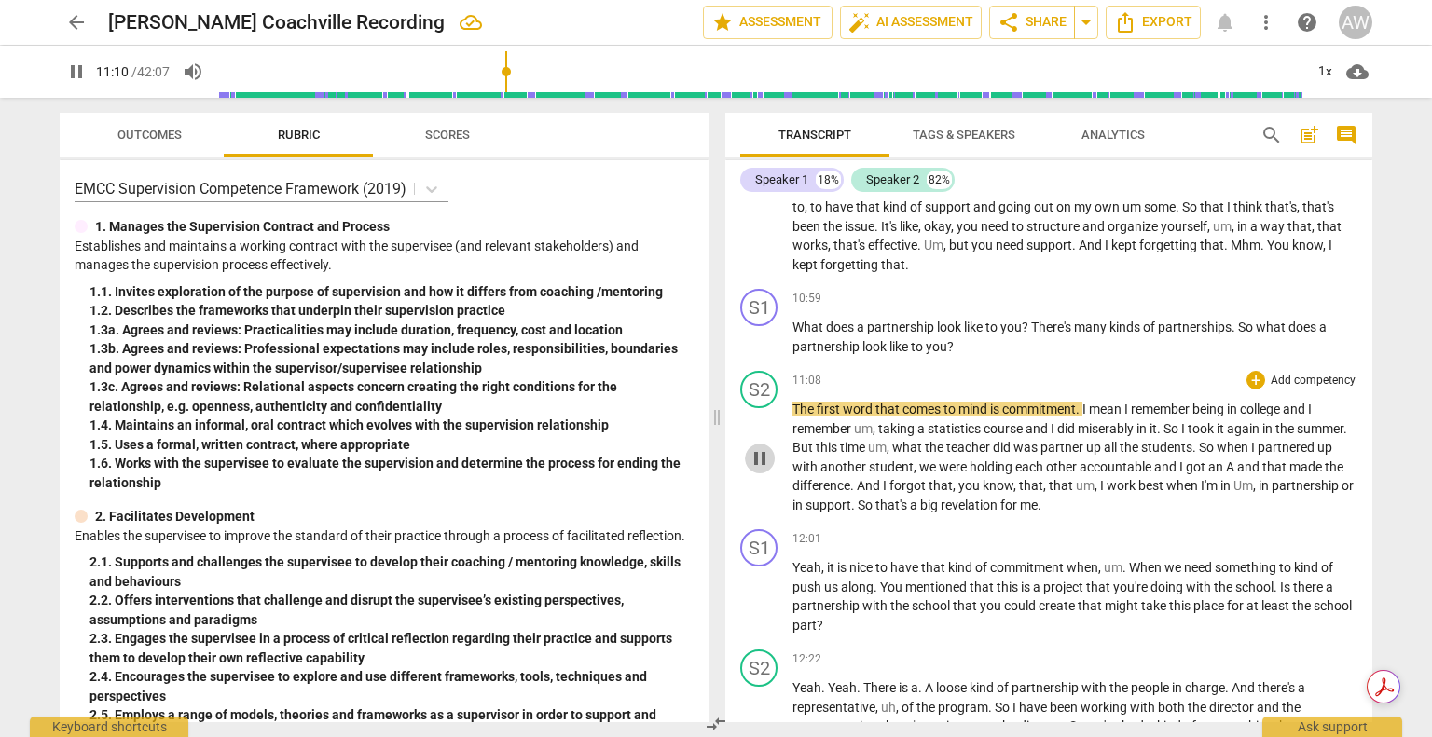
click at [761, 463] on span "pause" at bounding box center [760, 458] width 22 height 22
type input "671"
click at [792, 417] on span "The" at bounding box center [804, 409] width 24 height 15
click at [761, 470] on span "play_arrow" at bounding box center [760, 458] width 22 height 22
click at [768, 466] on span "pause" at bounding box center [760, 458] width 22 height 22
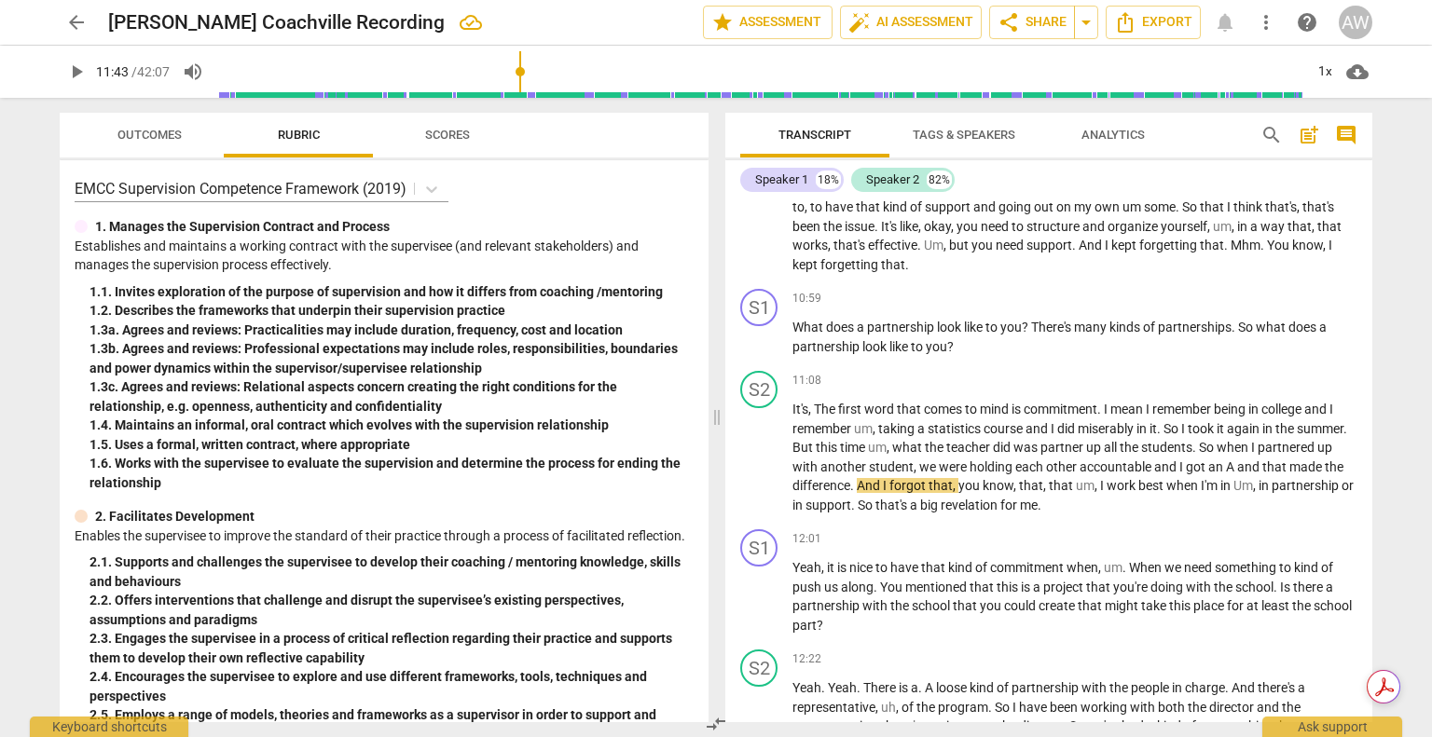
click at [522, 69] on input "range" at bounding box center [760, 72] width 1086 height 60
click at [762, 469] on span "play_arrow" at bounding box center [760, 458] width 22 height 22
click at [762, 469] on span "pause" at bounding box center [760, 458] width 22 height 22
type input "706"
click at [1076, 493] on span "that" at bounding box center [1062, 485] width 27 height 15
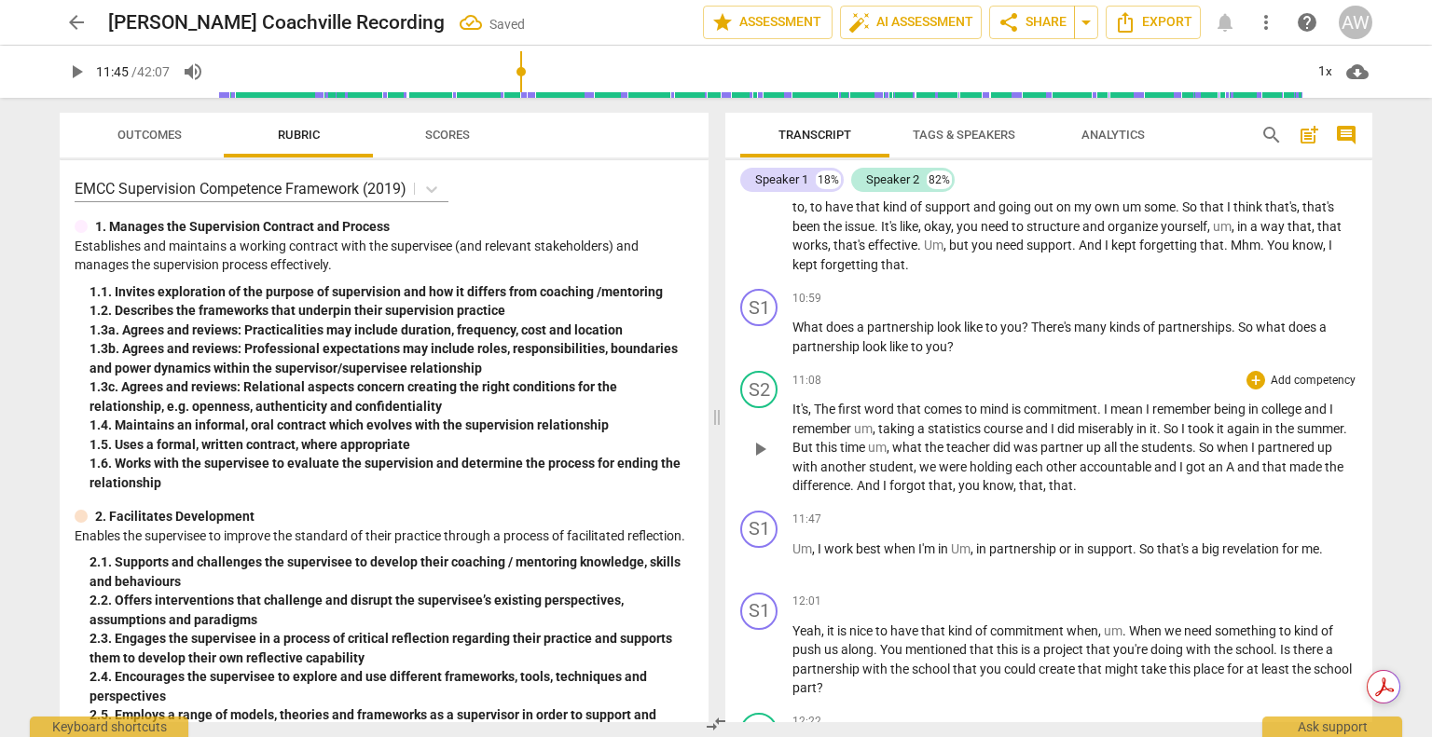
click at [1160, 496] on p "It's , The first word that comes to mind is commitment . I mean I remember bein…" at bounding box center [1074, 448] width 565 height 96
click at [764, 461] on span "play_arrow" at bounding box center [760, 449] width 22 height 22
click at [764, 461] on span "pause" at bounding box center [760, 449] width 22 height 22
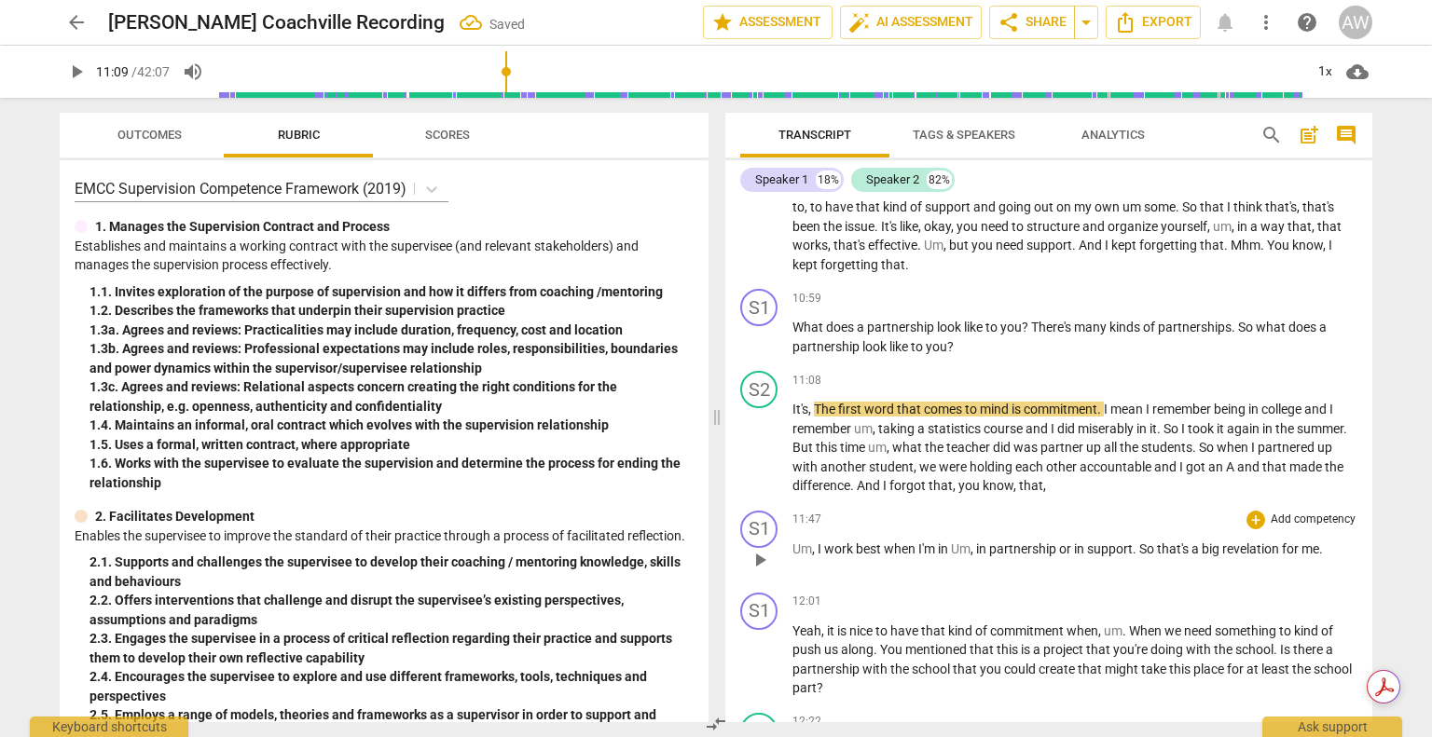
click at [754, 571] on span "play_arrow" at bounding box center [760, 560] width 22 height 22
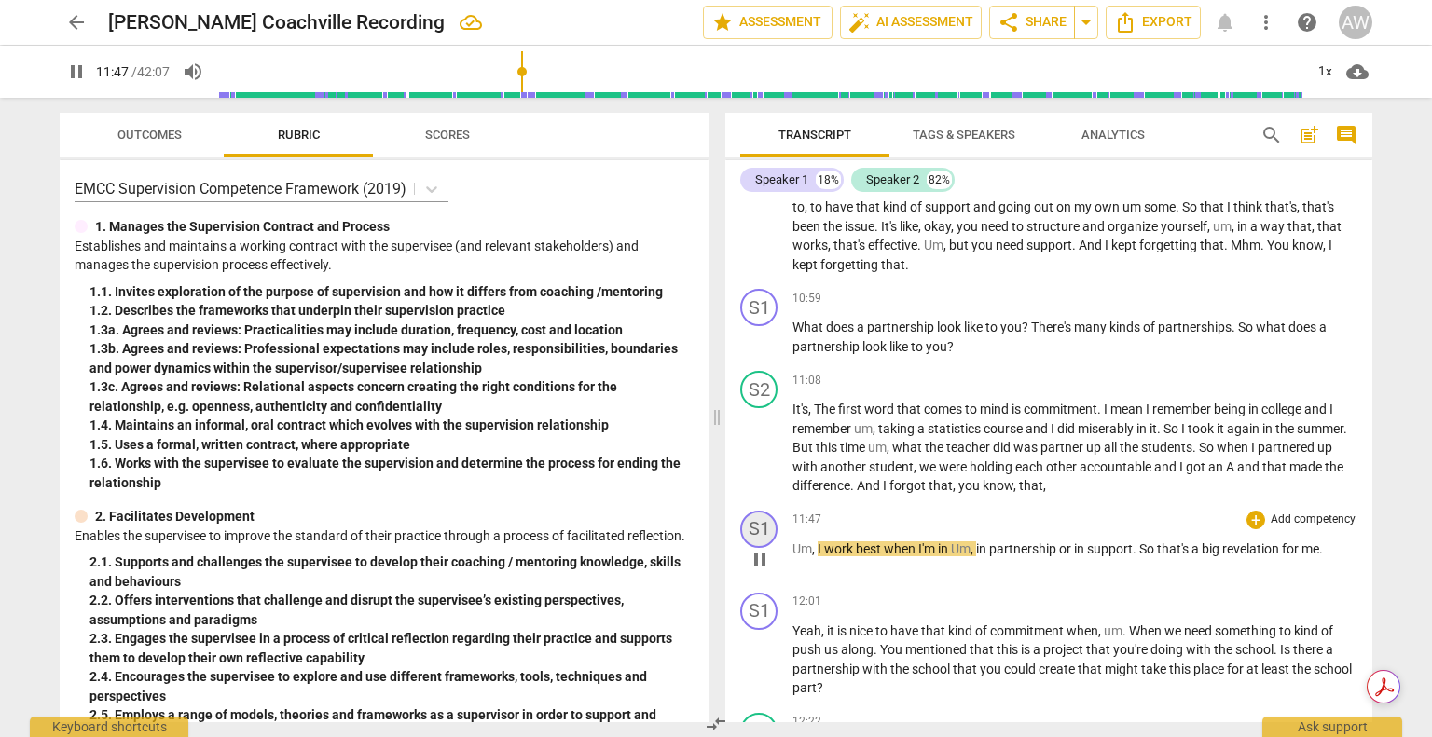
click at [762, 547] on div "S1" at bounding box center [758, 529] width 37 height 37
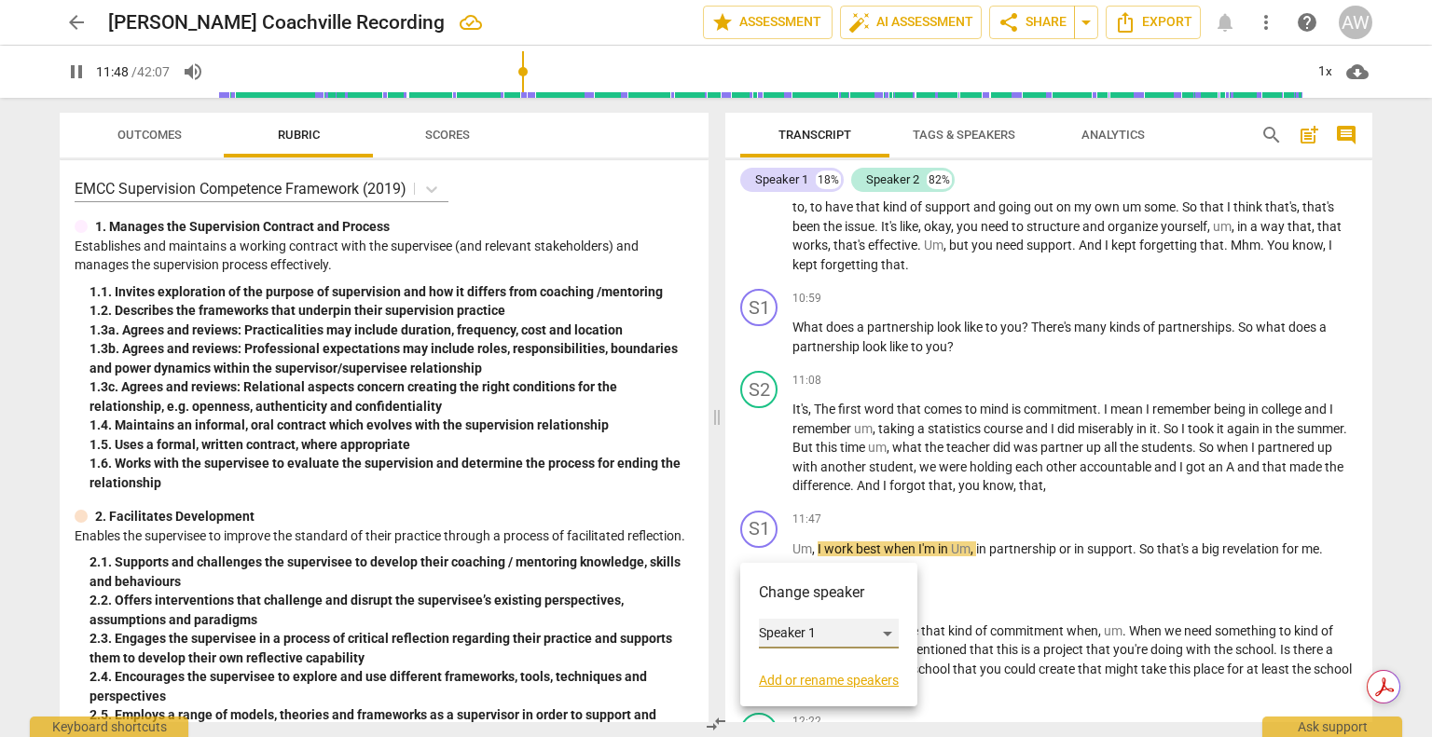
click at [780, 629] on div "Speaker 1" at bounding box center [829, 634] width 140 height 30
drag, startPoint x: 783, startPoint y: 664, endPoint x: 785, endPoint y: 588, distance: 75.5
click at [783, 664] on li "Speaker 2" at bounding box center [830, 669] width 142 height 35
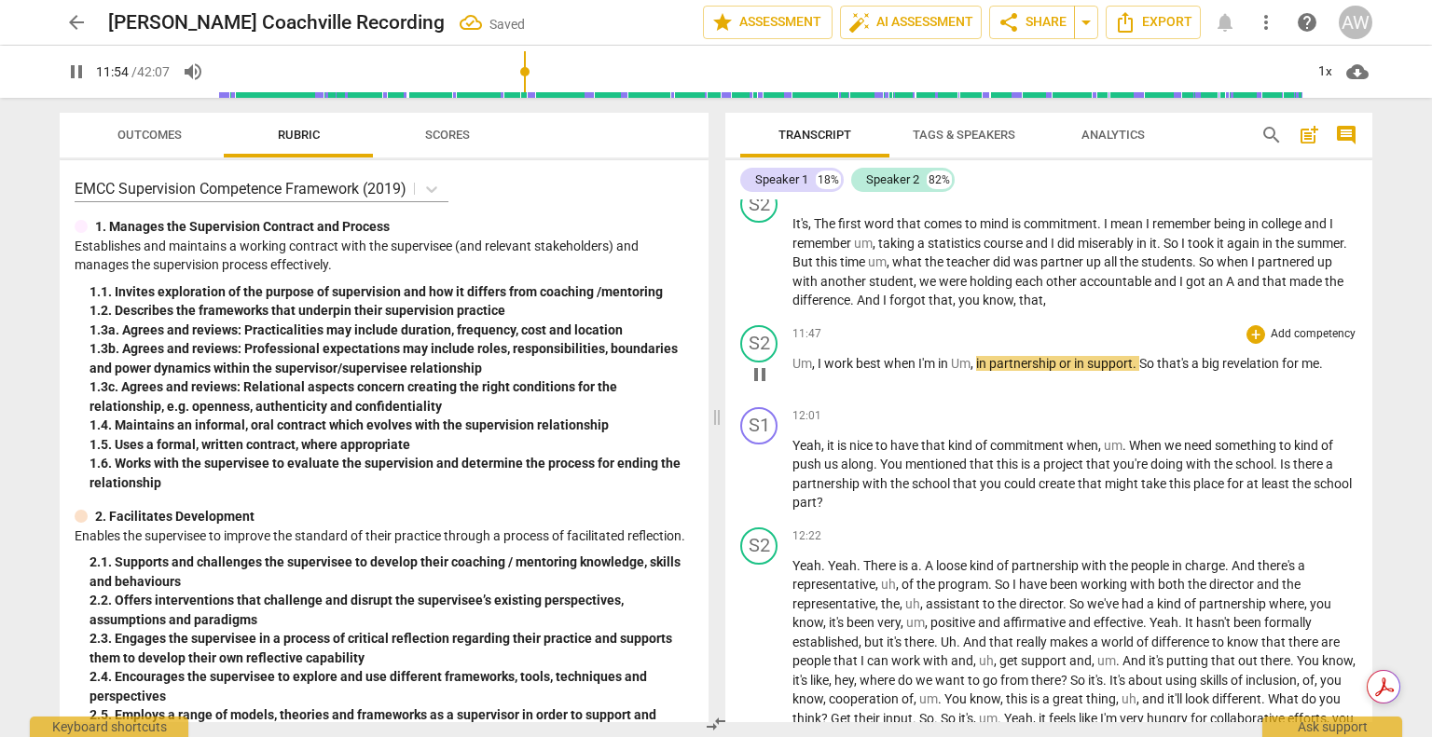
scroll to position [2466, 0]
click at [526, 68] on input "range" at bounding box center [760, 72] width 1086 height 60
click at [1092, 370] on span "support" at bounding box center [1110, 362] width 46 height 15
type input "716"
click at [762, 484] on span "pause" at bounding box center [760, 474] width 22 height 22
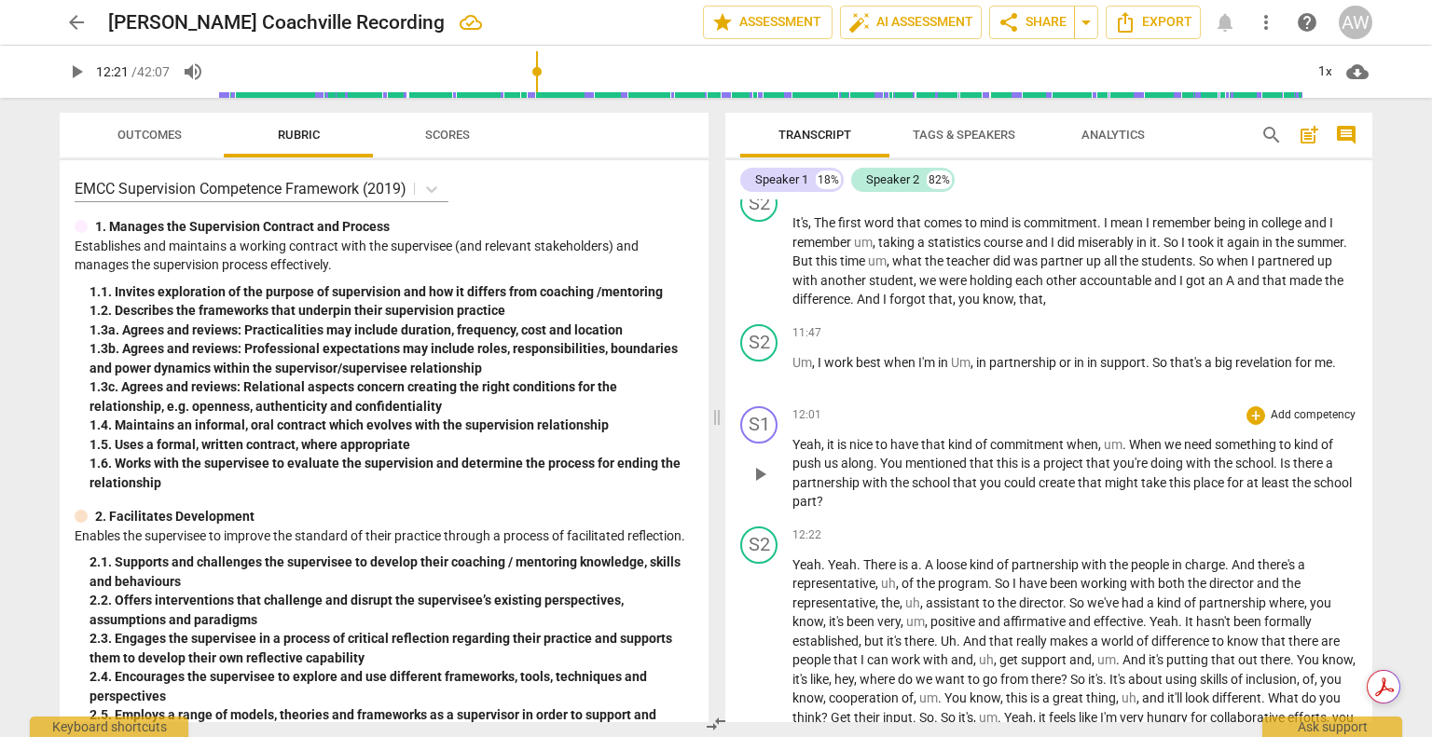
click at [762, 484] on span "play_arrow" at bounding box center [760, 474] width 22 height 22
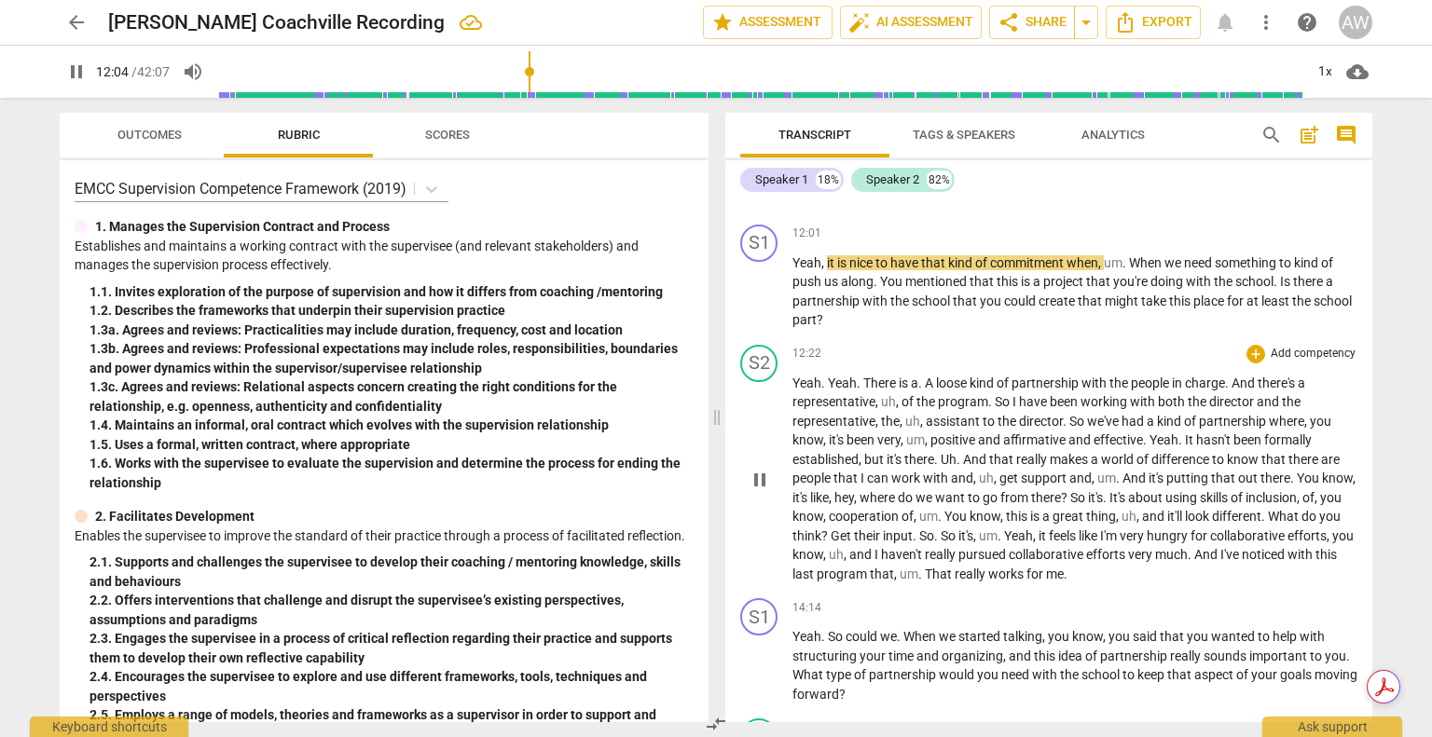
scroll to position [2652, 0]
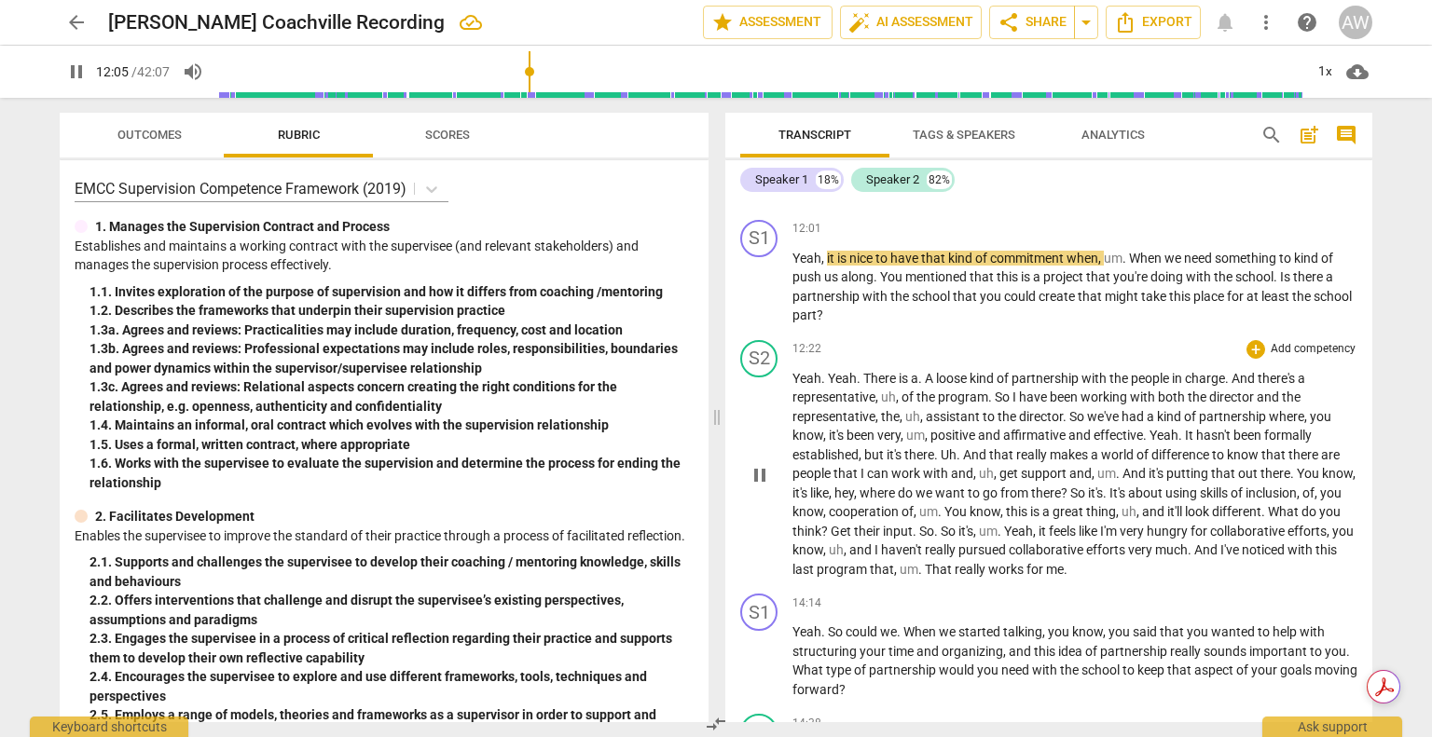
click at [758, 487] on span "pause" at bounding box center [760, 475] width 22 height 22
click at [759, 487] on span "play_arrow" at bounding box center [760, 475] width 22 height 22
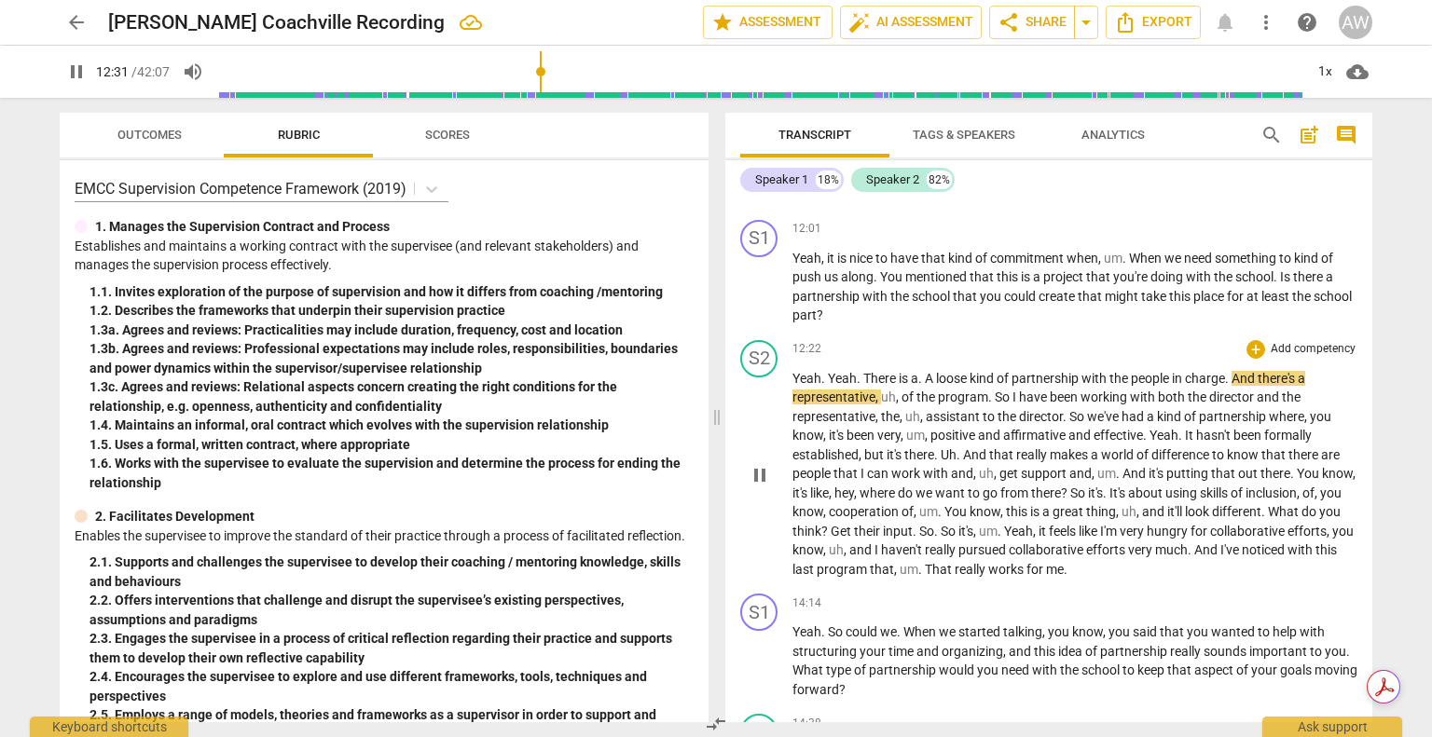
click at [759, 487] on span "pause" at bounding box center [760, 475] width 22 height 22
type input "752"
click at [1258, 386] on span "And" at bounding box center [1245, 378] width 26 height 15
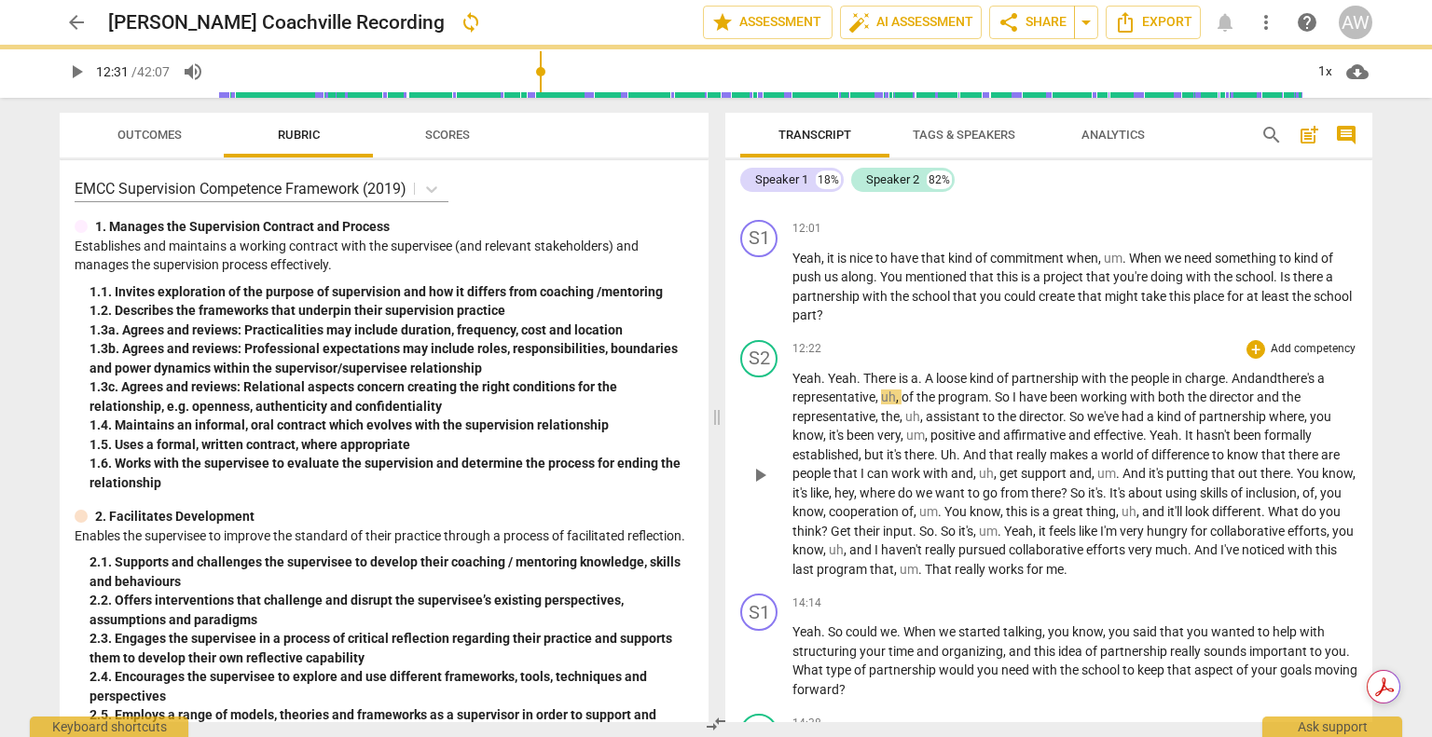
click at [758, 487] on span "play_arrow" at bounding box center [760, 475] width 22 height 22
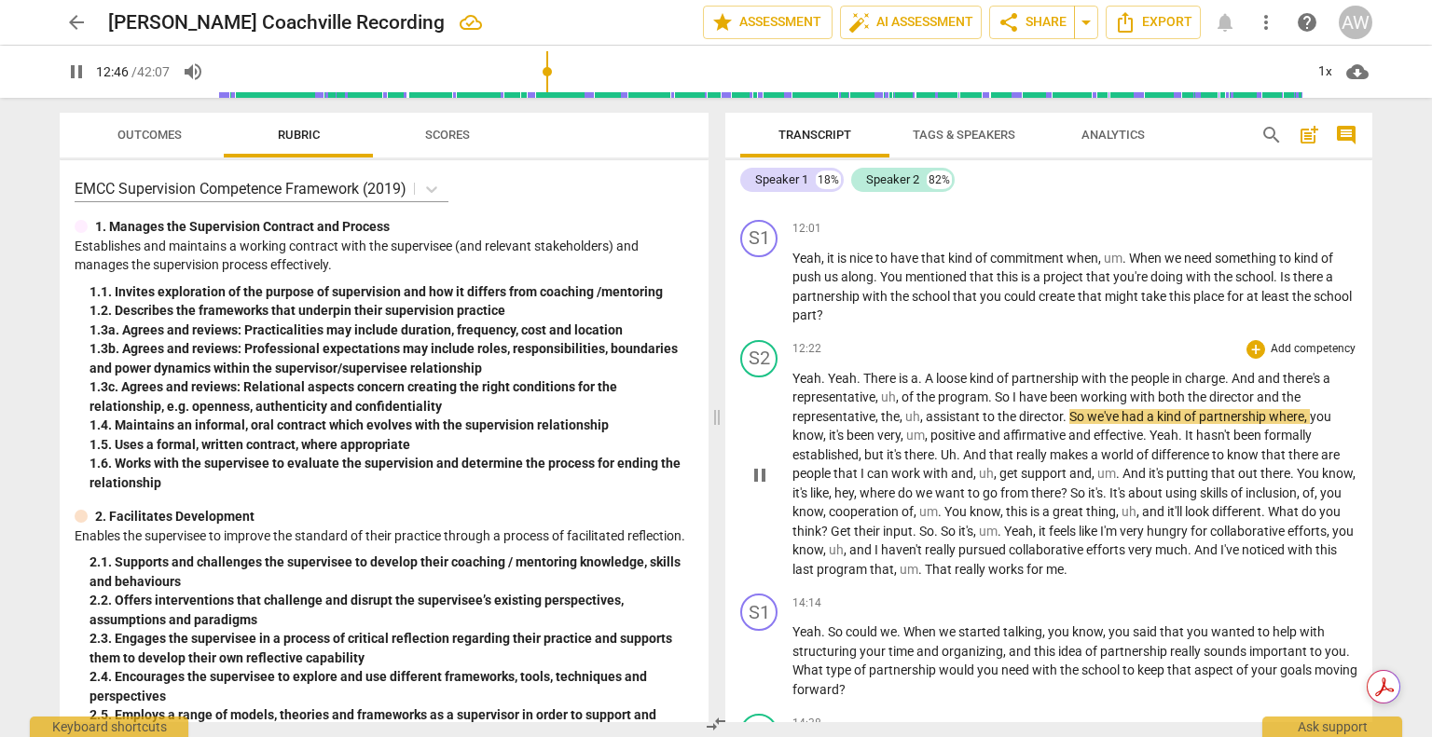
click at [761, 482] on span "pause" at bounding box center [760, 475] width 22 height 22
type input "767"
click at [1087, 424] on span "we've" at bounding box center [1104, 416] width 34 height 15
drag, startPoint x: 549, startPoint y: 73, endPoint x: 548, endPoint y: 63, distance: 9.4
click at [548, 63] on input "range" at bounding box center [760, 72] width 1086 height 60
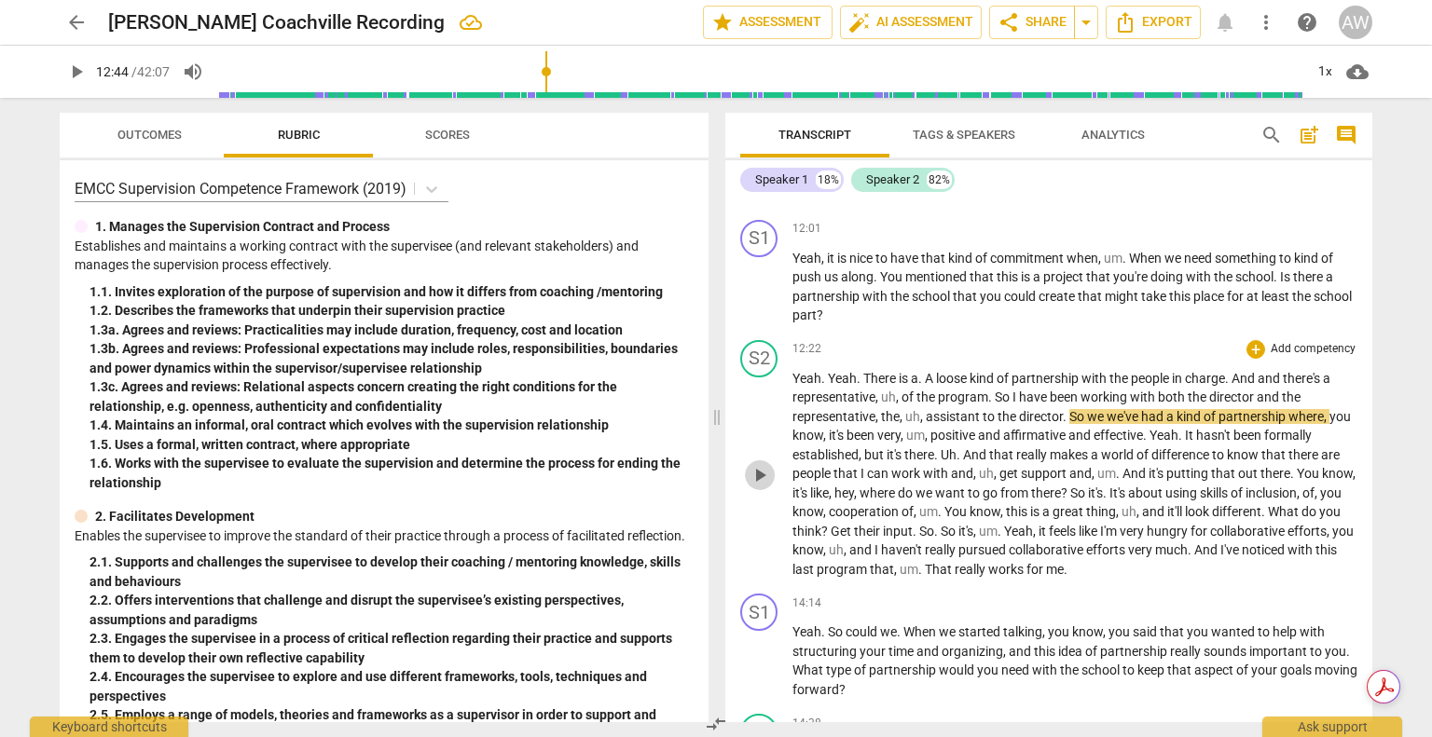
click at [764, 487] on span "play_arrow" at bounding box center [760, 475] width 22 height 22
click at [764, 487] on span "pause" at bounding box center [760, 475] width 22 height 22
type input "771"
click at [1330, 424] on span "you" at bounding box center [1339, 416] width 21 height 15
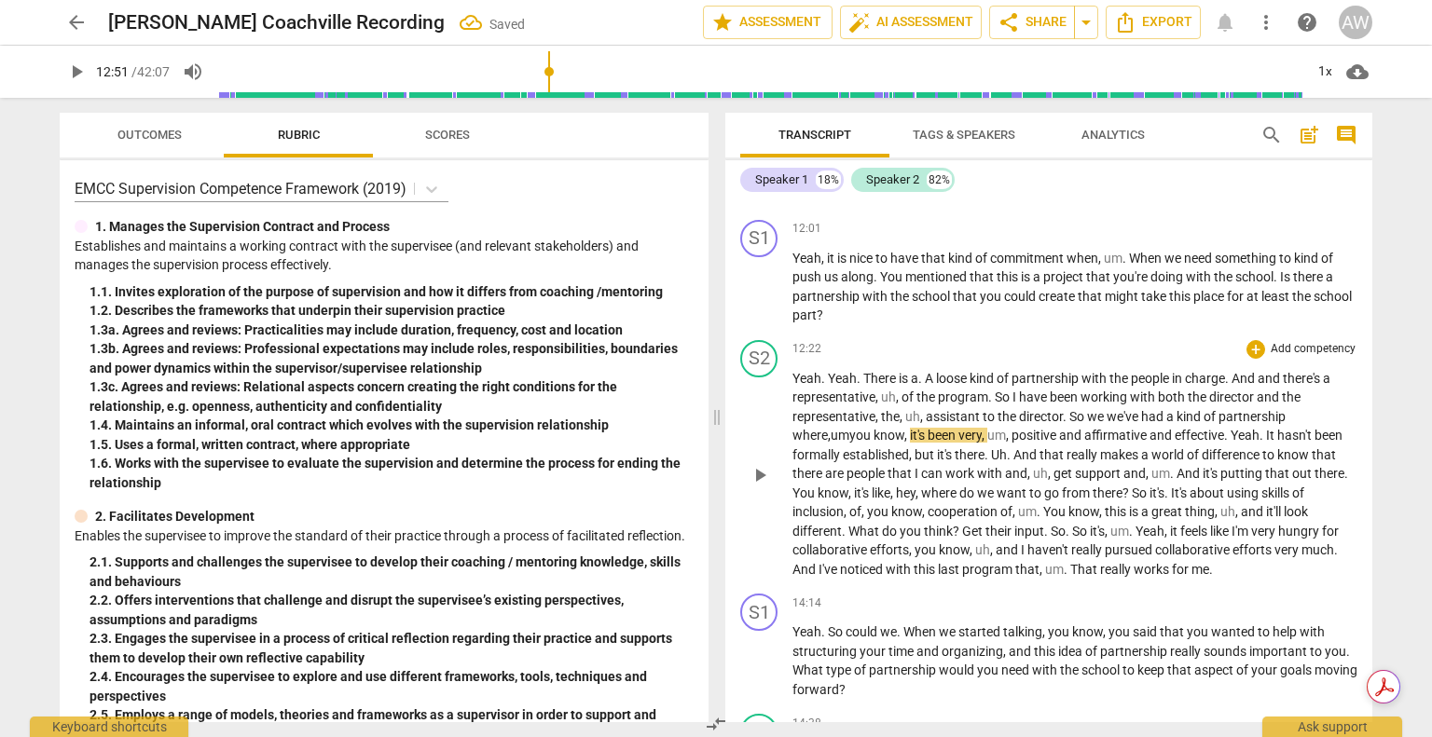
click at [751, 487] on span "play_arrow" at bounding box center [760, 475] width 22 height 22
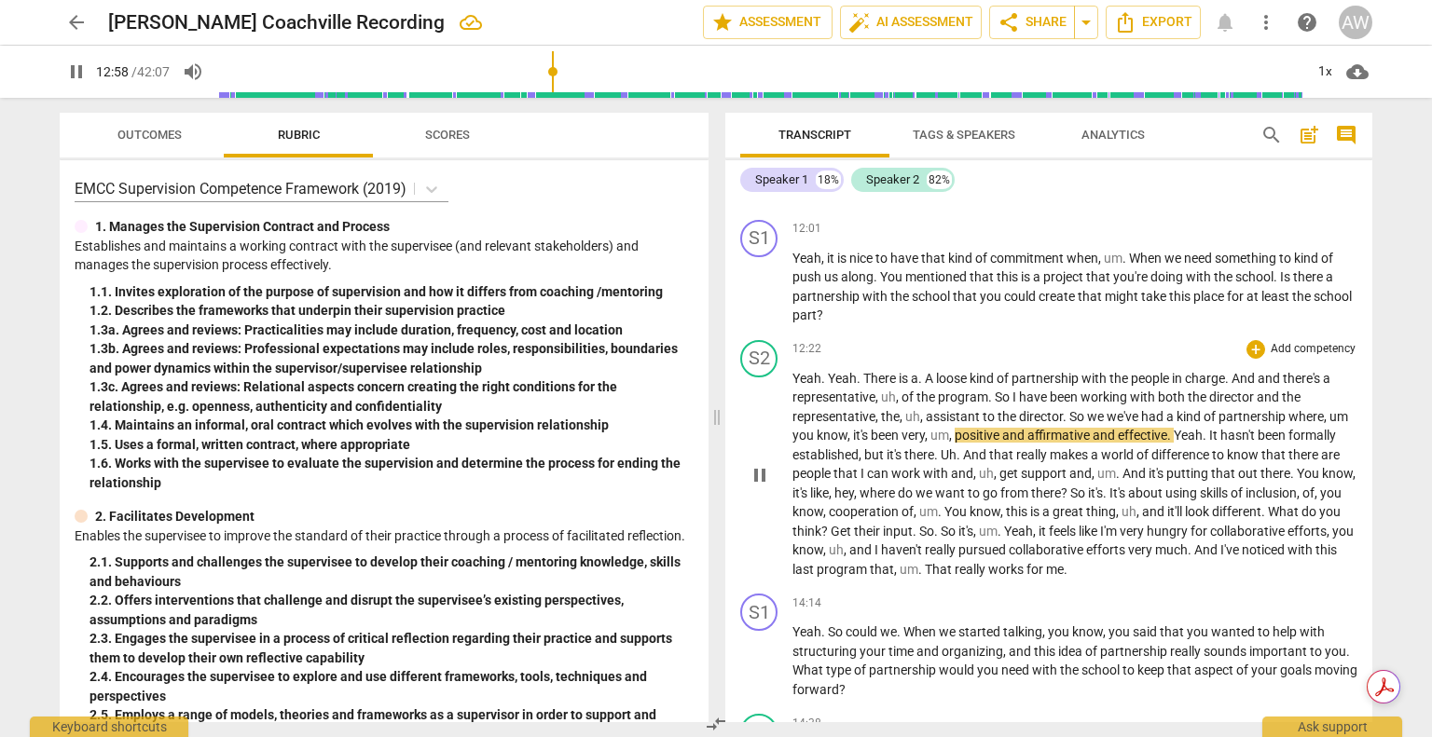
click at [751, 487] on span "pause" at bounding box center [760, 475] width 22 height 22
type input "779"
click at [1029, 443] on span "affirmative" at bounding box center [1059, 435] width 65 height 15
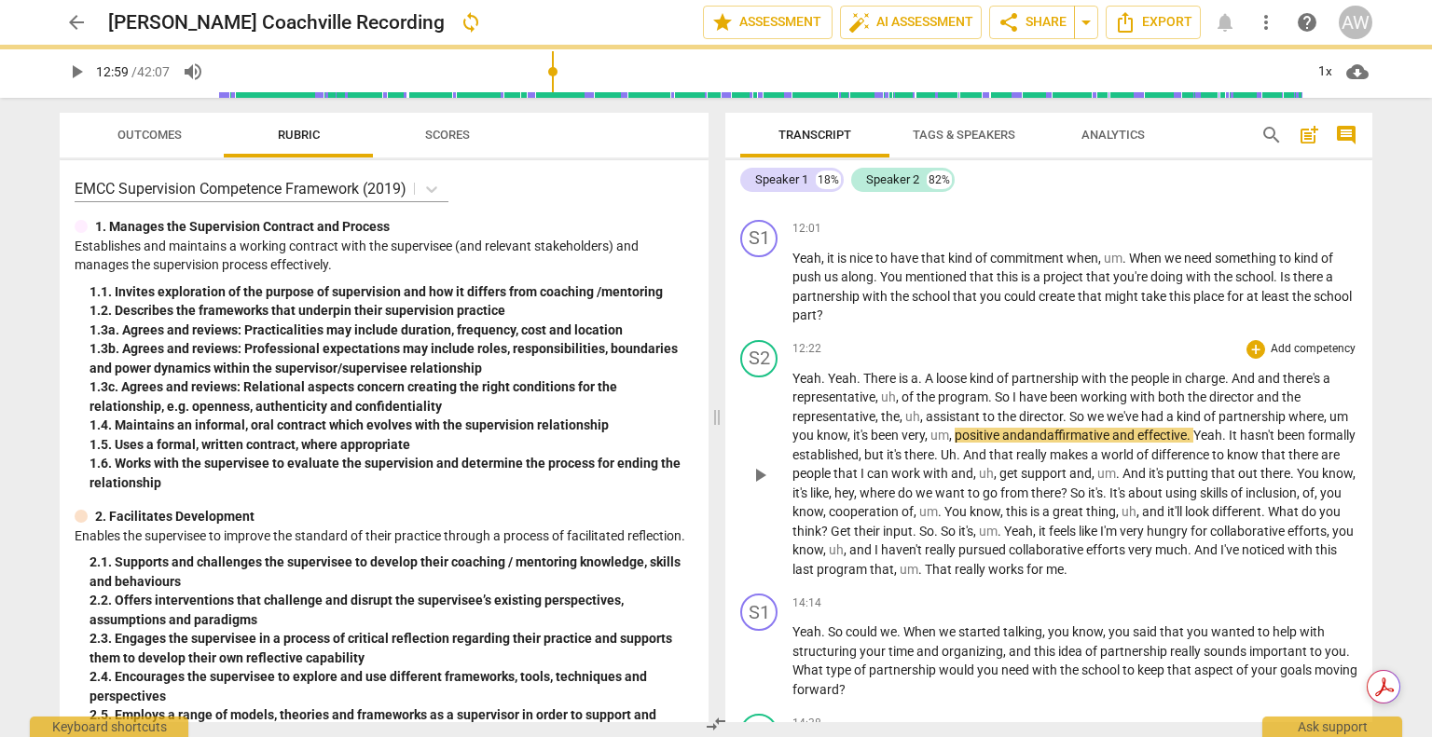
click at [765, 487] on span "play_arrow" at bounding box center [760, 475] width 22 height 22
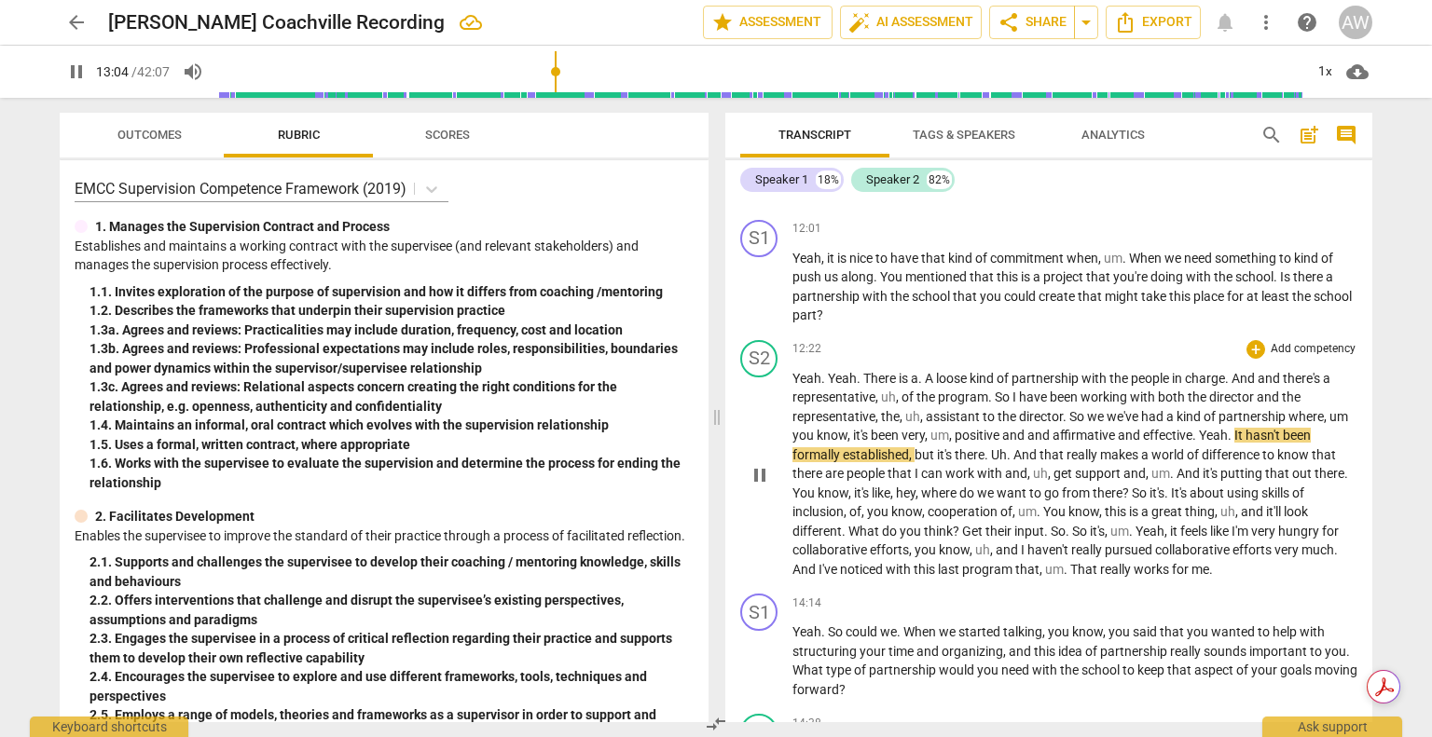
click at [765, 487] on span "pause" at bounding box center [760, 475] width 22 height 22
type input "785"
click at [1245, 443] on span "It" at bounding box center [1239, 435] width 11 height 15
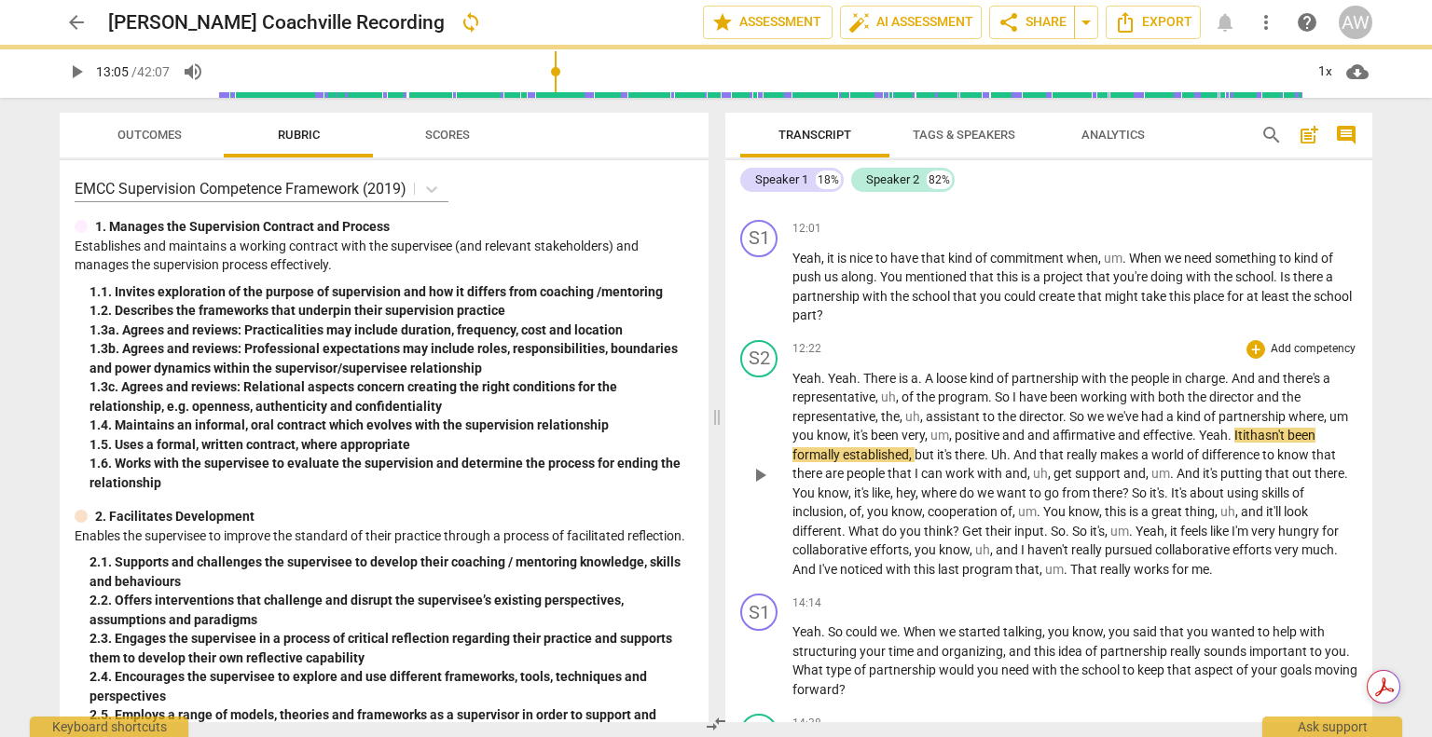
click at [756, 487] on span "play_arrow" at bounding box center [760, 475] width 22 height 22
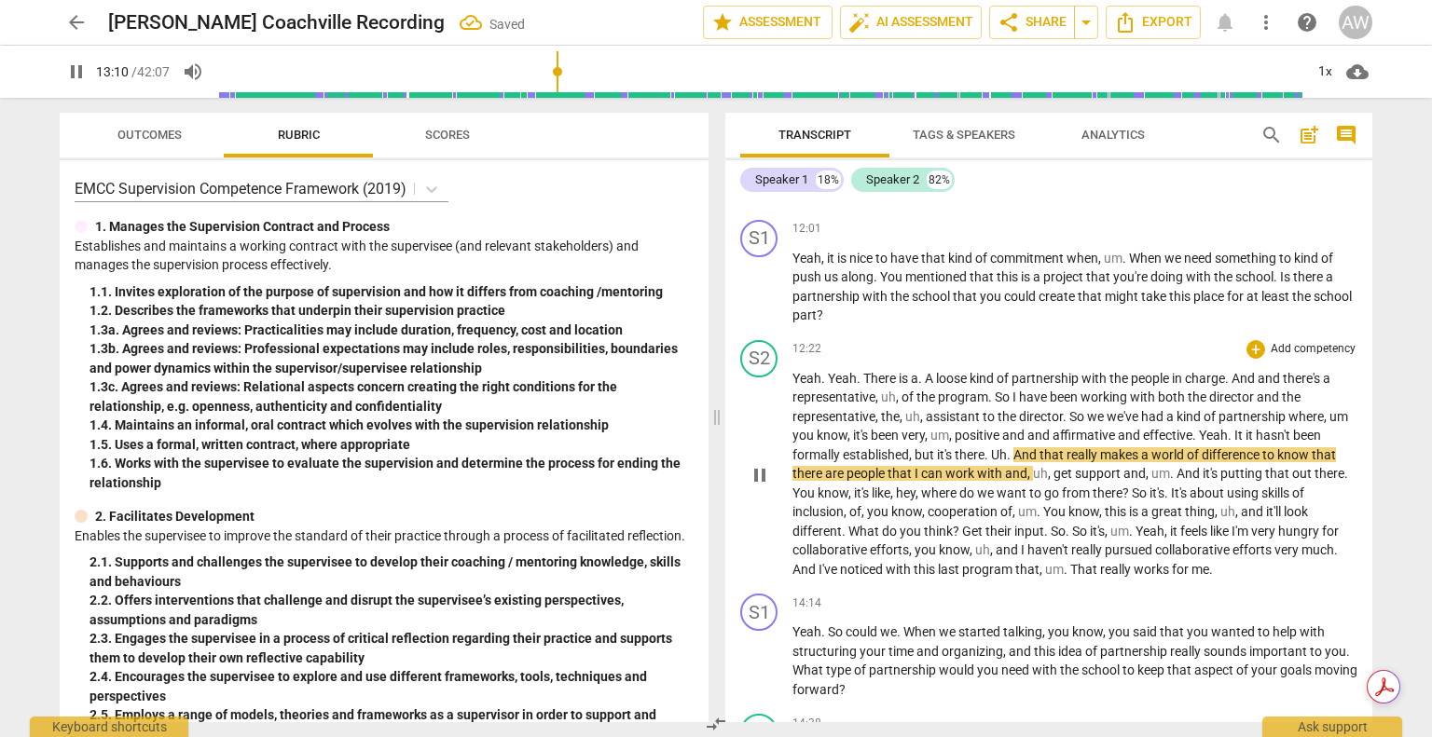
click at [756, 487] on span "pause" at bounding box center [760, 475] width 22 height 22
type input "790"
click at [1066, 462] on span "that" at bounding box center [1052, 454] width 27 height 15
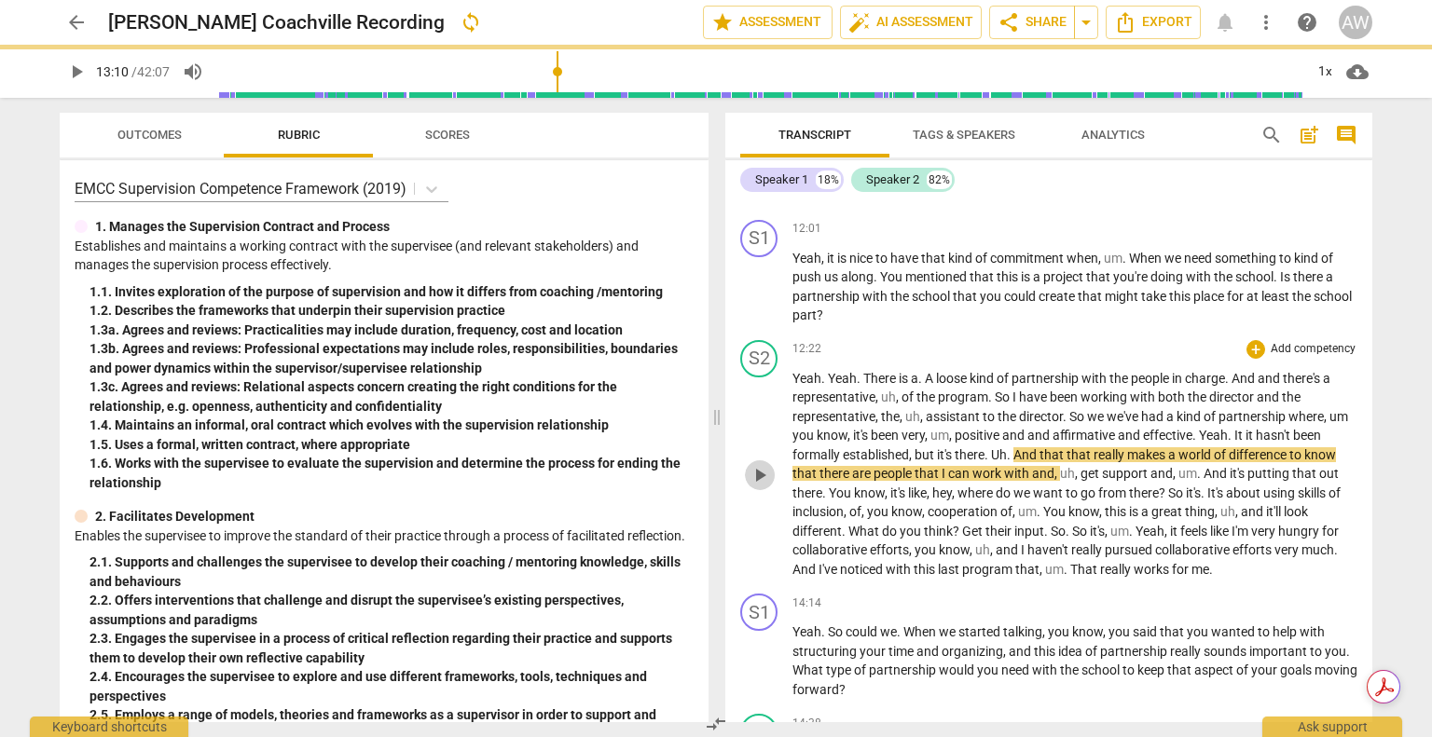
click at [757, 484] on span "play_arrow" at bounding box center [760, 475] width 22 height 22
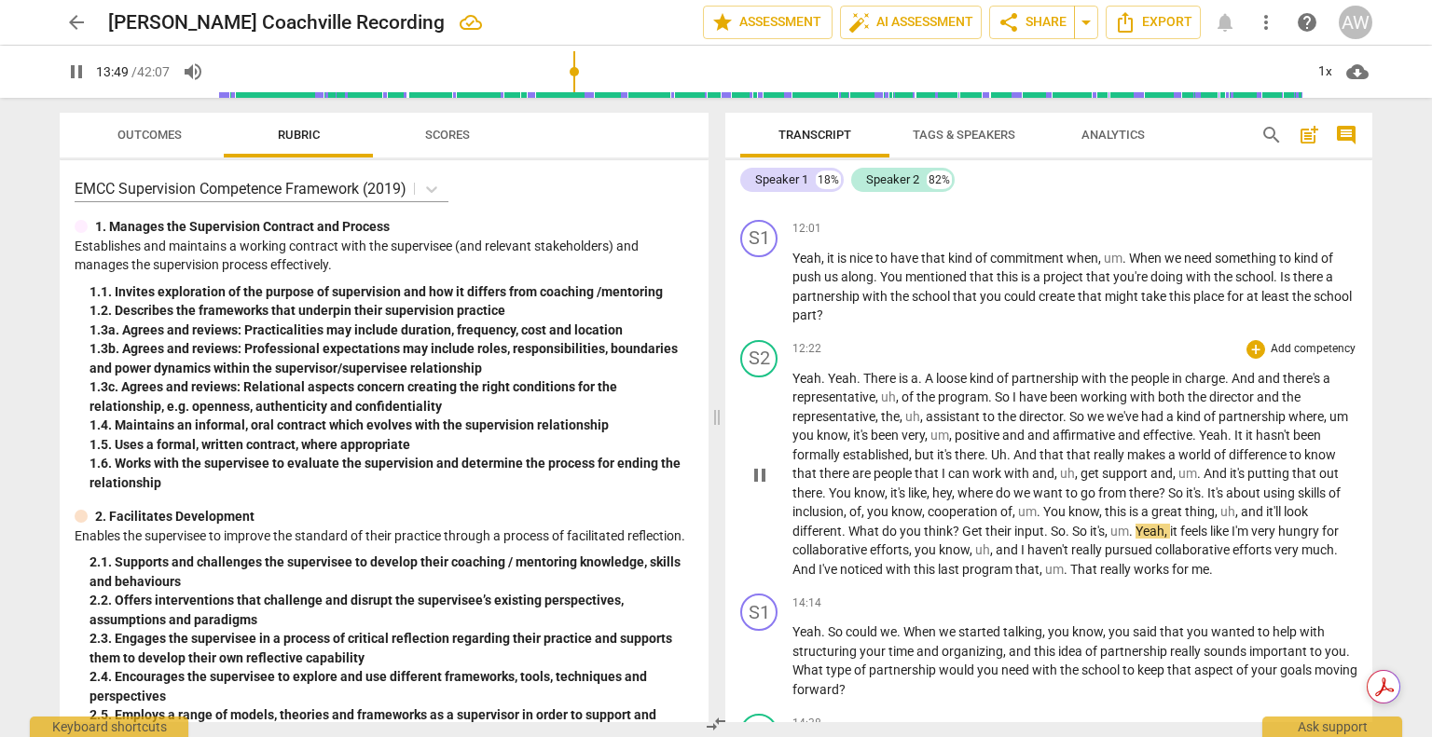
click at [764, 475] on button "pause" at bounding box center [760, 476] width 30 height 30
type input "830"
click at [1088, 539] on span "So" at bounding box center [1081, 531] width 18 height 15
click at [1087, 539] on span "um" at bounding box center [1095, 531] width 19 height 15
click at [1064, 539] on span "Soit's" at bounding box center [1066, 531] width 30 height 15
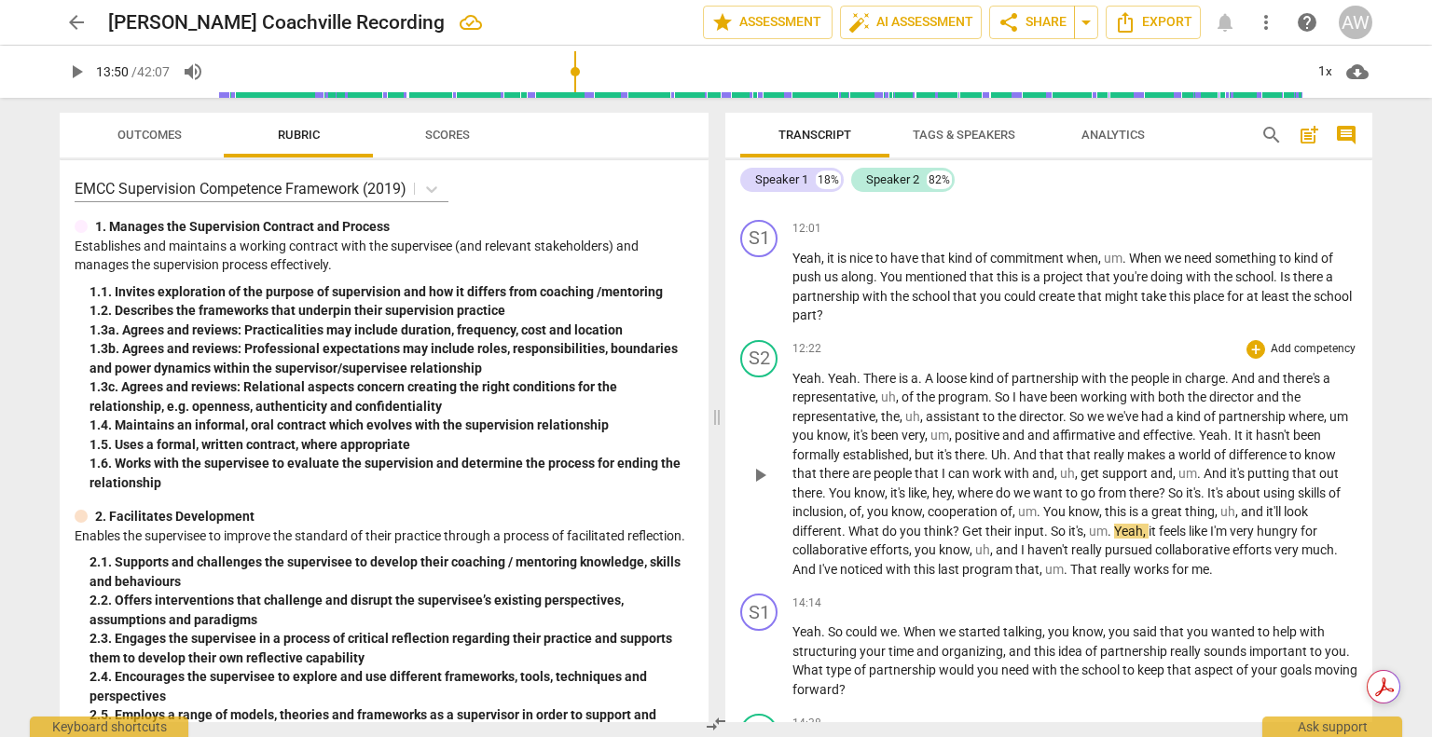
click at [757, 487] on span "play_arrow" at bounding box center [760, 475] width 22 height 22
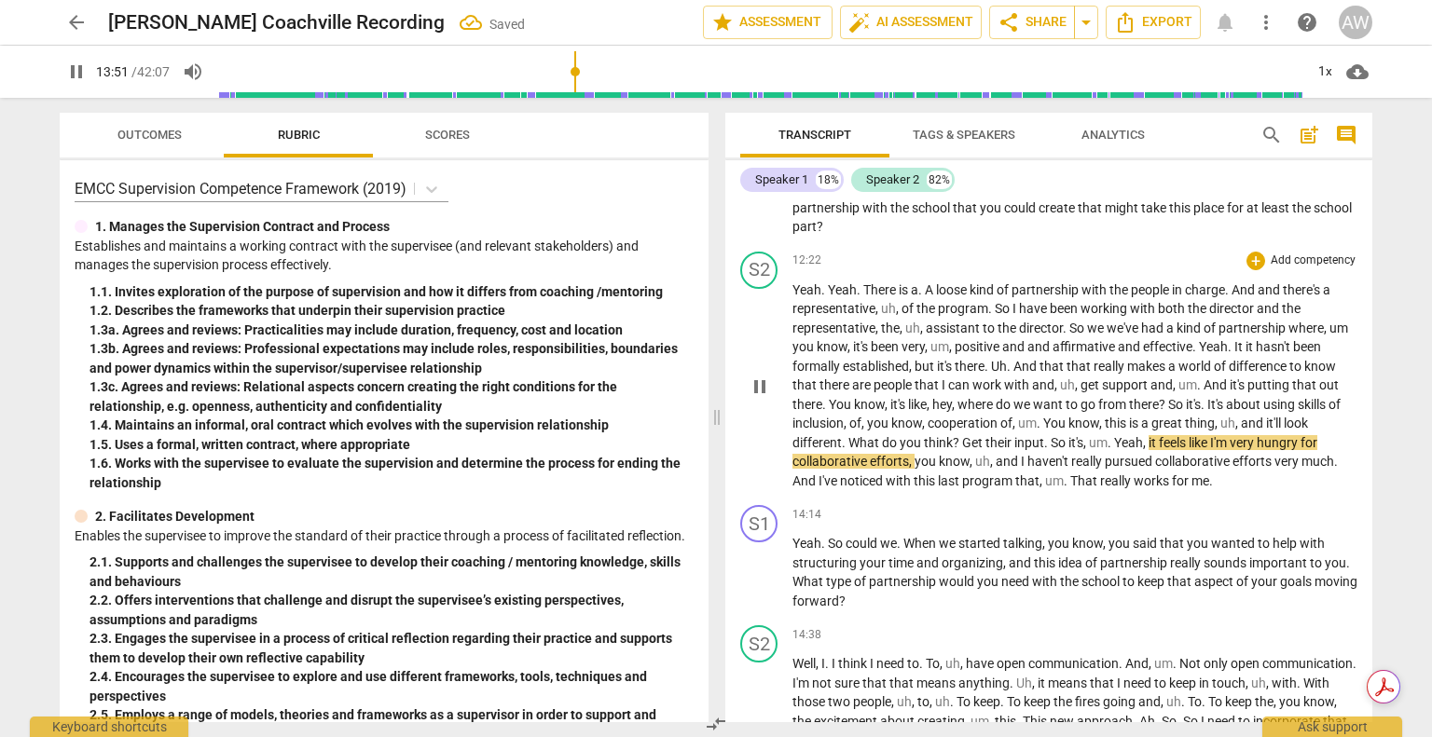
click at [749, 486] on div "play_arrow pause" at bounding box center [769, 387] width 48 height 197
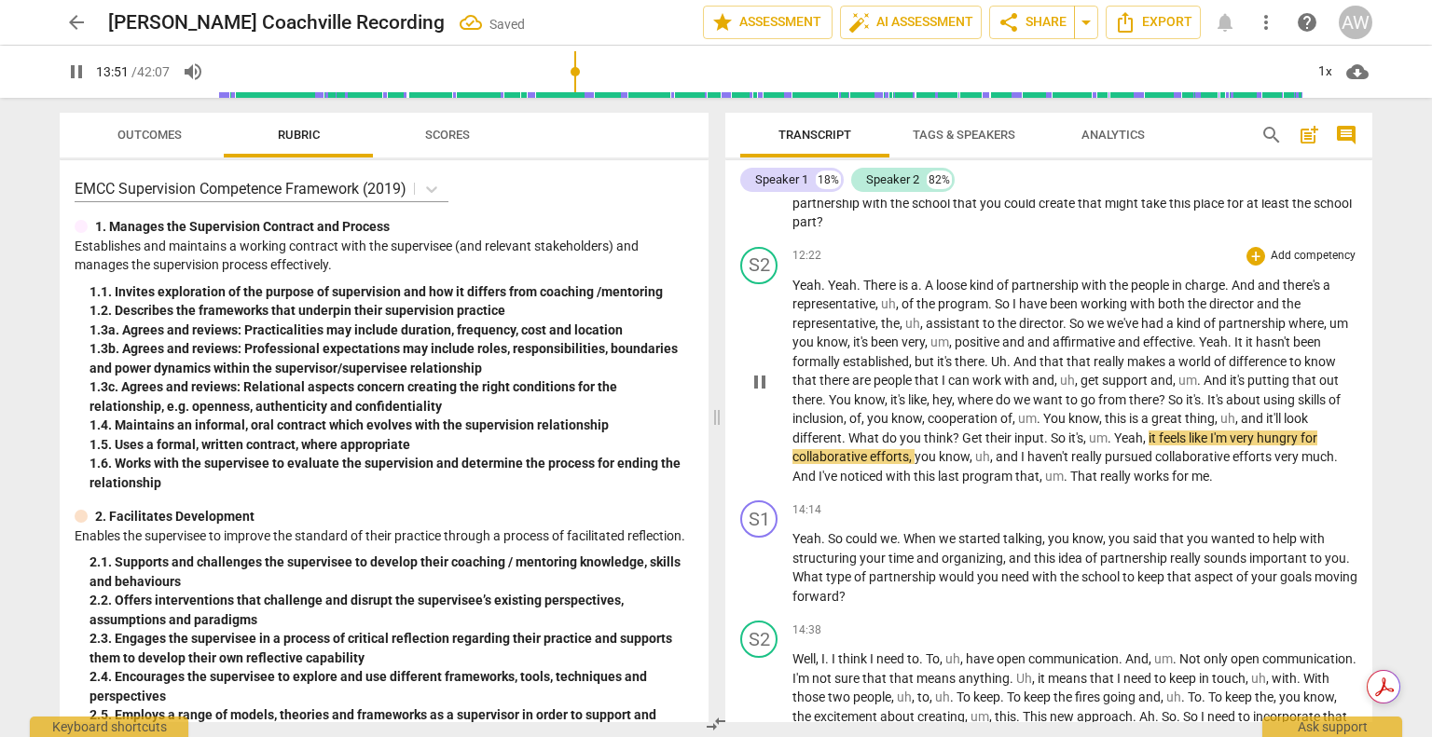
click at [754, 393] on span "pause" at bounding box center [760, 382] width 22 height 22
click at [575, 73] on input "range" at bounding box center [760, 72] width 1086 height 60
click at [761, 393] on span "play_arrow" at bounding box center [760, 382] width 22 height 22
click at [1148, 446] on span "," at bounding box center [1146, 438] width 6 height 15
type input "834"
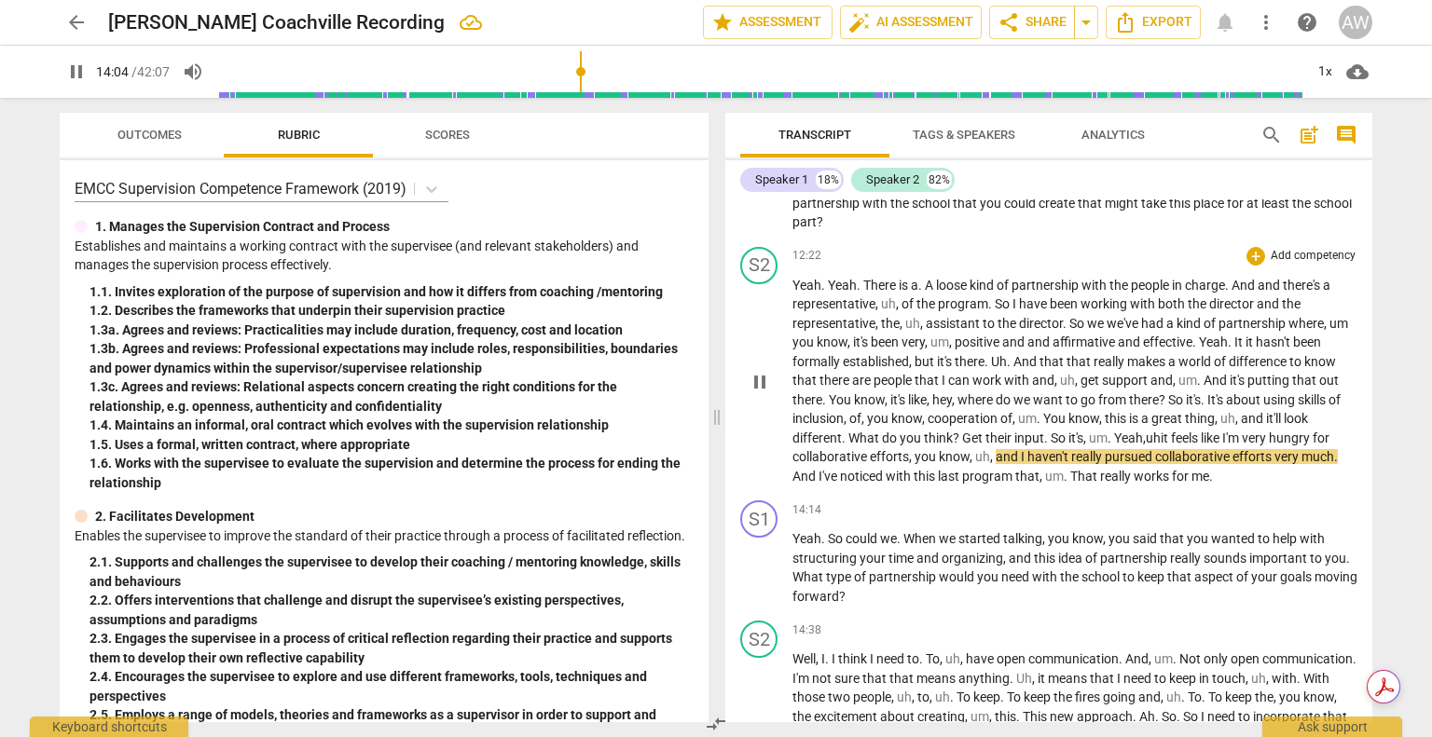
click at [1023, 464] on span "I" at bounding box center [1024, 456] width 7 height 15
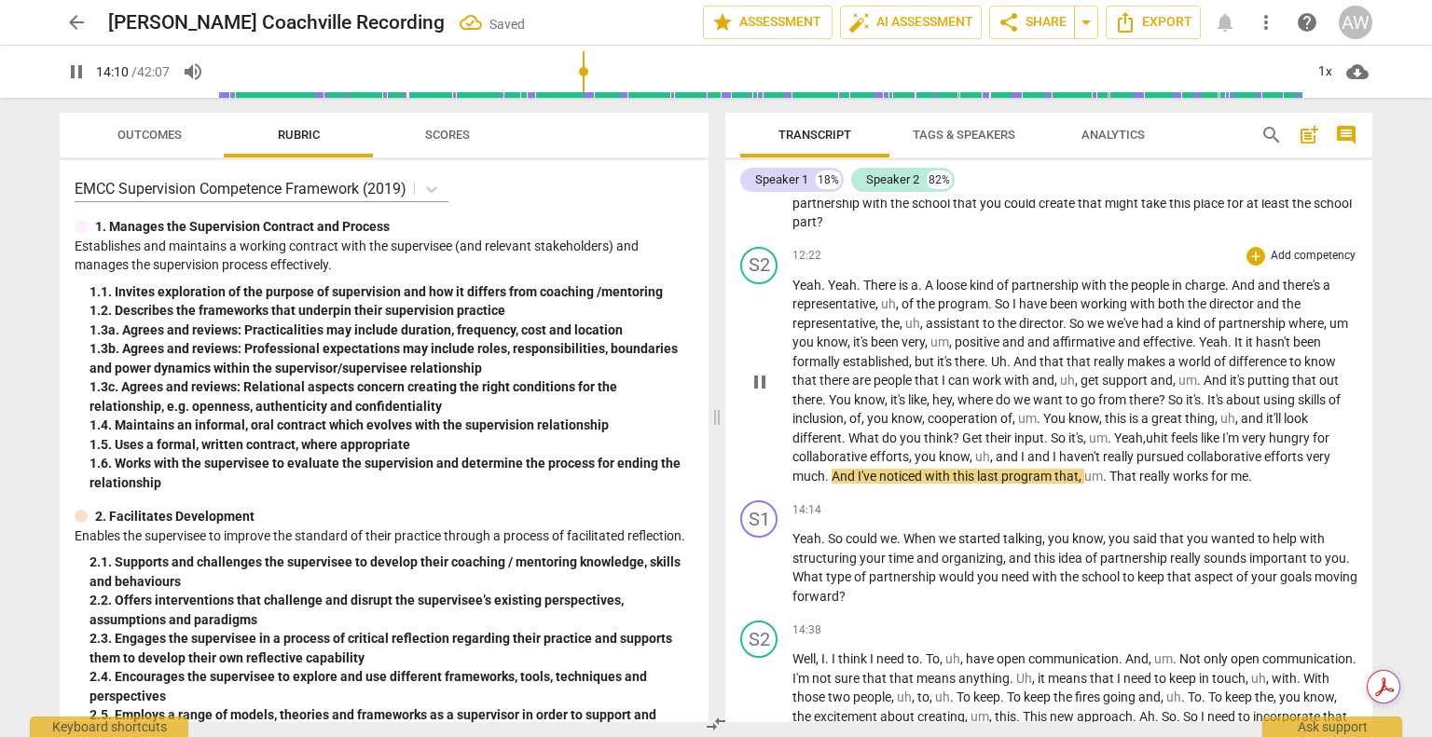
click at [993, 464] on span "," at bounding box center [993, 456] width 6 height 15
click at [764, 393] on span "pause" at bounding box center [760, 382] width 22 height 22
click at [578, 70] on input "range" at bounding box center [760, 72] width 1086 height 60
click at [758, 393] on span "play_arrow" at bounding box center [760, 382] width 22 height 22
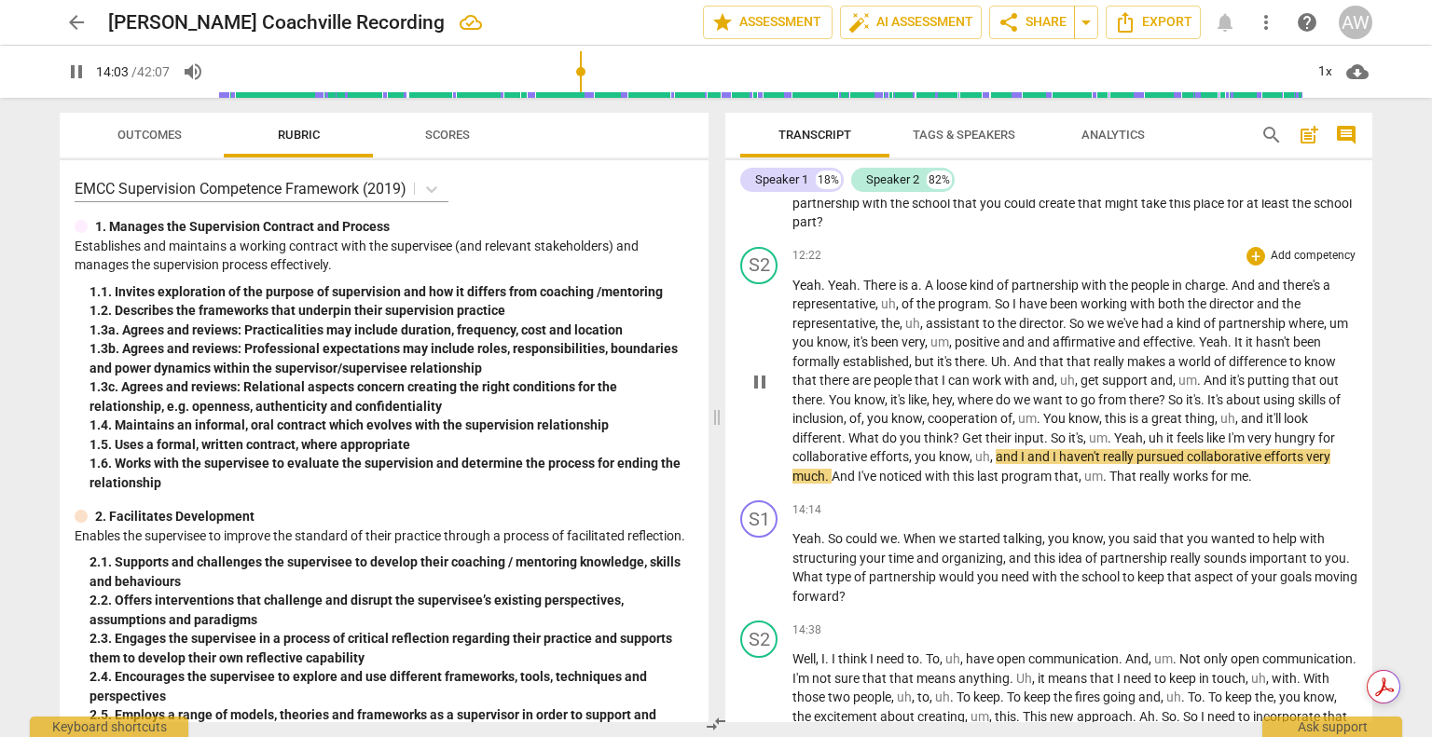
click at [758, 393] on span "pause" at bounding box center [760, 382] width 22 height 22
type input "844"
click at [1032, 464] on span "and" at bounding box center [1039, 456] width 25 height 15
click at [1027, 464] on span "and" at bounding box center [1039, 456] width 25 height 15
click at [754, 393] on span "play_arrow" at bounding box center [760, 382] width 22 height 22
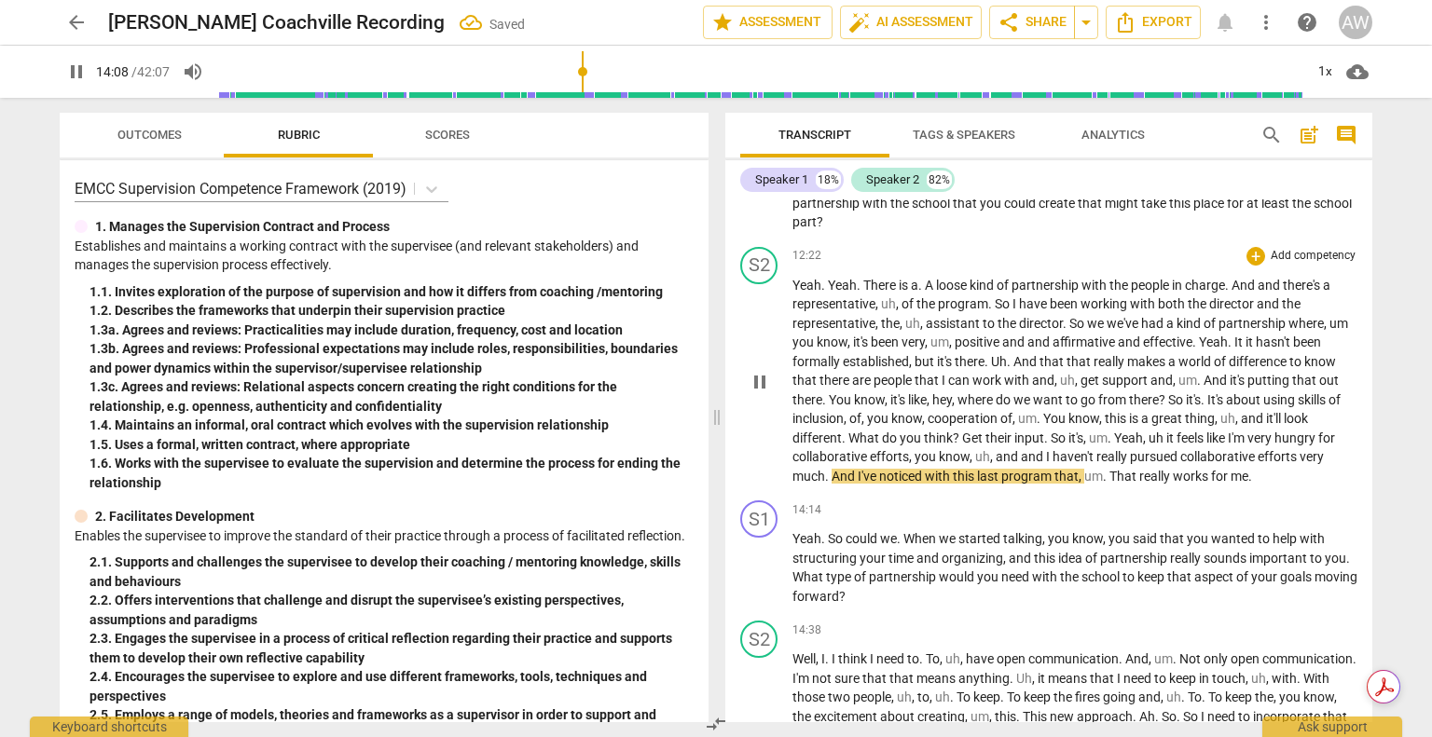
click at [761, 393] on span "pause" at bounding box center [760, 382] width 22 height 22
type input "849"
click at [881, 484] on span "noticed" at bounding box center [902, 476] width 46 height 15
click at [761, 393] on span "play_arrow" at bounding box center [760, 382] width 22 height 22
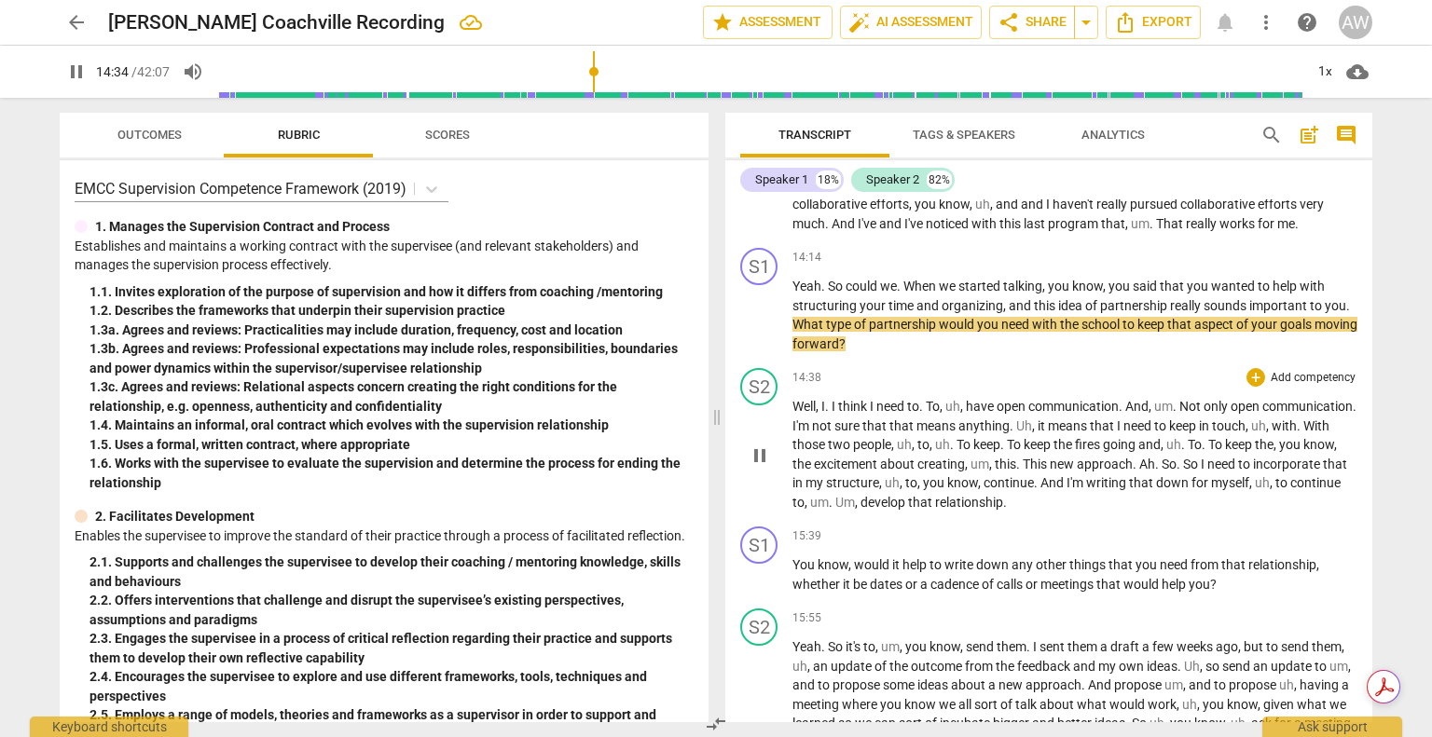
scroll to position [3025, 0]
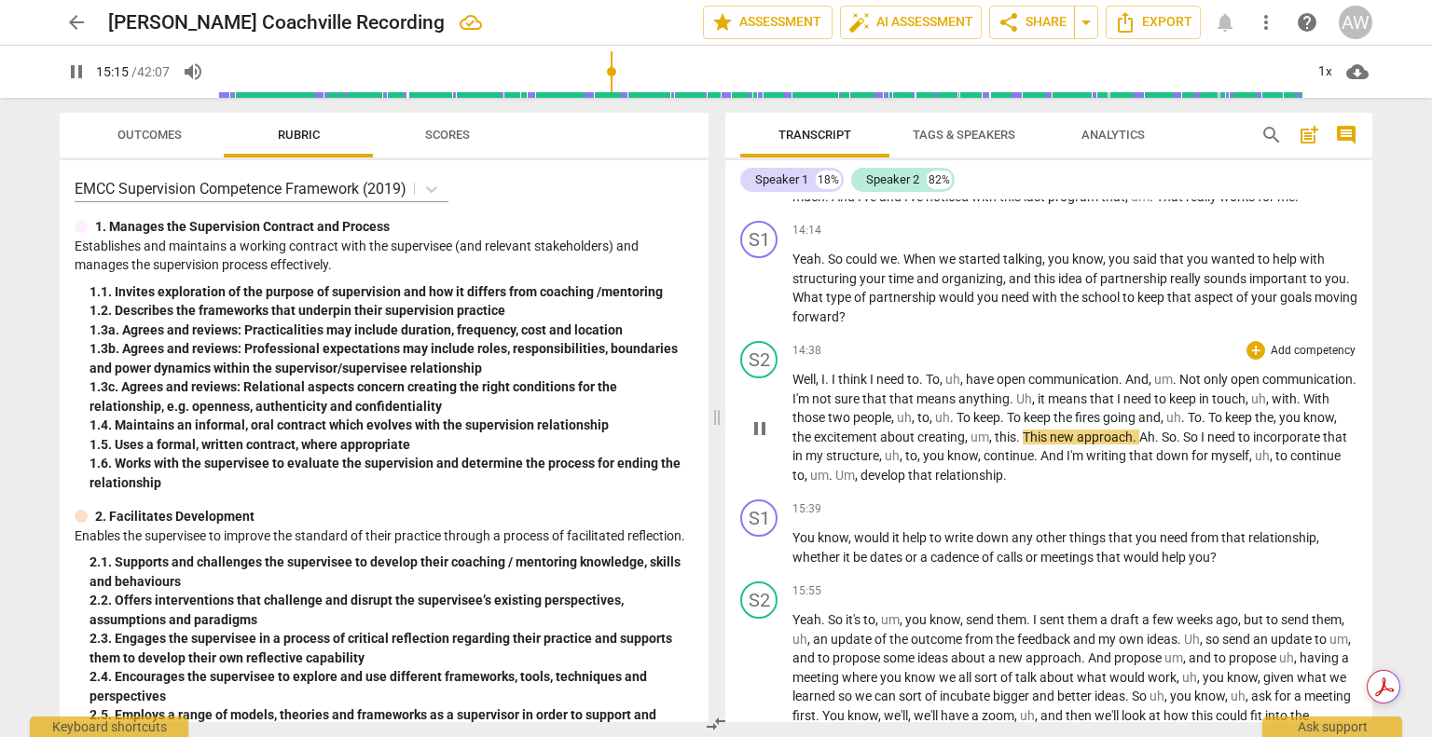
click at [760, 438] on span "pause" at bounding box center [760, 429] width 22 height 22
type input "916"
click at [917, 445] on span "about" at bounding box center [898, 437] width 37 height 15
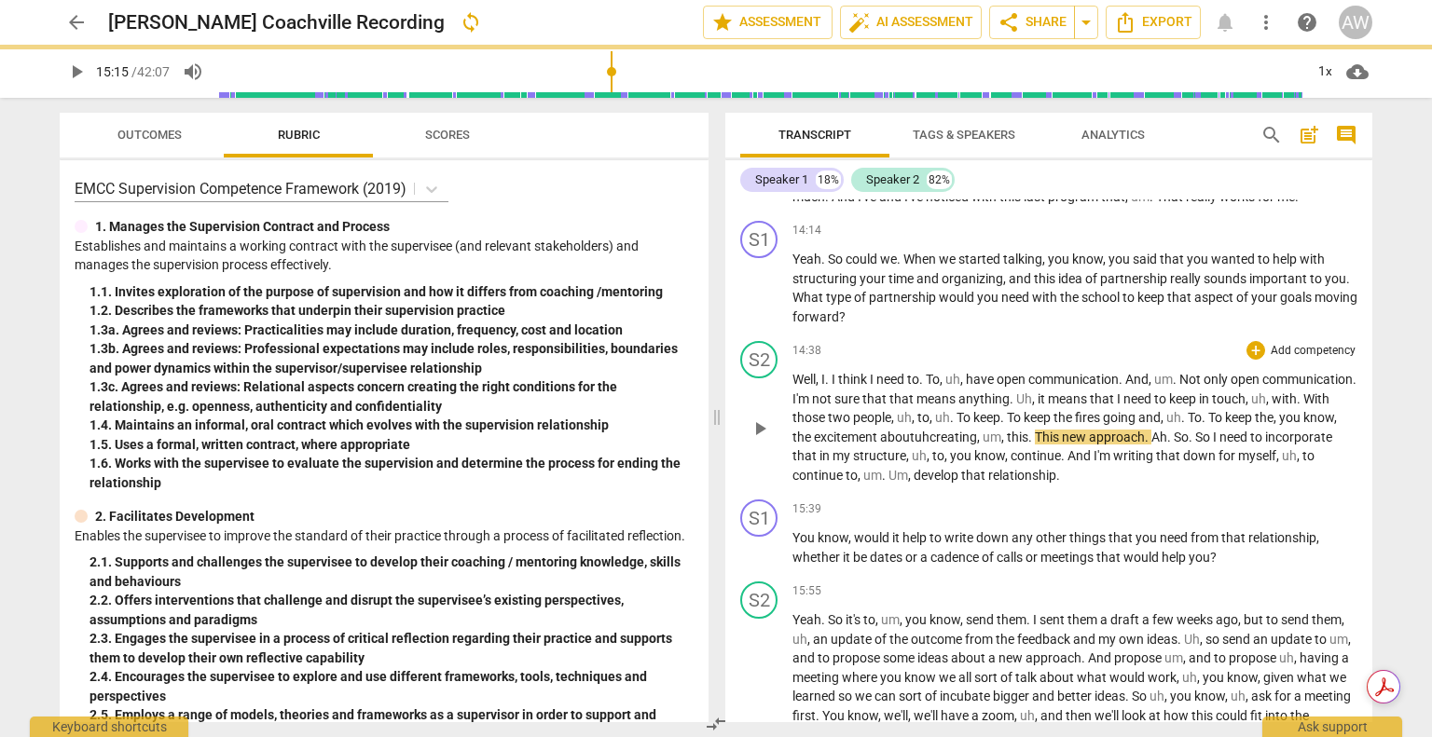
click at [761, 440] on span "play_arrow" at bounding box center [760, 429] width 22 height 22
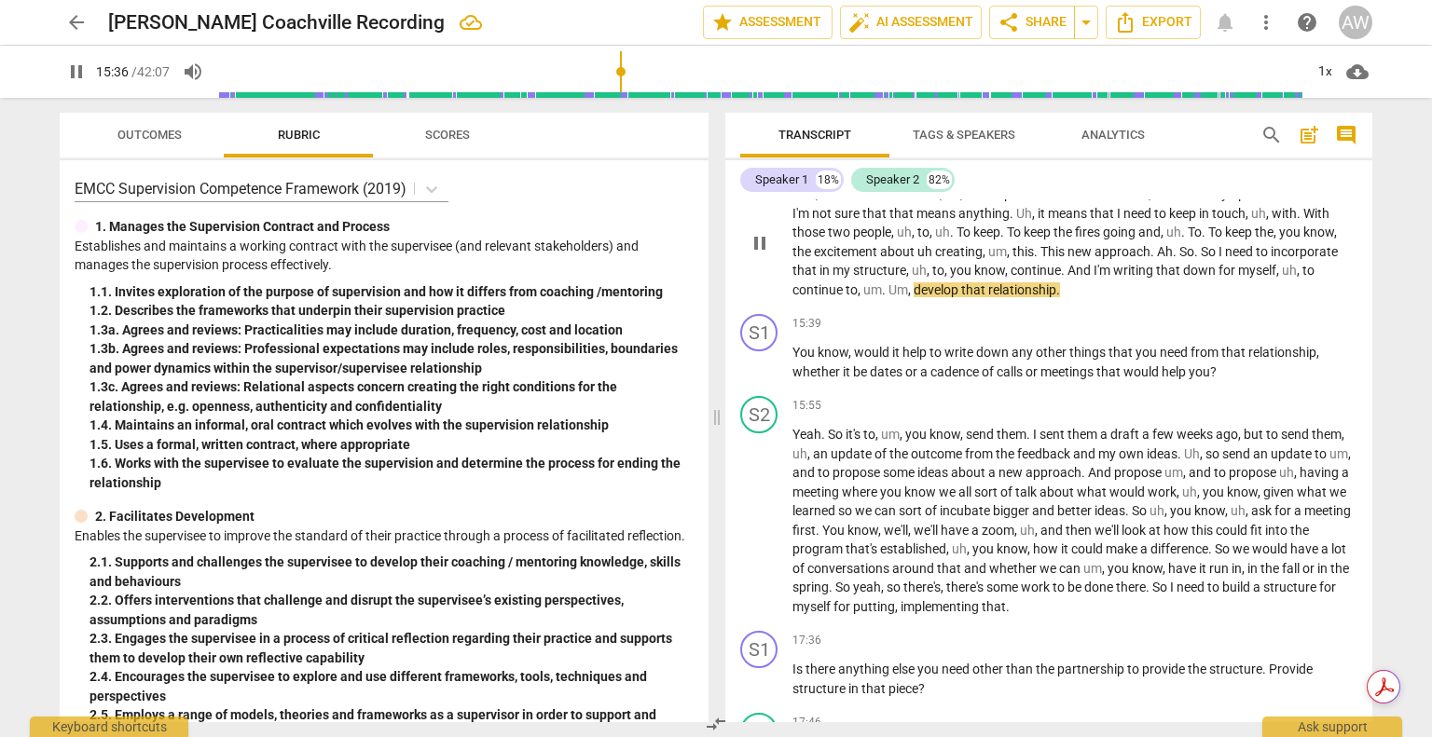
scroll to position [3212, 0]
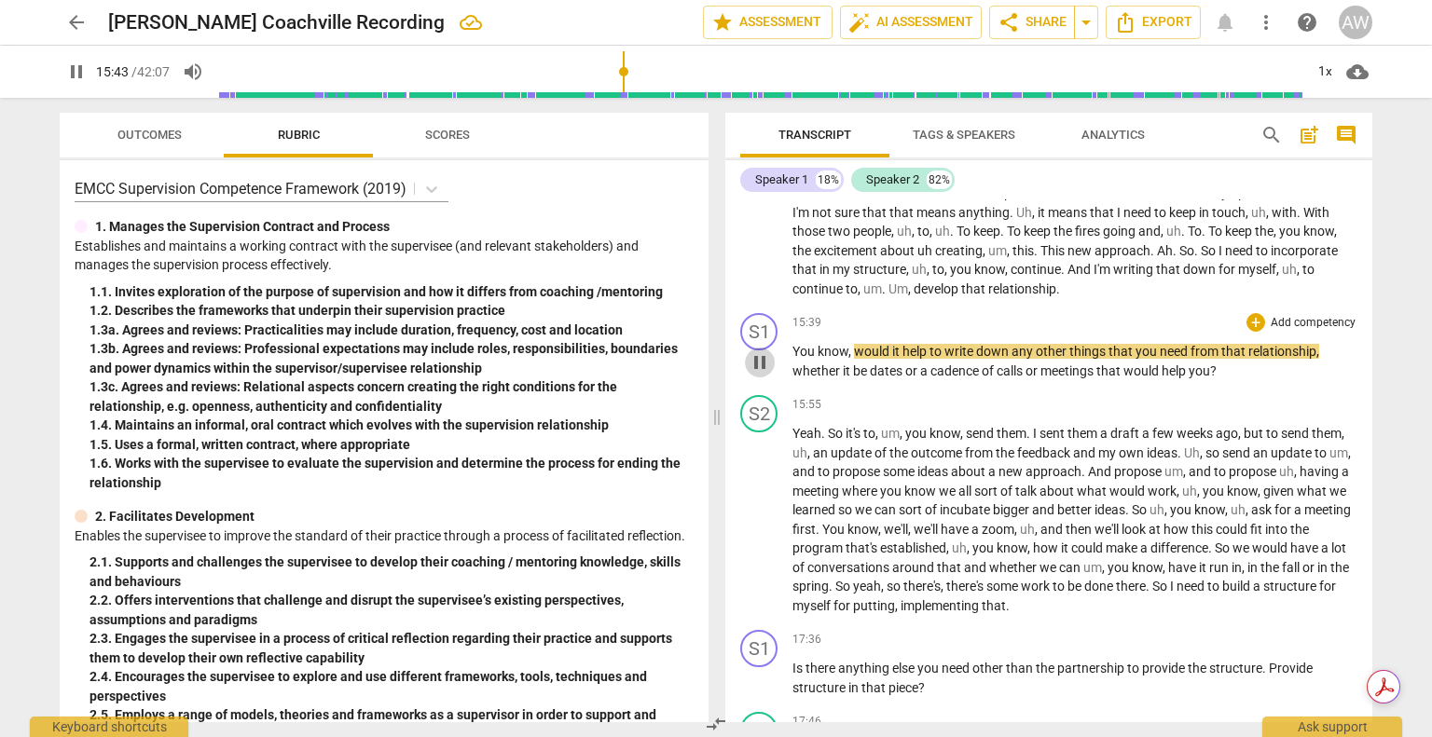
click at [761, 374] on span "pause" at bounding box center [760, 362] width 22 height 22
type input "943"
drag, startPoint x: 853, startPoint y: 366, endPoint x: 787, endPoint y: 364, distance: 66.2
click at [788, 364] on div "S1 play_arrow pause 15:39 + Add competency keyboard_arrow_right You know , woul…" at bounding box center [1048, 347] width 647 height 82
click at [1139, 298] on p "Well , I . I think I need to . To , uh , have open communication . And , um . N…" at bounding box center [1074, 241] width 565 height 115
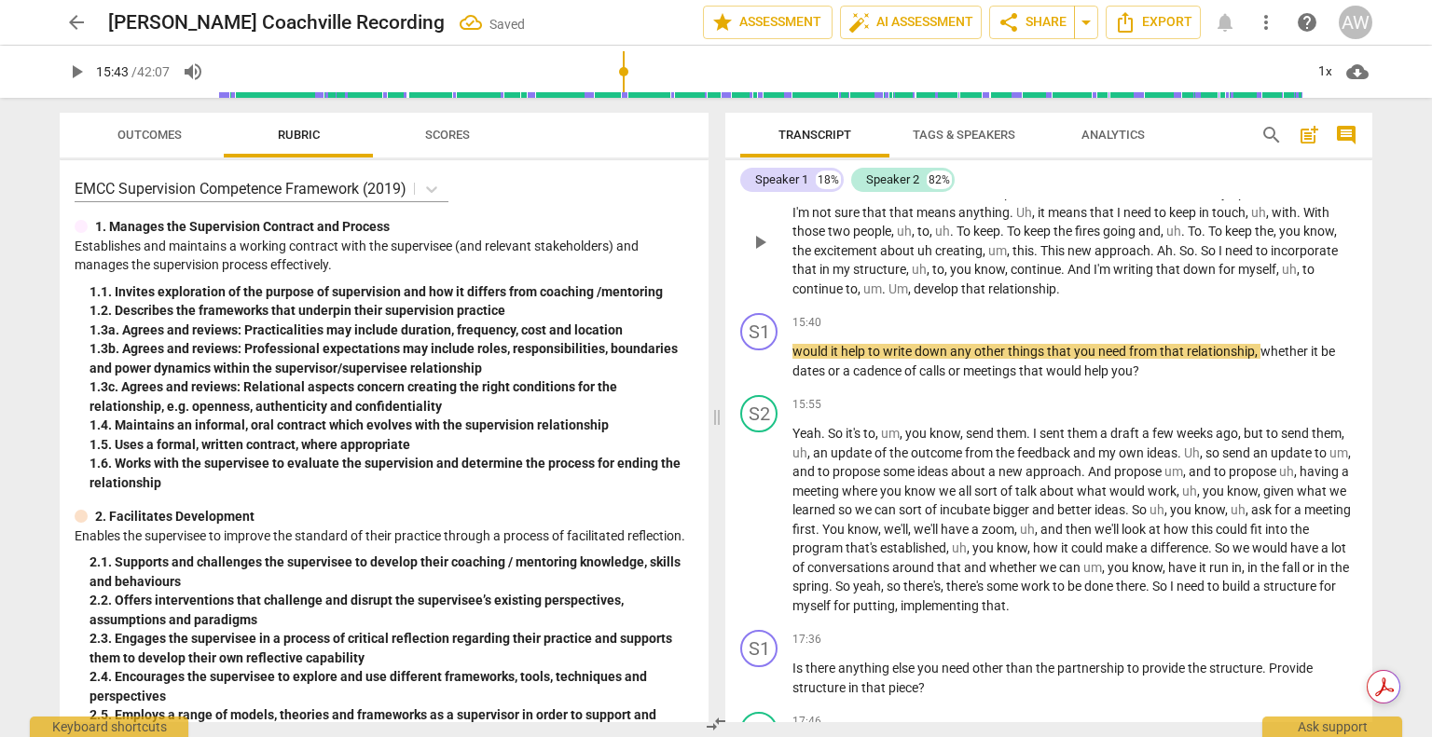
paste p
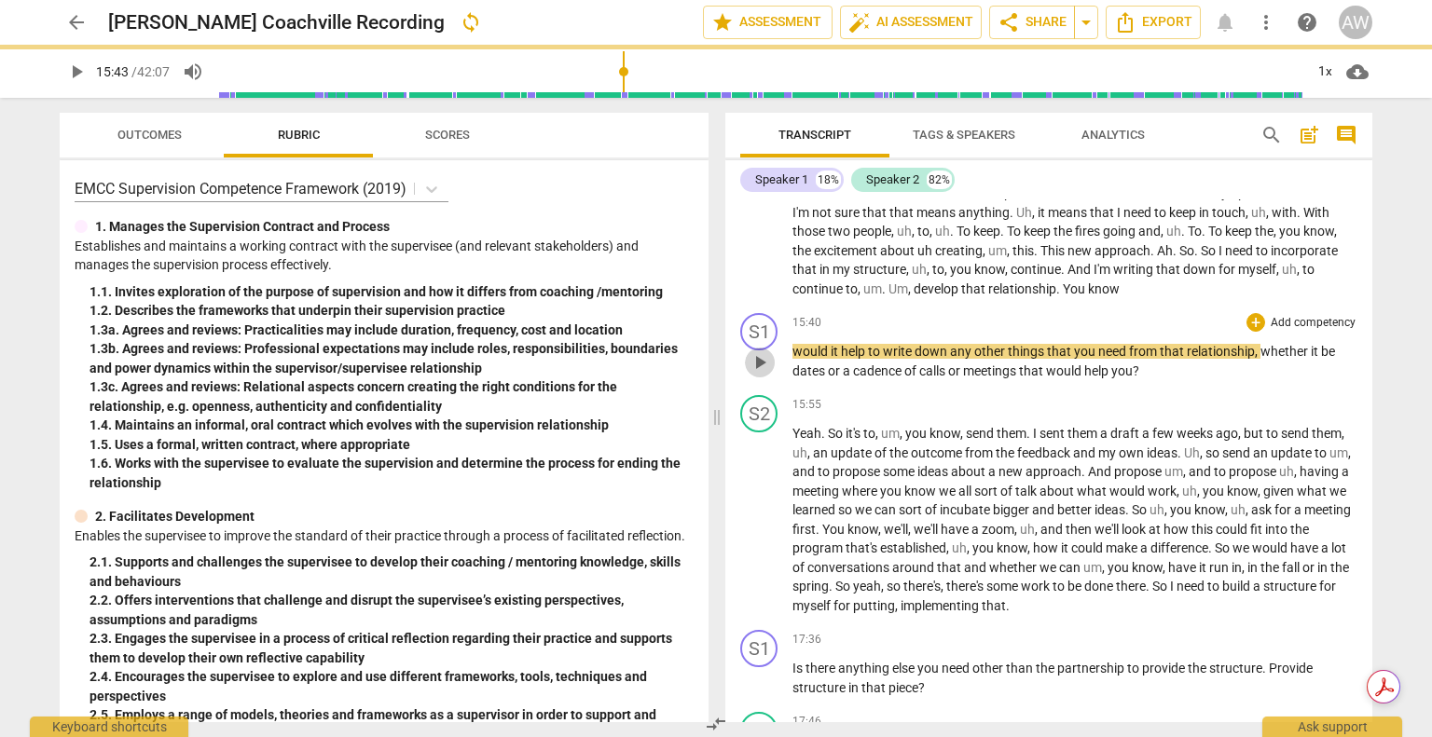
click at [760, 374] on span "play_arrow" at bounding box center [760, 362] width 22 height 22
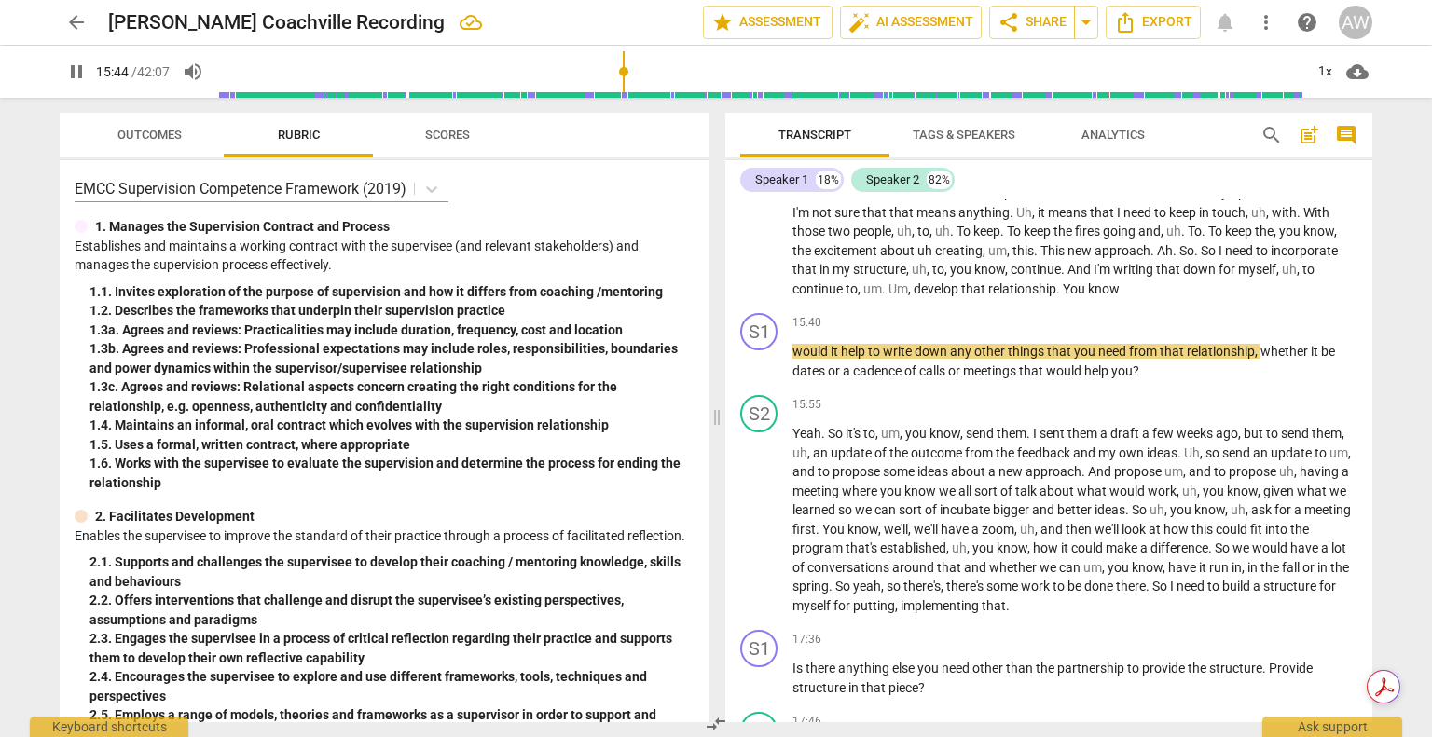
click at [625, 69] on input "range" at bounding box center [760, 72] width 1086 height 60
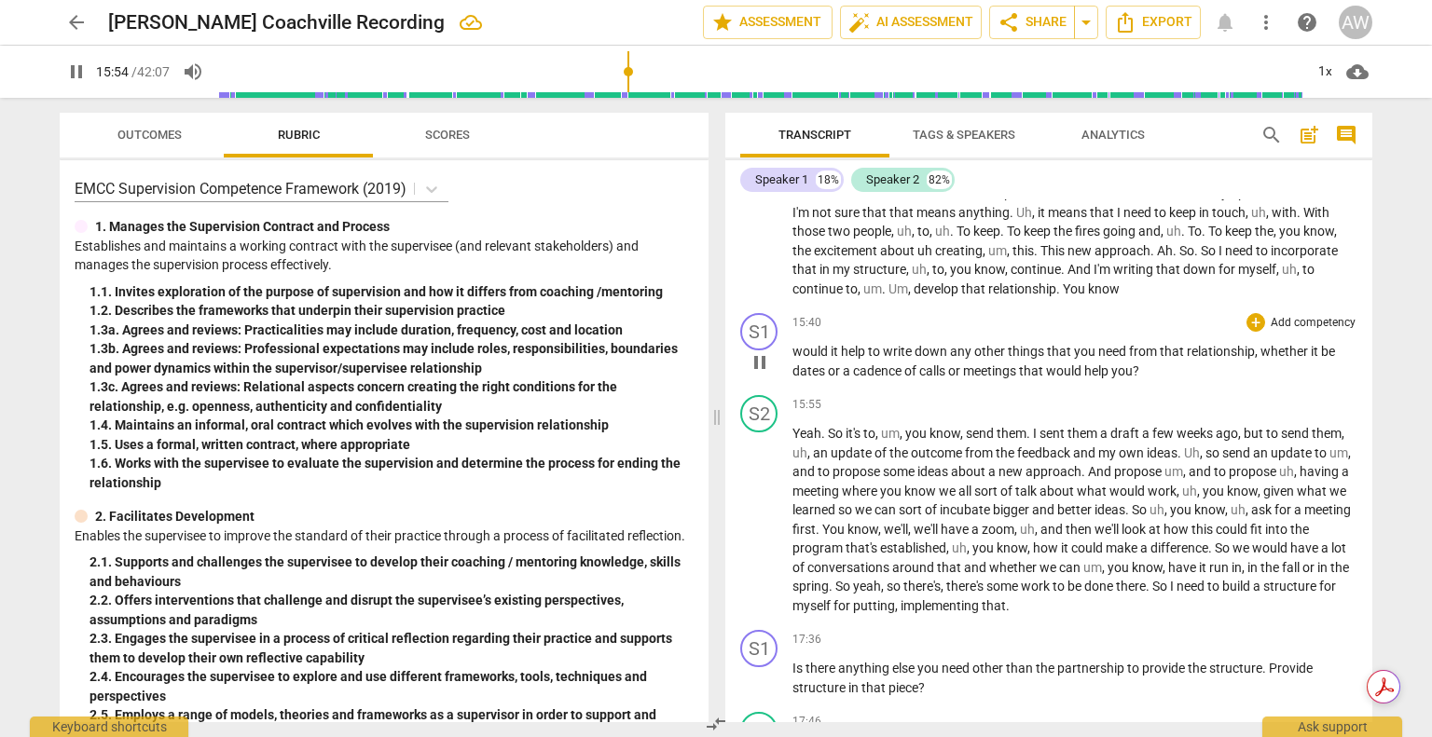
scroll to position [3305, 0]
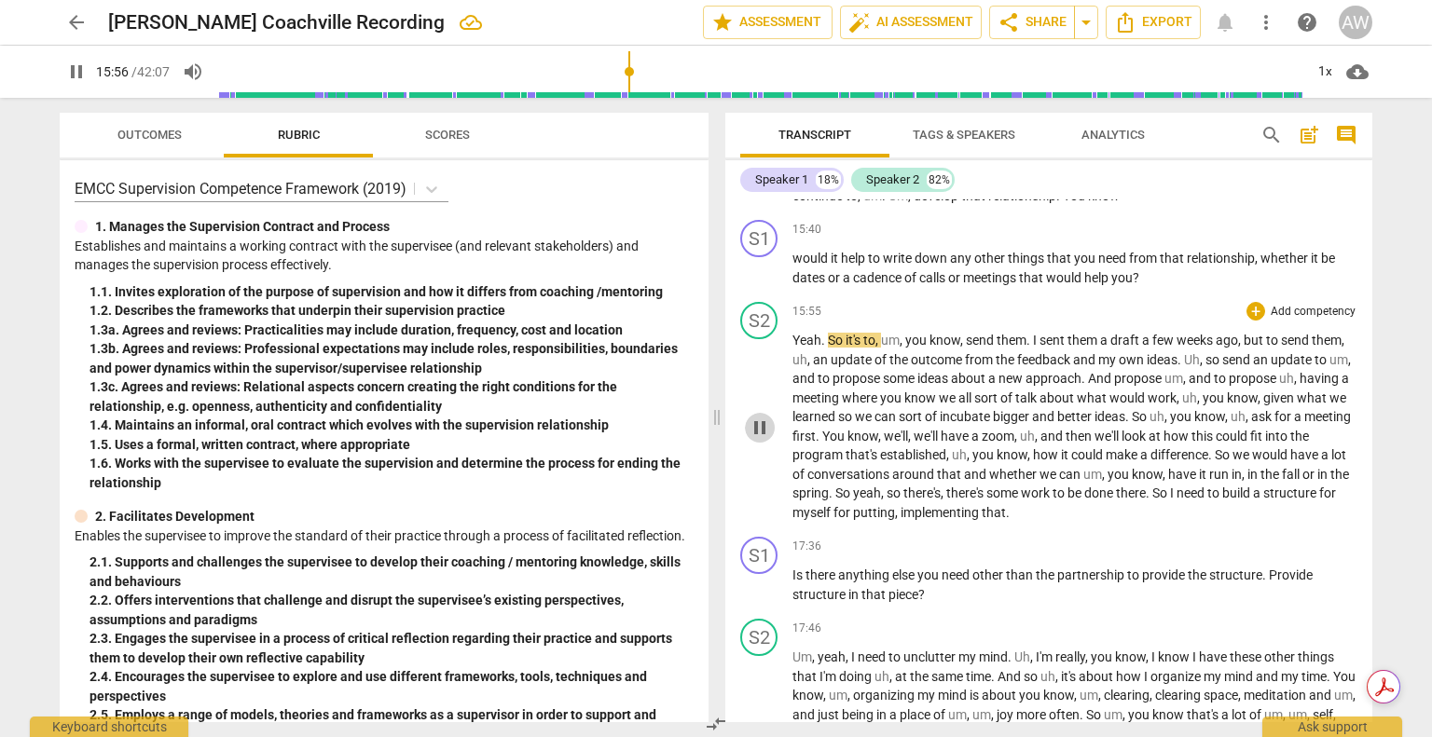
click at [759, 439] on span "pause" at bounding box center [760, 428] width 22 height 22
click at [759, 439] on span "play_arrow" at bounding box center [760, 428] width 22 height 22
click at [756, 432] on span "pause" at bounding box center [760, 428] width 22 height 22
type input "986"
click at [1337, 372] on p "Yeah . So it's to , um , you know , send them . I sent them a draft a few weeks…" at bounding box center [1074, 426] width 565 height 191
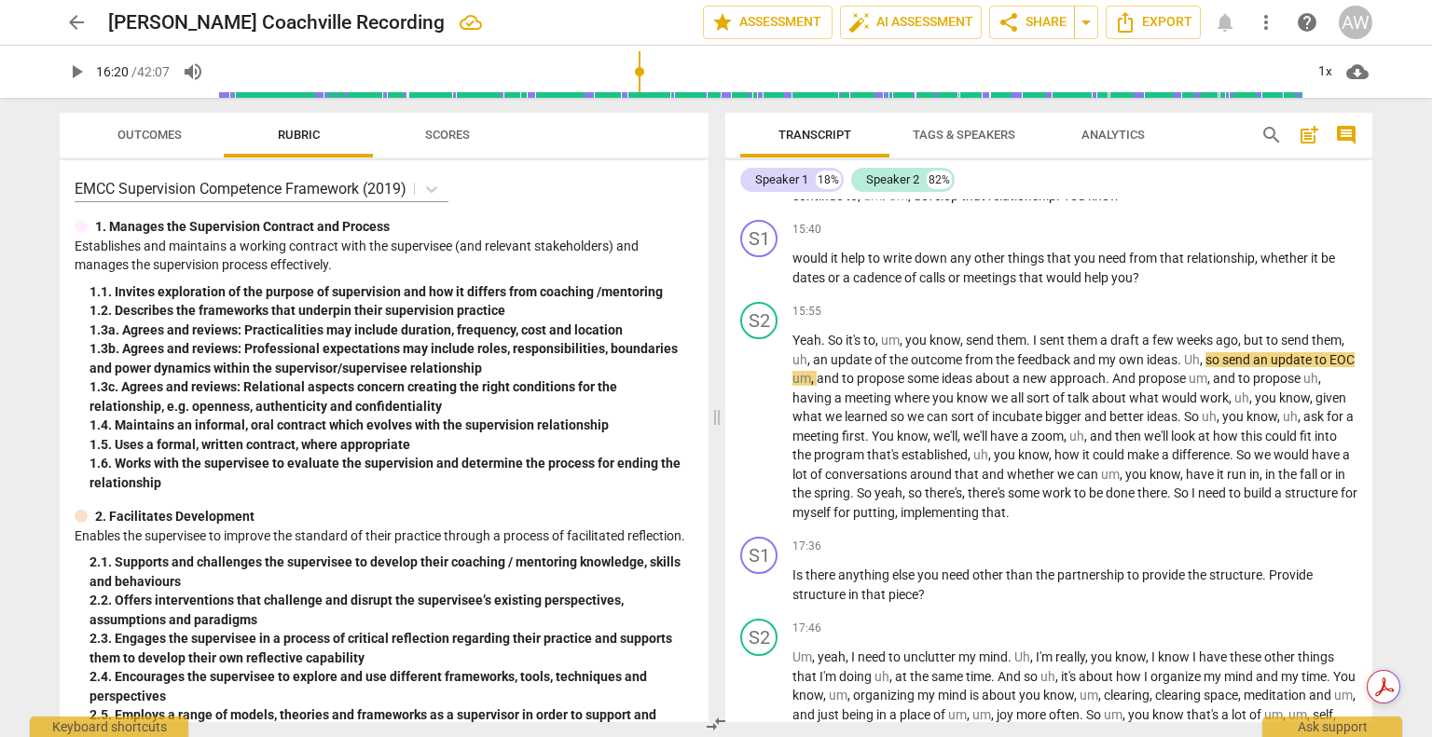
click at [640, 66] on input "range" at bounding box center [760, 72] width 1086 height 60
click at [761, 439] on span "play_arrow" at bounding box center [760, 428] width 22 height 22
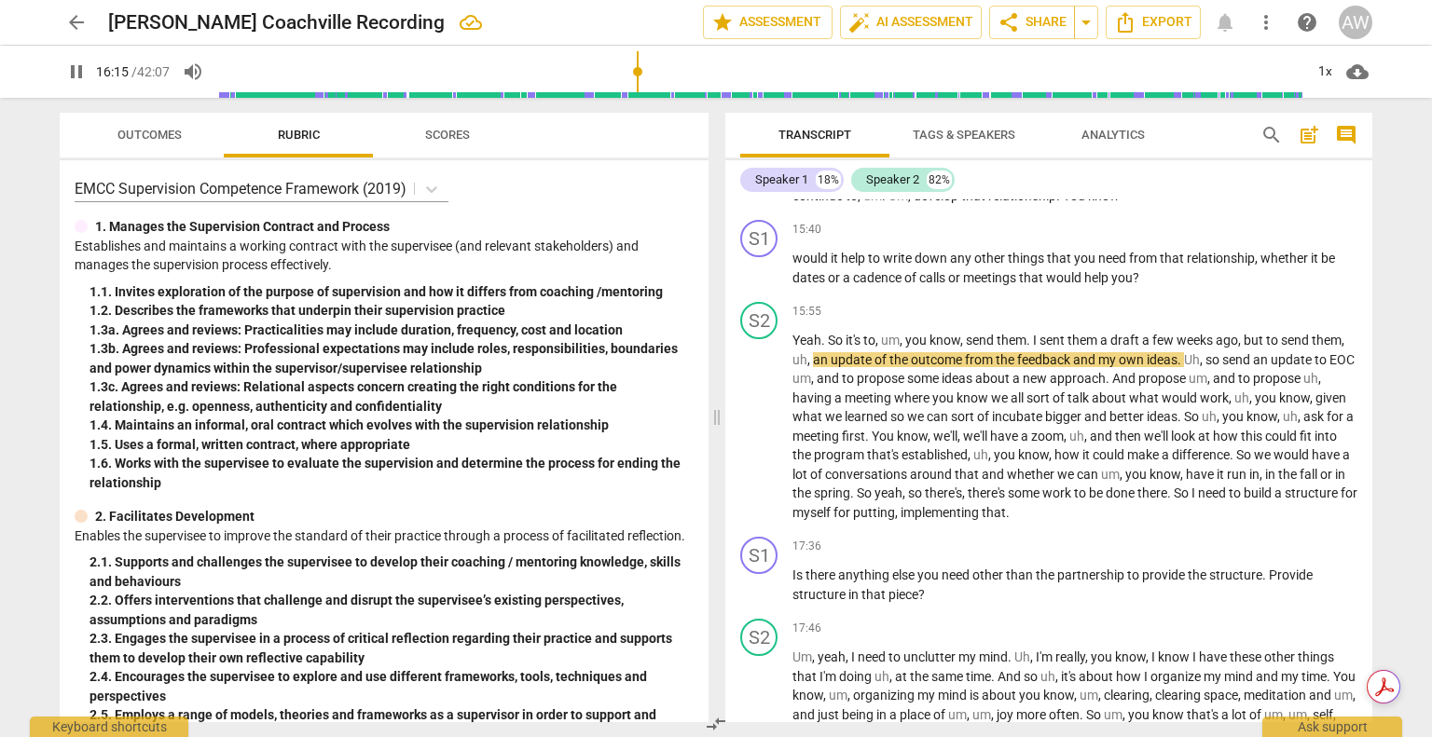
click at [638, 70] on input "range" at bounding box center [760, 72] width 1086 height 60
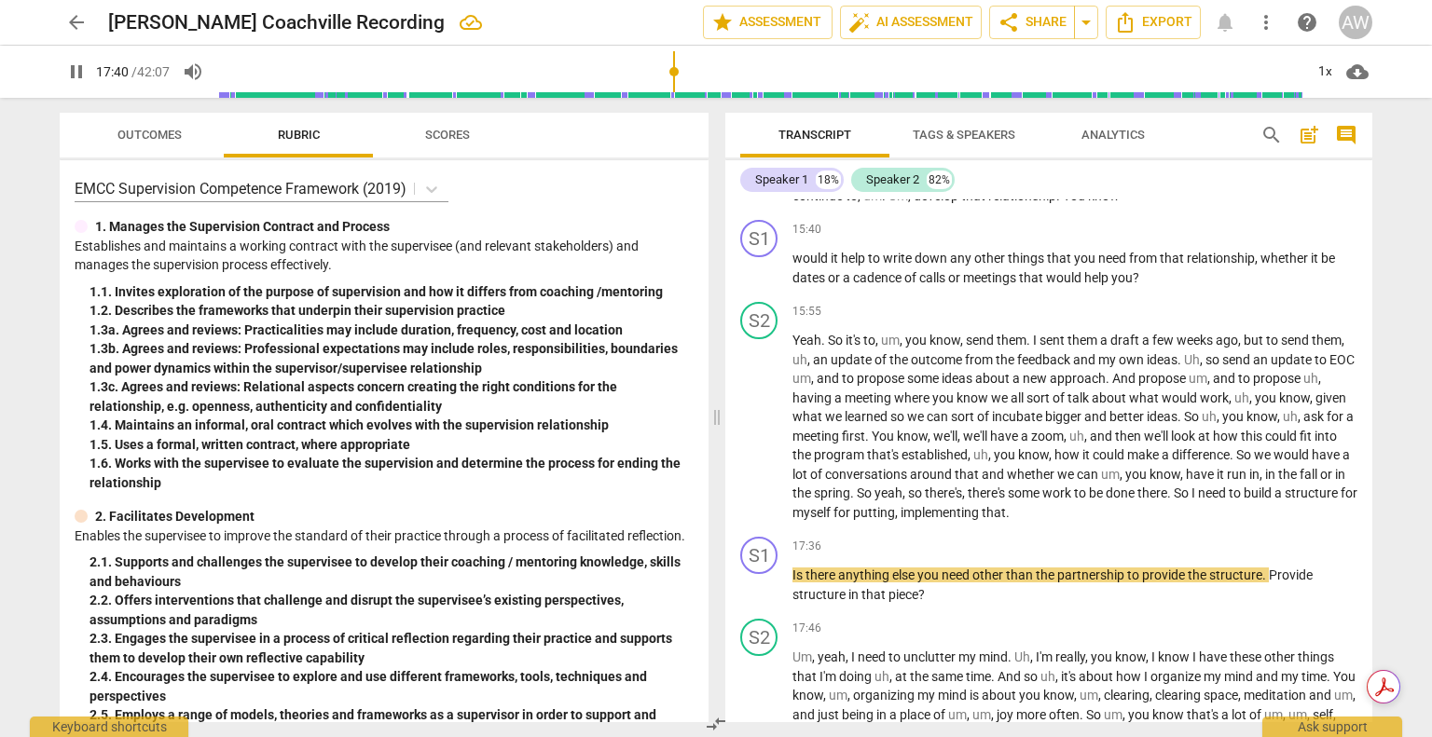
click at [675, 71] on input "range" at bounding box center [760, 72] width 1086 height 60
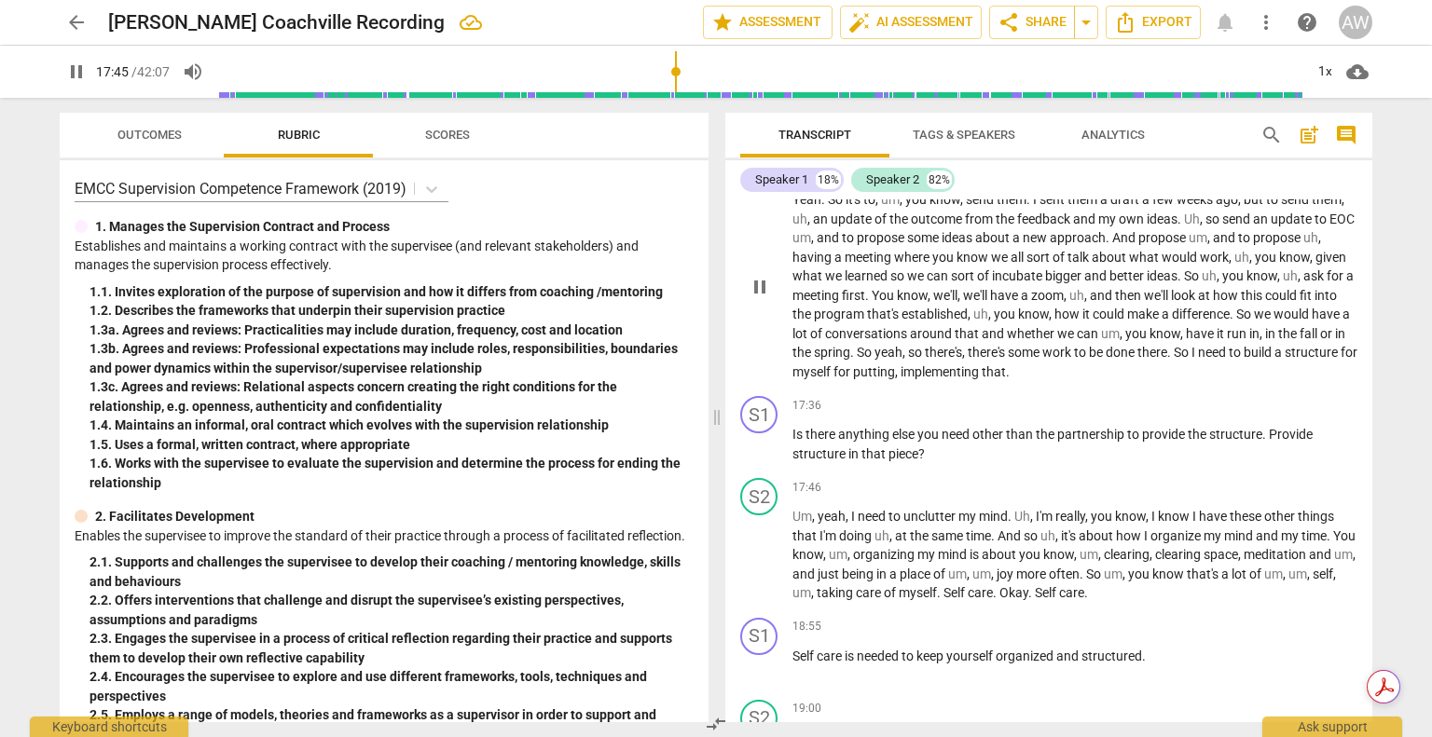
scroll to position [3491, 0]
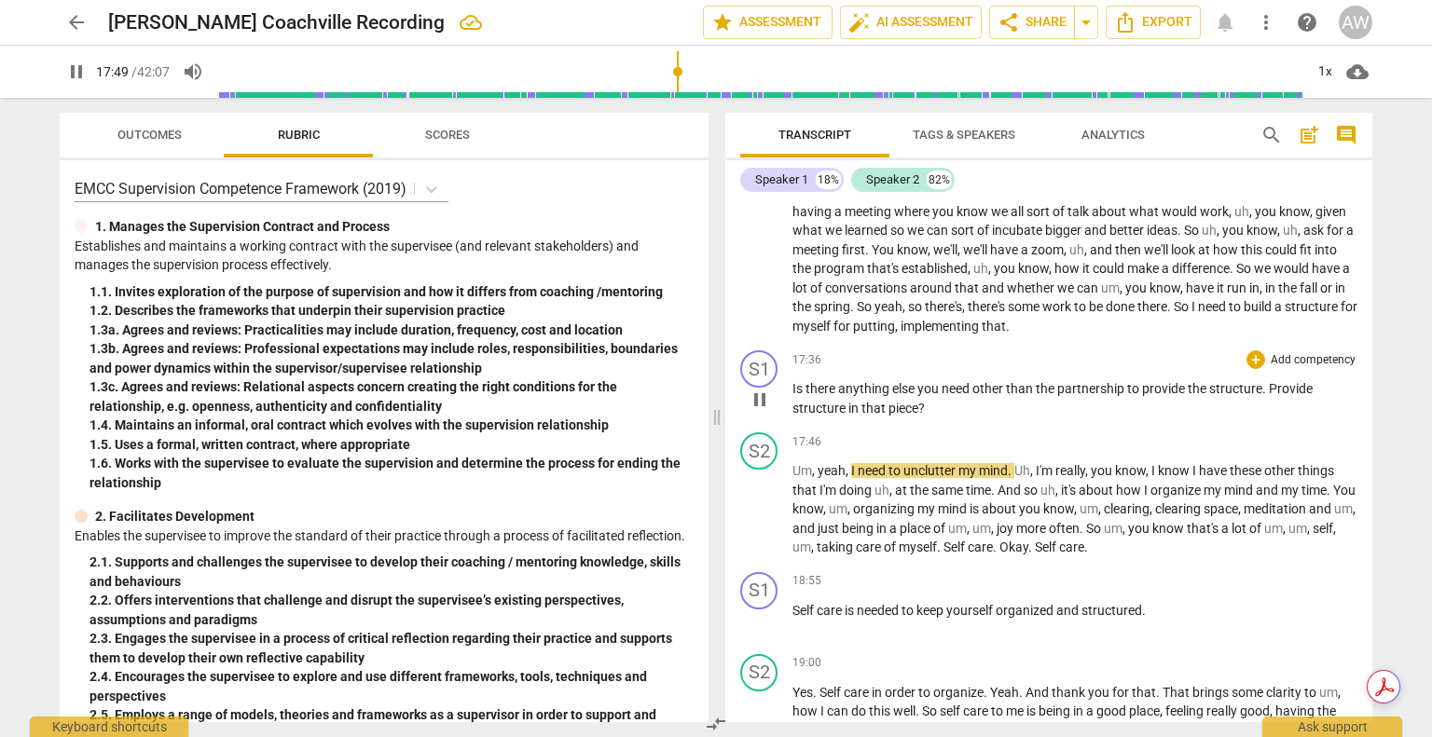
click at [1258, 396] on span "structure" at bounding box center [1235, 388] width 53 height 15
click at [1260, 396] on span "structure" at bounding box center [1235, 388] width 53 height 15
type input "1071"
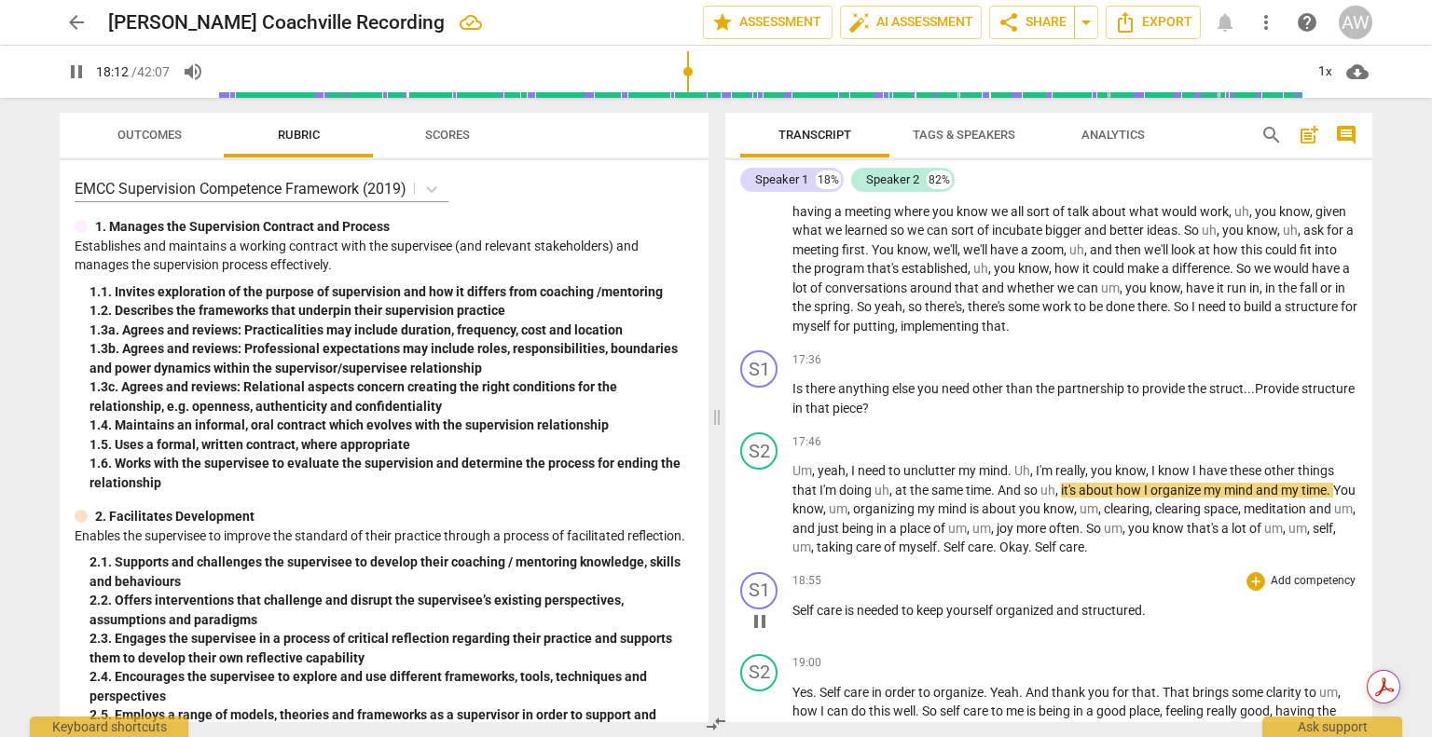
drag, startPoint x: 1258, startPoint y: 406, endPoint x: 1257, endPoint y: 588, distance: 182.7
click at [1257, 588] on div "+ Add competency" at bounding box center [1301, 581] width 111 height 19
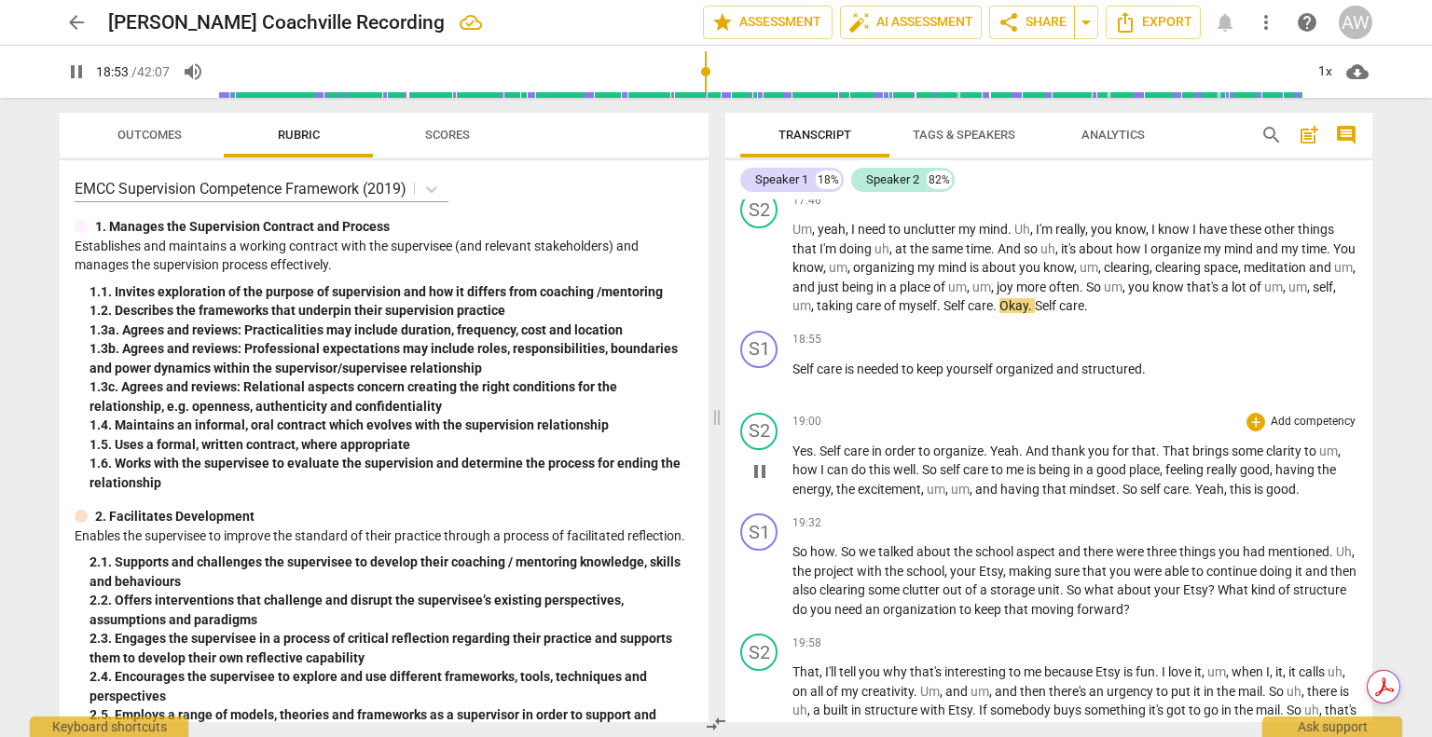
scroll to position [3771, 0]
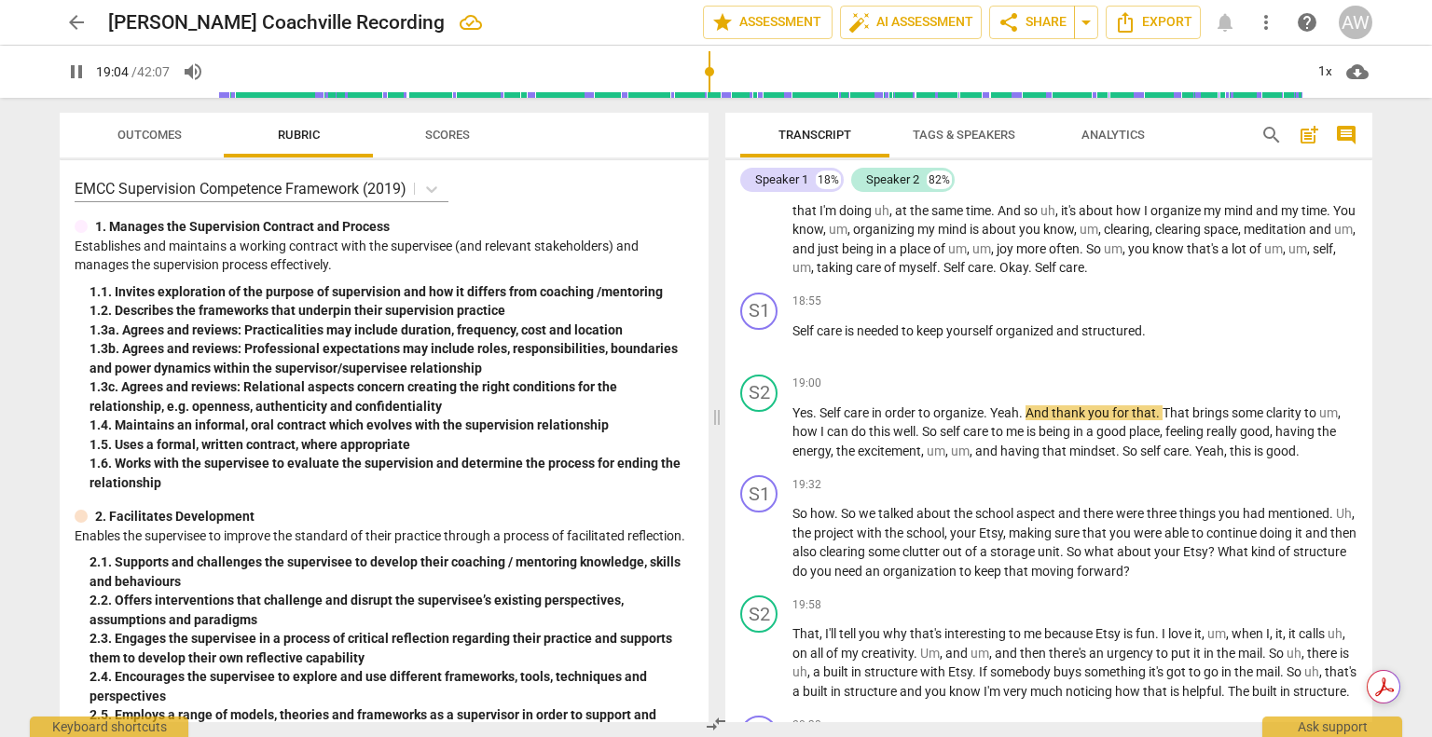
click at [710, 68] on input "range" at bounding box center [760, 72] width 1086 height 60
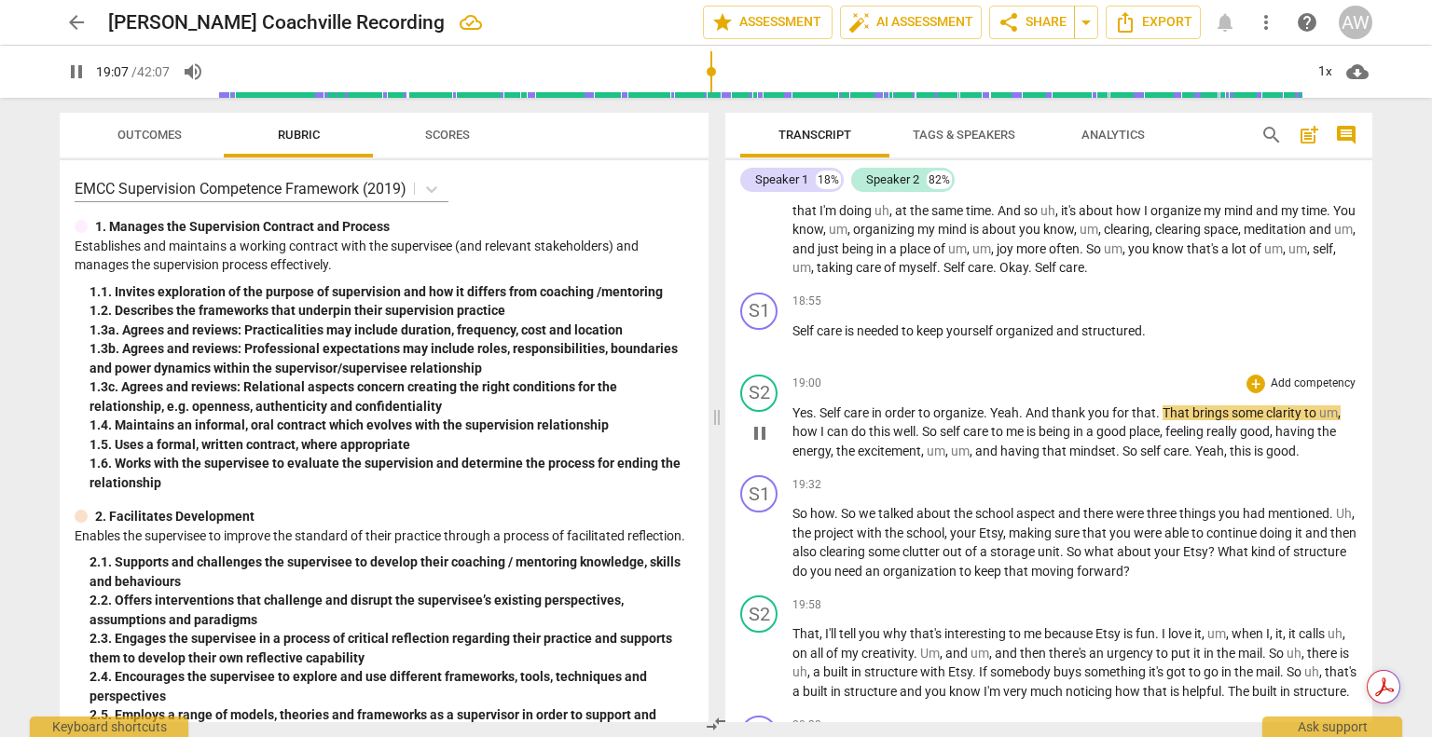
click at [1188, 420] on span "That" at bounding box center [1178, 413] width 30 height 15
type input "1149"
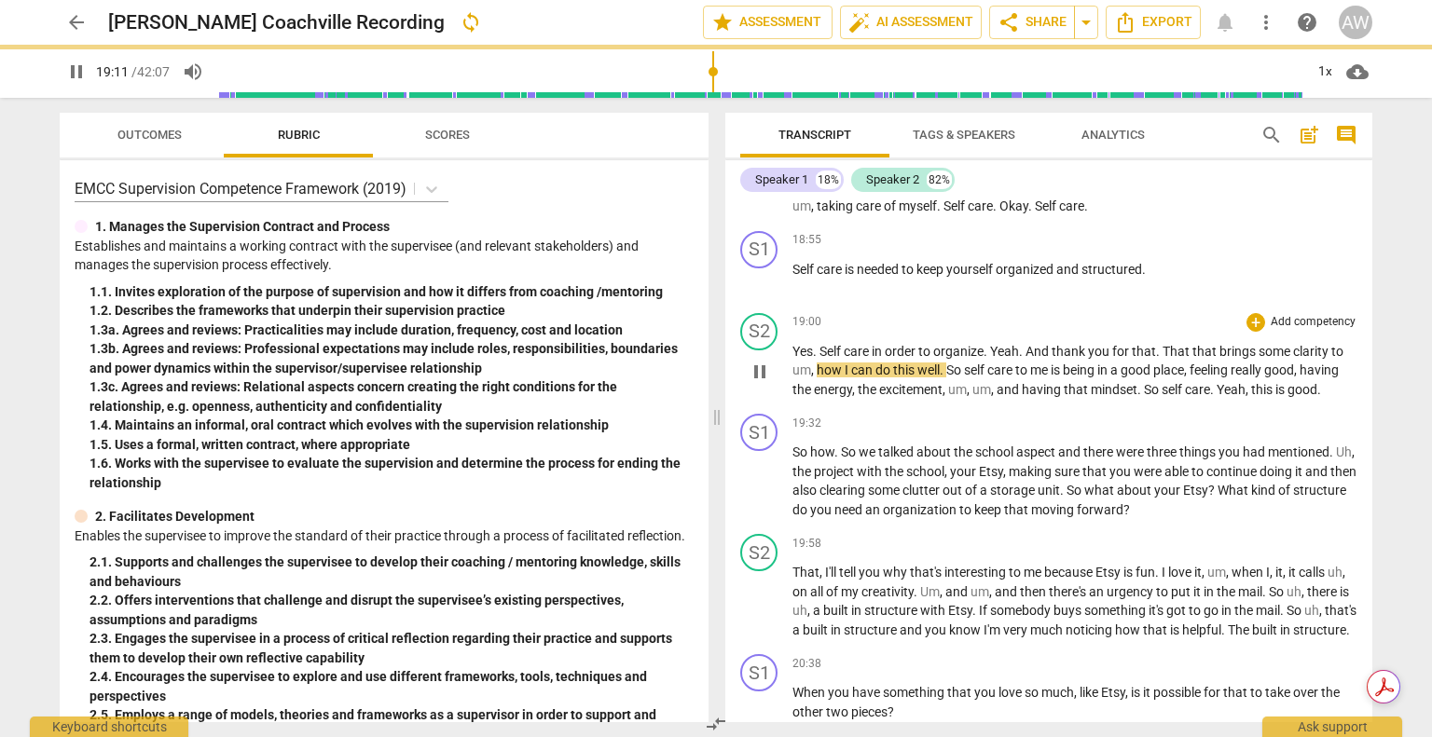
scroll to position [3864, 0]
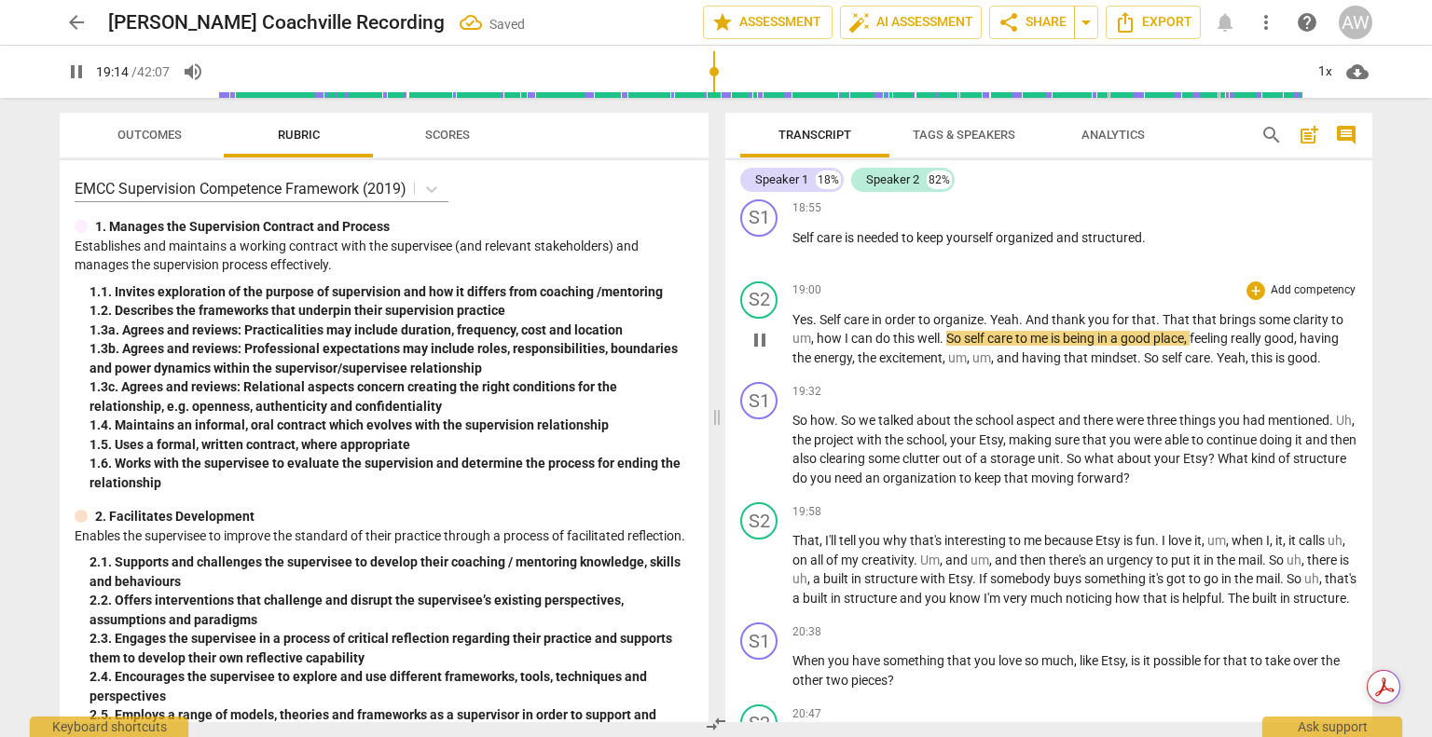
click at [888, 346] on span "do" at bounding box center [884, 338] width 18 height 15
click at [865, 346] on span "can" at bounding box center [863, 338] width 24 height 15
click at [870, 346] on span "can" at bounding box center [863, 338] width 24 height 15
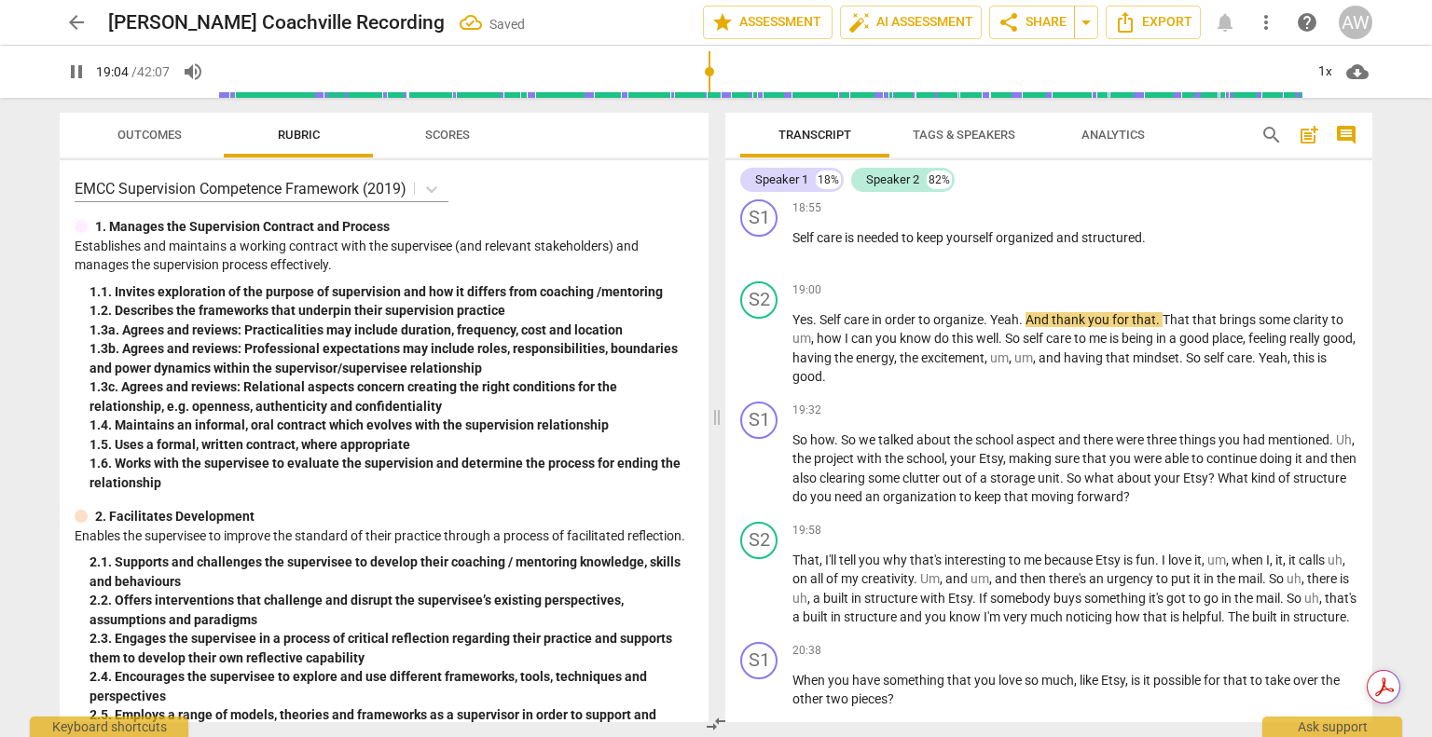
click at [710, 67] on input "range" at bounding box center [760, 72] width 1086 height 60
click at [1127, 346] on span "being" at bounding box center [1139, 338] width 34 height 15
type input "1160"
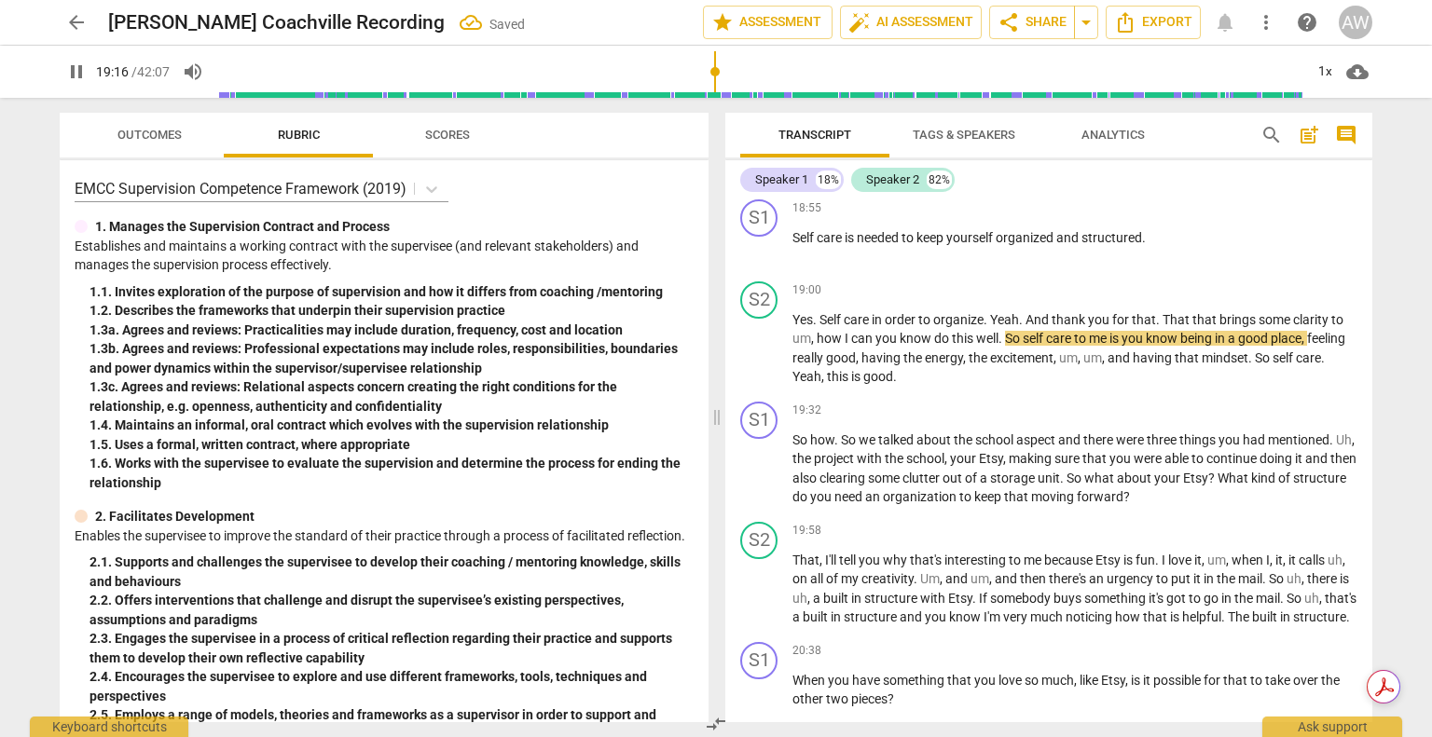
click at [716, 72] on input "range" at bounding box center [760, 72] width 1086 height 60
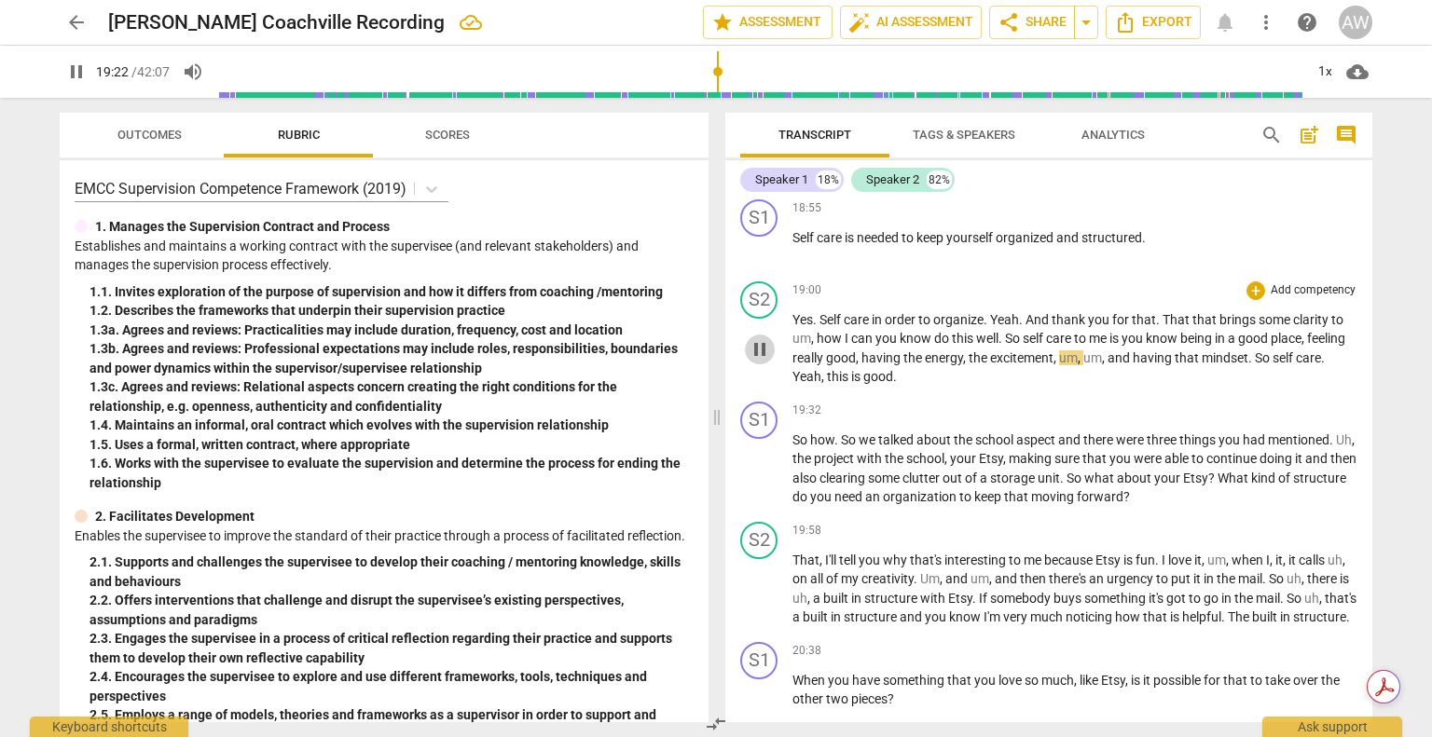
click at [768, 361] on span "pause" at bounding box center [760, 349] width 22 height 22
type input "1163"
click at [963, 365] on span "energy" at bounding box center [944, 358] width 38 height 15
click at [753, 358] on span "play_arrow" at bounding box center [760, 349] width 22 height 22
drag, startPoint x: 753, startPoint y: 364, endPoint x: 873, endPoint y: 368, distance: 119.4
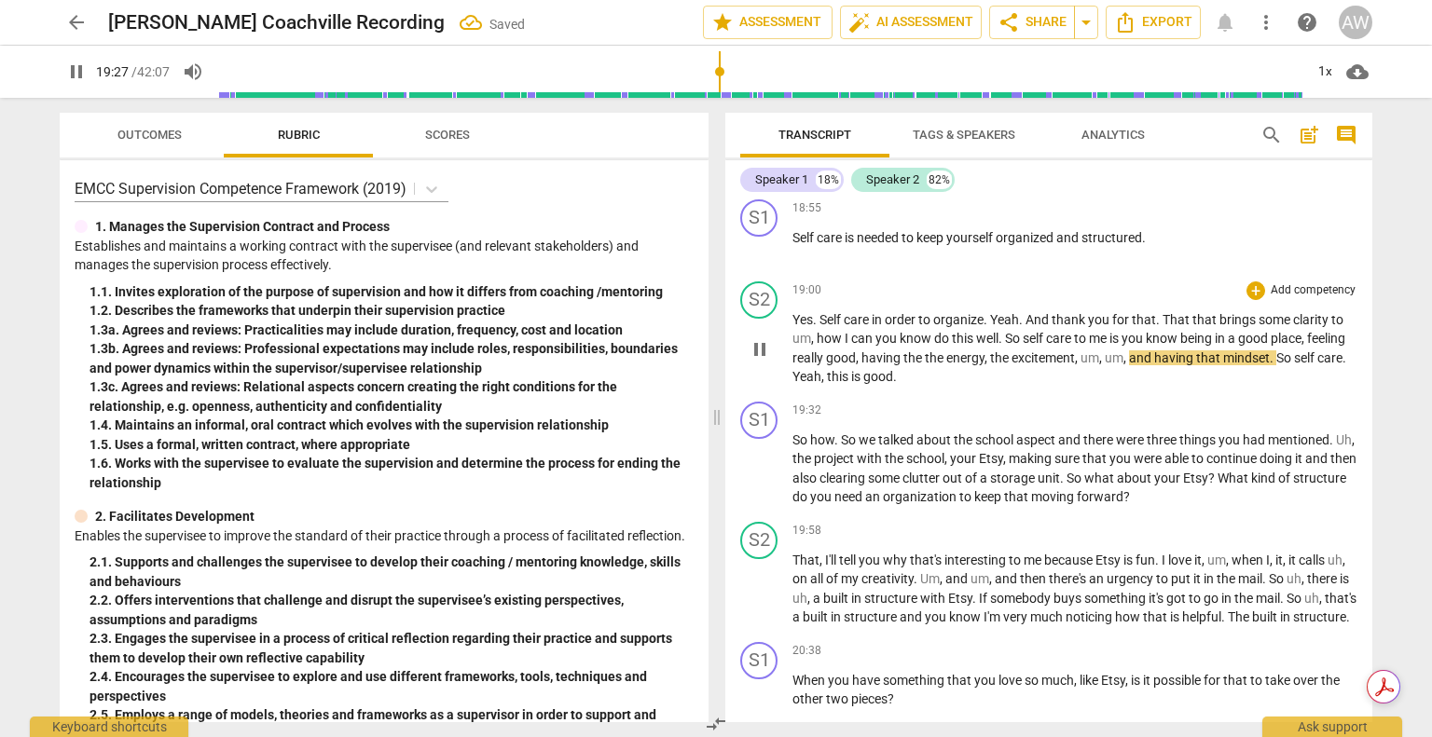
click at [753, 361] on span "pause" at bounding box center [760, 349] width 22 height 22
type input "1168"
click at [1154, 365] on span "and" at bounding box center [1141, 358] width 25 height 15
click at [757, 361] on span "play_arrow" at bounding box center [760, 349] width 22 height 22
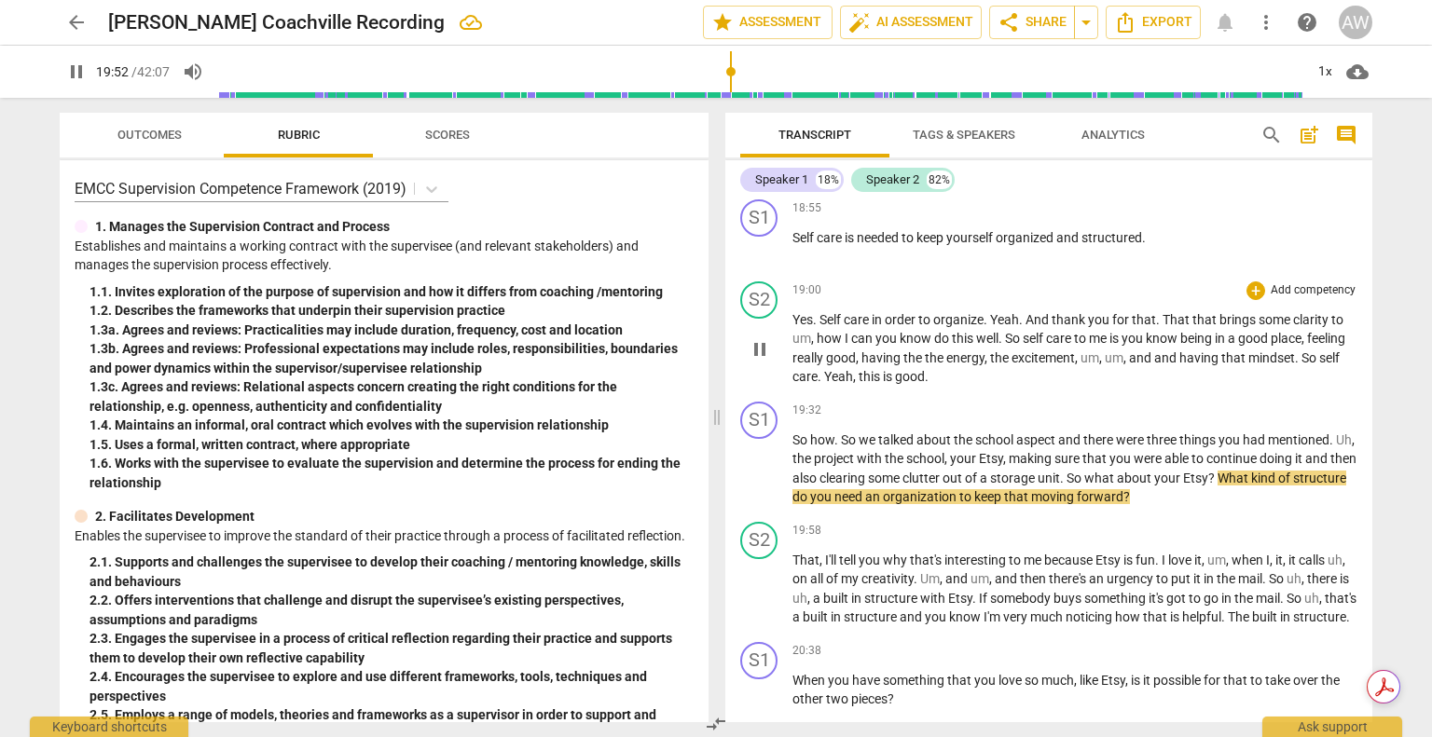
scroll to position [3957, 0]
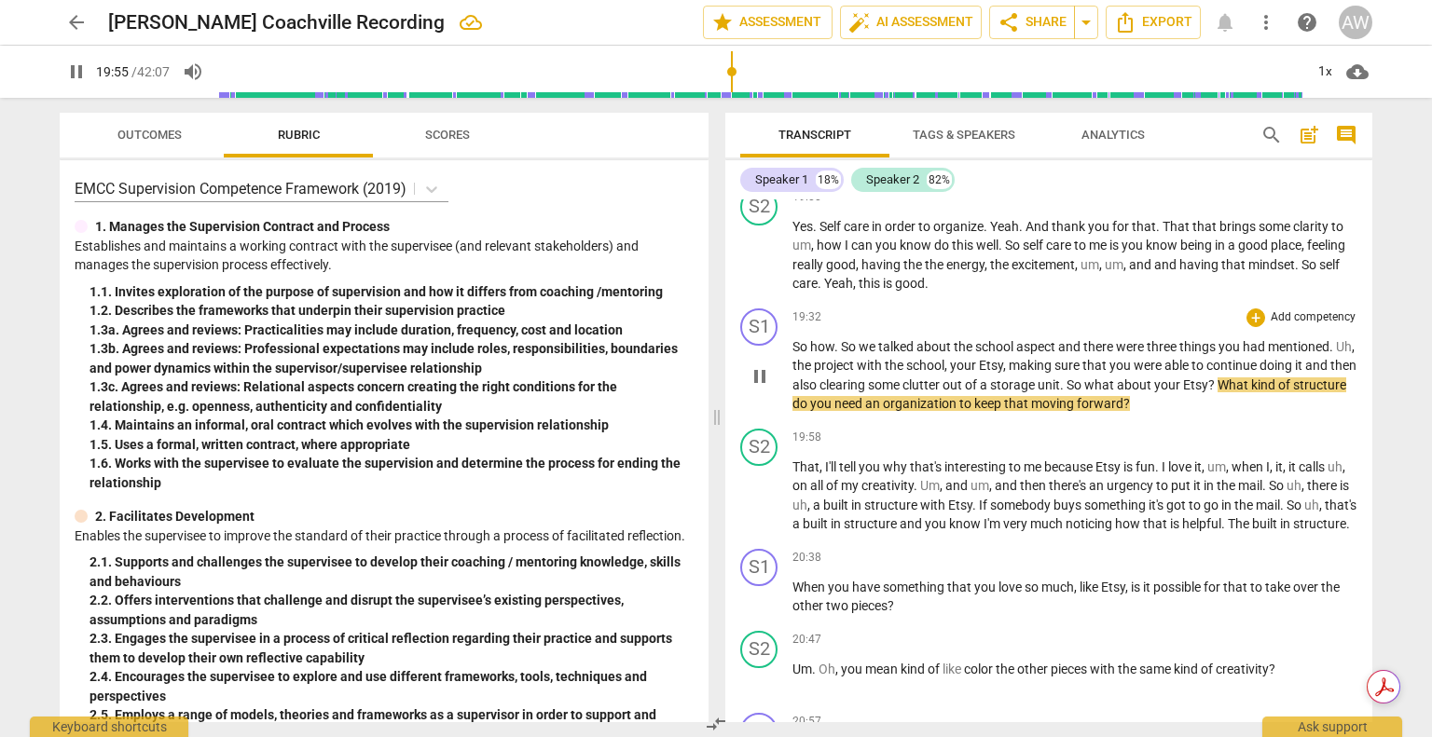
click at [883, 411] on span "an" at bounding box center [874, 403] width 18 height 15
type input "1196"
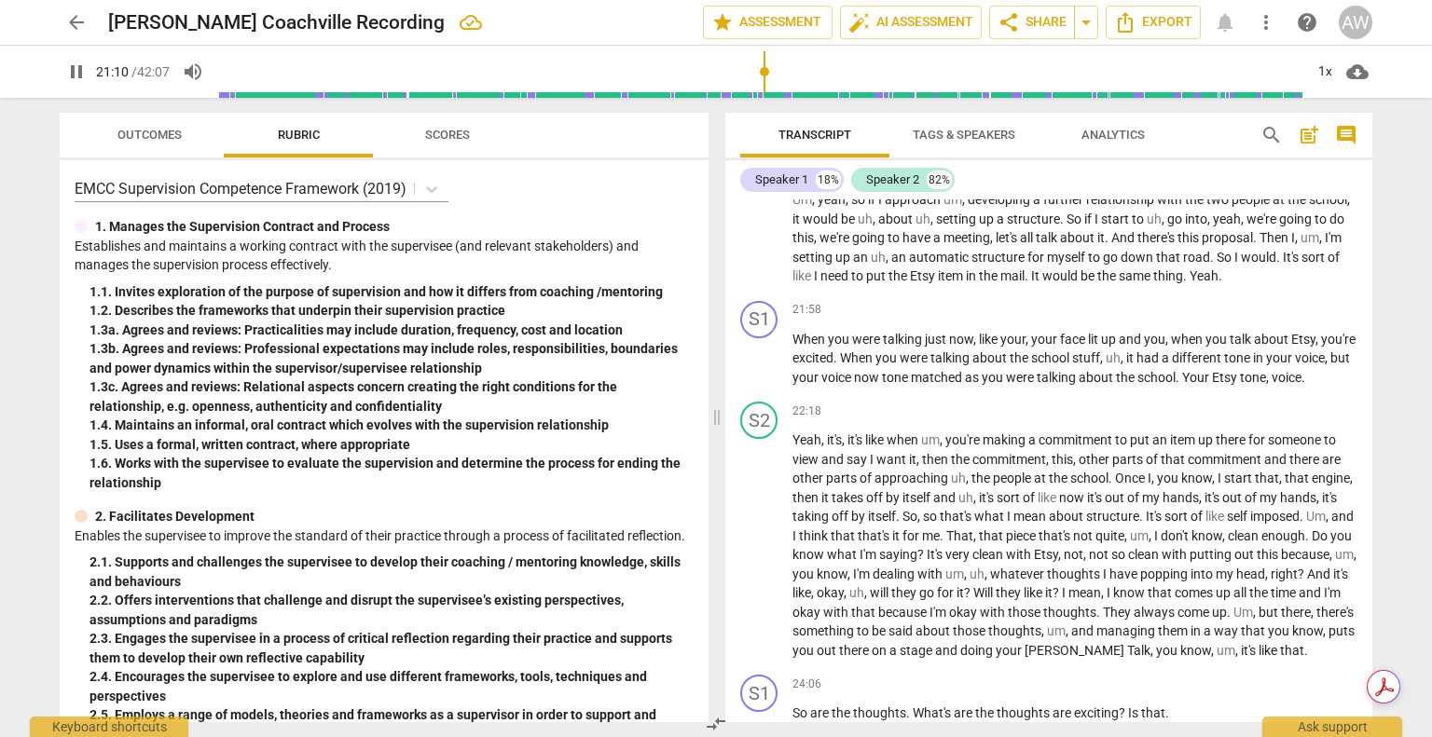
scroll to position [4517, 0]
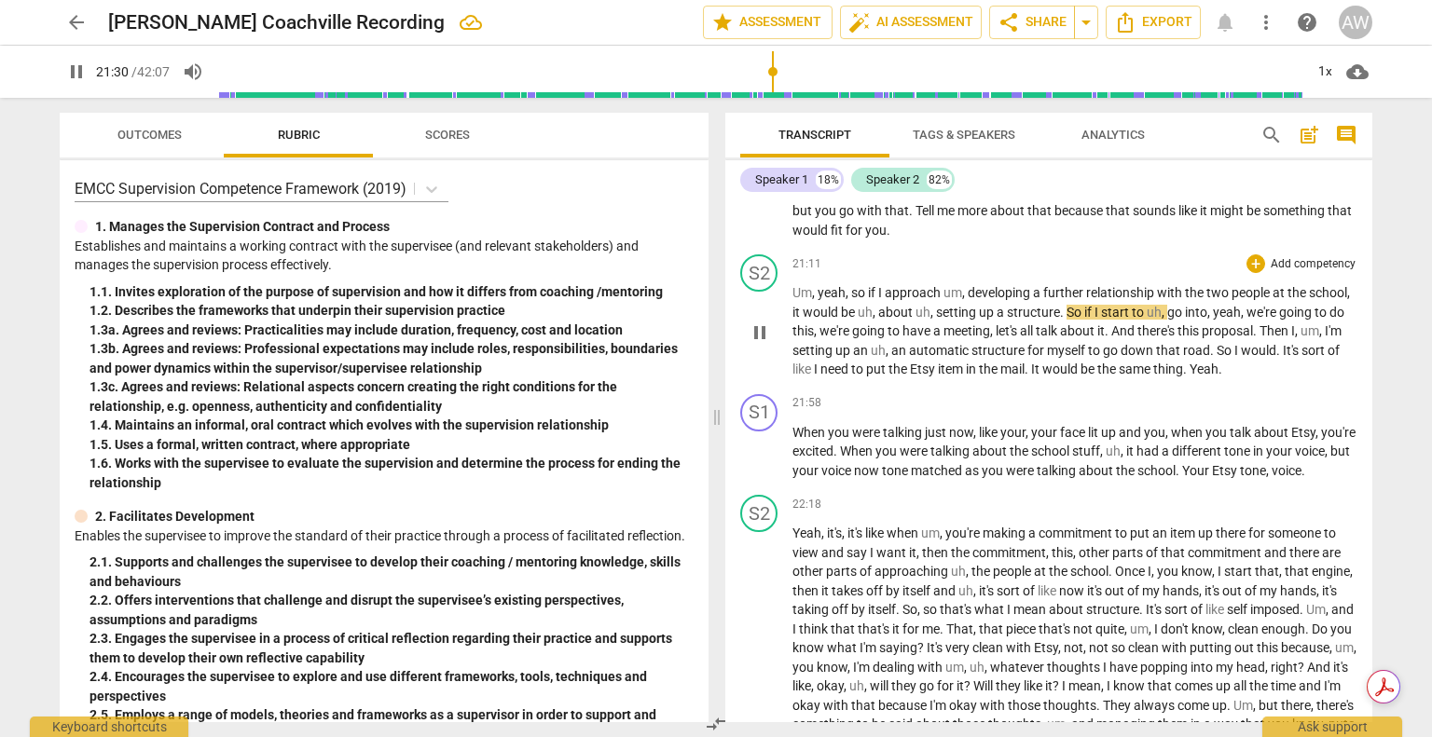
click at [997, 320] on span "up" at bounding box center [988, 312] width 18 height 15
type input "1291"
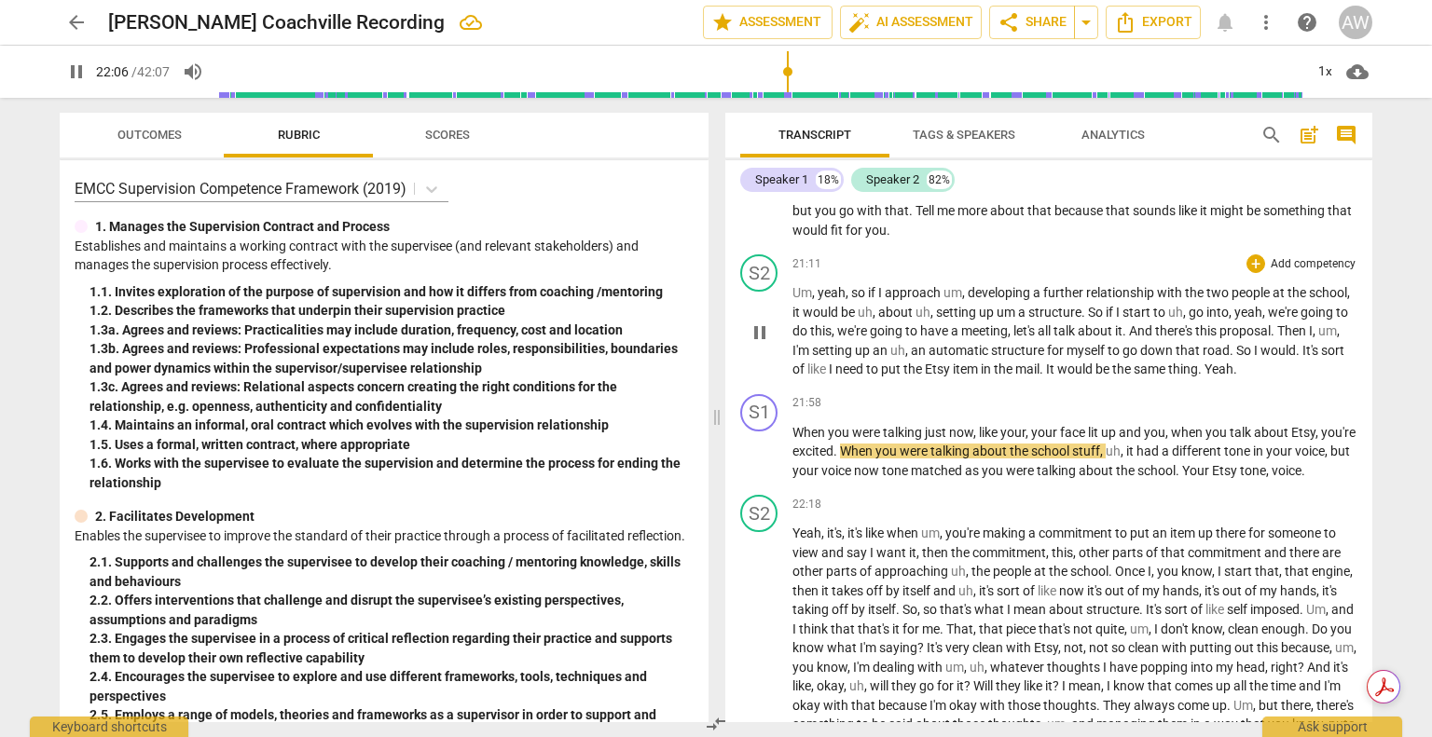
click at [750, 344] on span "pause" at bounding box center [760, 333] width 22 height 22
type input "1327"
click at [1141, 440] on span "and" at bounding box center [1131, 432] width 25 height 15
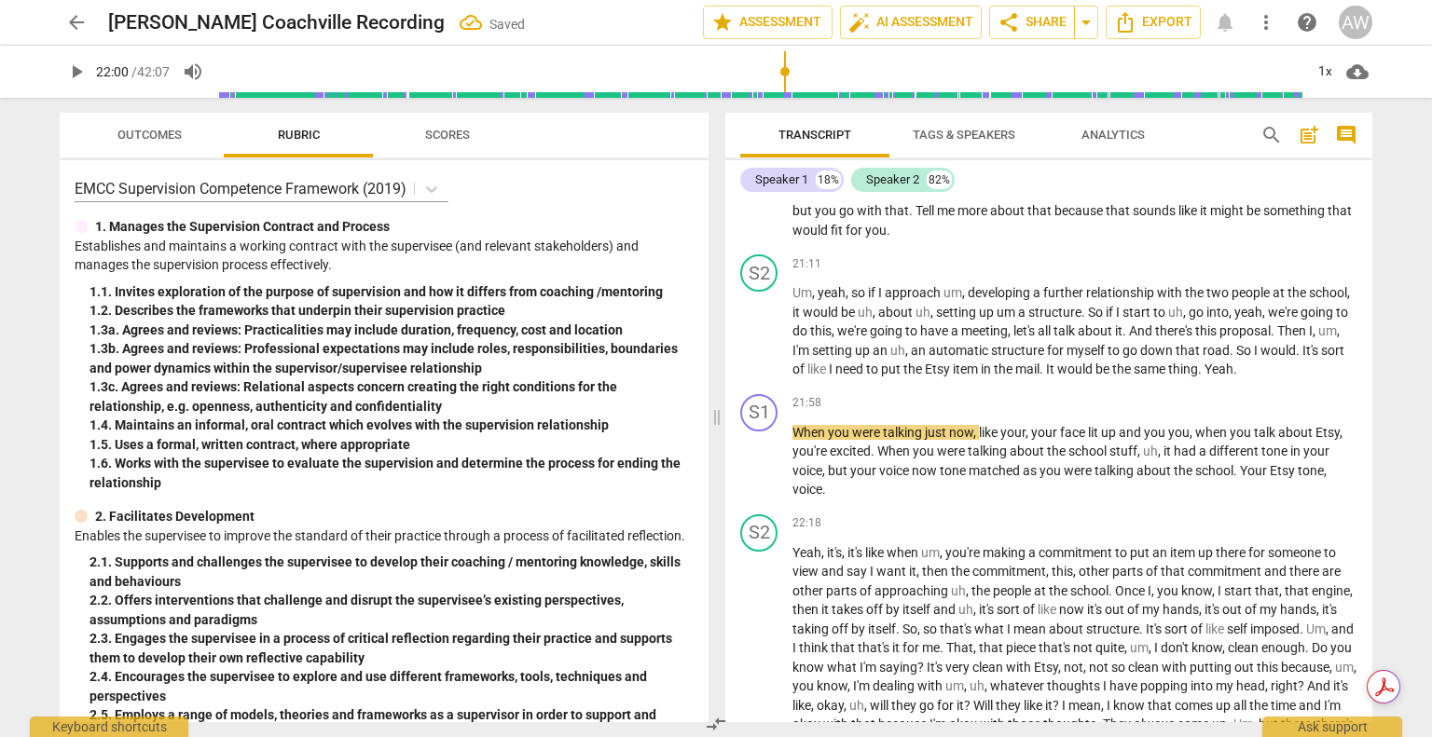
click at [786, 72] on input "range" at bounding box center [760, 72] width 1086 height 60
click at [761, 474] on span "play_arrow" at bounding box center [760, 462] width 22 height 22
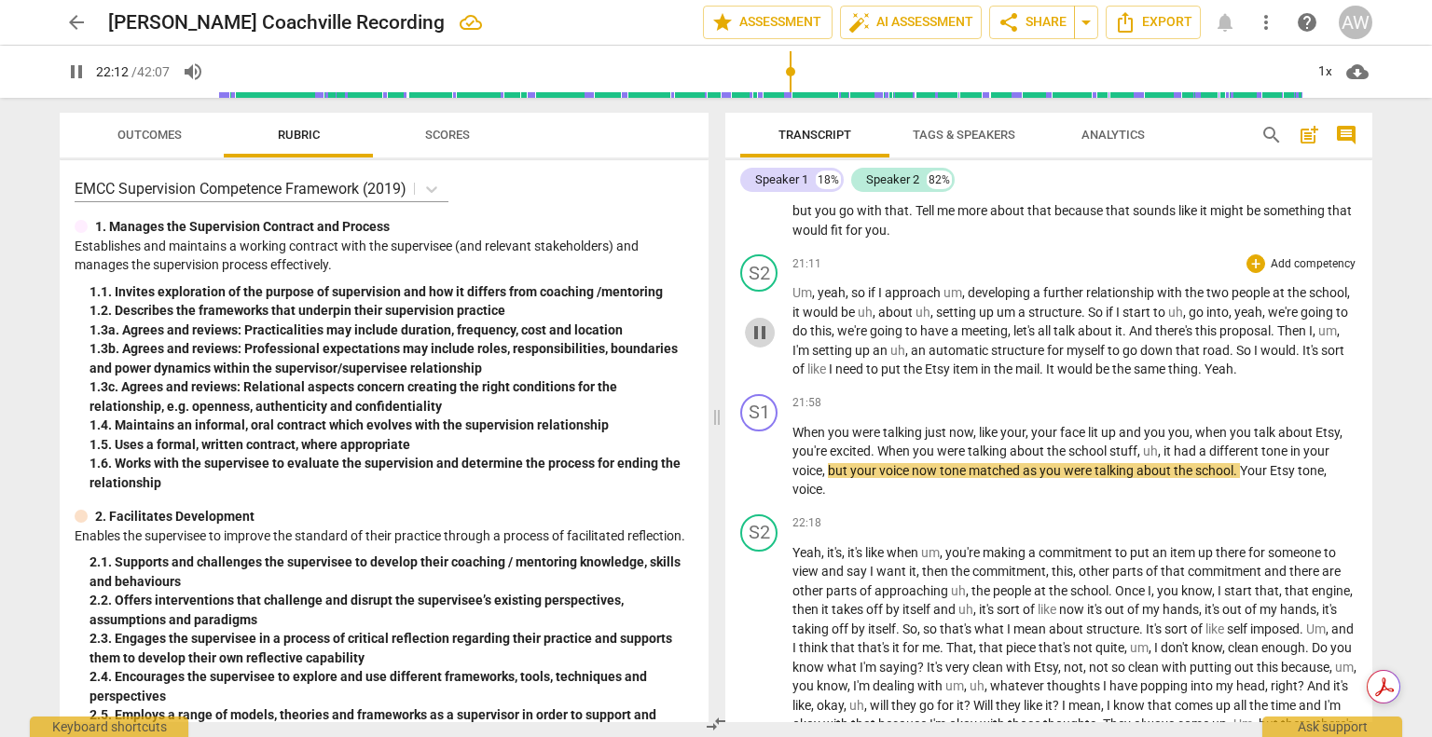
click at [761, 344] on span "pause" at bounding box center [760, 333] width 22 height 22
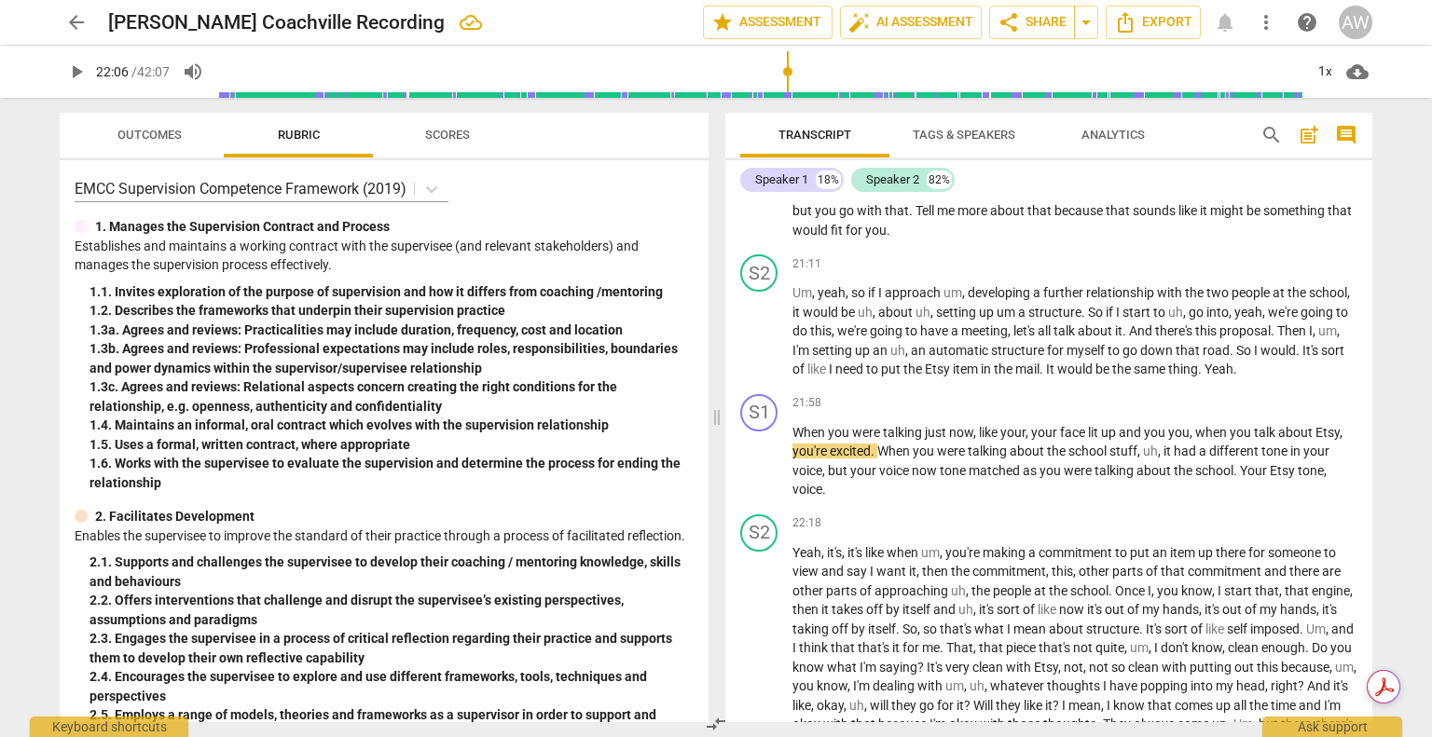
click at [788, 71] on input "range" at bounding box center [760, 72] width 1086 height 60
click at [762, 474] on span "play_arrow" at bounding box center [760, 462] width 22 height 22
click at [1158, 459] on span "," at bounding box center [1161, 451] width 6 height 15
type input "1331"
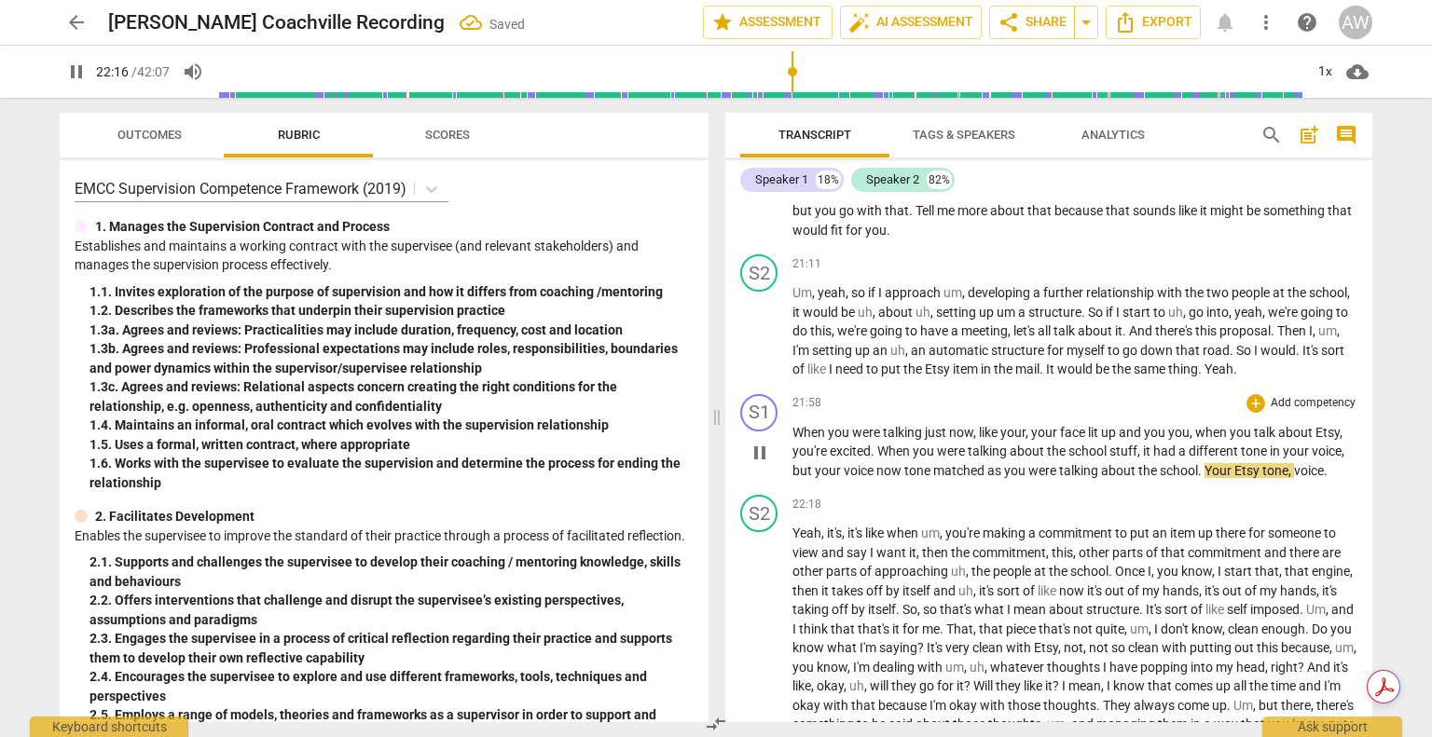
click at [1152, 459] on span "it" at bounding box center [1148, 451] width 10 height 15
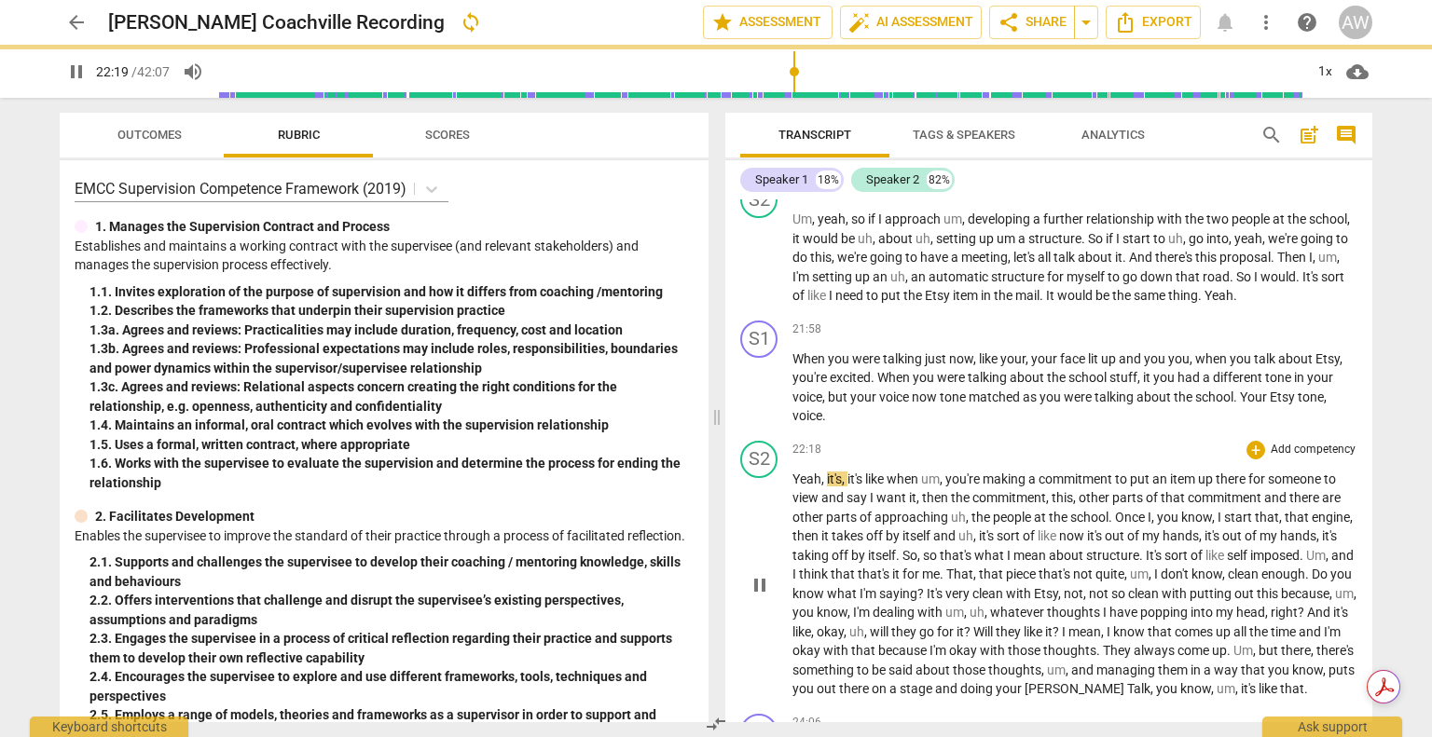
scroll to position [4703, 0]
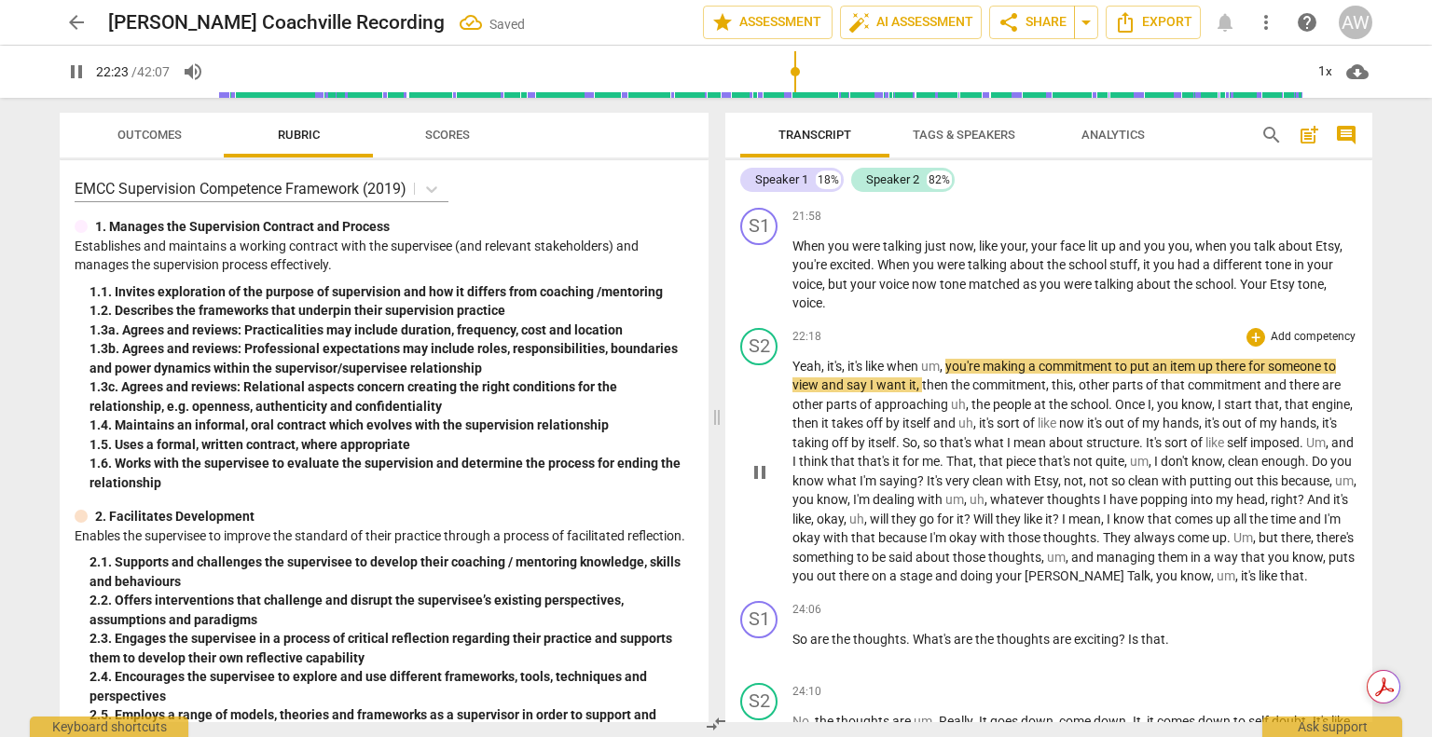
click at [887, 374] on span "like" at bounding box center [875, 366] width 21 height 15
click at [759, 484] on span "pause" at bounding box center [760, 472] width 22 height 22
type input "1346"
drag, startPoint x: 942, startPoint y: 398, endPoint x: 926, endPoint y: 398, distance: 15.8
click at [926, 374] on span "um" at bounding box center [930, 366] width 19 height 15
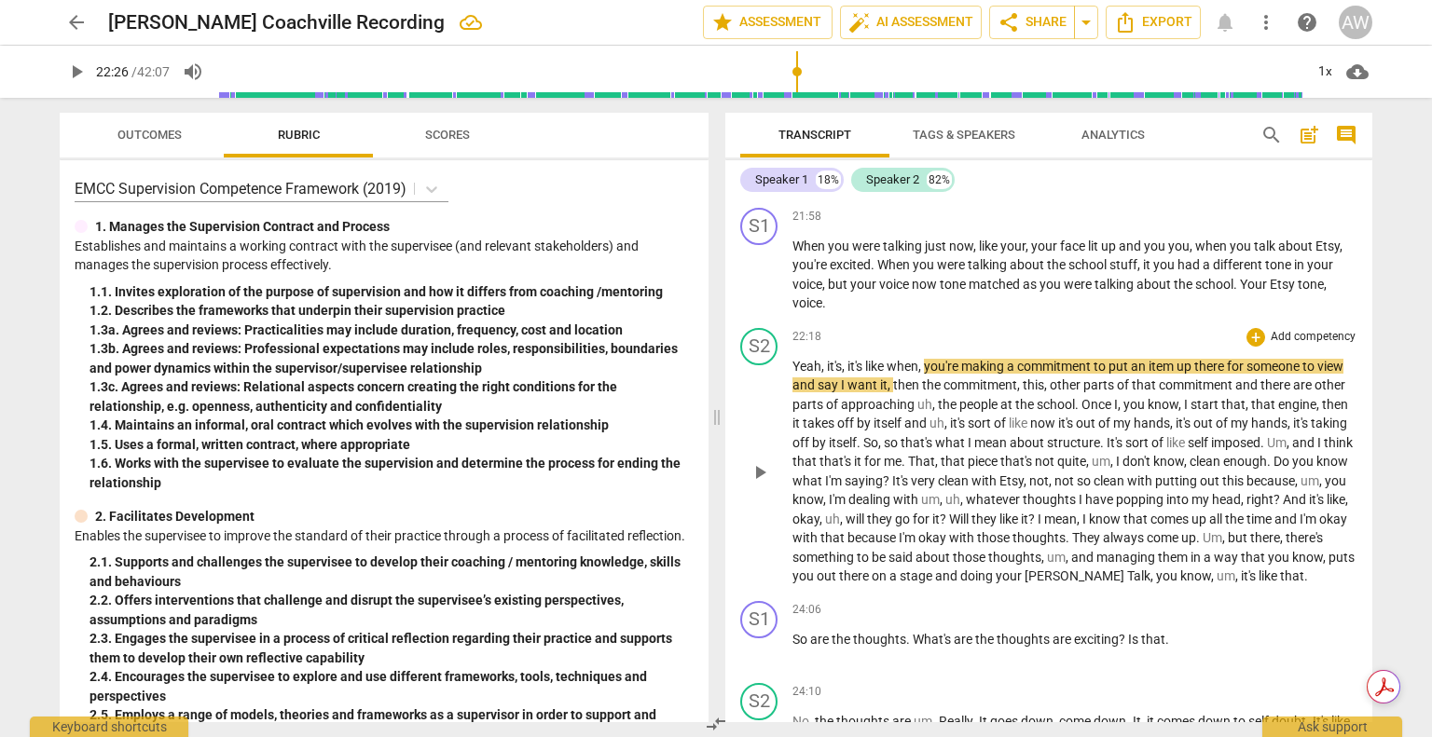
click at [885, 374] on span "like" at bounding box center [875, 366] width 21 height 15
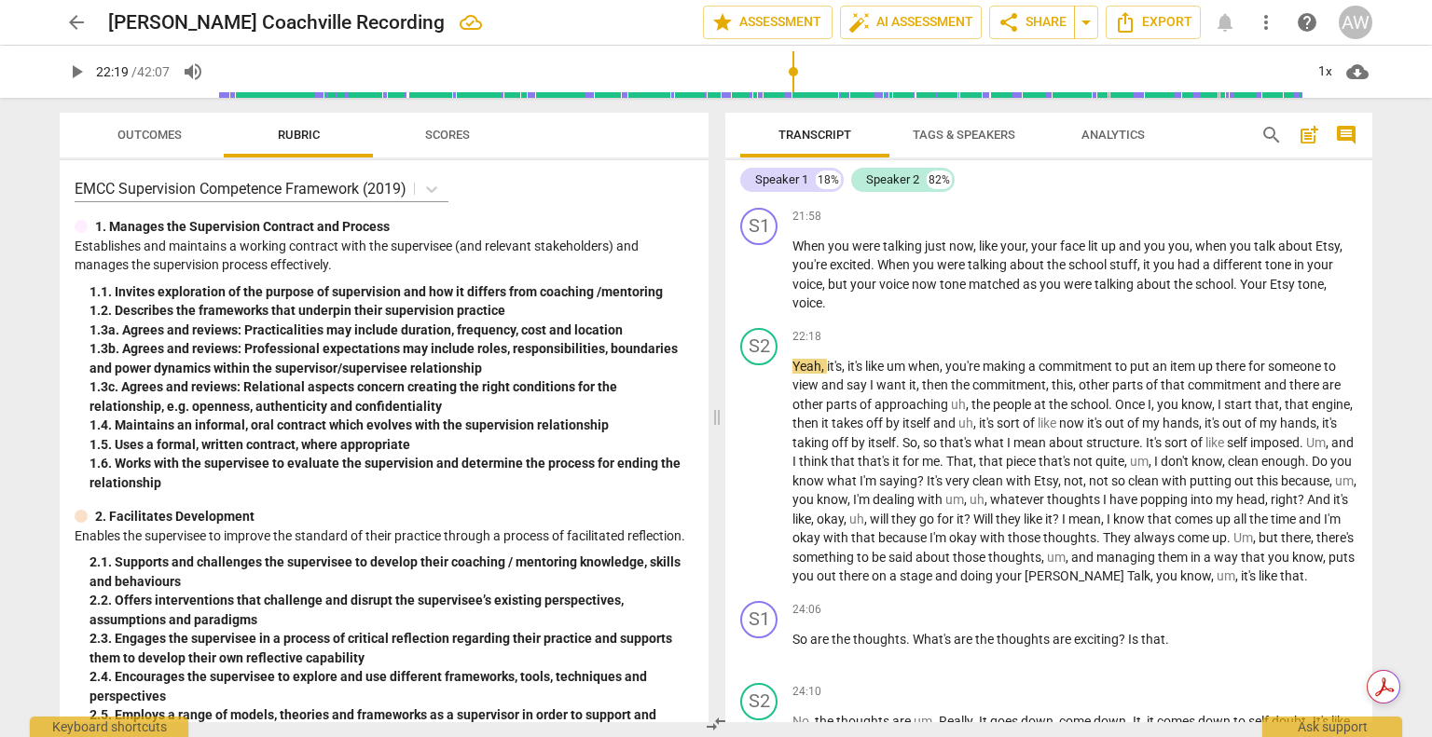
click at [794, 70] on input "range" at bounding box center [760, 72] width 1086 height 60
click at [762, 484] on span "play_arrow" at bounding box center [760, 472] width 22 height 22
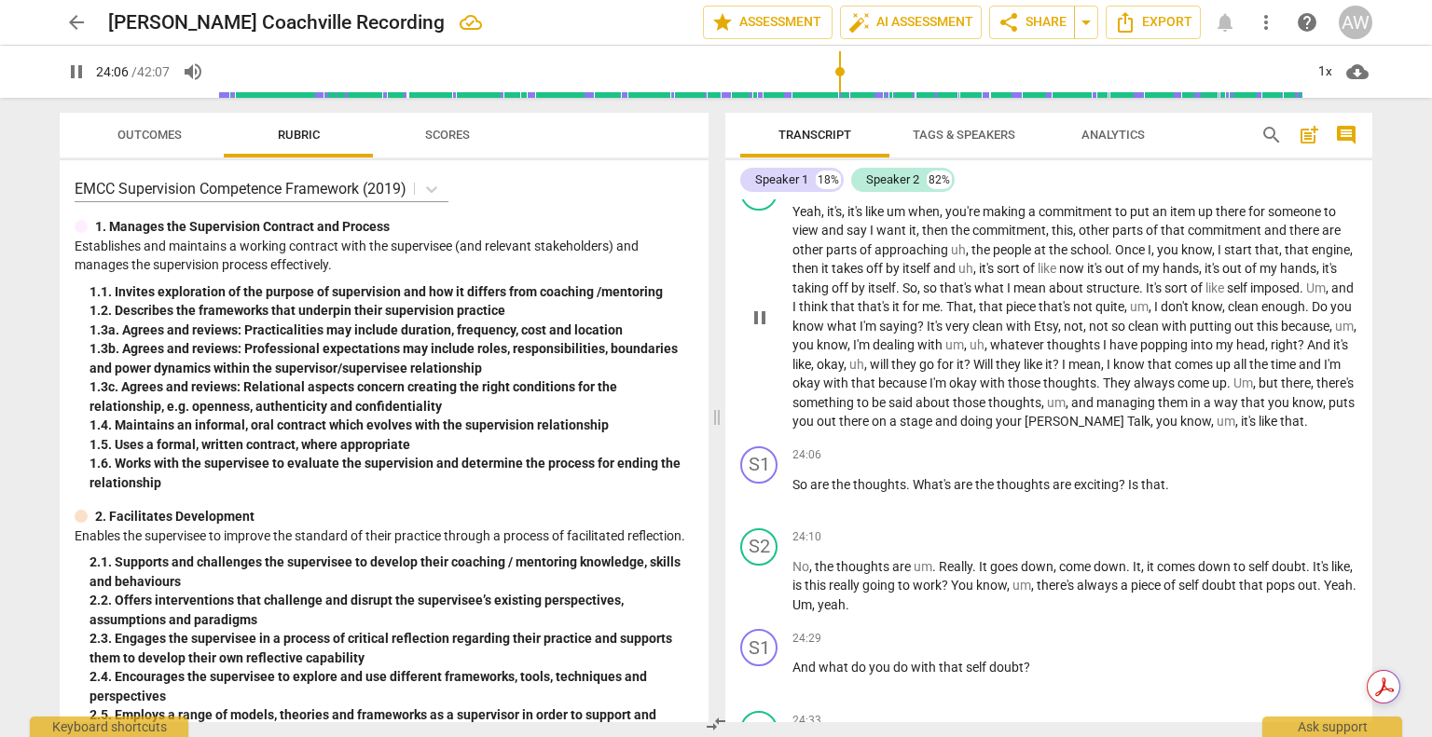
scroll to position [4890, 0]
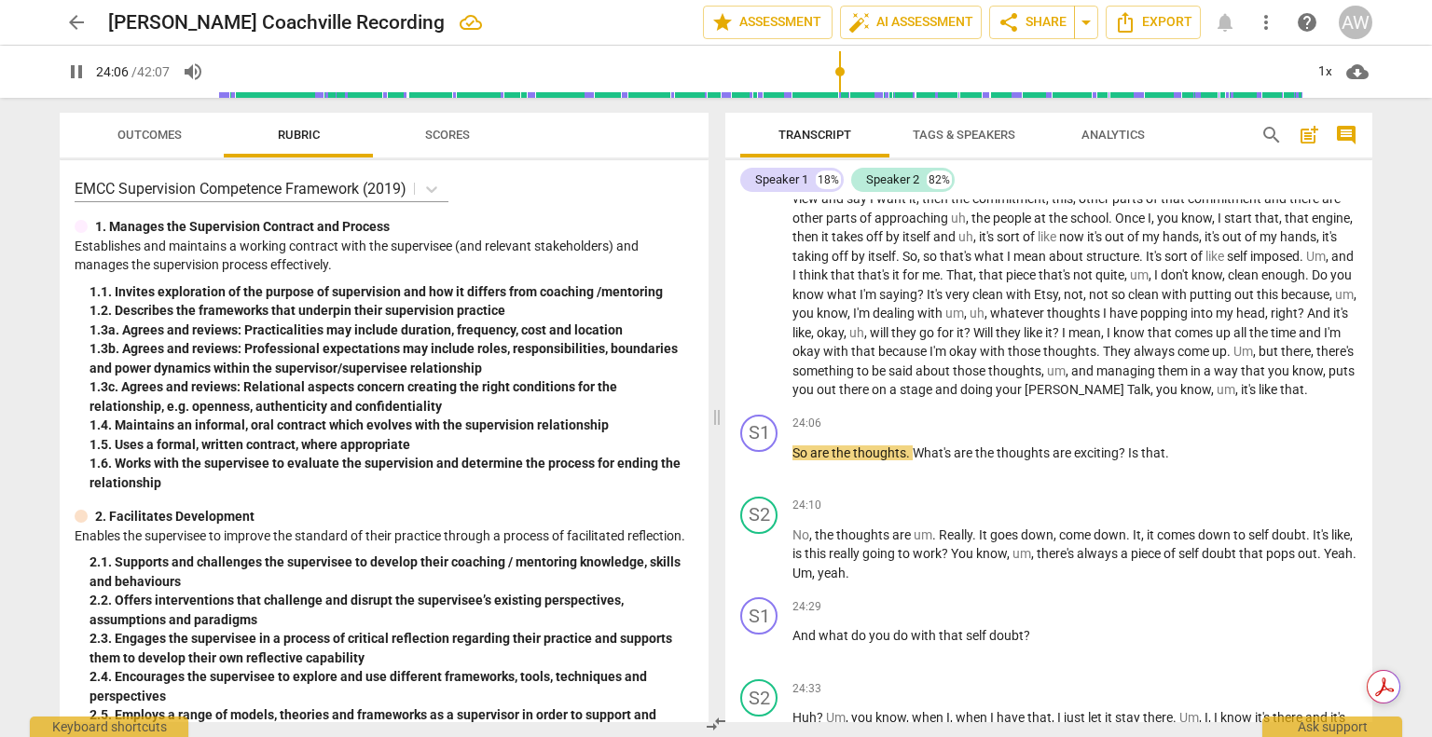
click at [839, 62] on input "range" at bounding box center [760, 72] width 1086 height 60
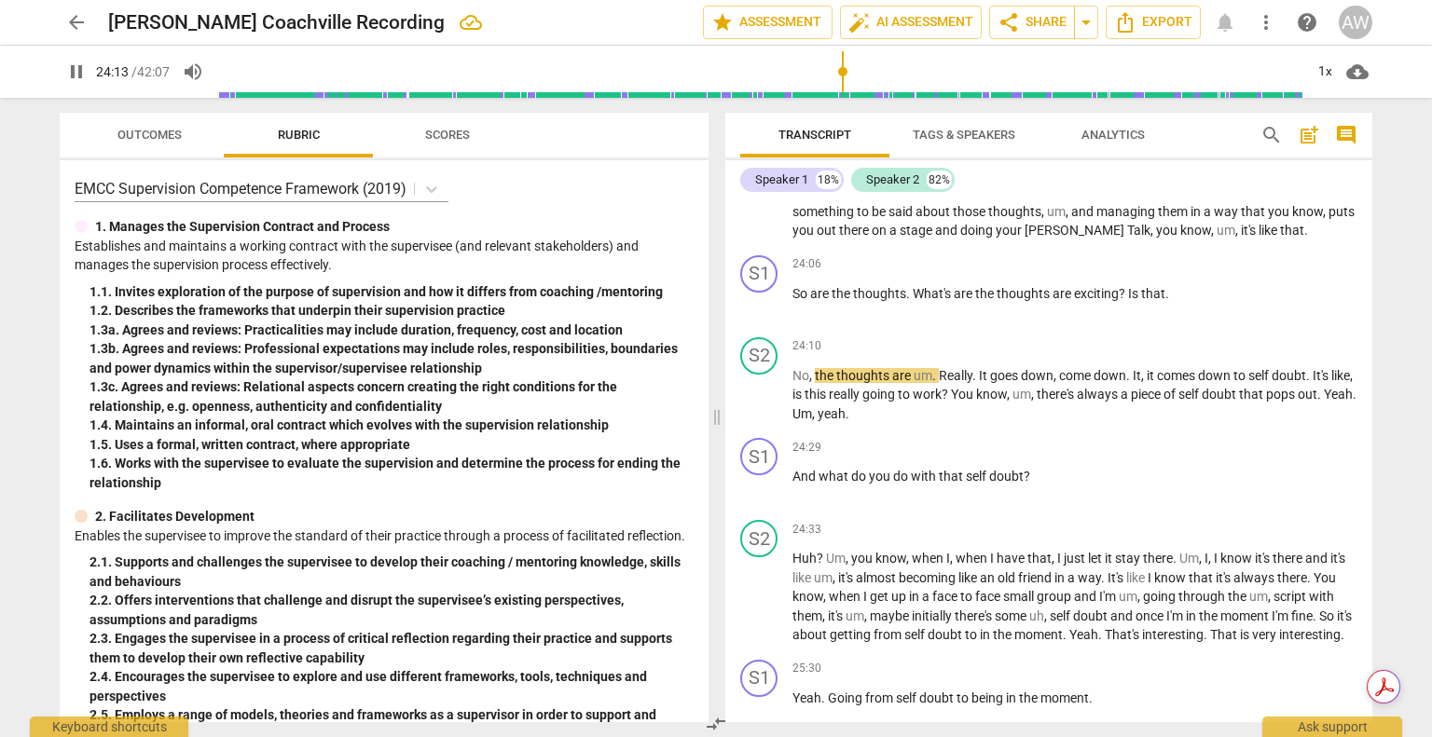
scroll to position [5169, 0]
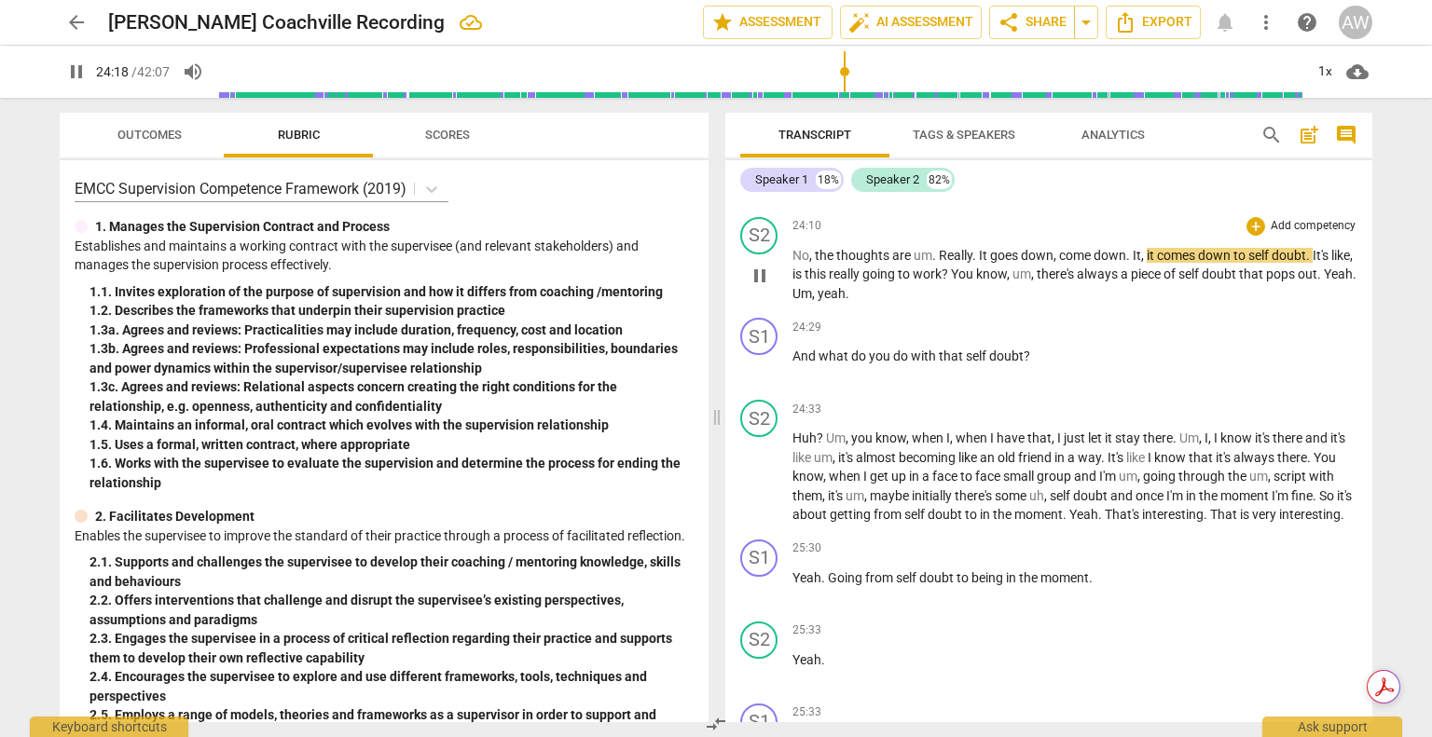
click at [758, 287] on span "pause" at bounding box center [760, 276] width 22 height 22
type input "1451"
click at [842, 69] on input "range" at bounding box center [760, 72] width 1086 height 60
